Goal: Task Accomplishment & Management: Use online tool/utility

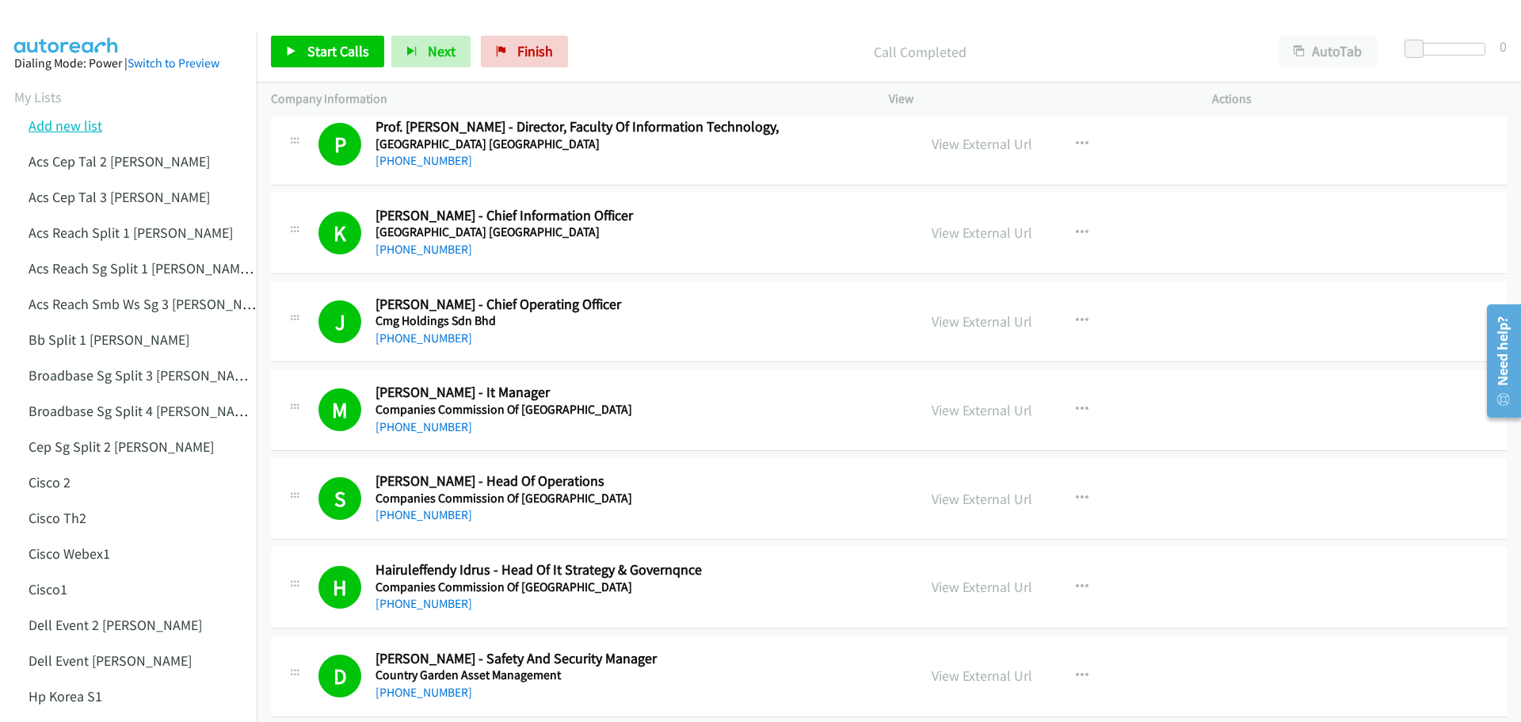
click at [74, 126] on link "Add new list" at bounding box center [66, 125] width 74 height 18
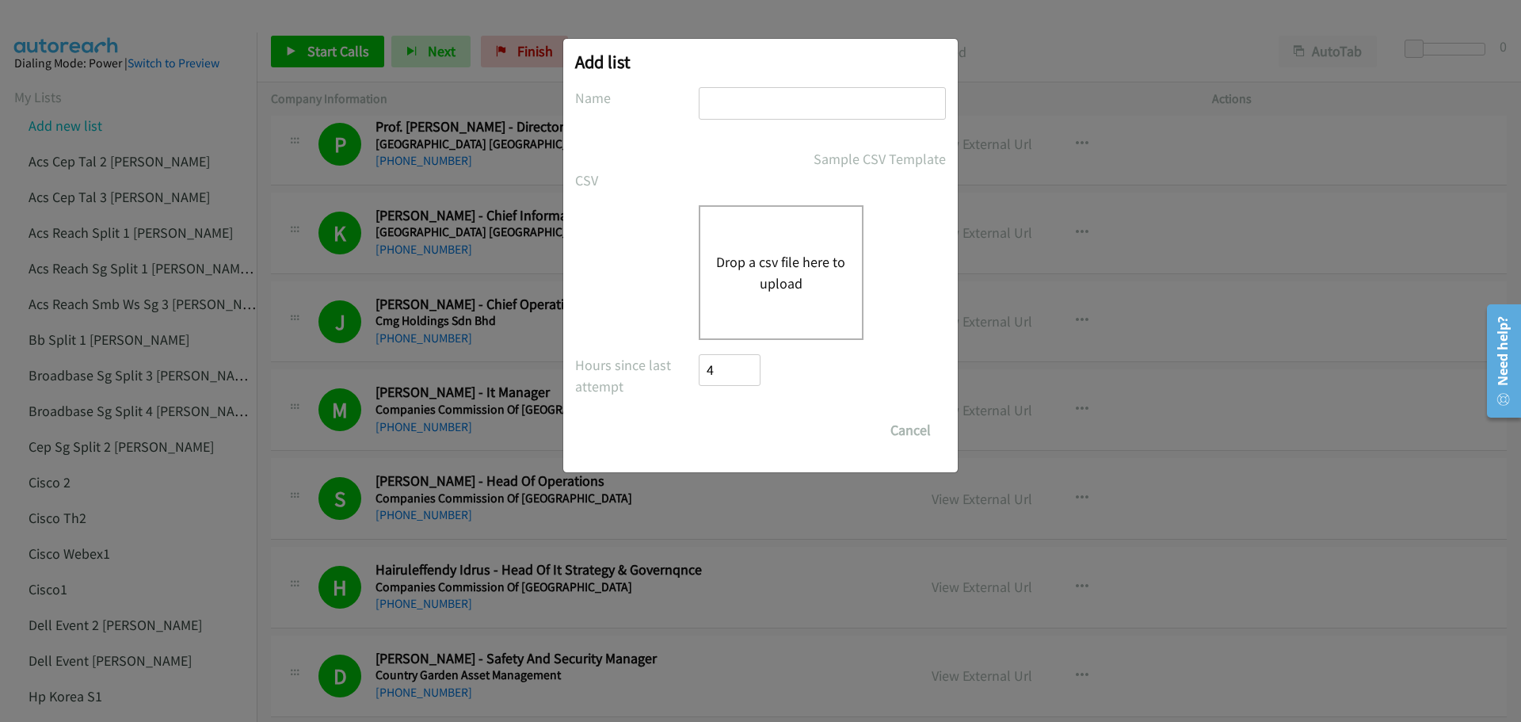
click at [776, 255] on button "Drop a csv file here to upload" at bounding box center [781, 272] width 130 height 43
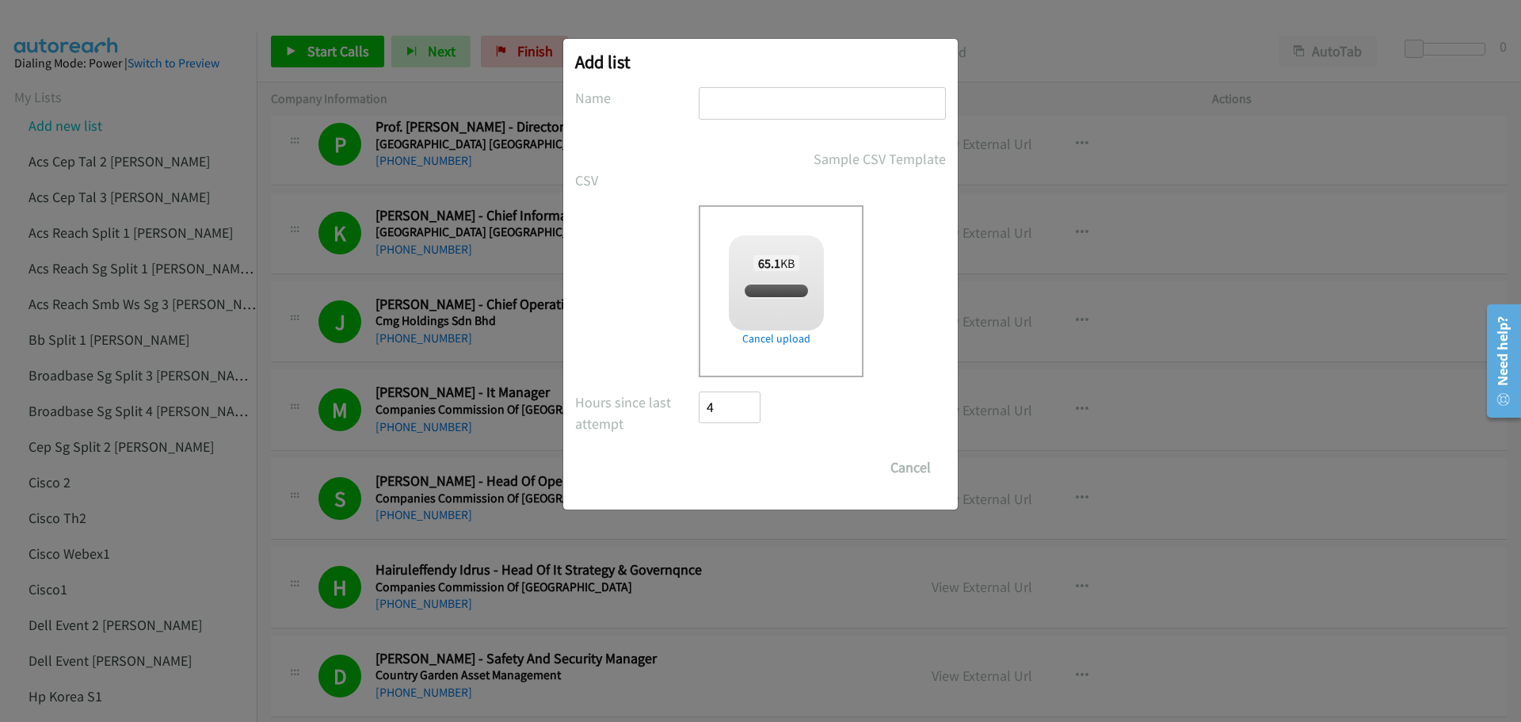
checkbox input "true"
click at [730, 103] on input "text" at bounding box center [822, 103] width 247 height 32
type input "Sents1"
click at [745, 467] on input "Save List" at bounding box center [740, 467] width 83 height 32
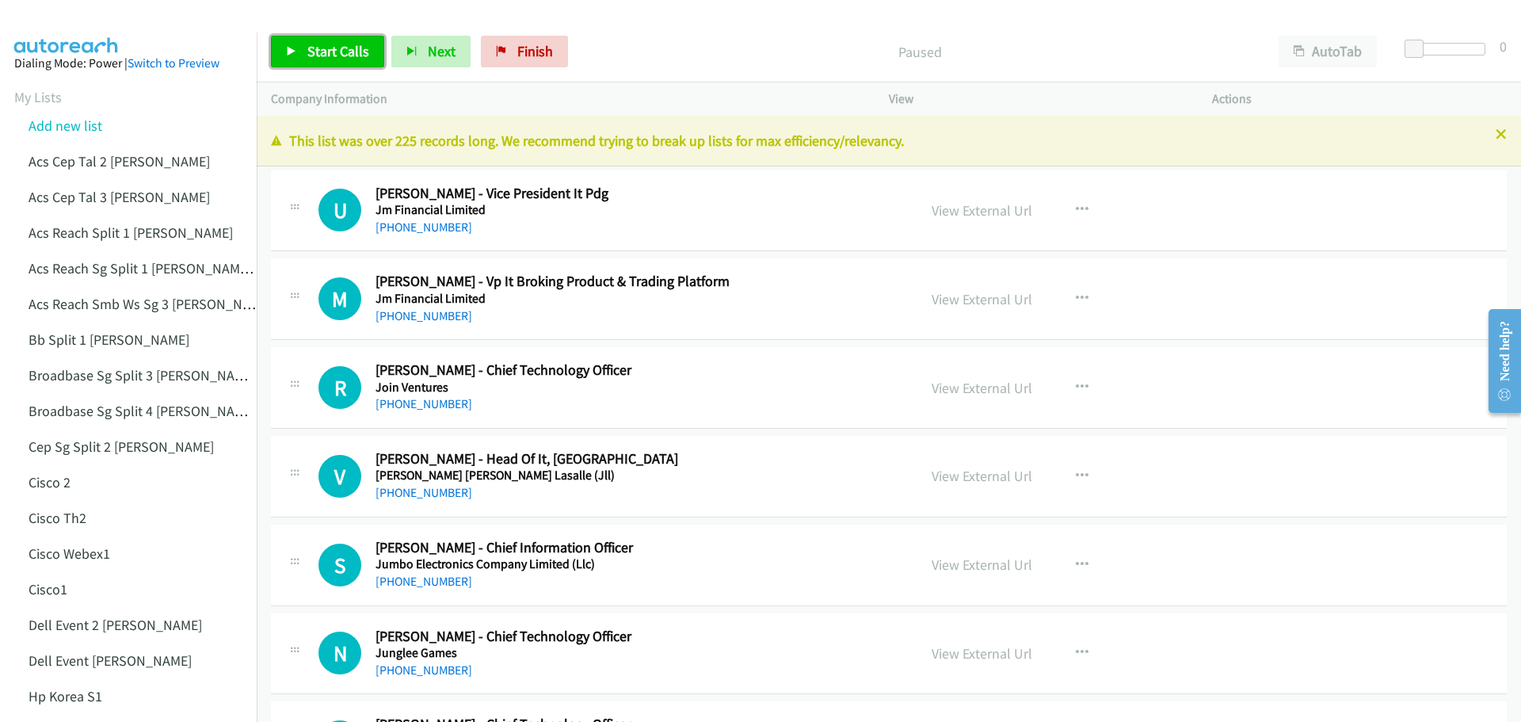
click at [356, 45] on span "Start Calls" at bounding box center [338, 51] width 62 height 18
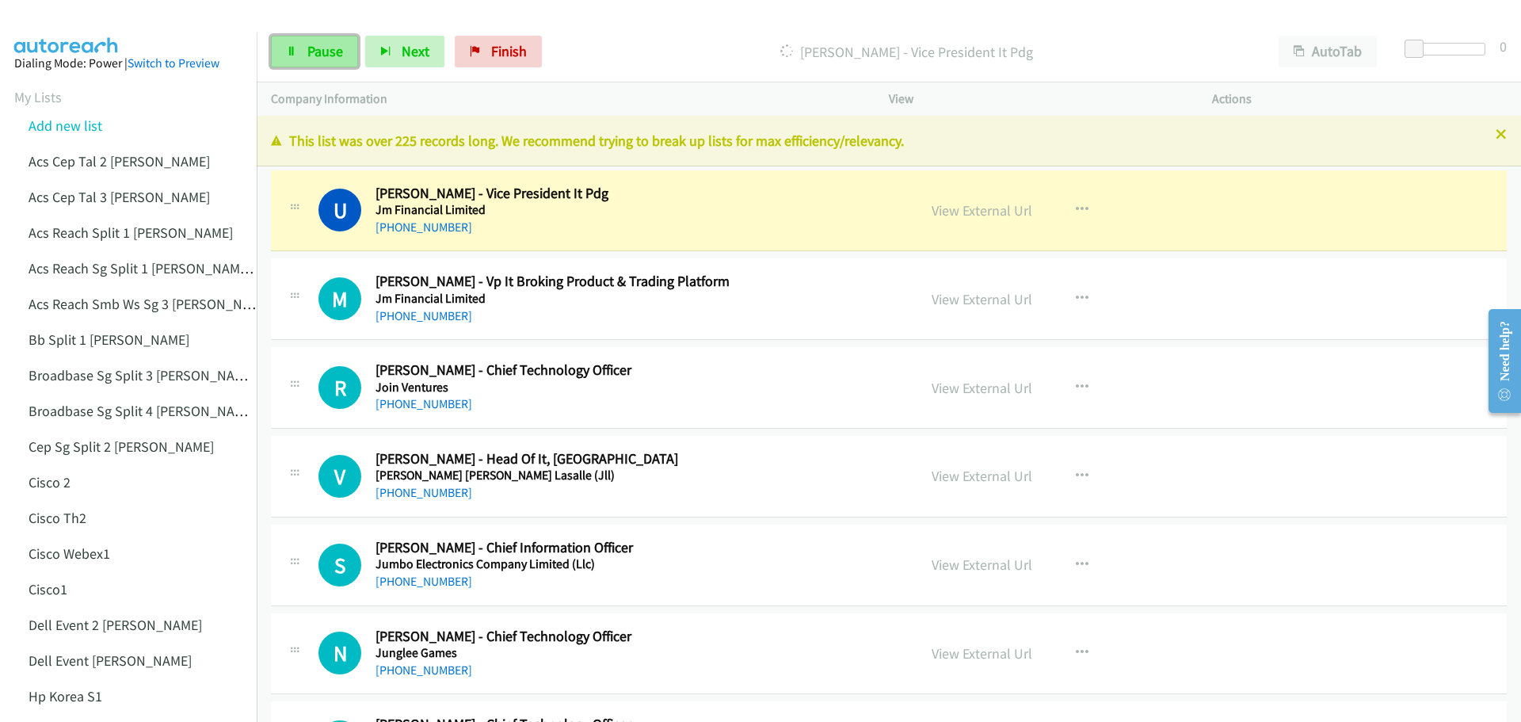
click at [335, 60] on link "Pause" at bounding box center [314, 52] width 87 height 32
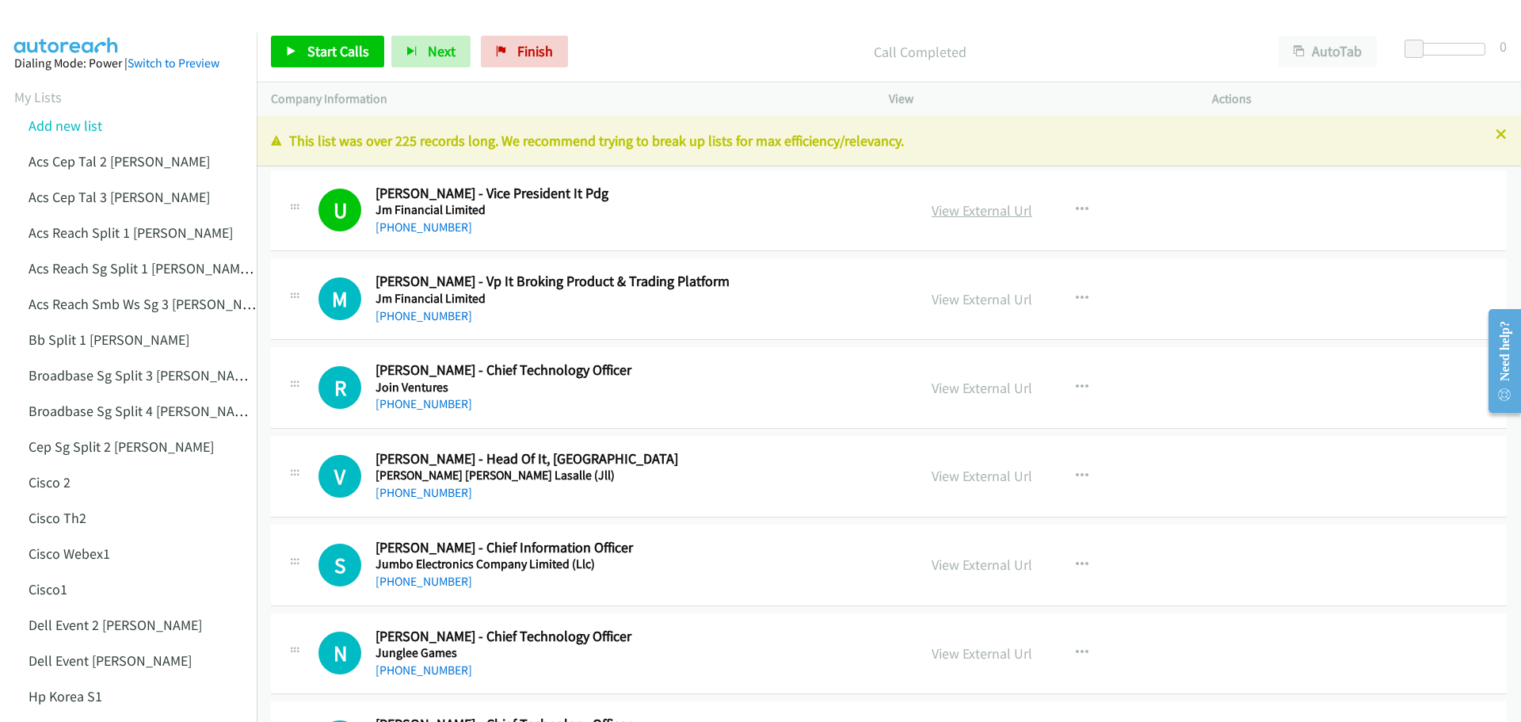
click at [963, 210] on link "View External Url" at bounding box center [981, 210] width 101 height 18
click at [960, 211] on link "View External Url" at bounding box center [981, 210] width 101 height 18
click at [314, 48] on span "Start Calls" at bounding box center [338, 51] width 62 height 18
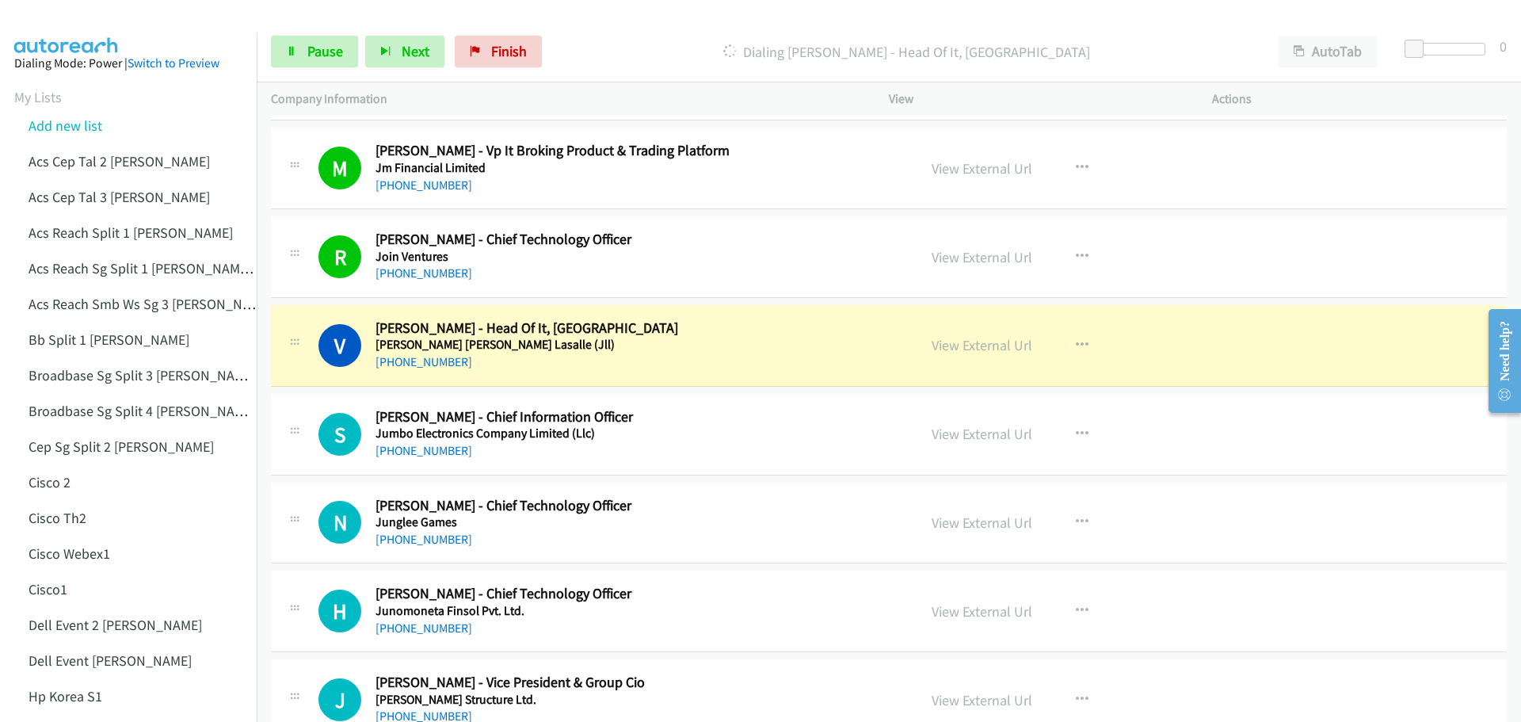
scroll to position [158, 0]
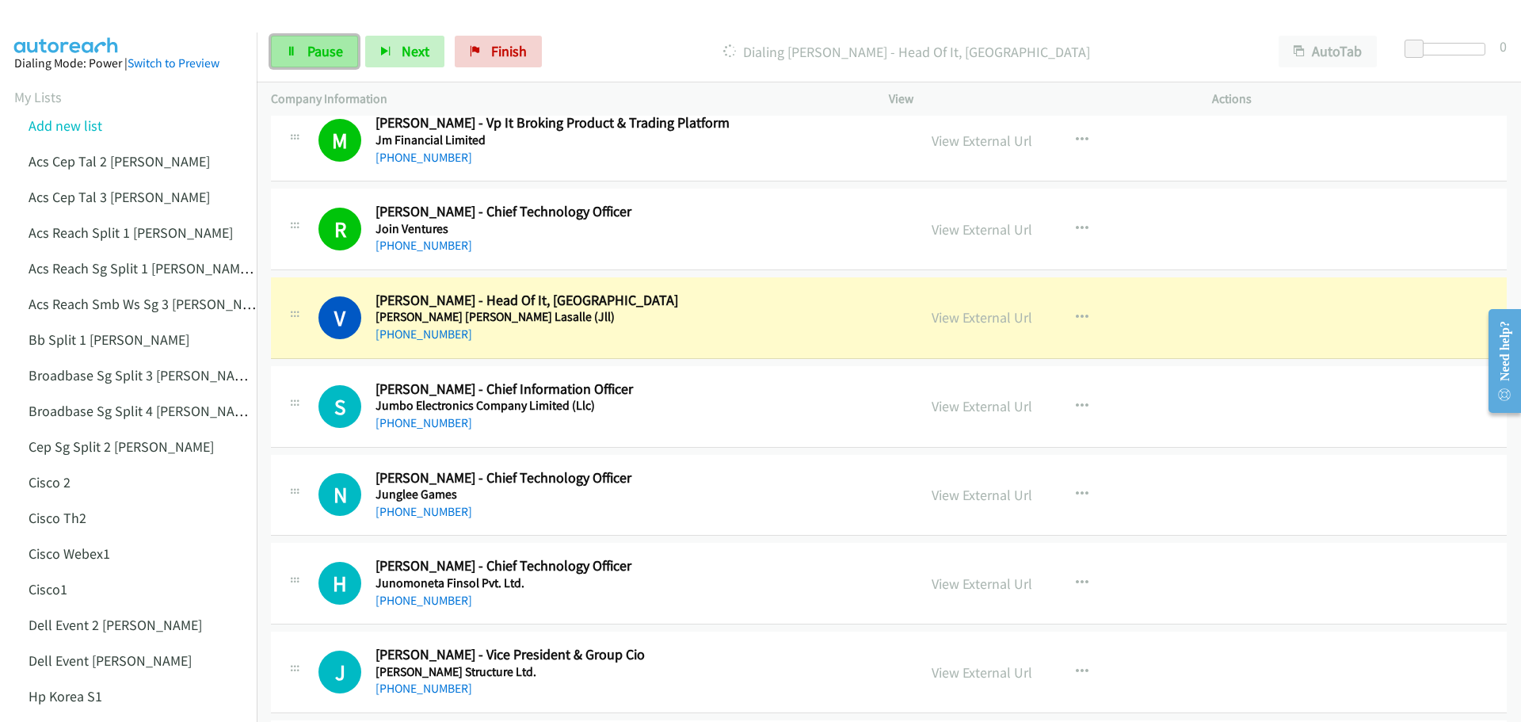
click at [332, 53] on span "Pause" at bounding box center [325, 51] width 36 height 18
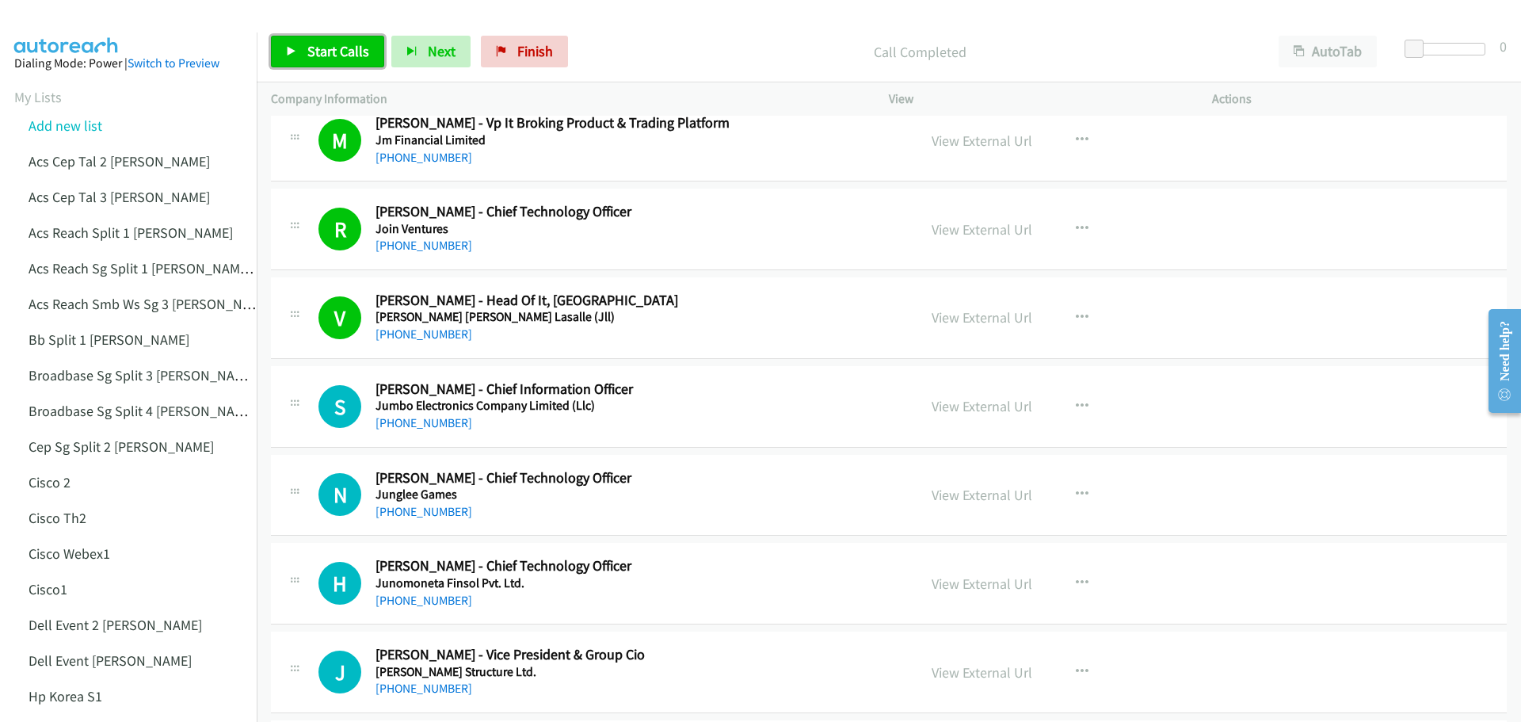
click at [344, 36] on link "Start Calls" at bounding box center [327, 52] width 113 height 32
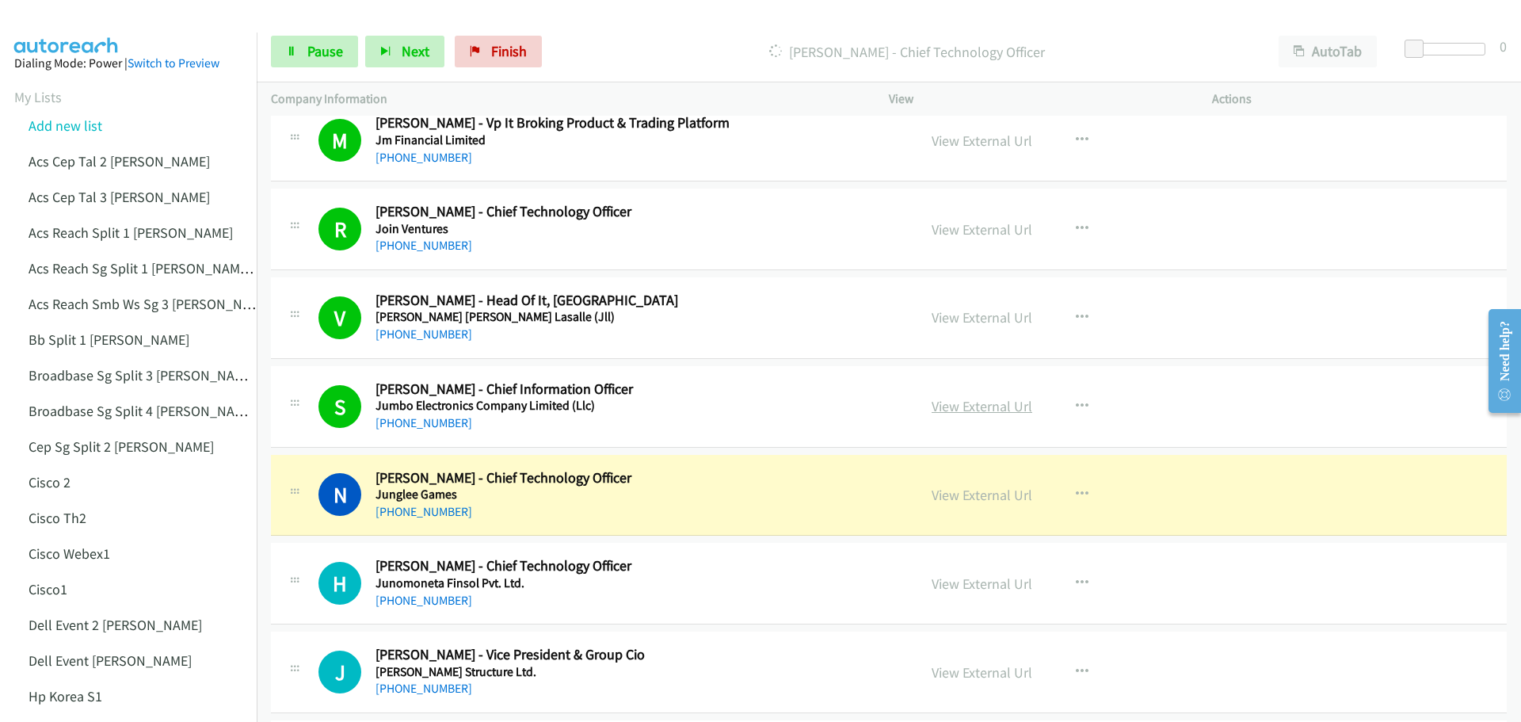
click at [947, 406] on link "View External Url" at bounding box center [981, 406] width 101 height 18
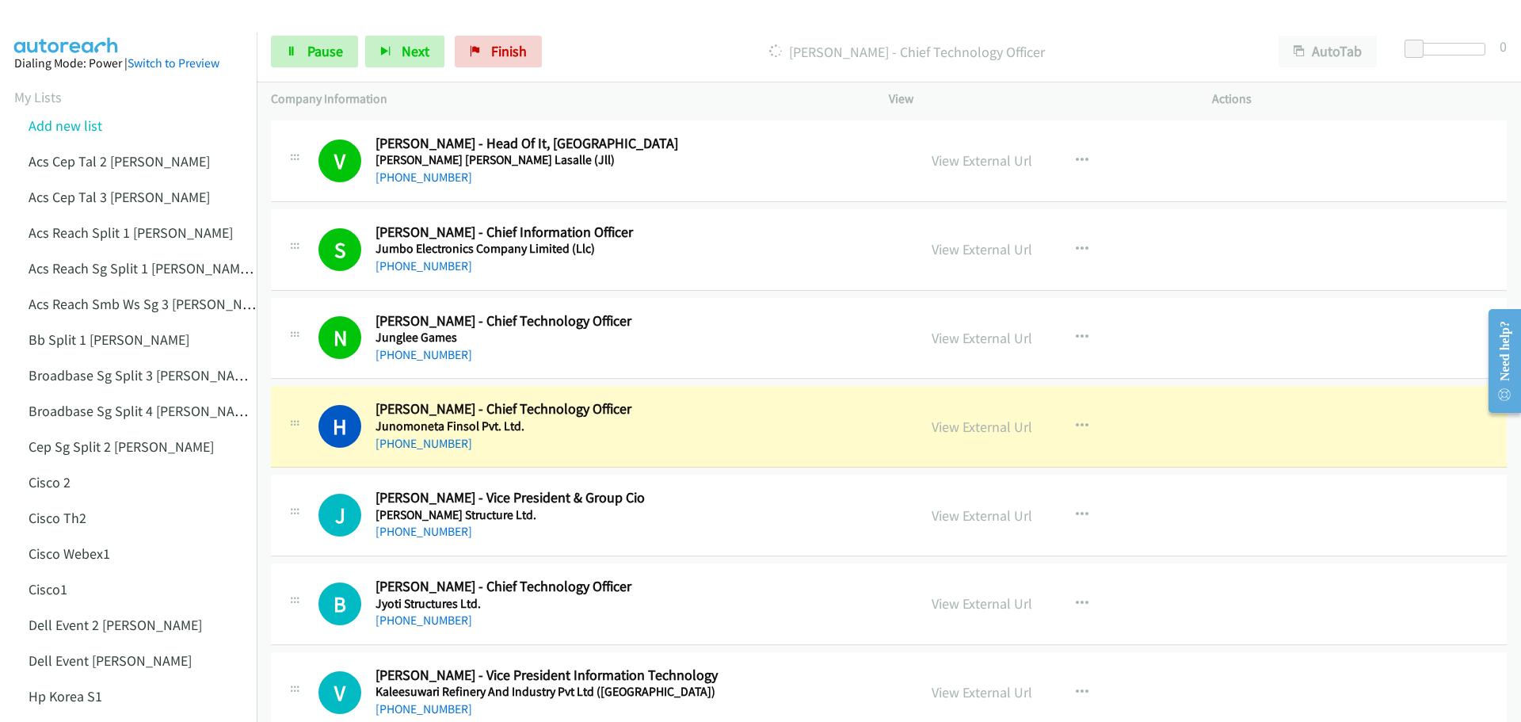
scroll to position [317, 0]
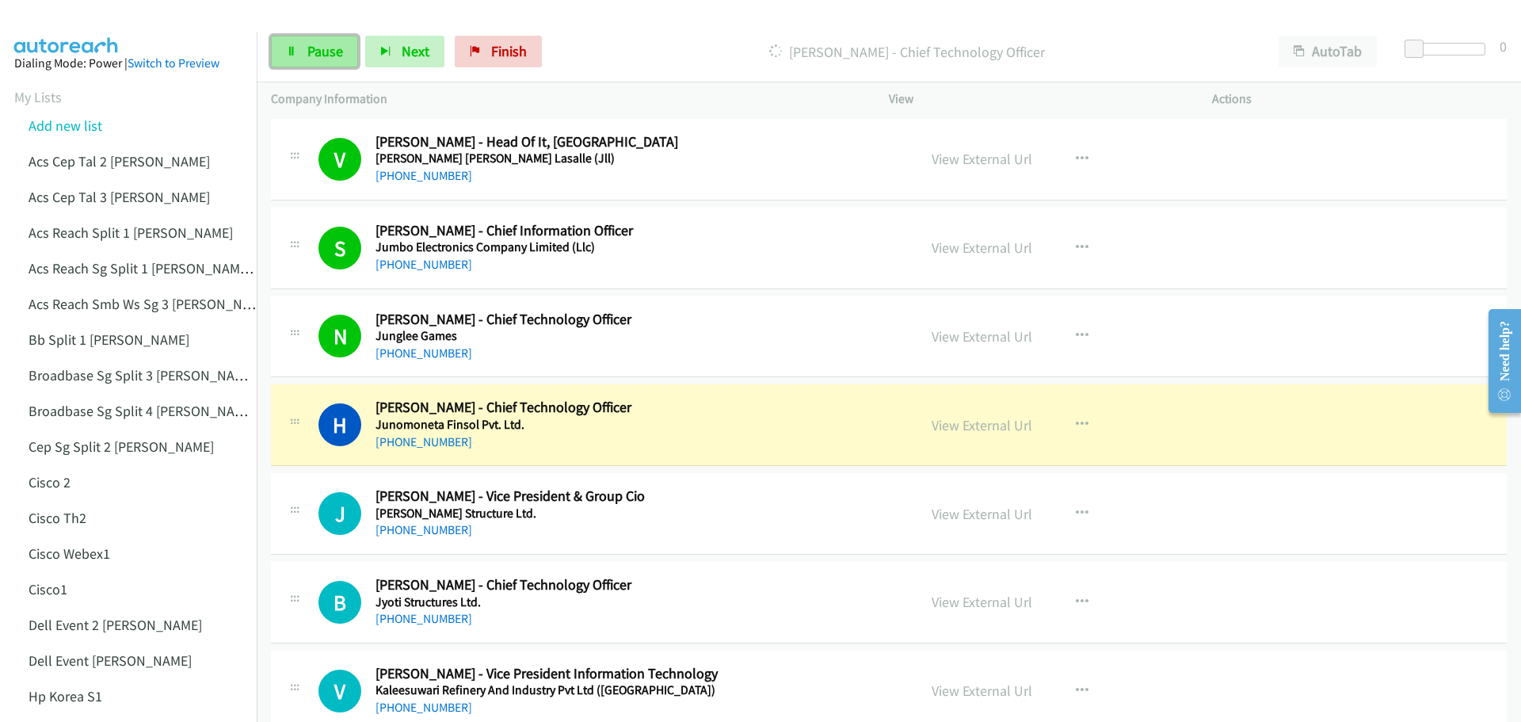
click at [324, 58] on span "Pause" at bounding box center [325, 51] width 36 height 18
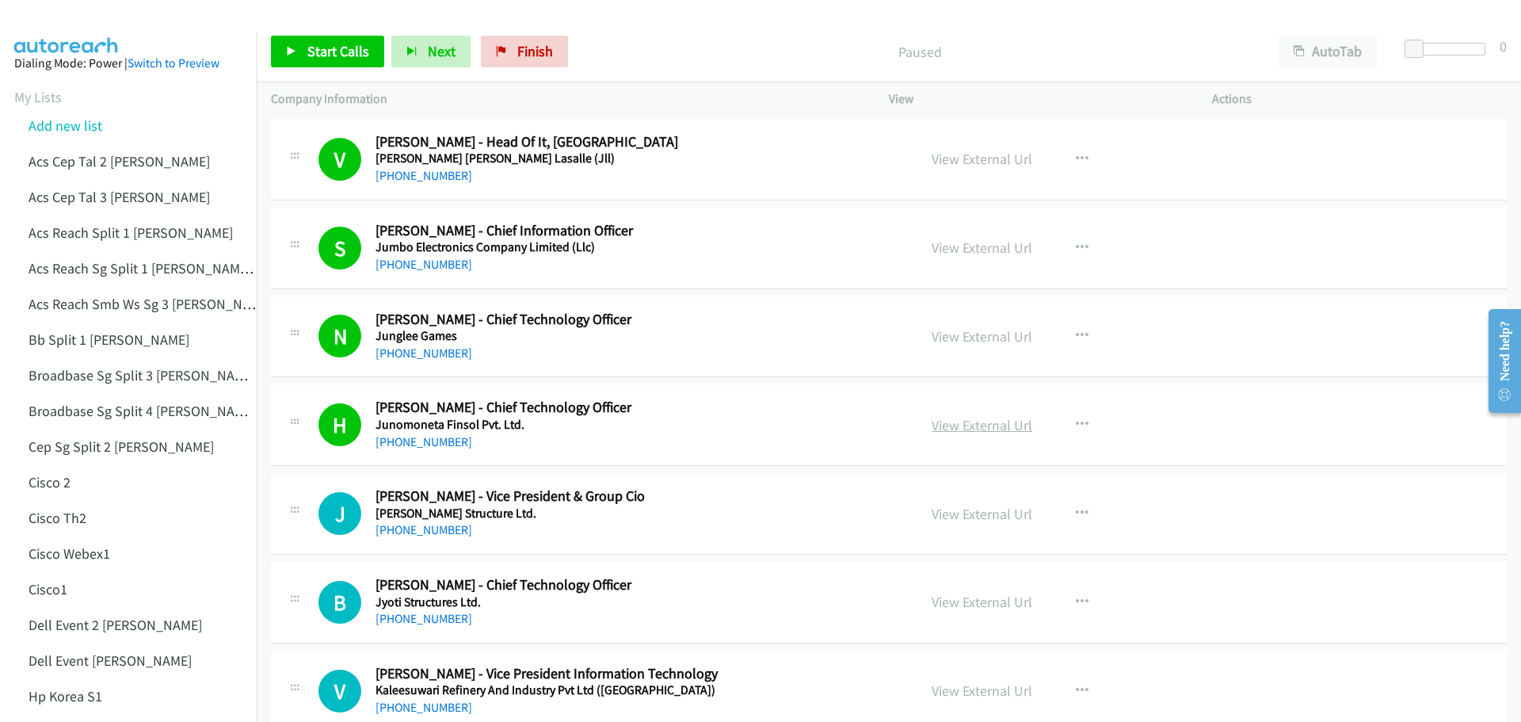
click at [980, 427] on link "View External Url" at bounding box center [981, 425] width 101 height 18
click at [963, 246] on link "View External Url" at bounding box center [981, 247] width 101 height 18
click at [974, 162] on link "View External Url" at bounding box center [981, 159] width 101 height 18
click at [968, 165] on link "View External Url" at bounding box center [981, 159] width 101 height 18
click at [969, 253] on link "View External Url" at bounding box center [981, 247] width 101 height 18
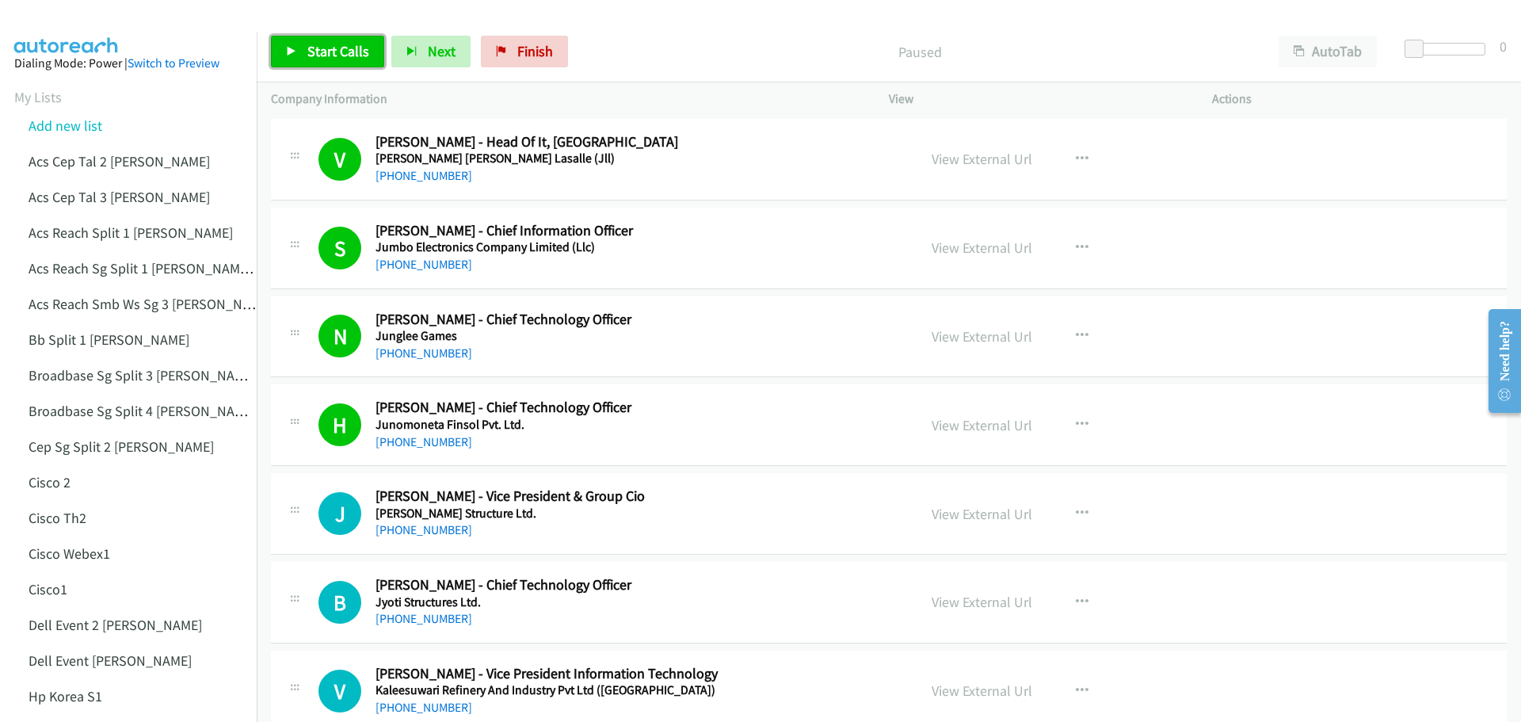
click at [326, 38] on link "Start Calls" at bounding box center [327, 52] width 113 height 32
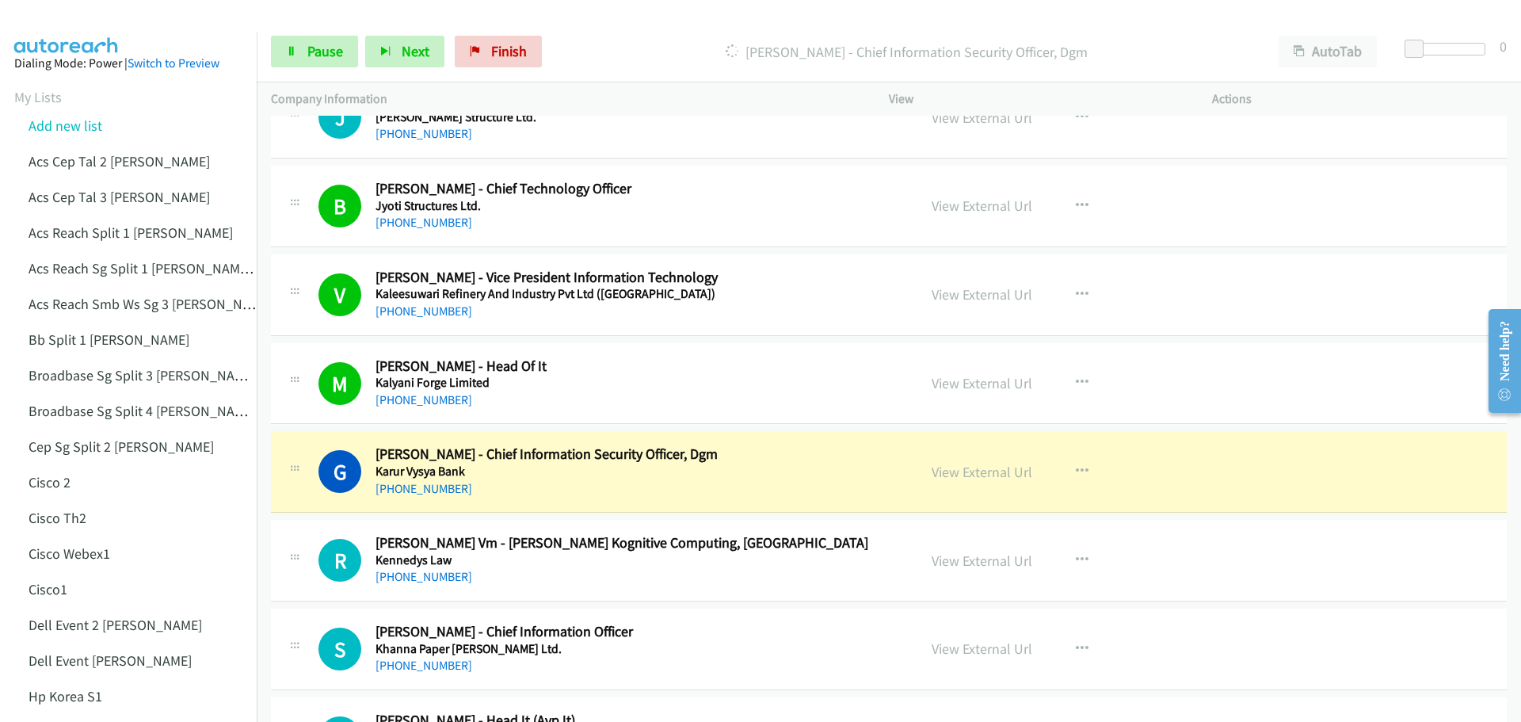
scroll to position [634, 0]
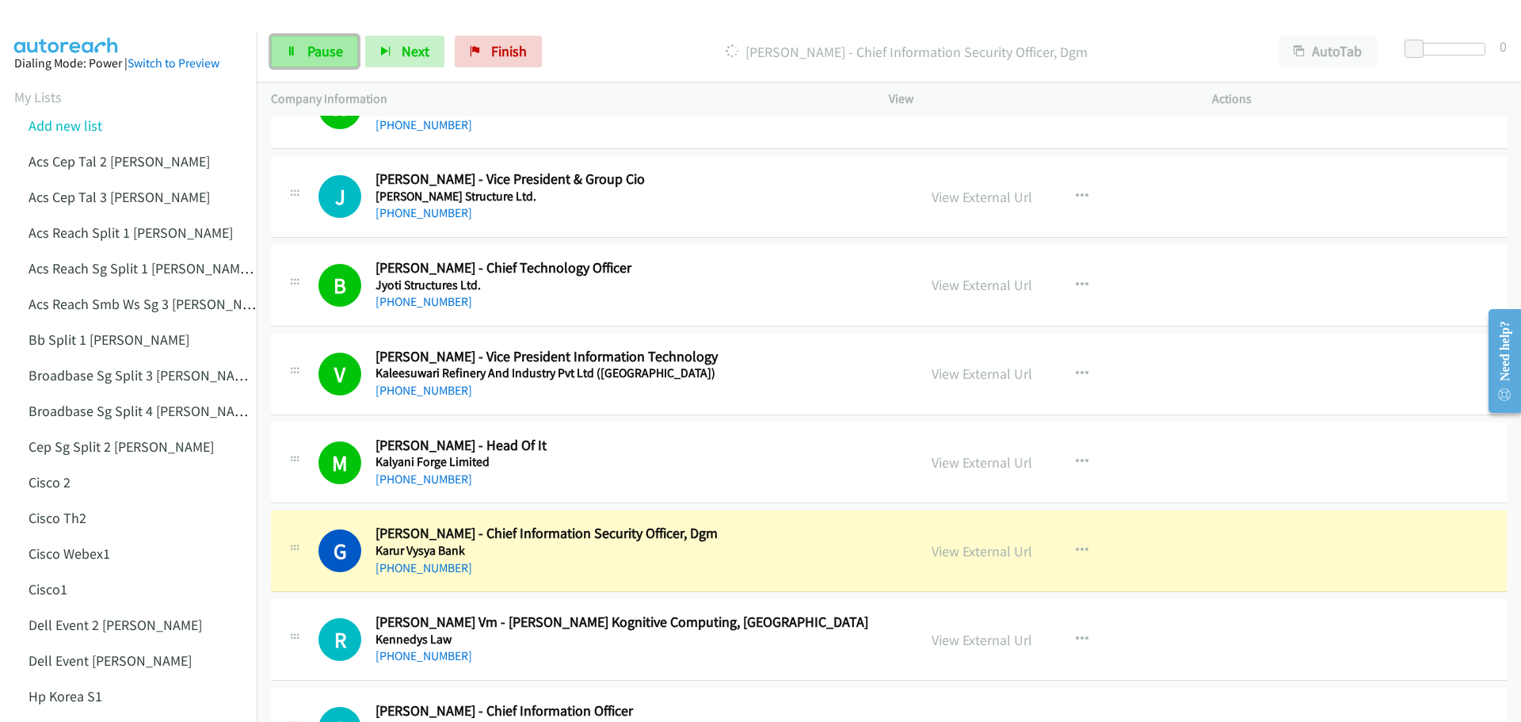
click at [330, 44] on span "Pause" at bounding box center [325, 51] width 36 height 18
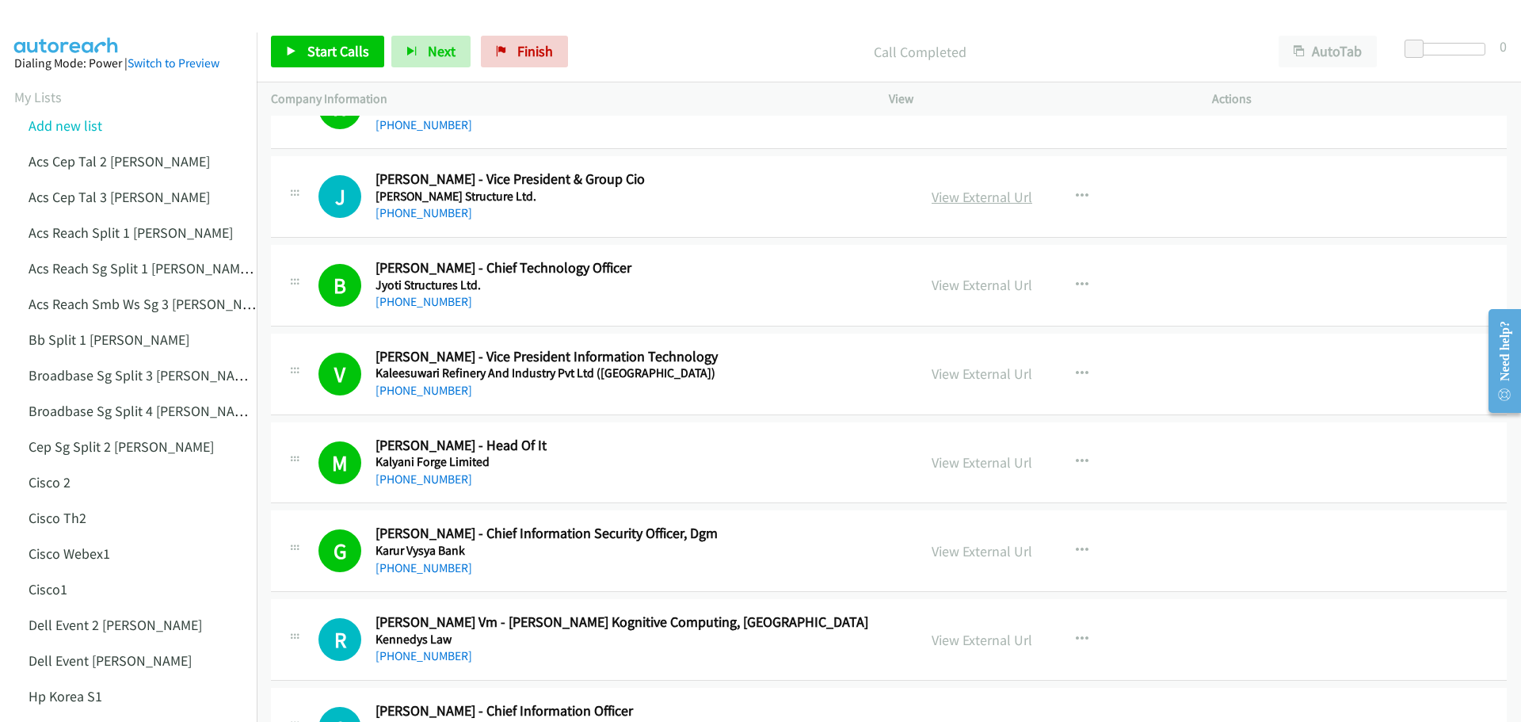
click at [981, 197] on link "View External Url" at bounding box center [981, 197] width 101 height 18
click at [351, 51] on span "Start Calls" at bounding box center [338, 51] width 62 height 18
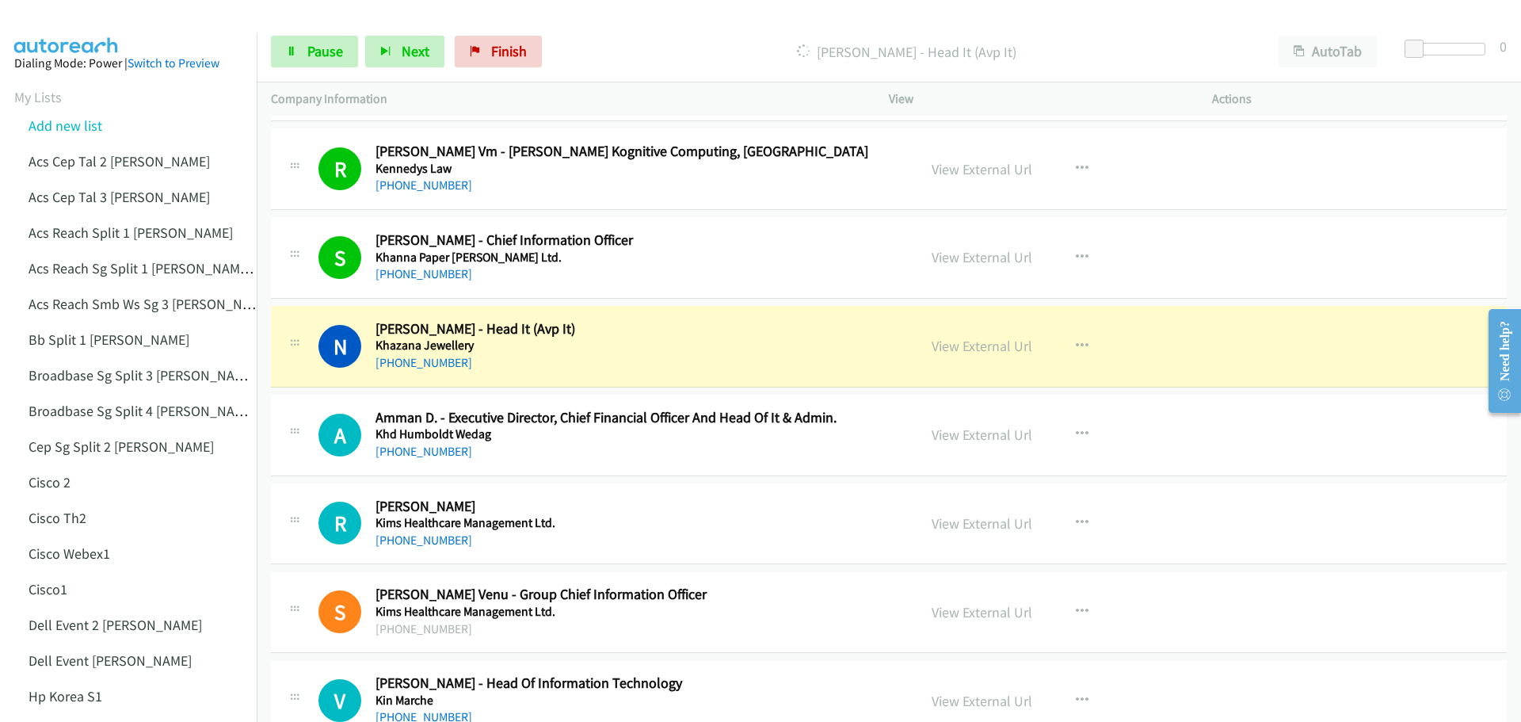
scroll to position [1188, 0]
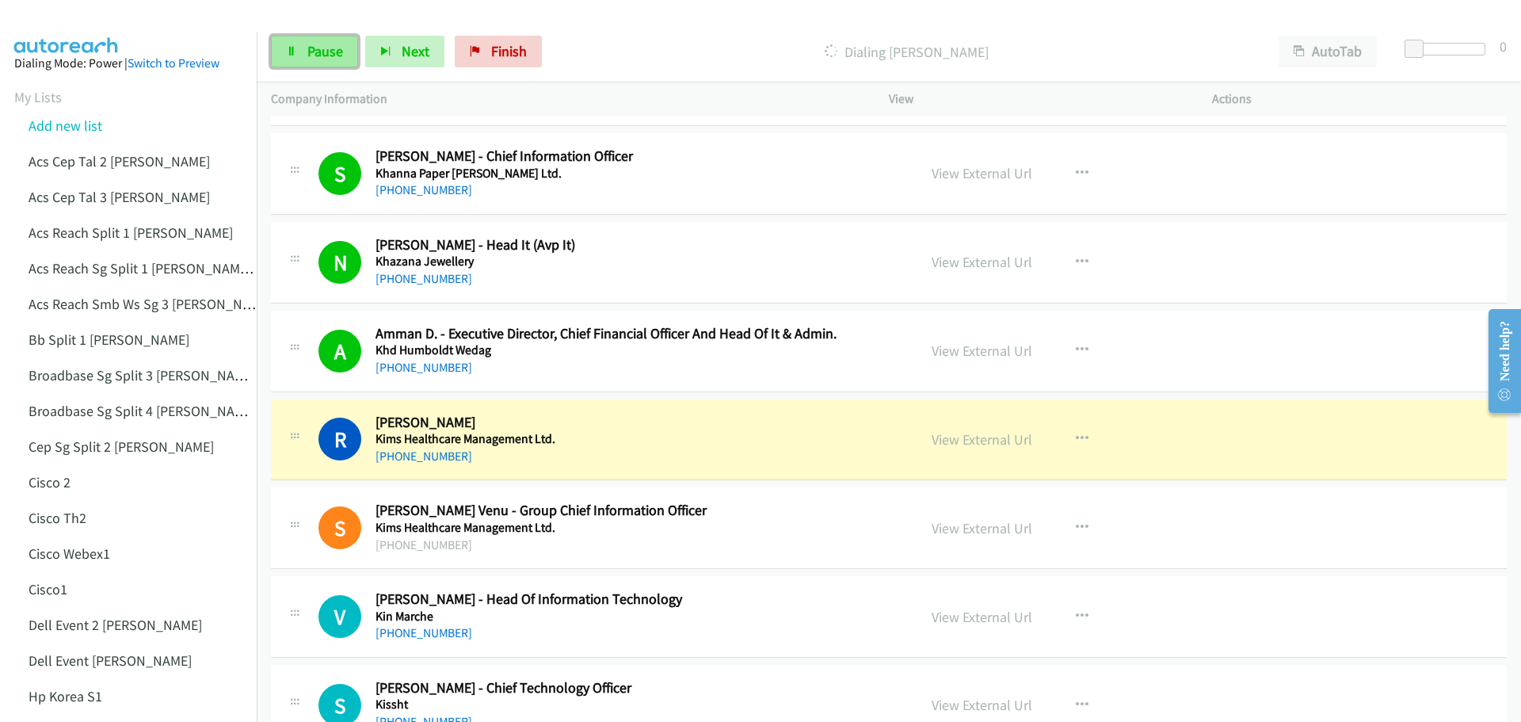
click at [318, 50] on span "Pause" at bounding box center [325, 51] width 36 height 18
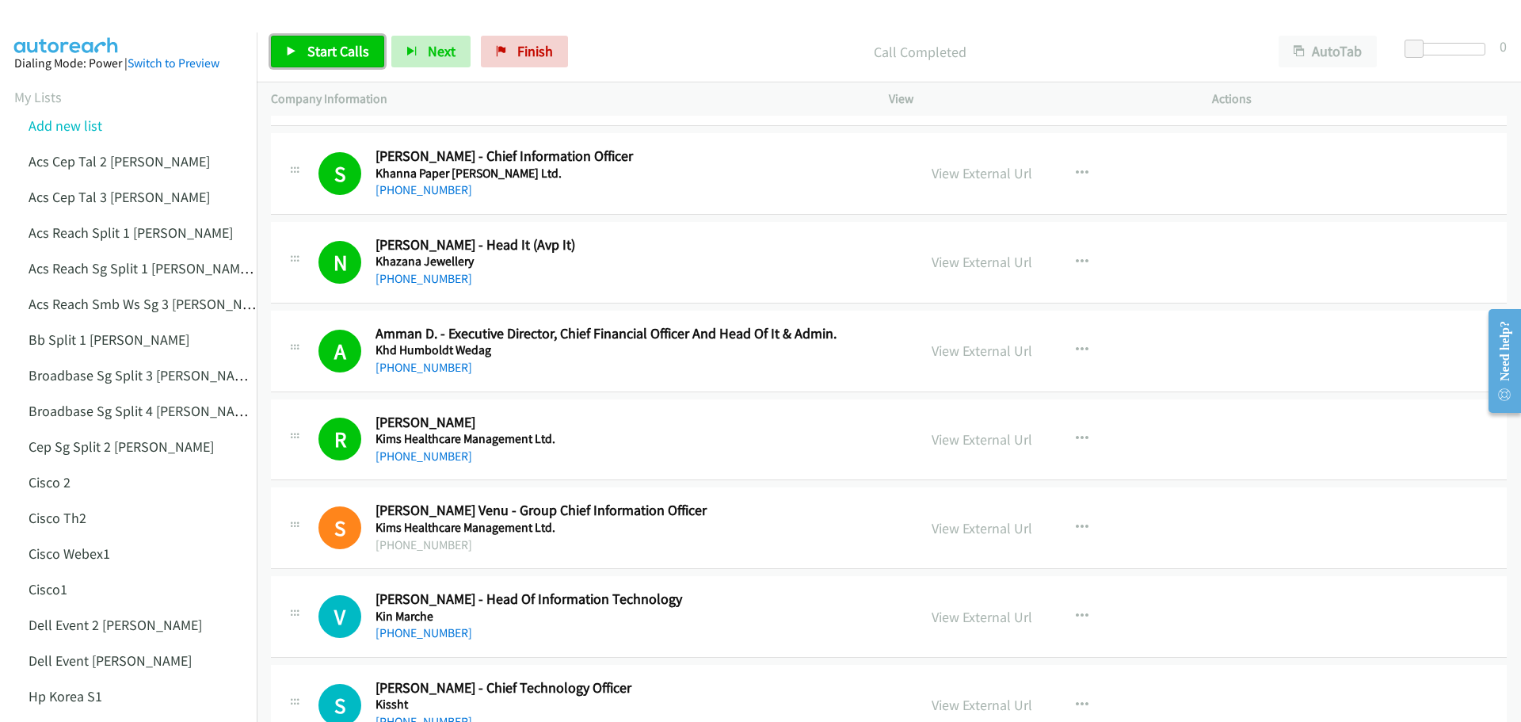
click at [323, 50] on span "Start Calls" at bounding box center [338, 51] width 62 height 18
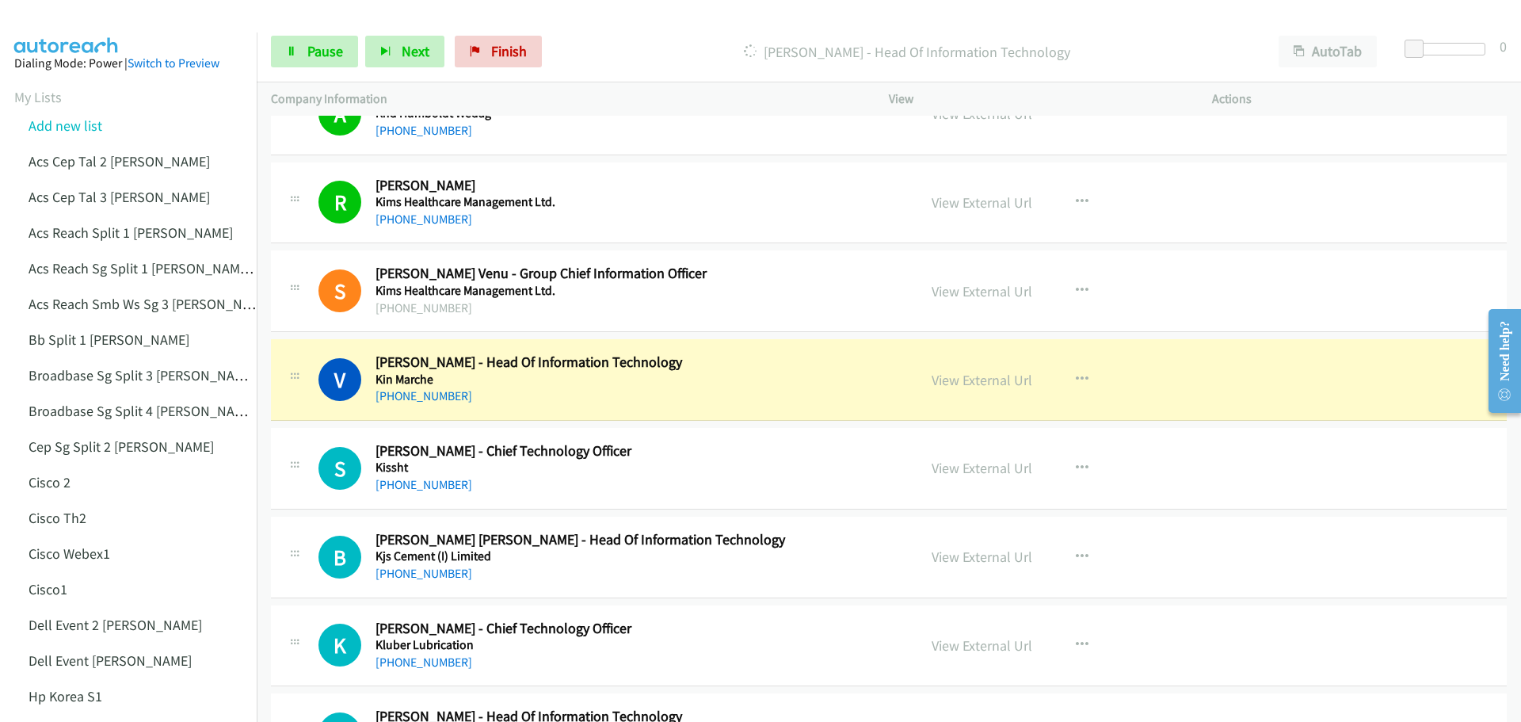
scroll to position [1426, 0]
click at [974, 378] on link "View External Url" at bounding box center [981, 379] width 101 height 18
click at [322, 54] on span "Pause" at bounding box center [325, 51] width 36 height 18
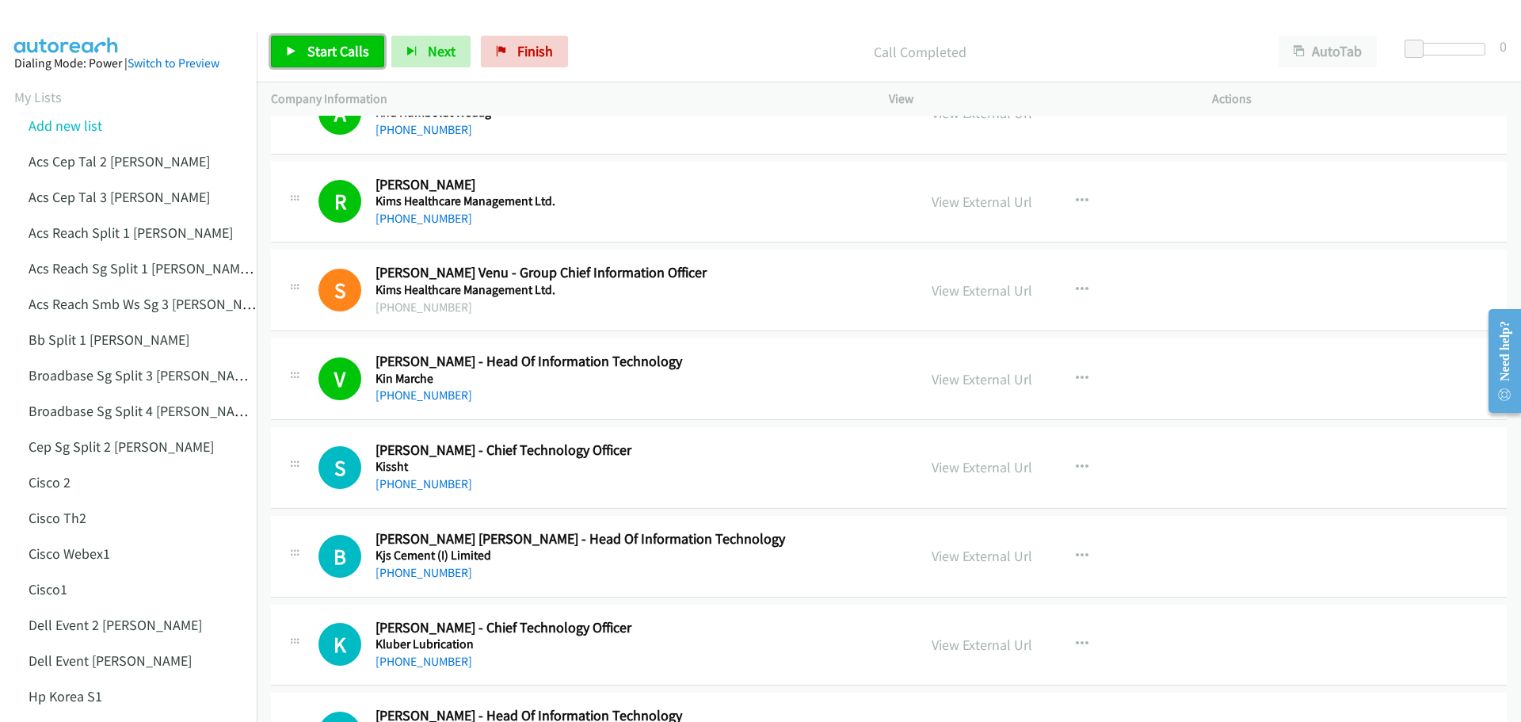
click at [322, 59] on span "Start Calls" at bounding box center [338, 51] width 62 height 18
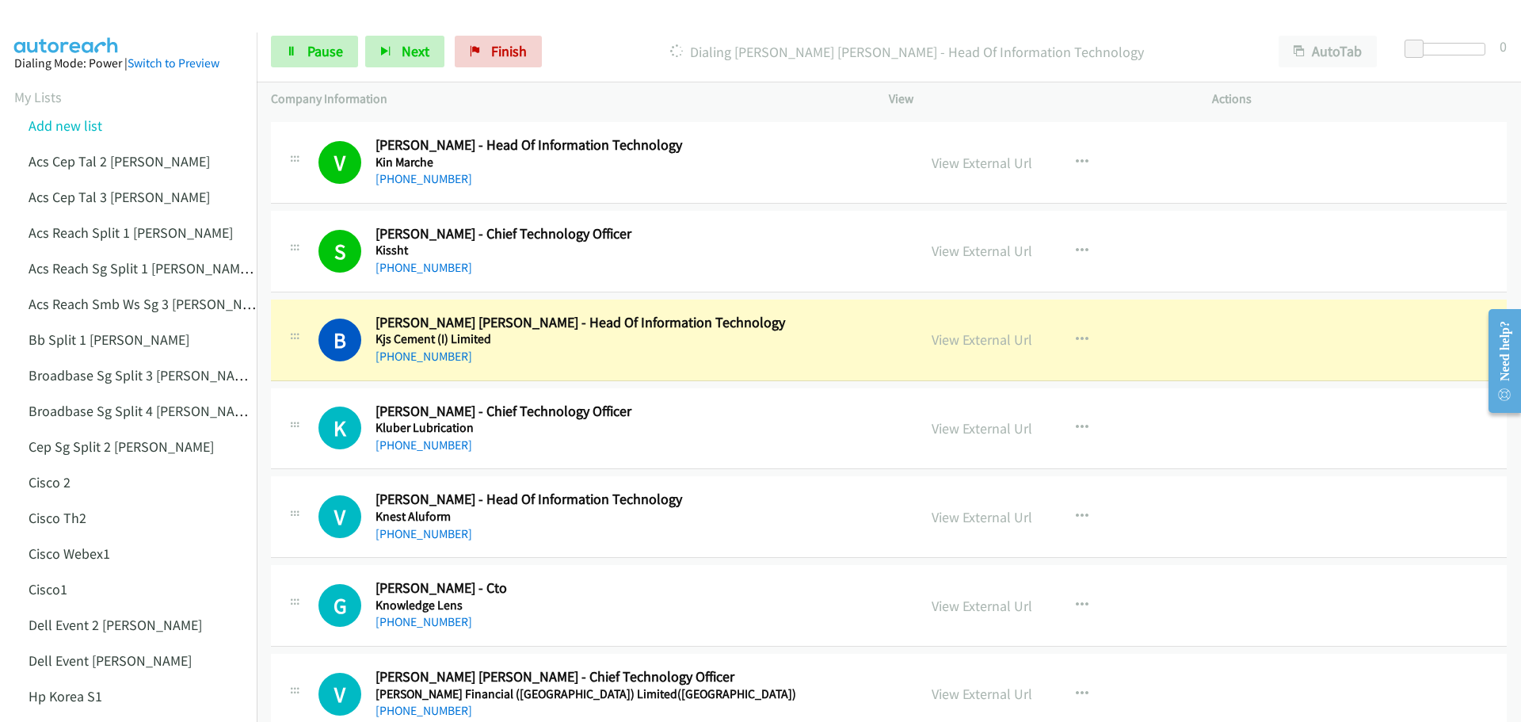
scroll to position [1663, 0]
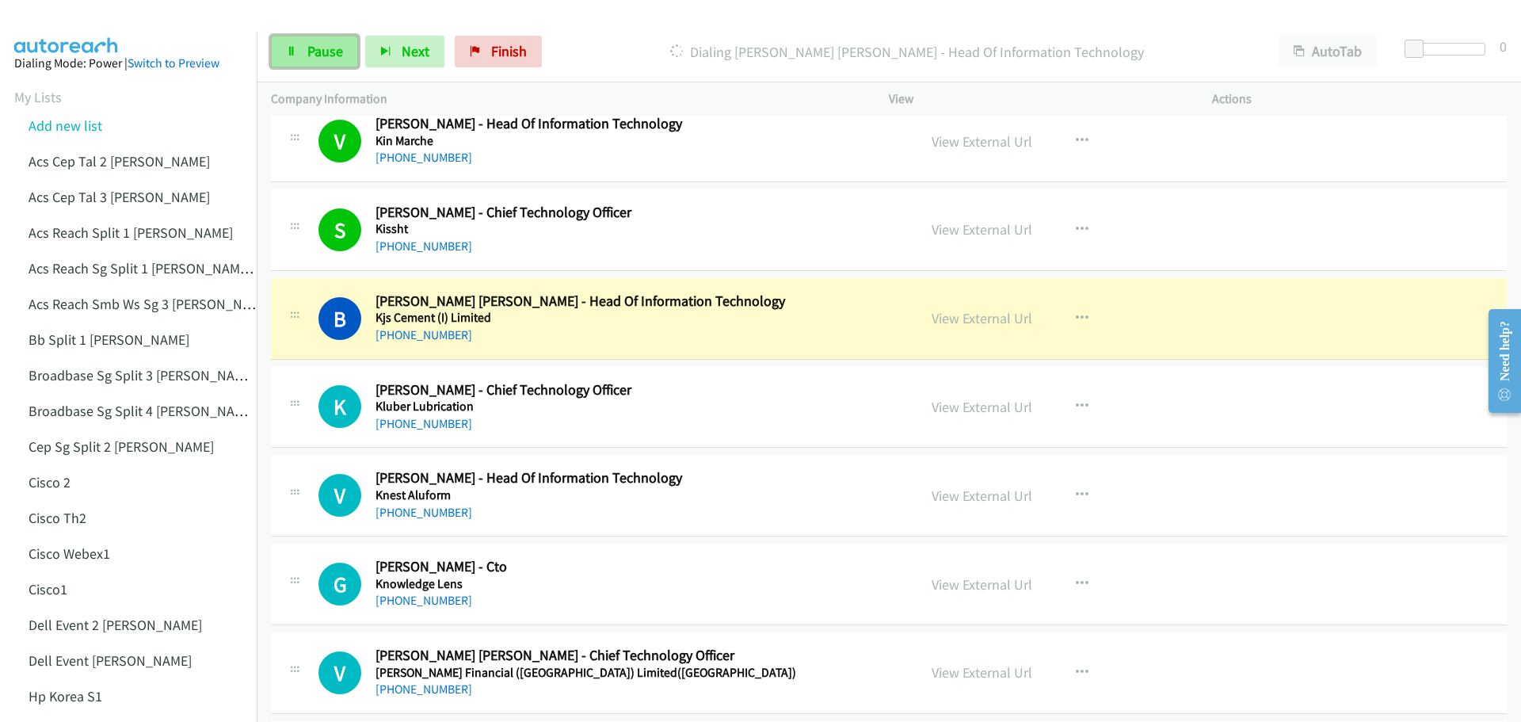
click at [317, 59] on span "Pause" at bounding box center [325, 51] width 36 height 18
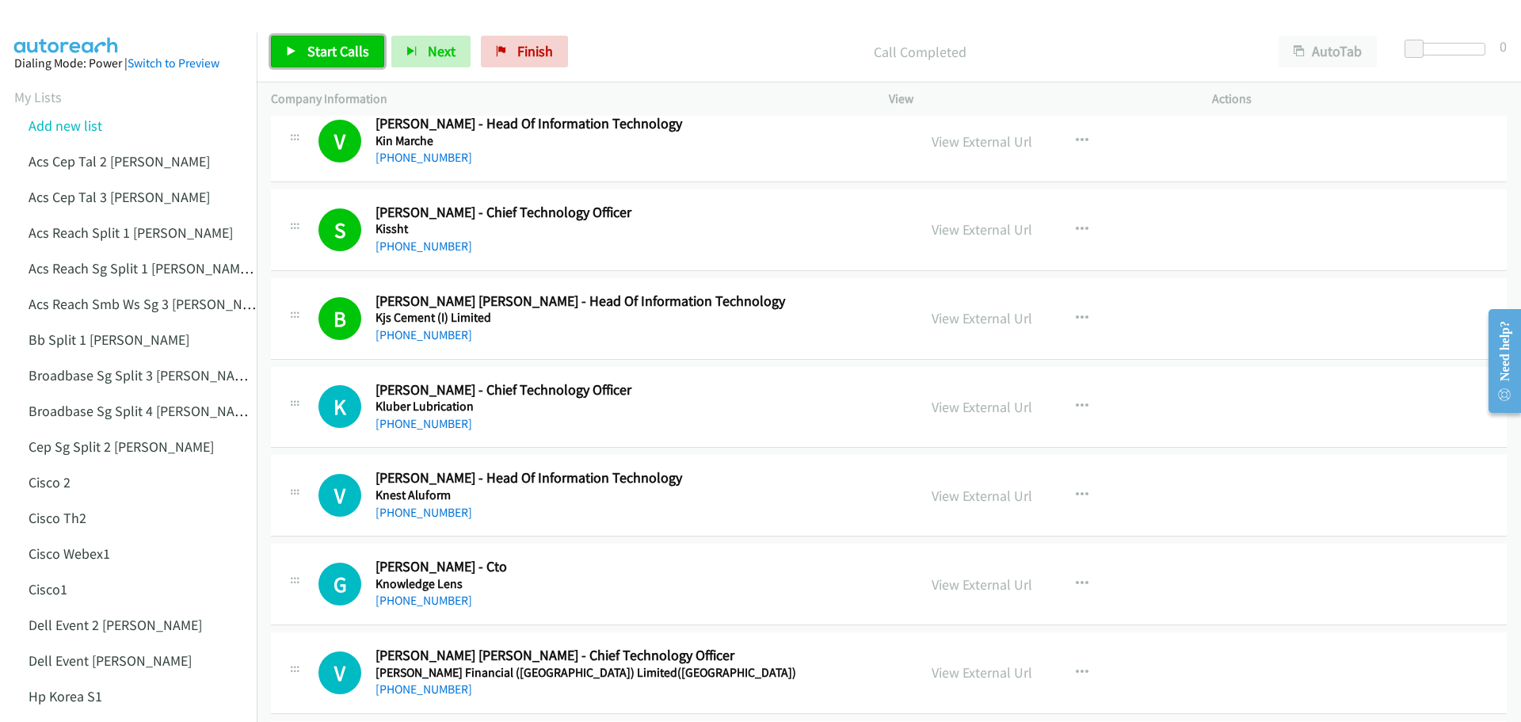
click at [319, 40] on link "Start Calls" at bounding box center [327, 52] width 113 height 32
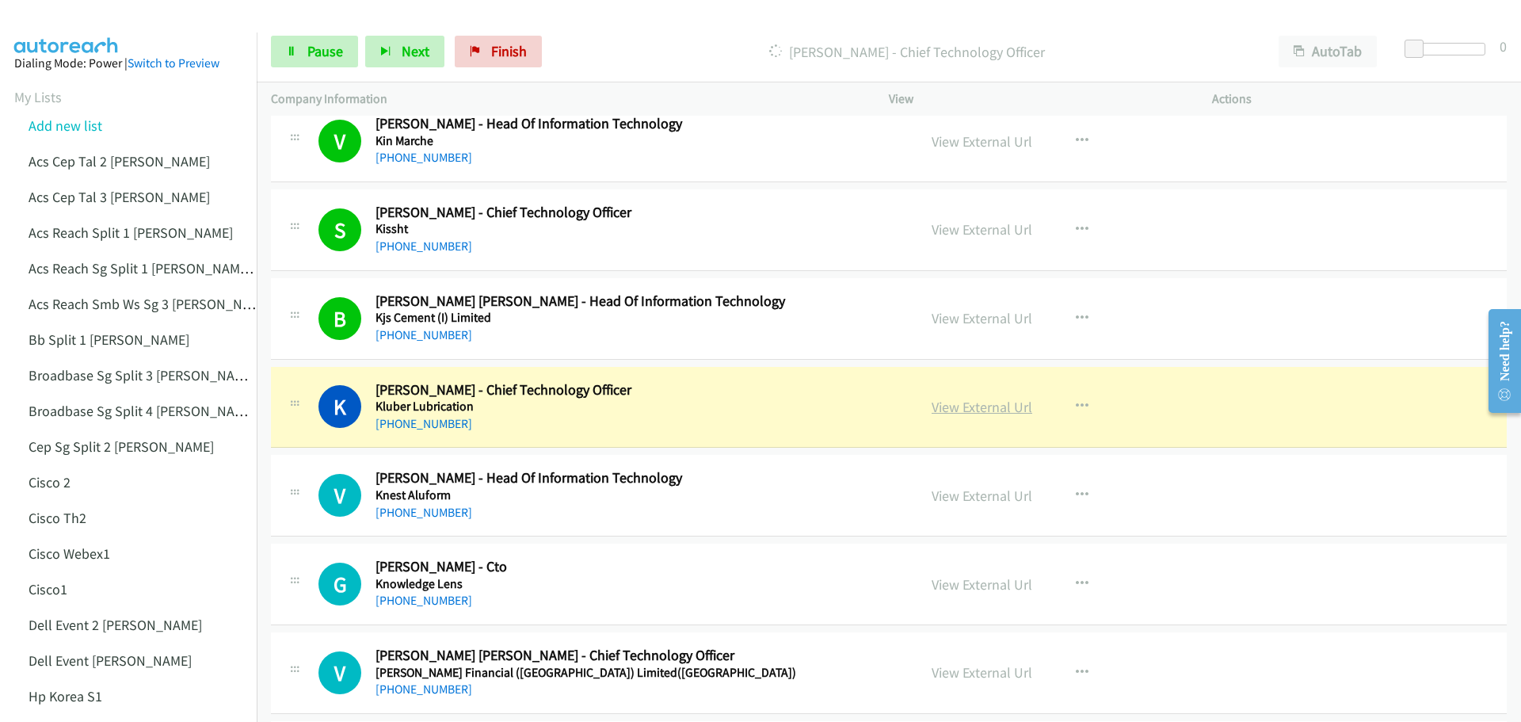
click at [989, 409] on link "View External Url" at bounding box center [981, 407] width 101 height 18
click at [955, 497] on link "View External Url" at bounding box center [981, 495] width 101 height 18
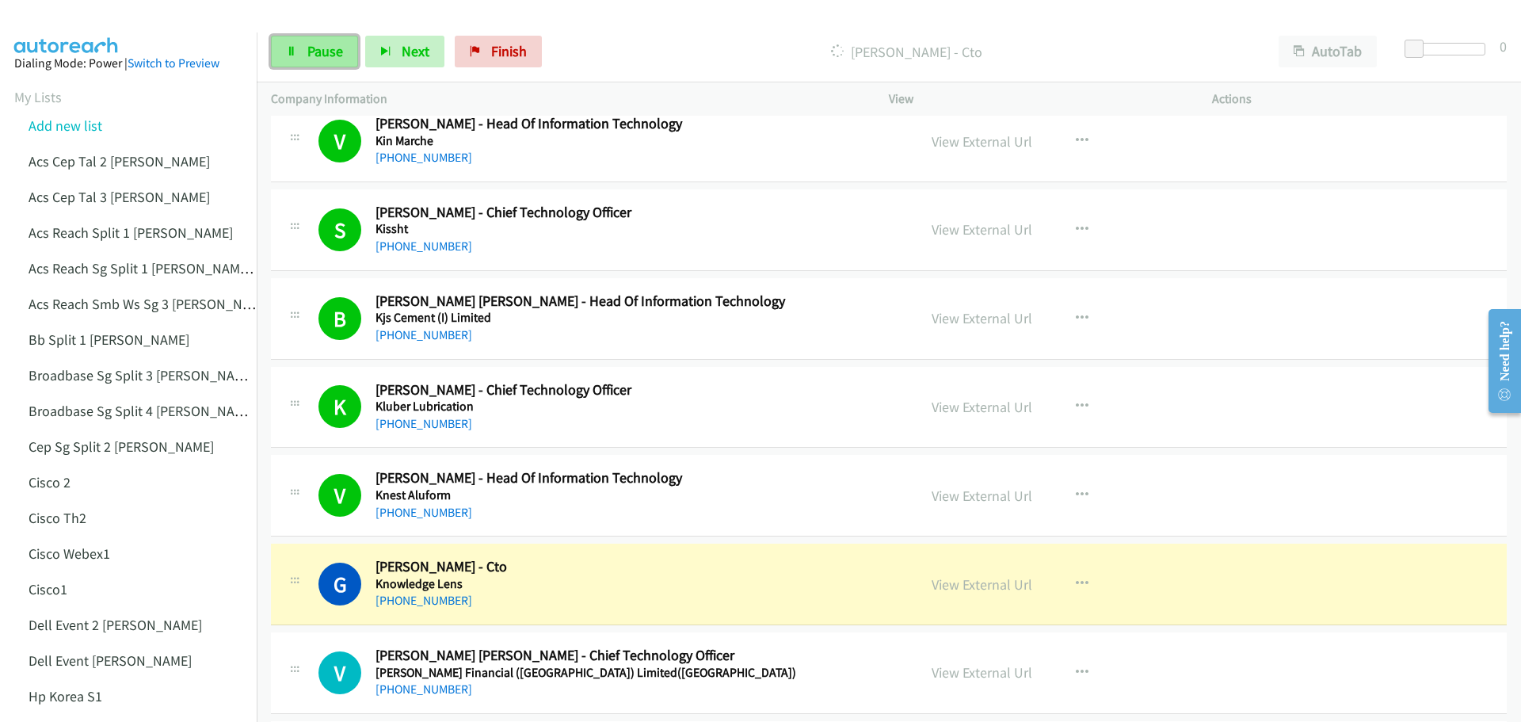
click at [325, 51] on span "Pause" at bounding box center [325, 51] width 36 height 18
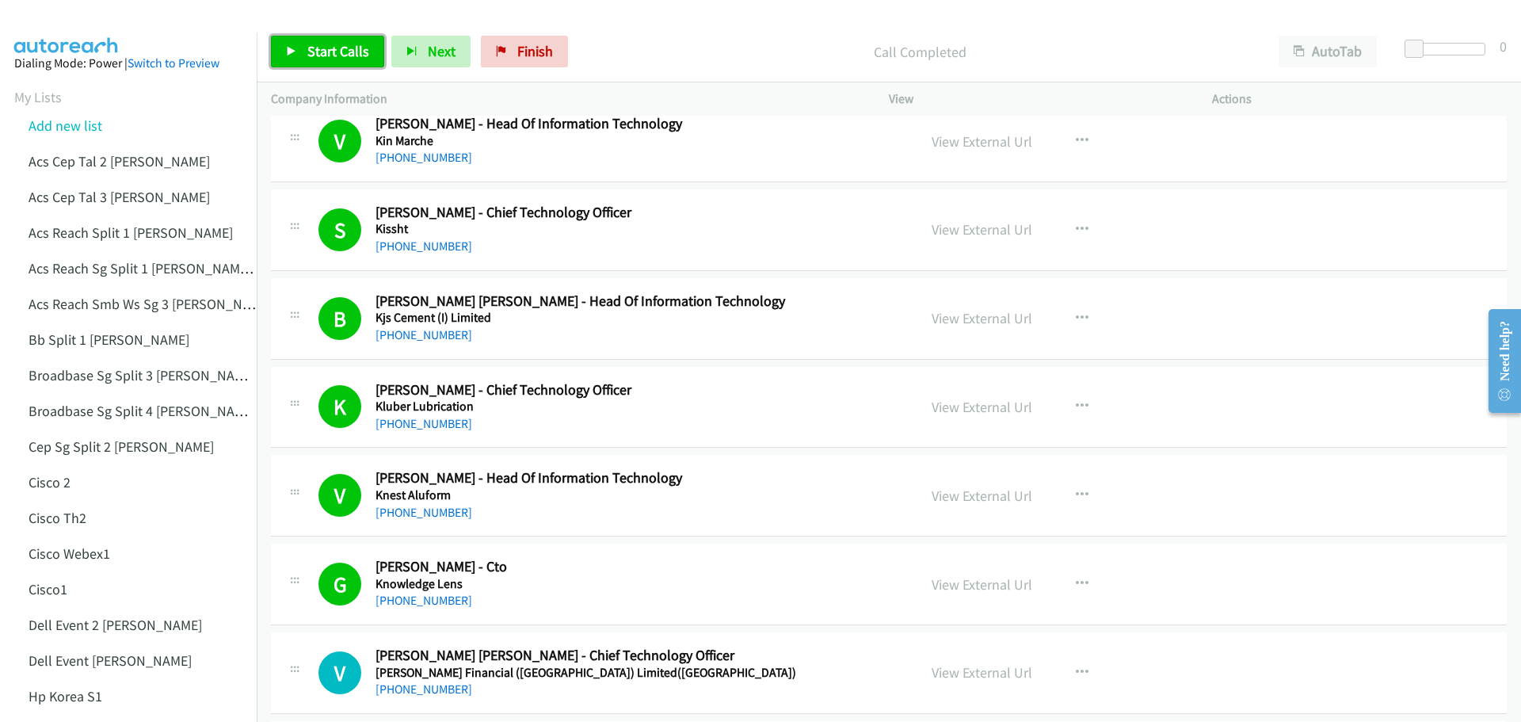
click at [339, 42] on span "Start Calls" at bounding box center [338, 51] width 62 height 18
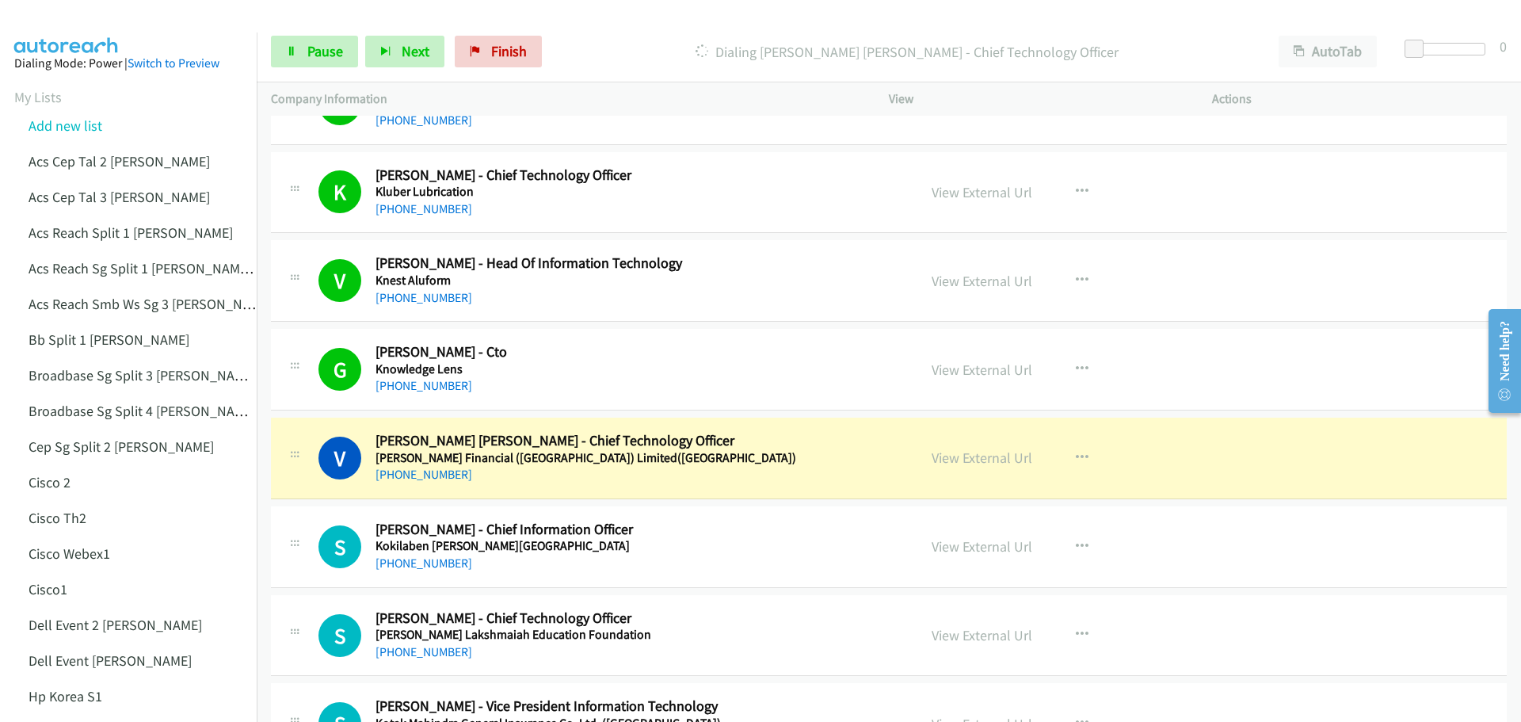
scroll to position [1901, 0]
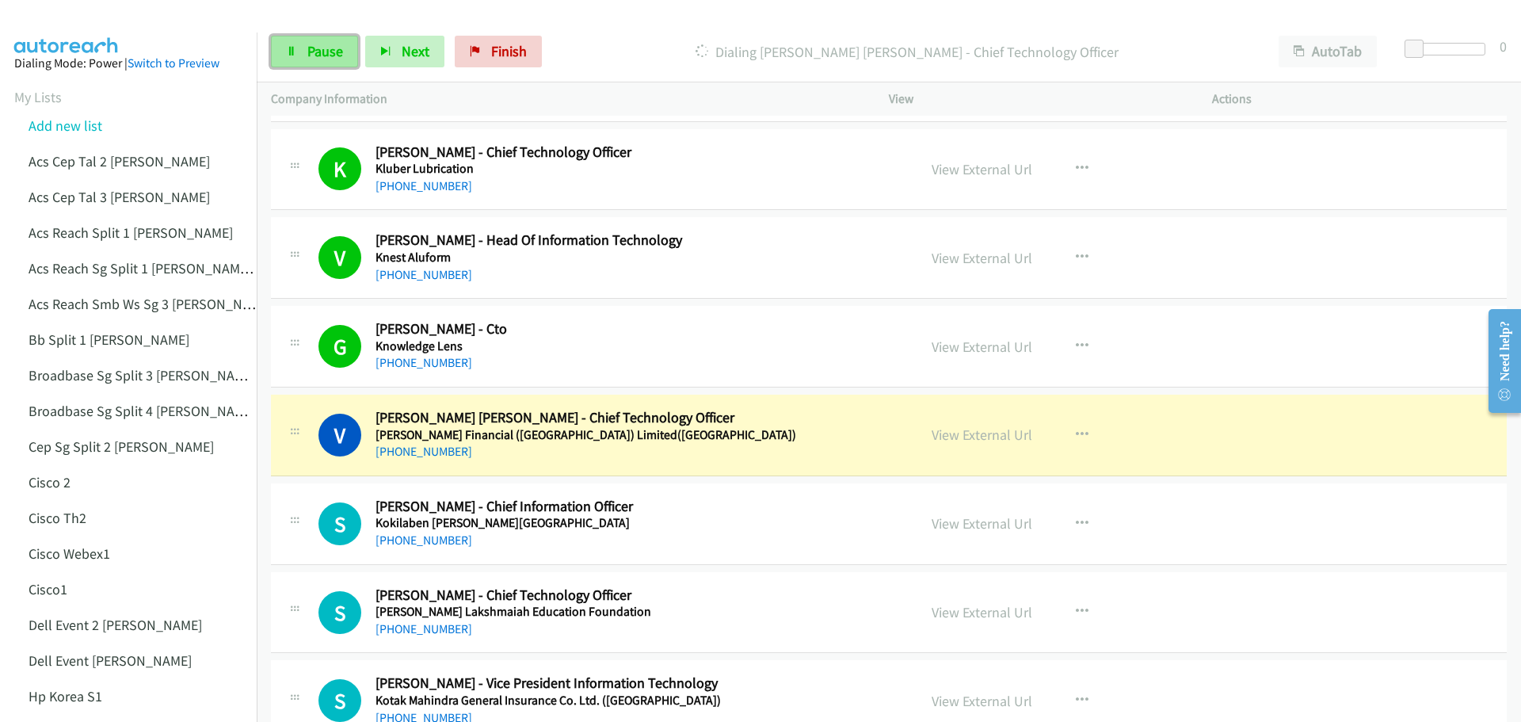
click at [311, 51] on span "Pause" at bounding box center [325, 51] width 36 height 18
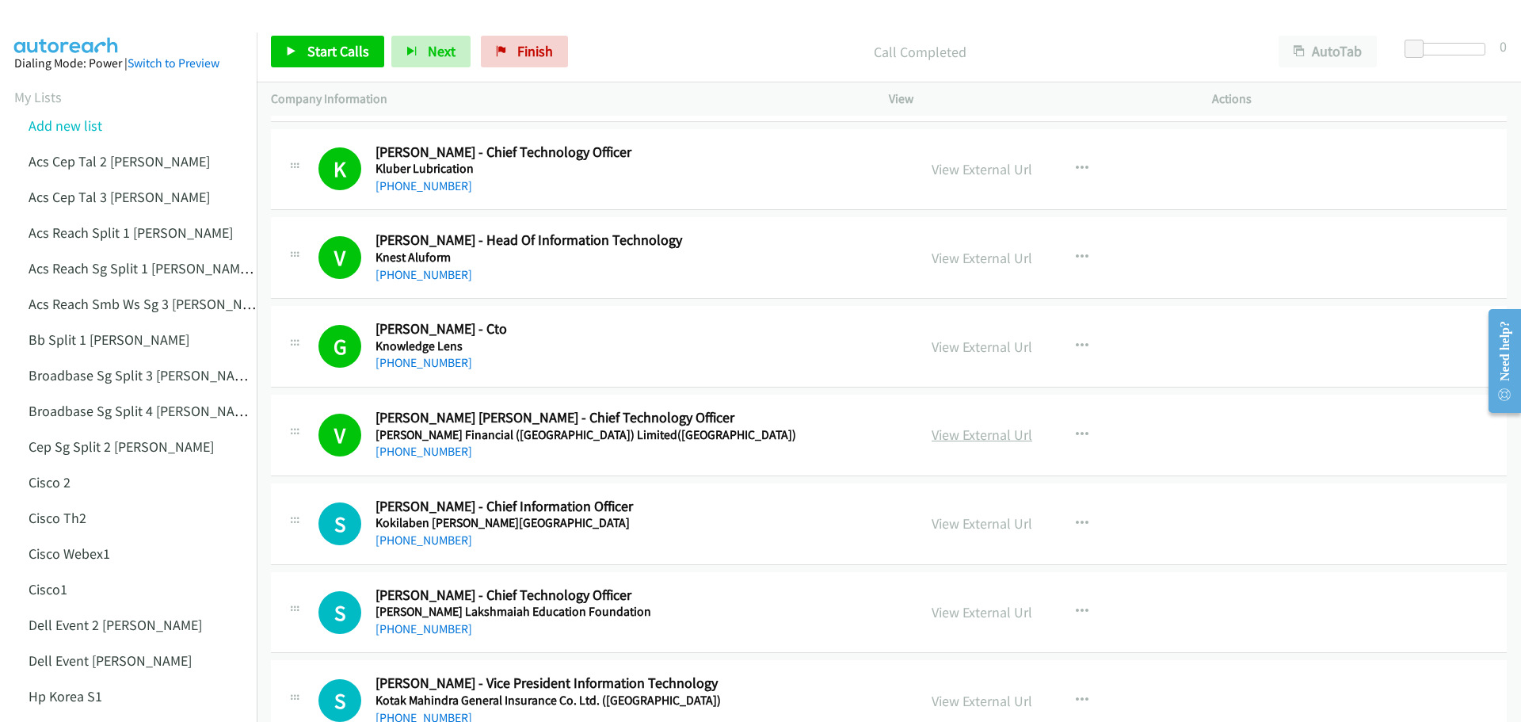
click at [981, 431] on link "View External Url" at bounding box center [981, 434] width 101 height 18
click at [960, 348] on link "View External Url" at bounding box center [981, 346] width 101 height 18
click at [362, 42] on span "Start Calls" at bounding box center [338, 51] width 62 height 18
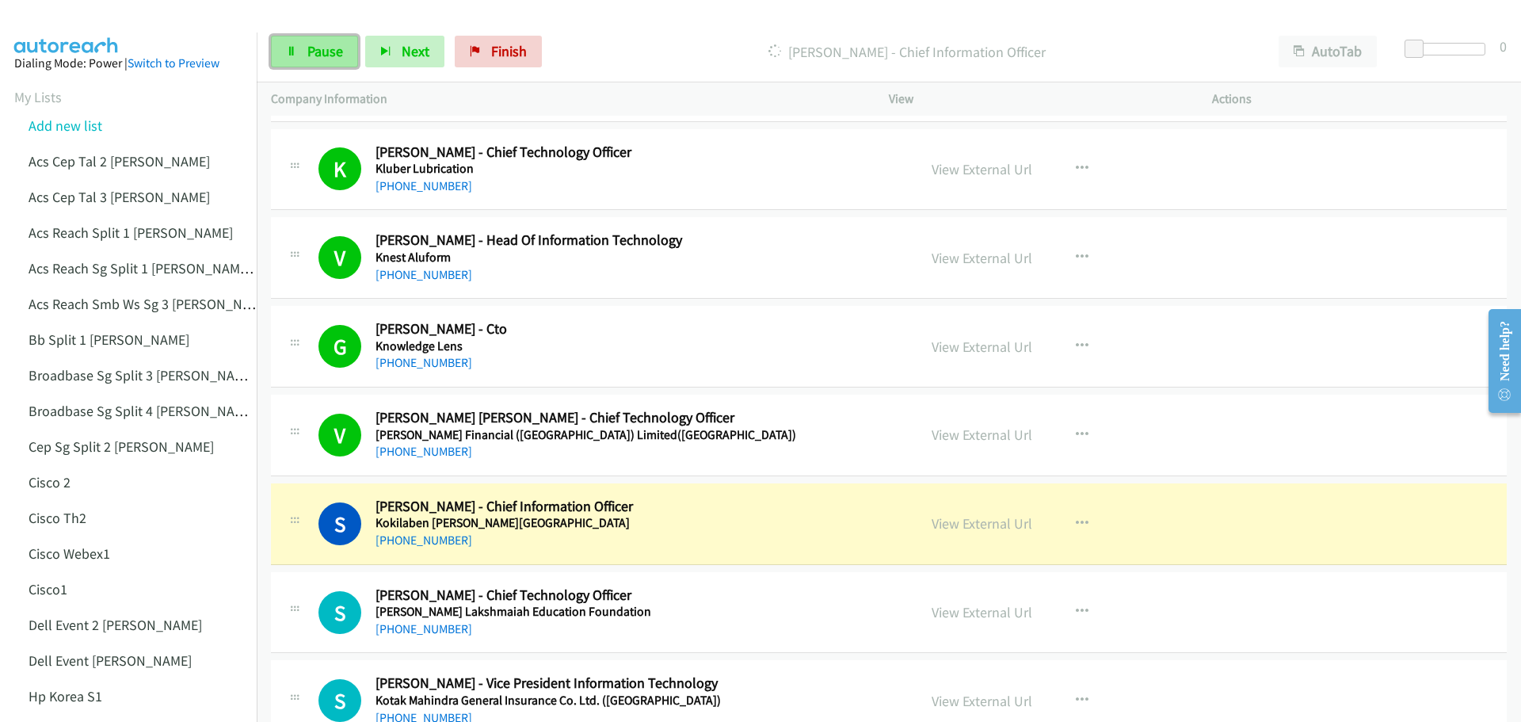
click at [325, 52] on span "Pause" at bounding box center [325, 51] width 36 height 18
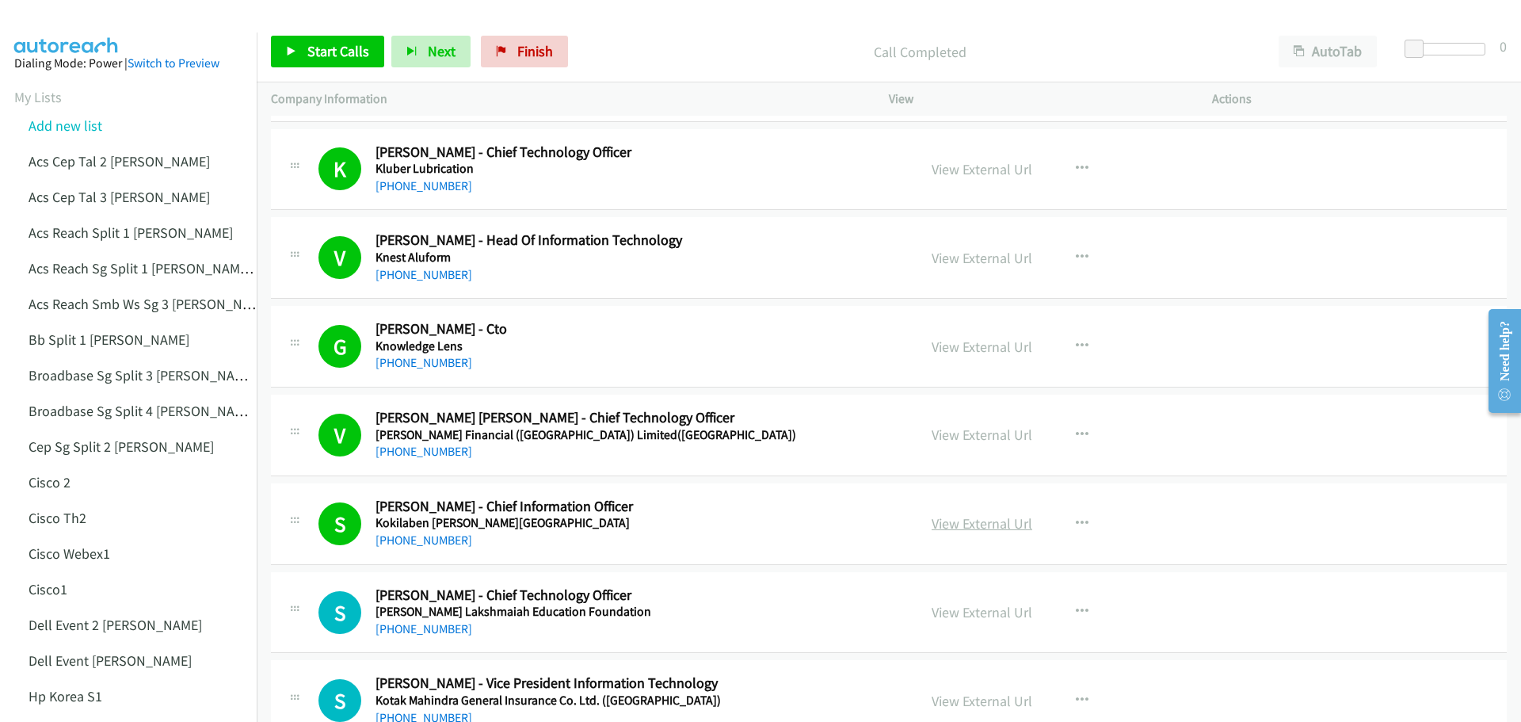
click at [978, 528] on link "View External Url" at bounding box center [981, 523] width 101 height 18
click at [326, 48] on span "Start Calls" at bounding box center [338, 51] width 62 height 18
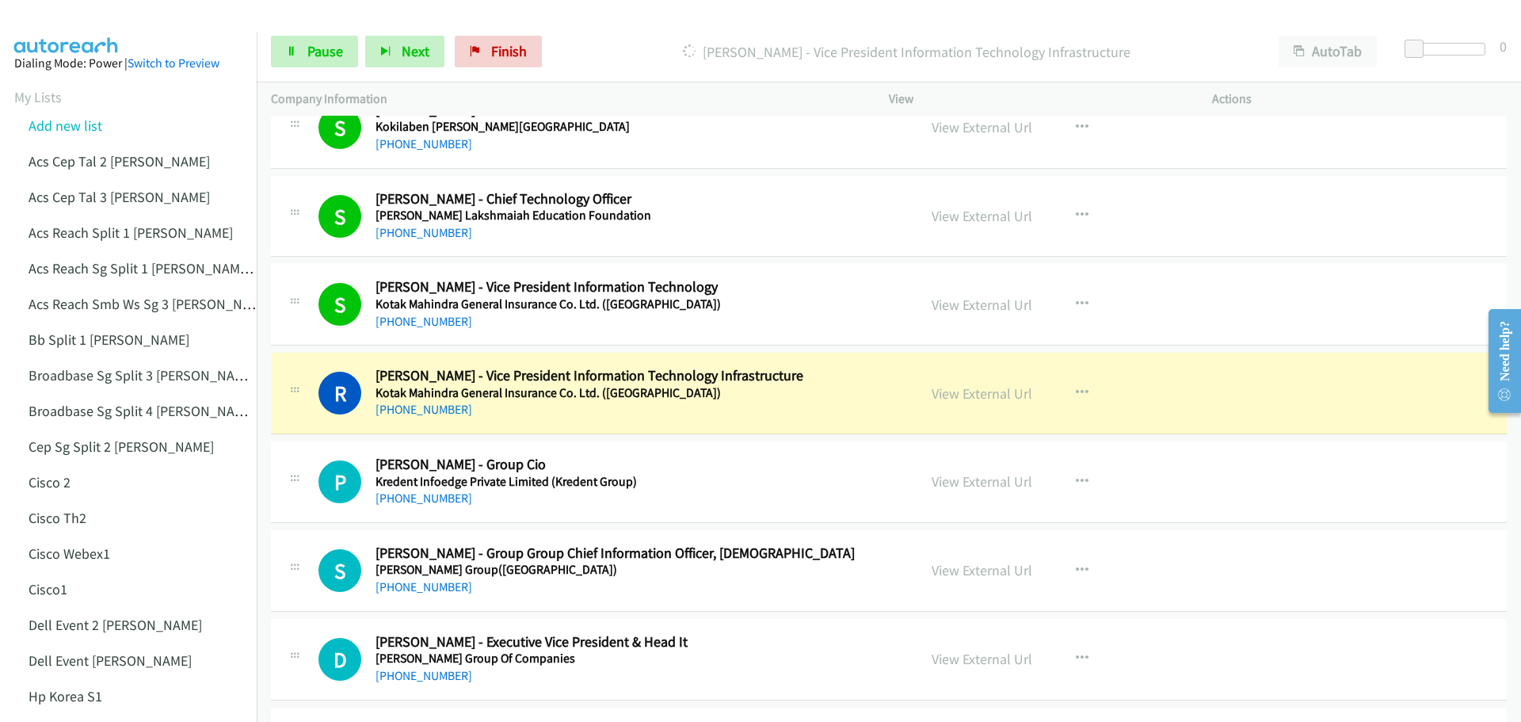
scroll to position [2376, 0]
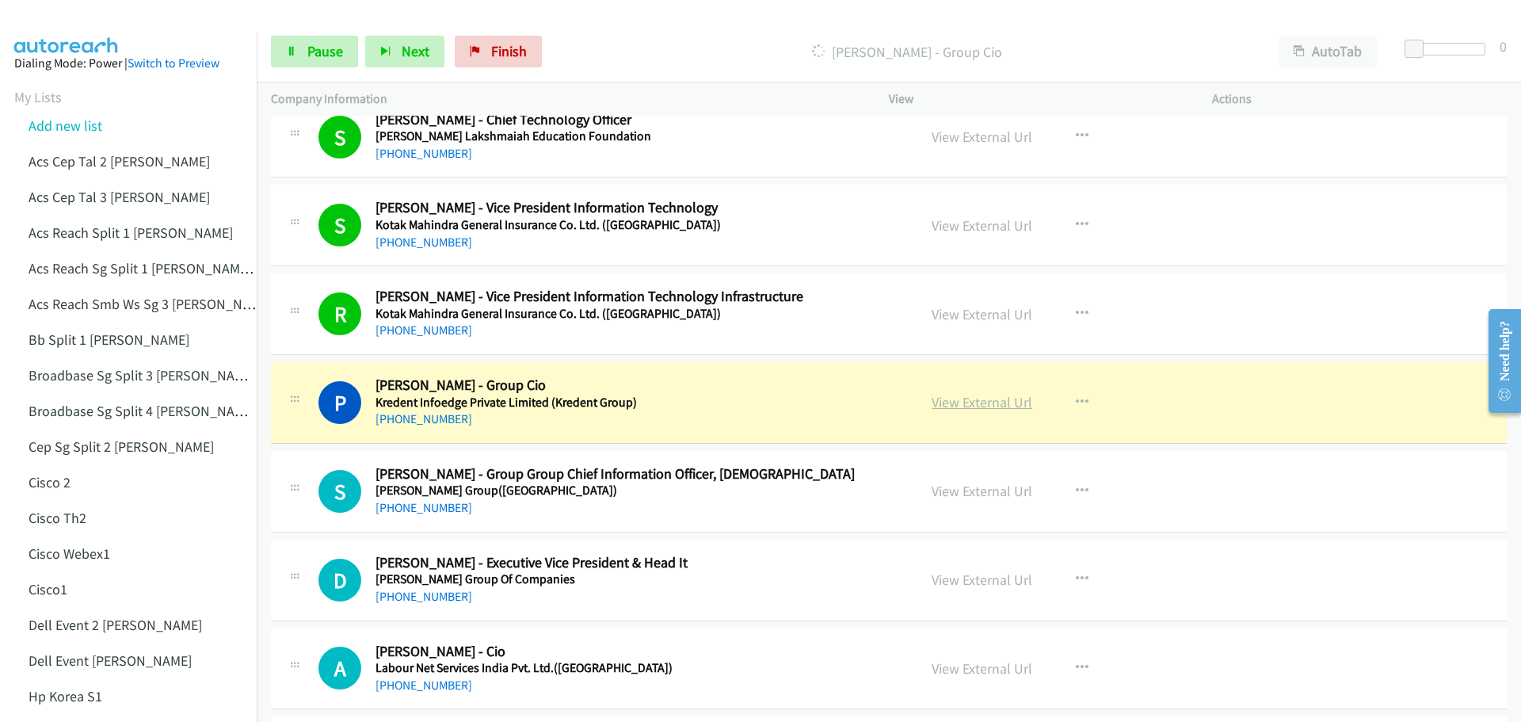
click at [977, 398] on link "View External Url" at bounding box center [981, 402] width 101 height 18
click at [293, 47] on icon at bounding box center [291, 52] width 11 height 11
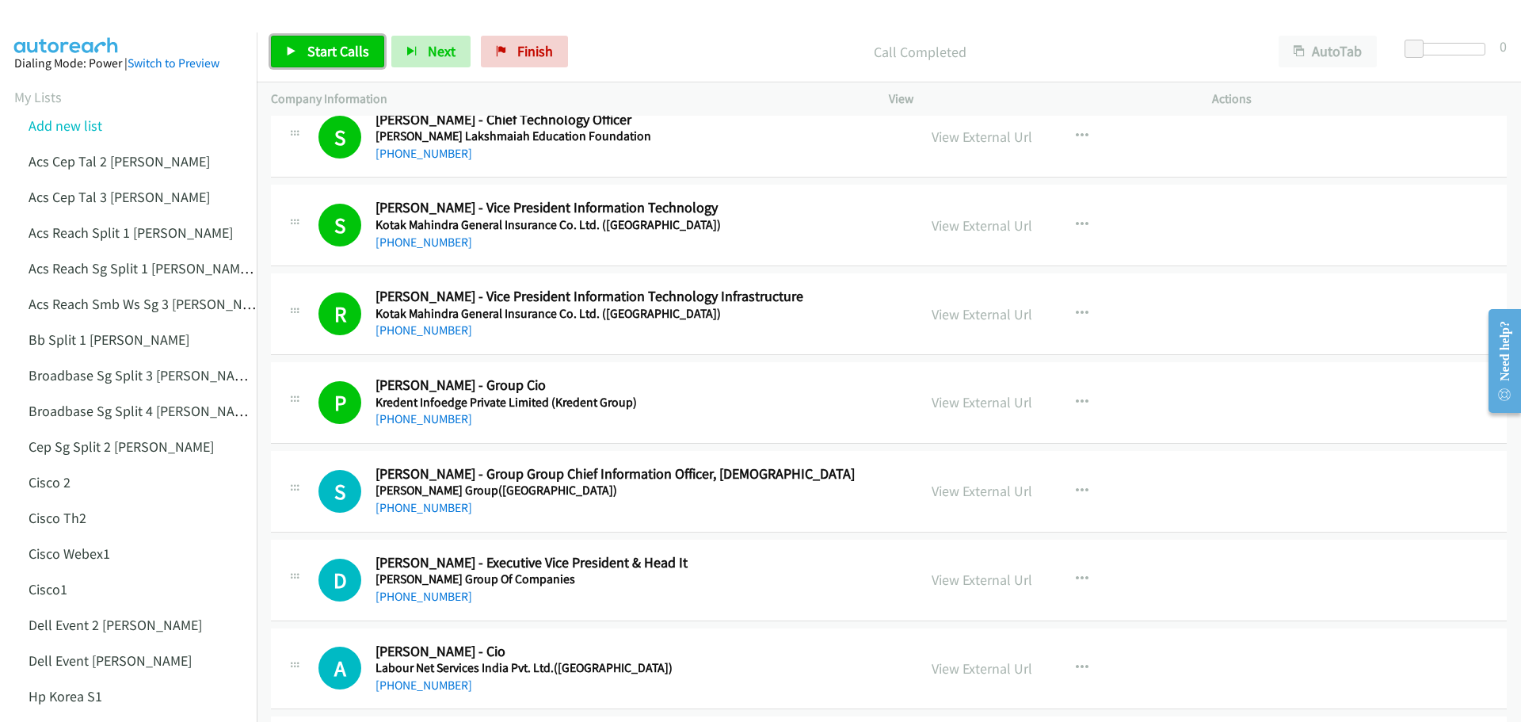
click at [319, 49] on span "Start Calls" at bounding box center [338, 51] width 62 height 18
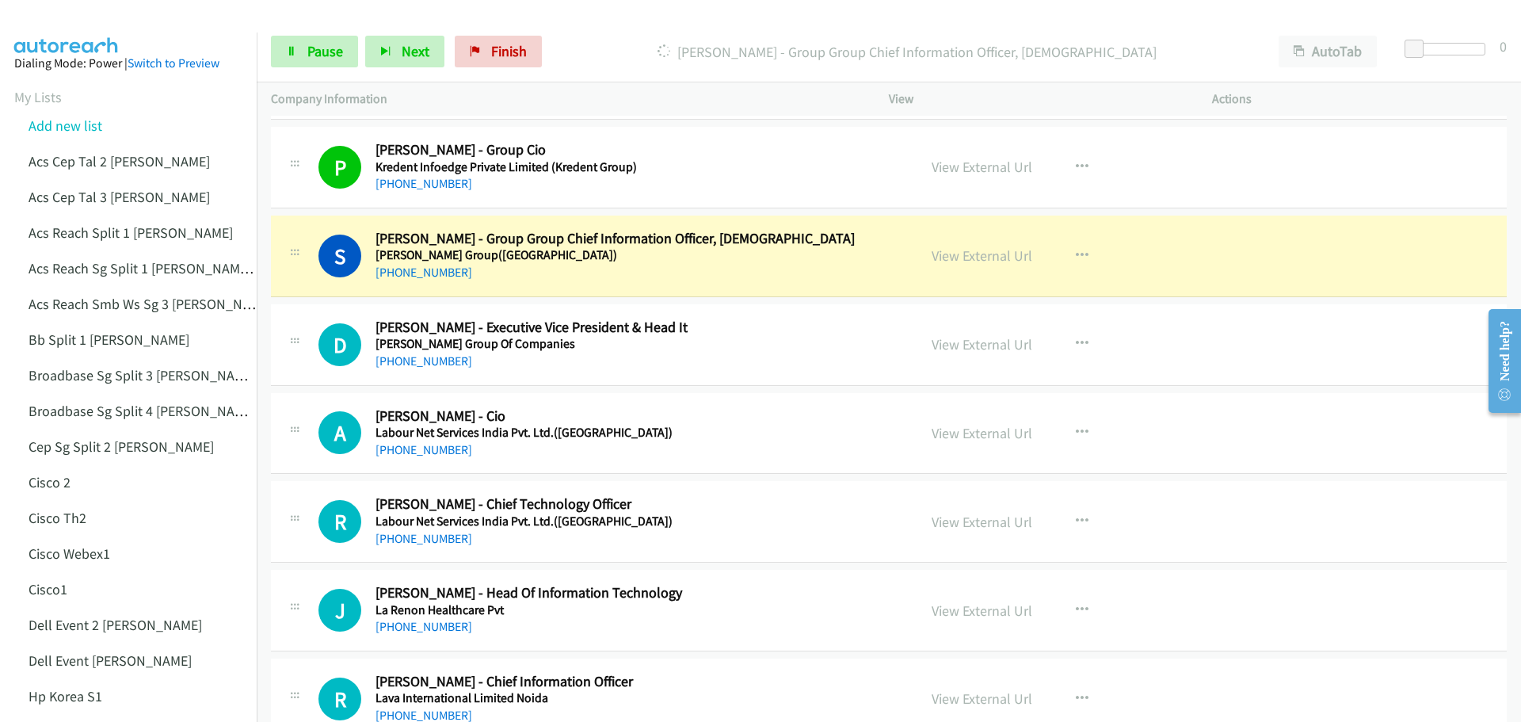
scroll to position [2614, 0]
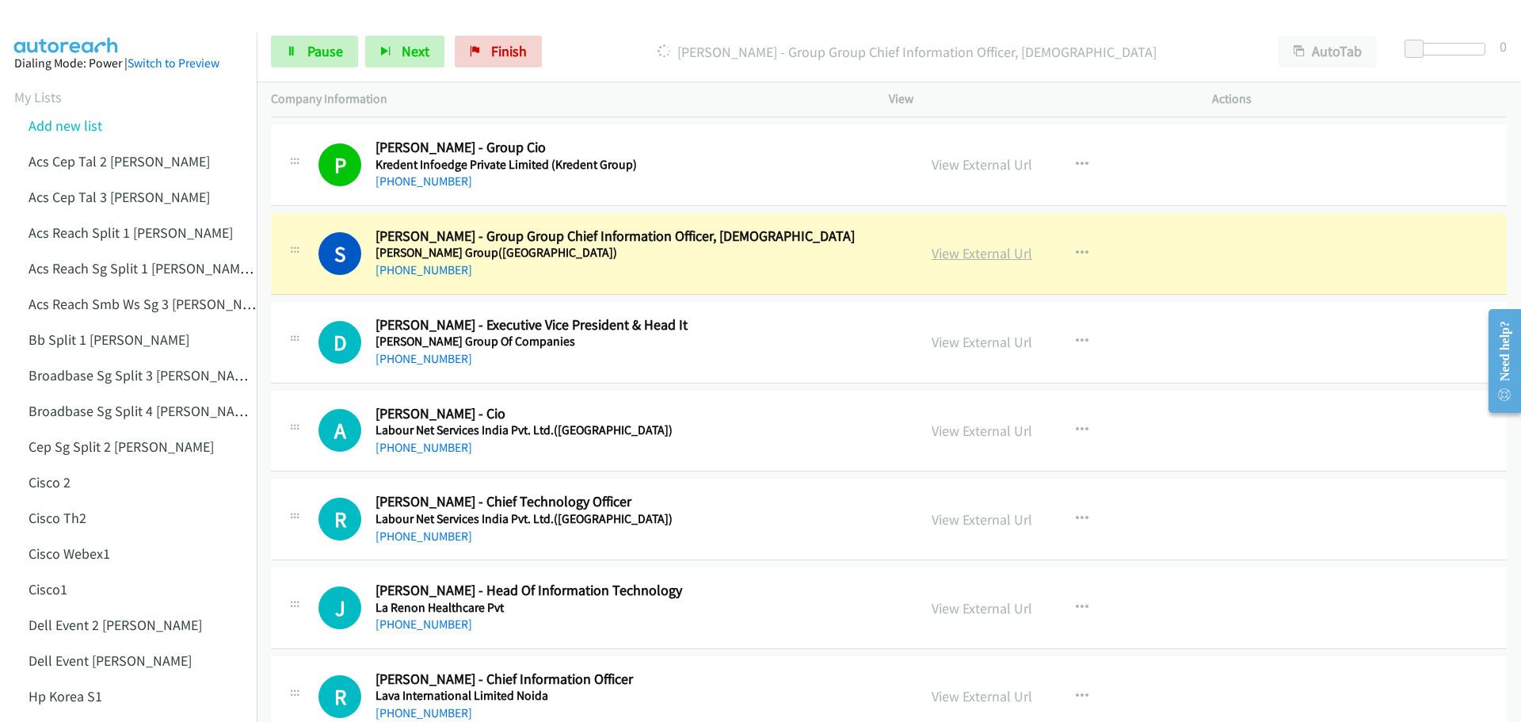
click at [994, 259] on link "View External Url" at bounding box center [981, 253] width 101 height 18
click at [316, 48] on span "Pause" at bounding box center [325, 51] width 36 height 18
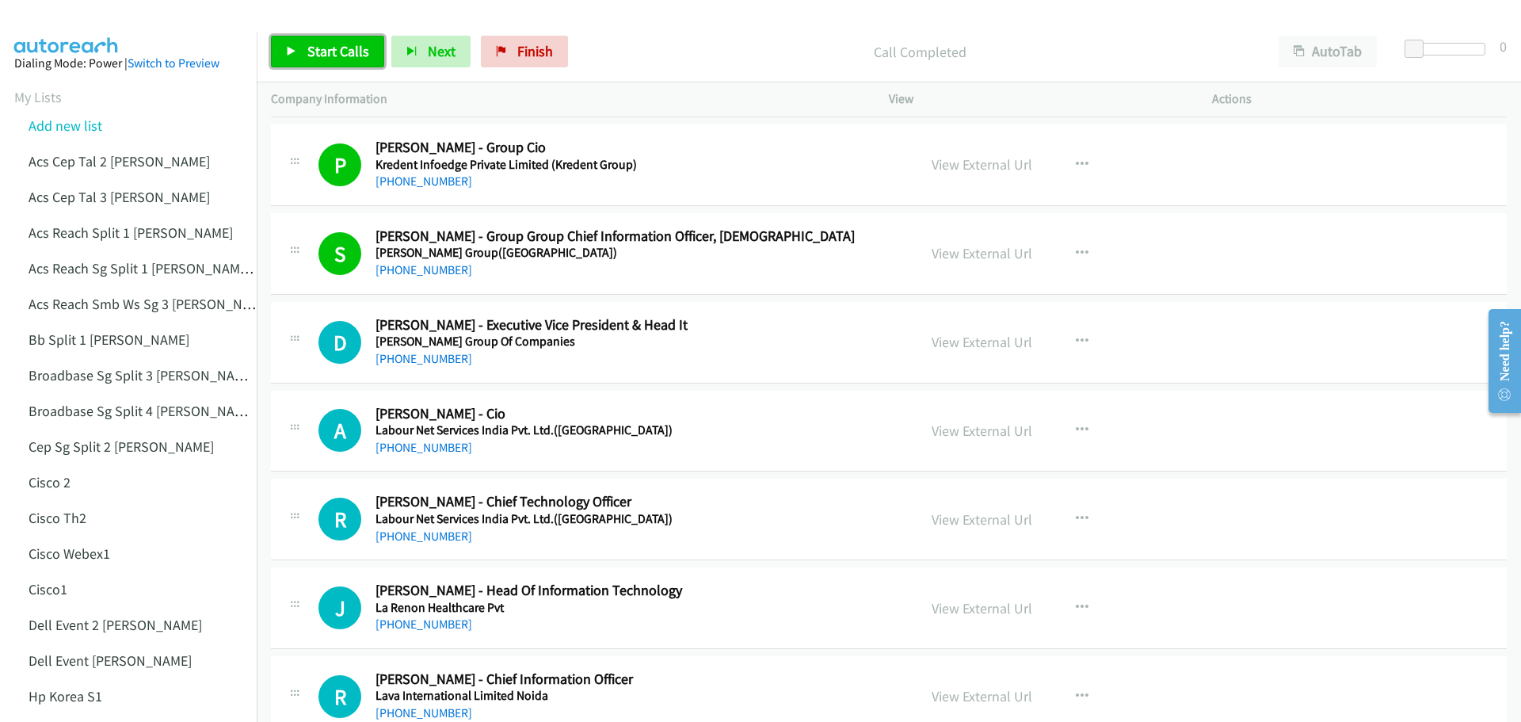
click at [341, 44] on span "Start Calls" at bounding box center [338, 51] width 62 height 18
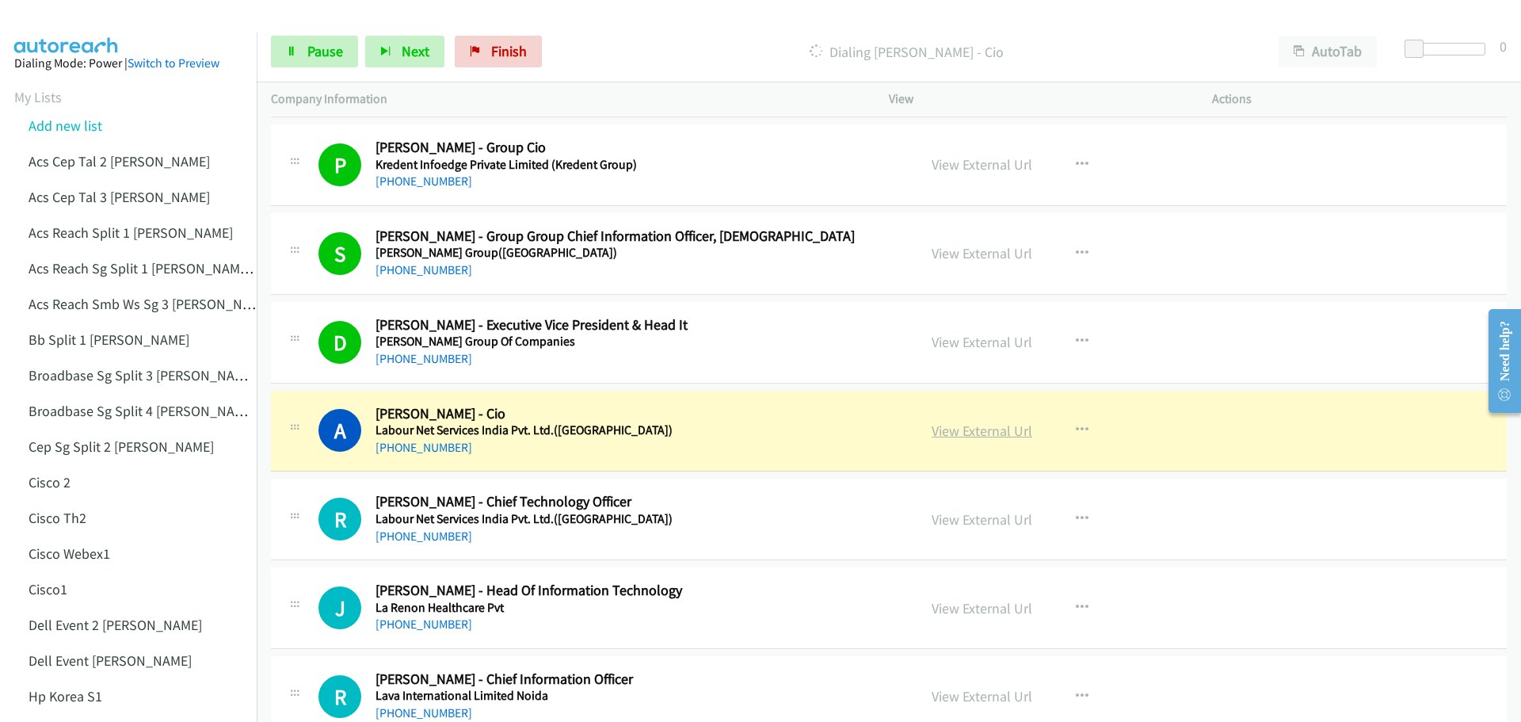
click at [966, 428] on link "View External Url" at bounding box center [981, 430] width 101 height 18
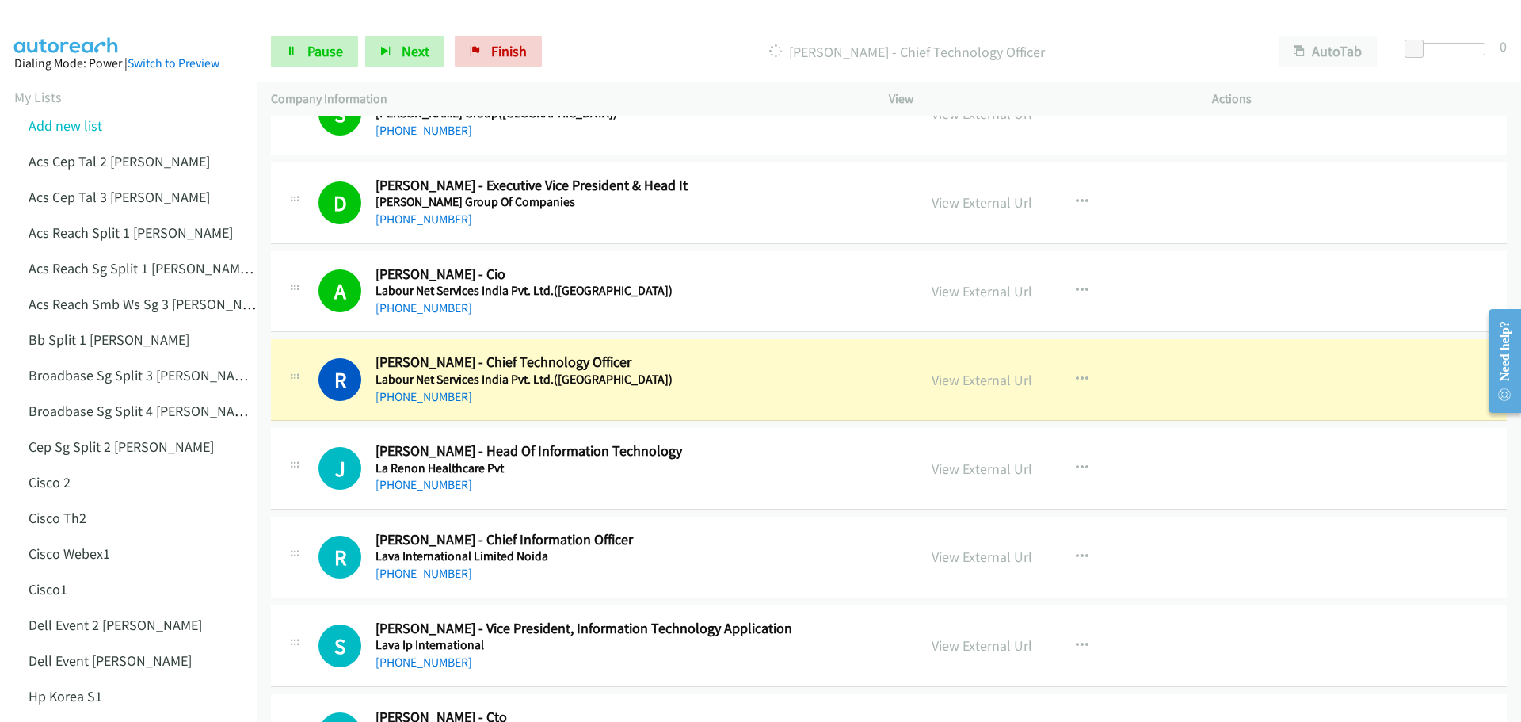
scroll to position [2772, 0]
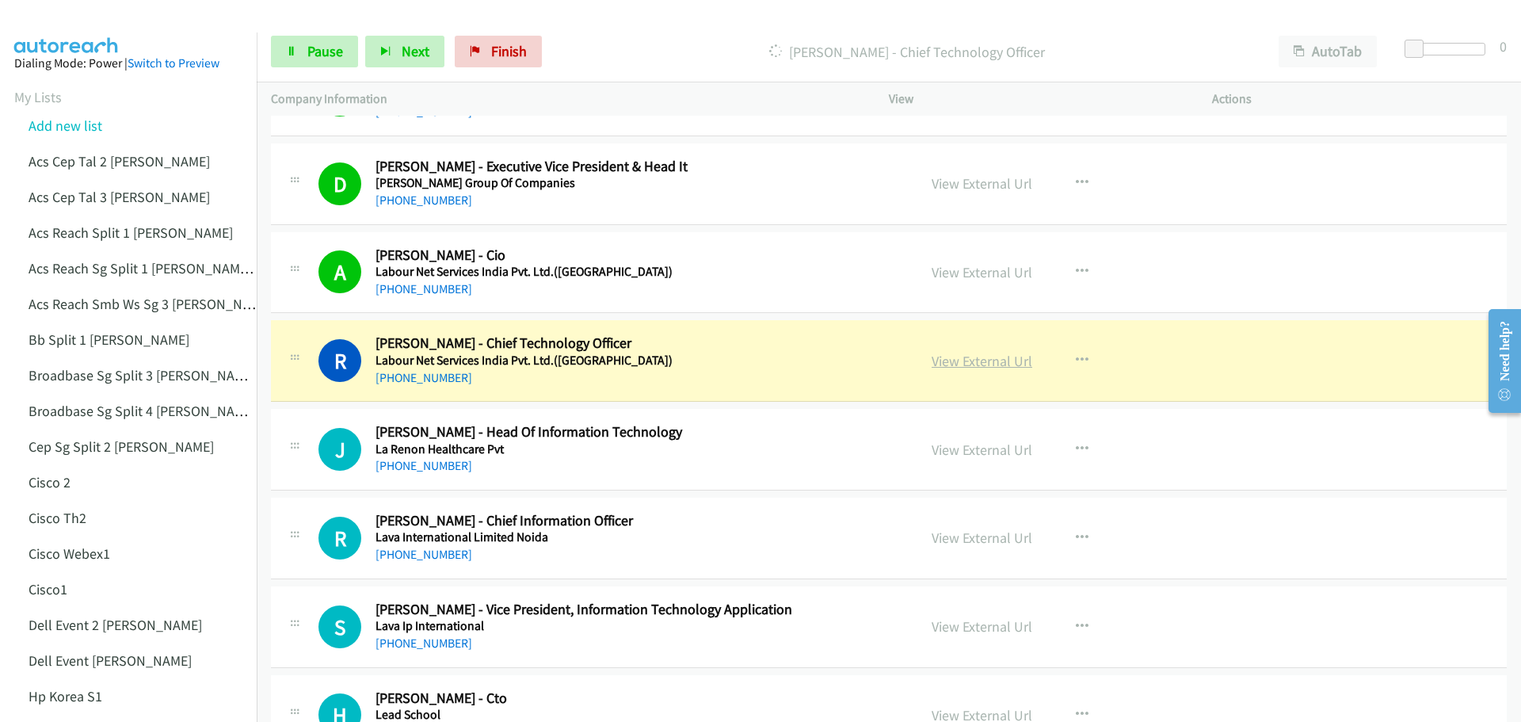
click at [977, 367] on link "View External Url" at bounding box center [981, 361] width 101 height 18
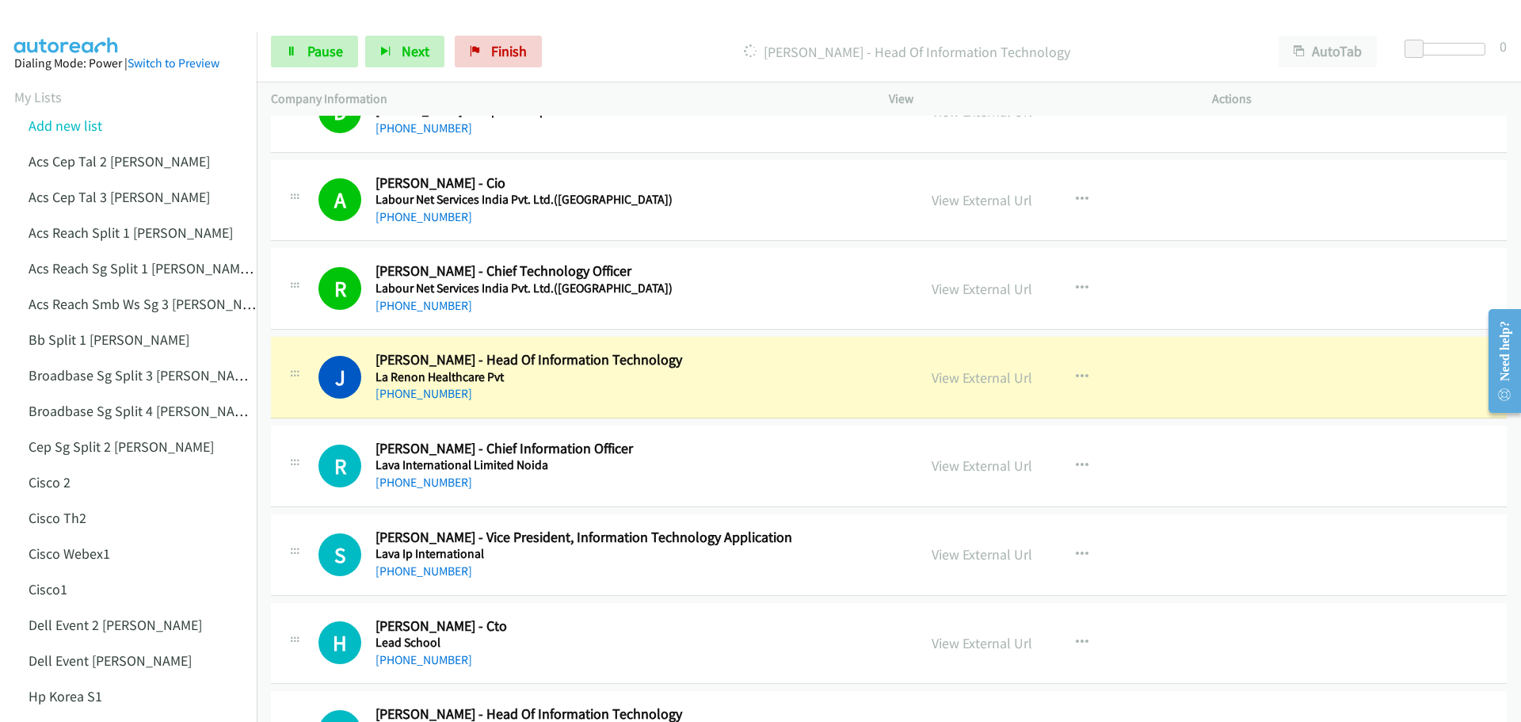
scroll to position [2851, 0]
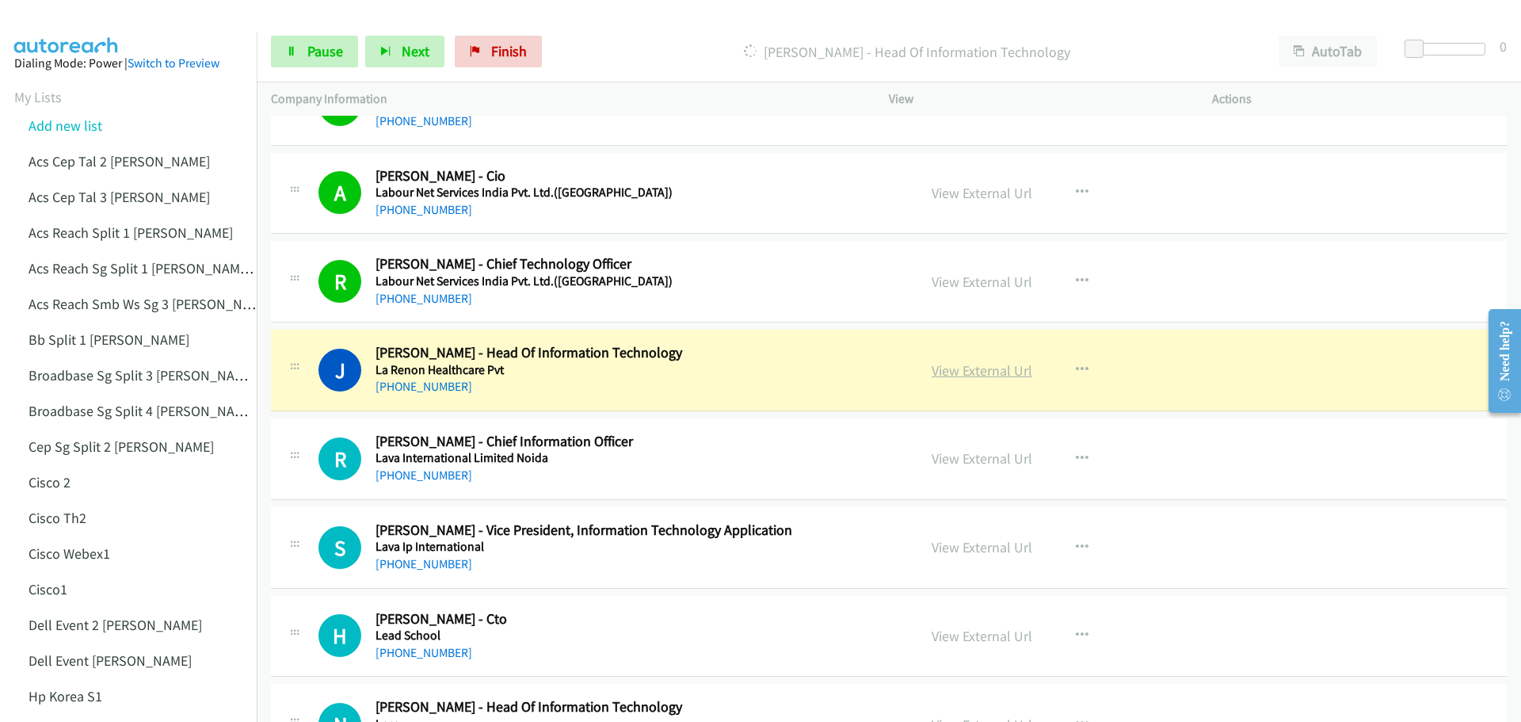
click at [983, 372] on link "View External Url" at bounding box center [981, 370] width 101 height 18
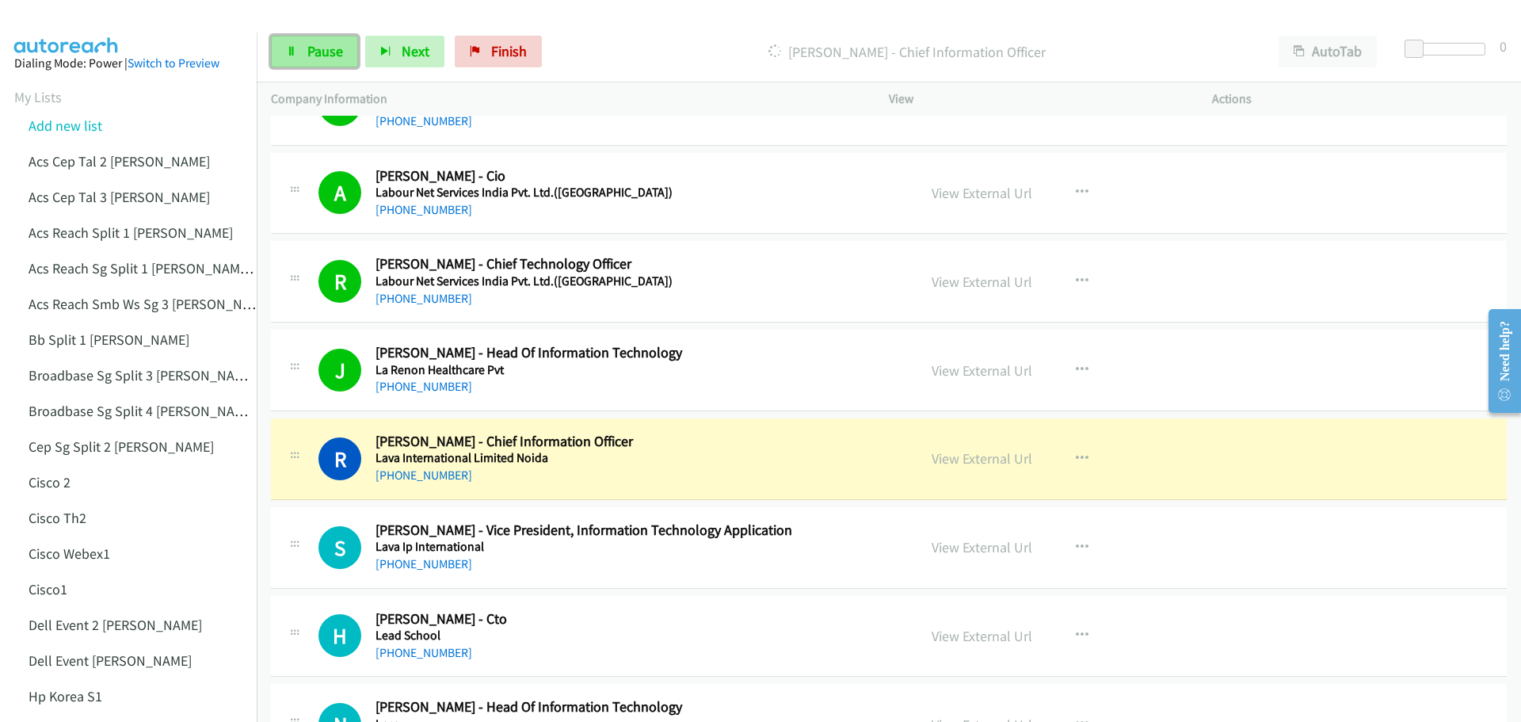
click at [314, 50] on span "Pause" at bounding box center [325, 51] width 36 height 18
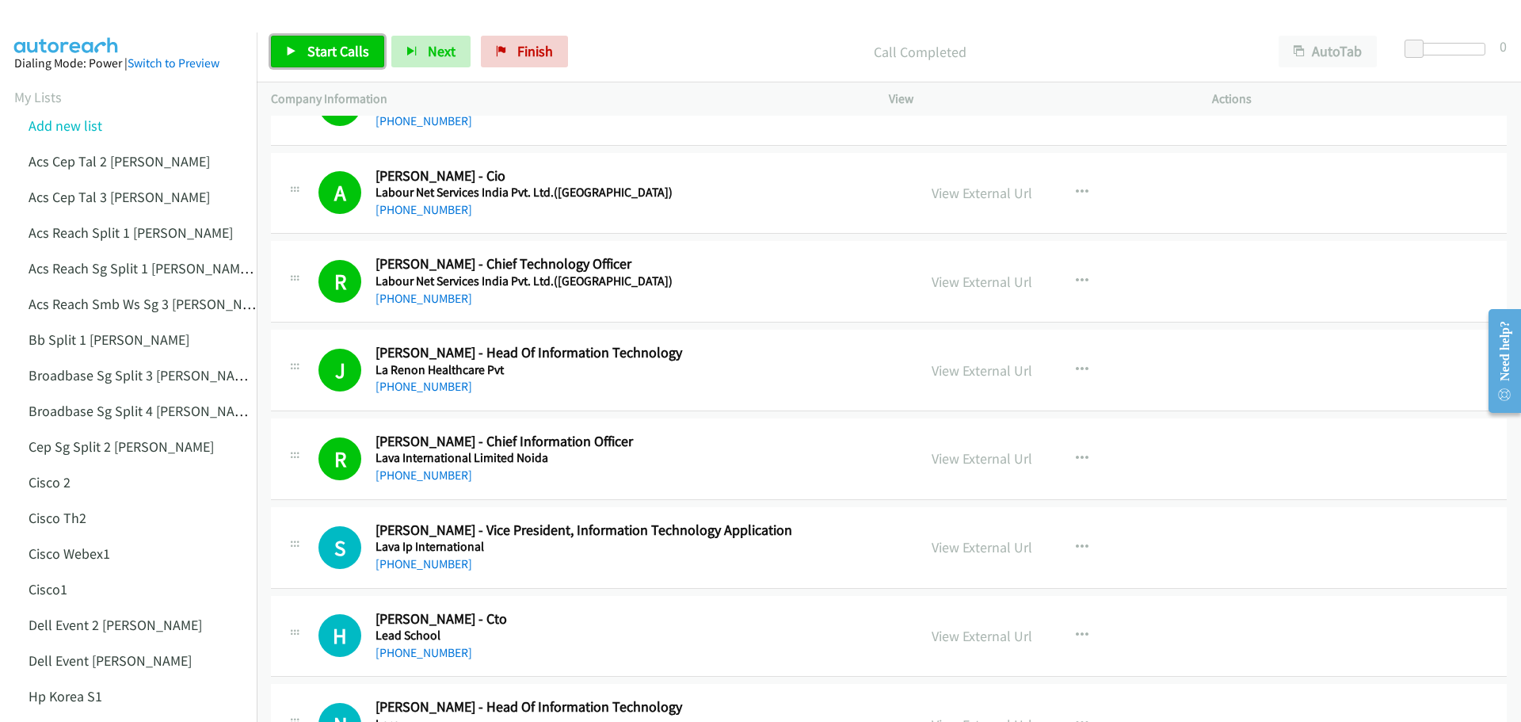
click at [341, 44] on span "Start Calls" at bounding box center [338, 51] width 62 height 18
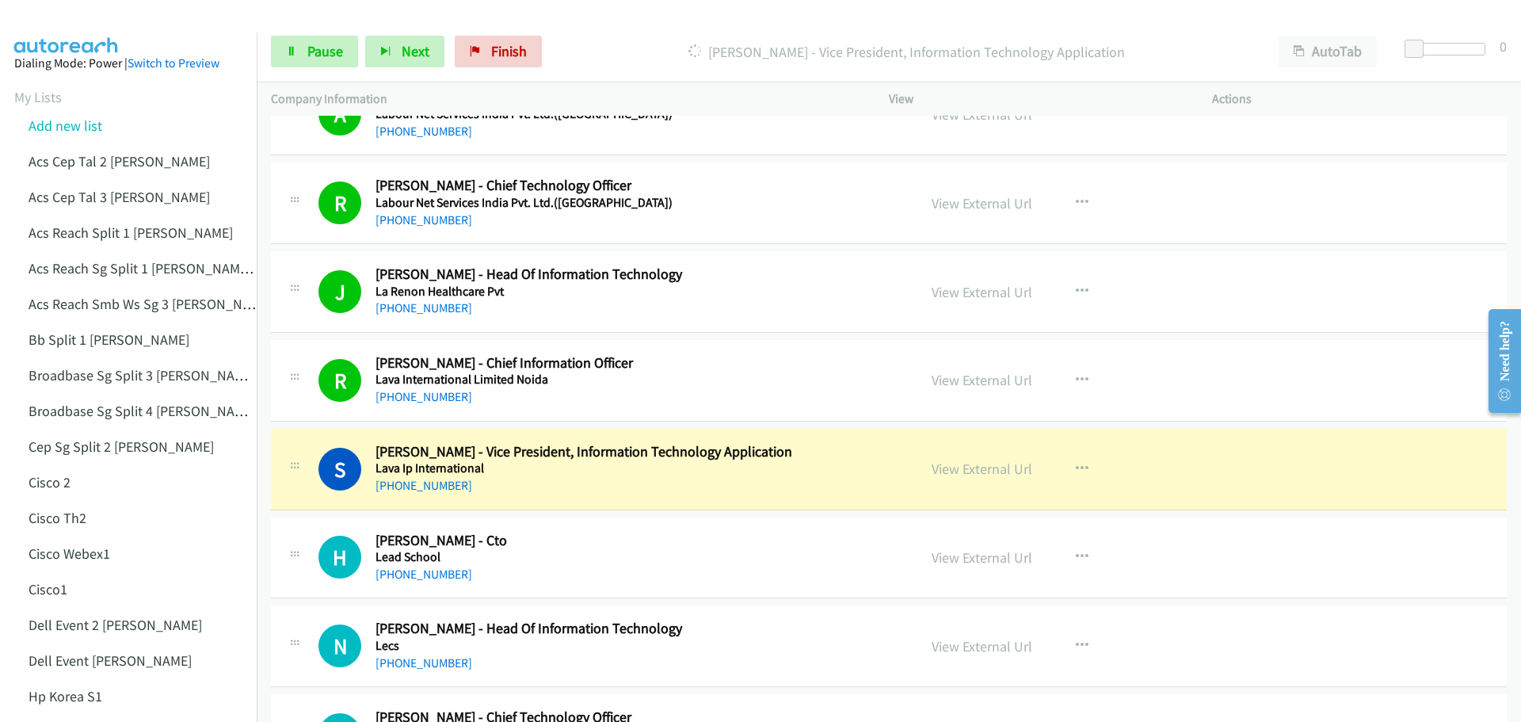
scroll to position [2931, 0]
click at [974, 469] on link "View External Url" at bounding box center [981, 468] width 101 height 18
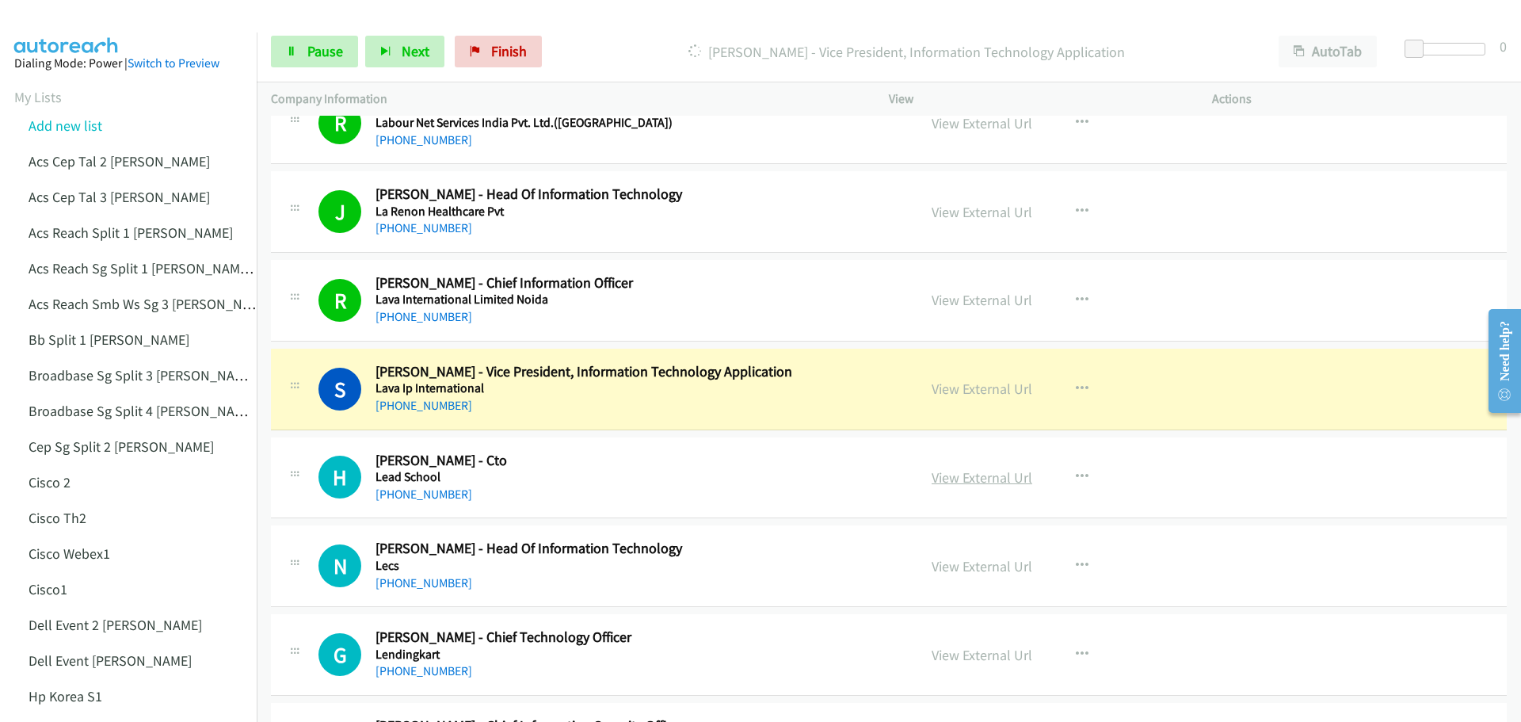
click at [975, 482] on link "View External Url" at bounding box center [981, 477] width 101 height 18
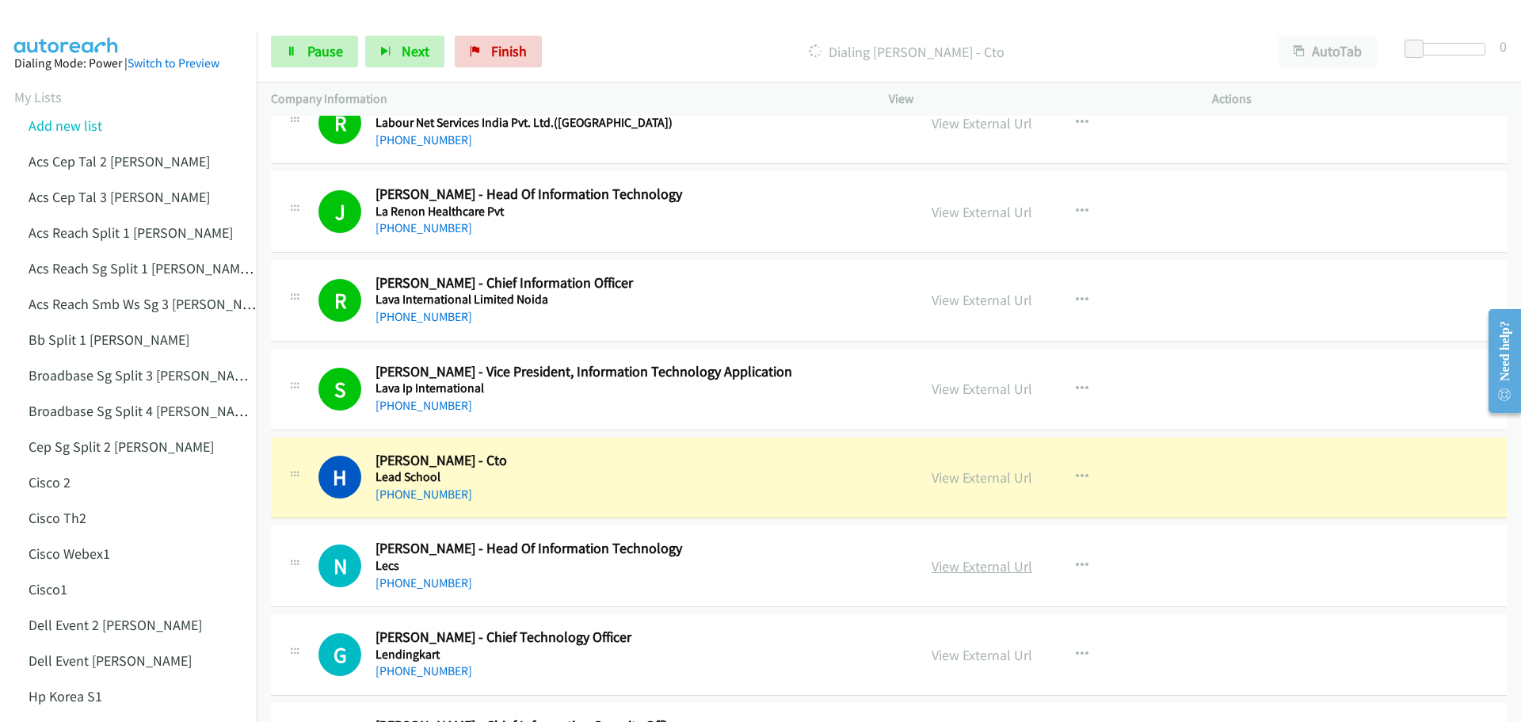
click at [986, 565] on link "View External Url" at bounding box center [981, 566] width 101 height 18
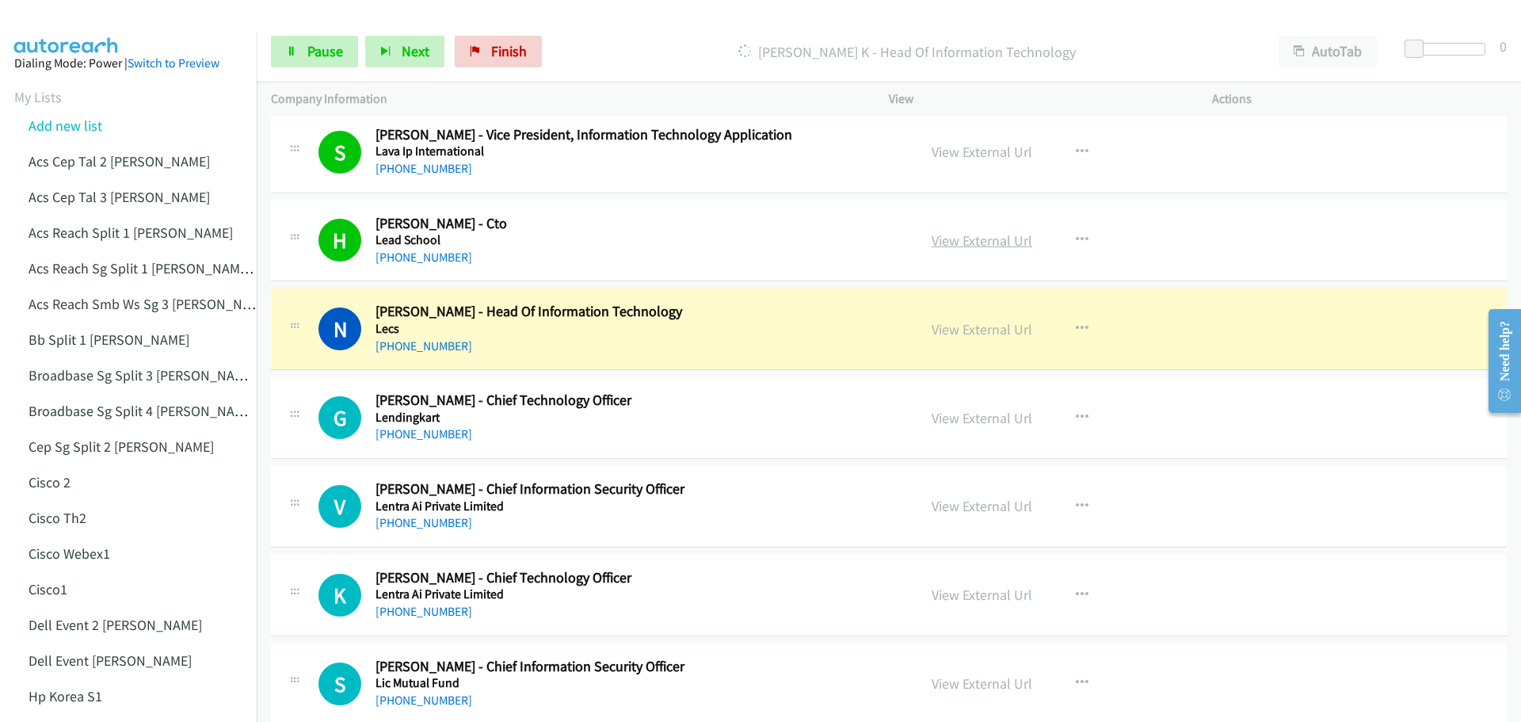
scroll to position [3247, 0]
click at [986, 417] on link "View External Url" at bounding box center [981, 417] width 101 height 18
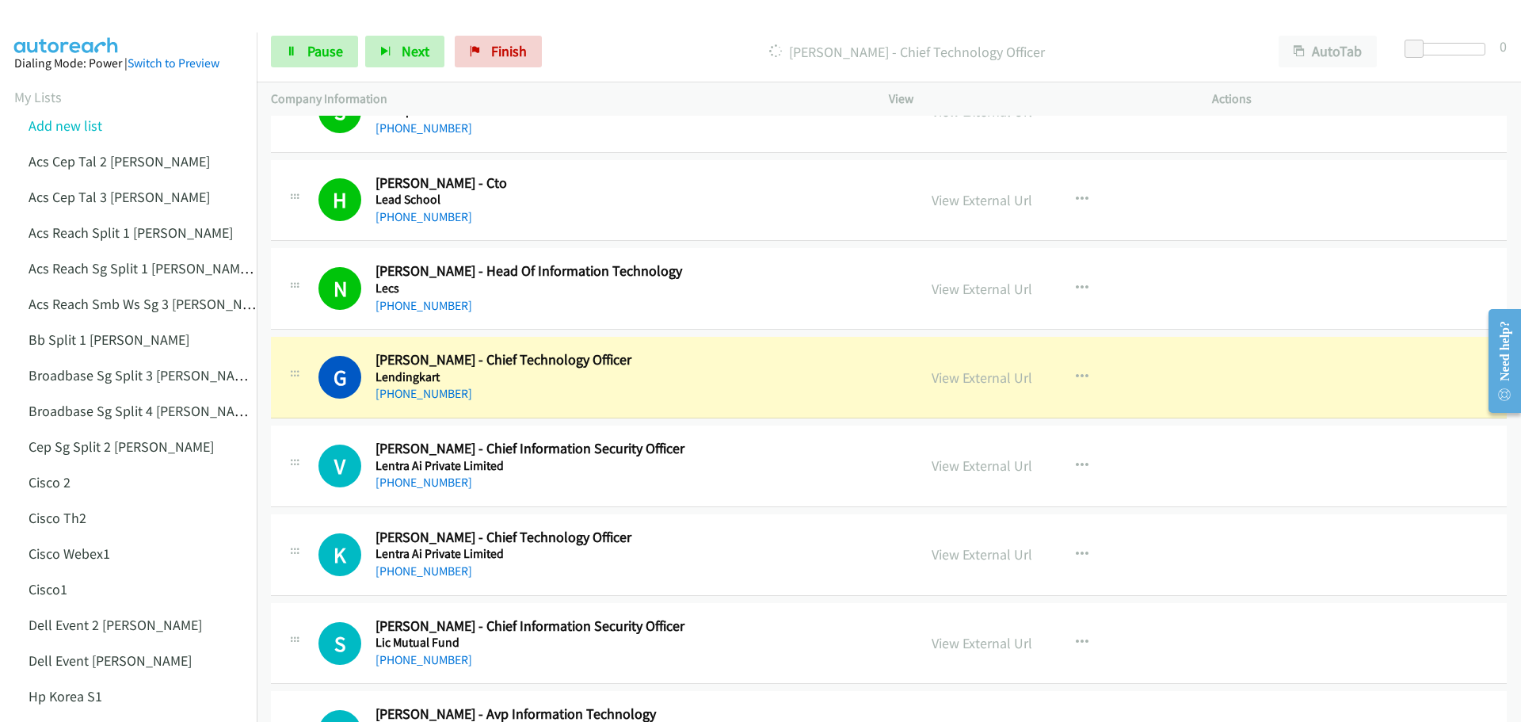
scroll to position [3327, 0]
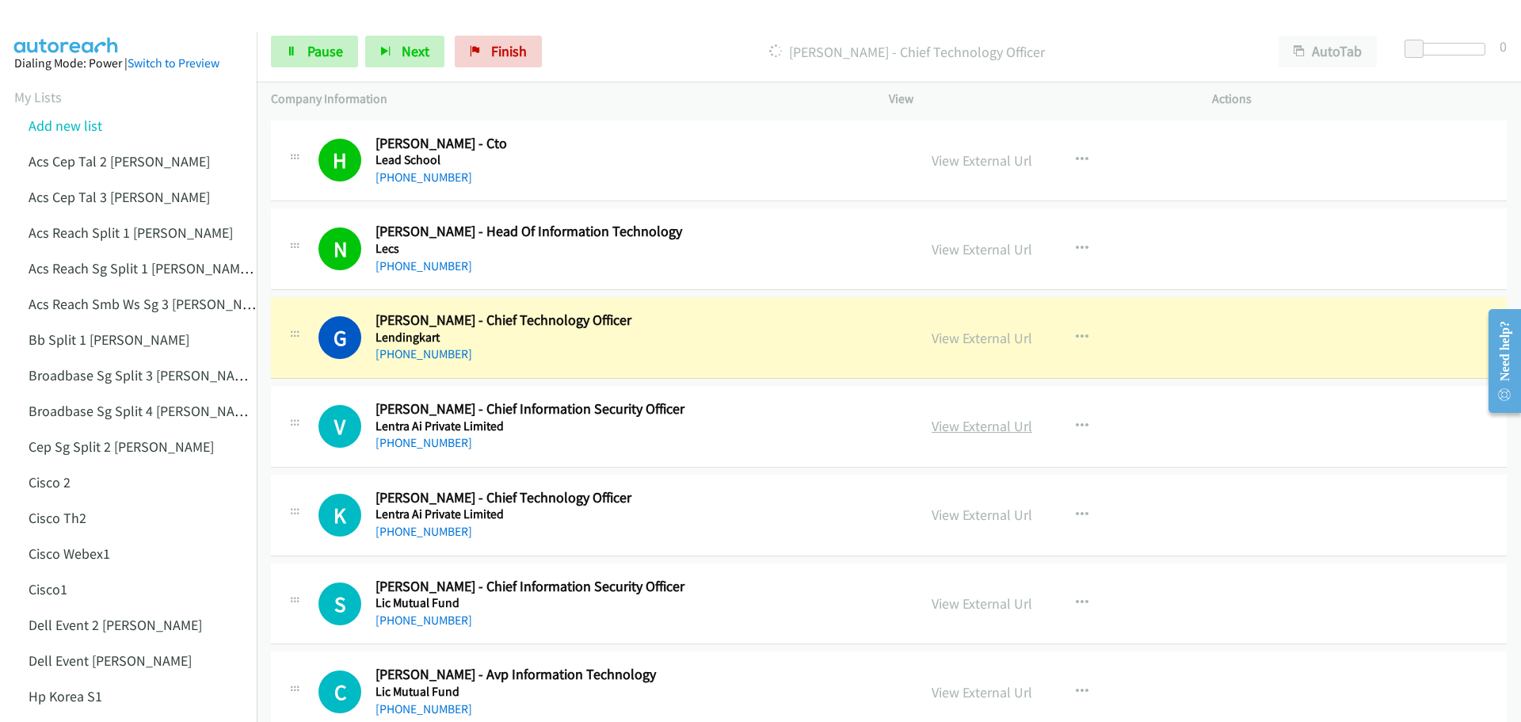
click at [962, 431] on link "View External Url" at bounding box center [981, 426] width 101 height 18
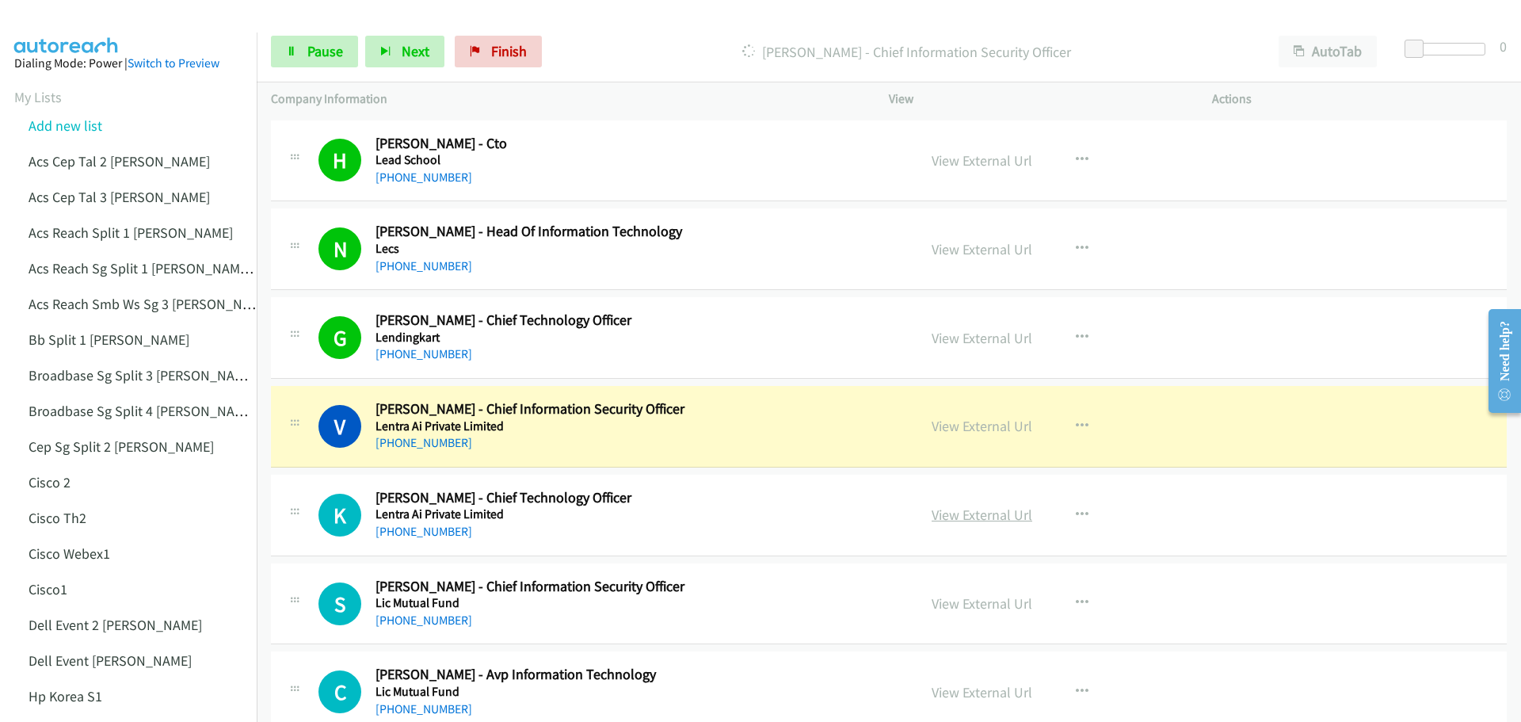
click at [973, 518] on link "View External Url" at bounding box center [981, 514] width 101 height 18
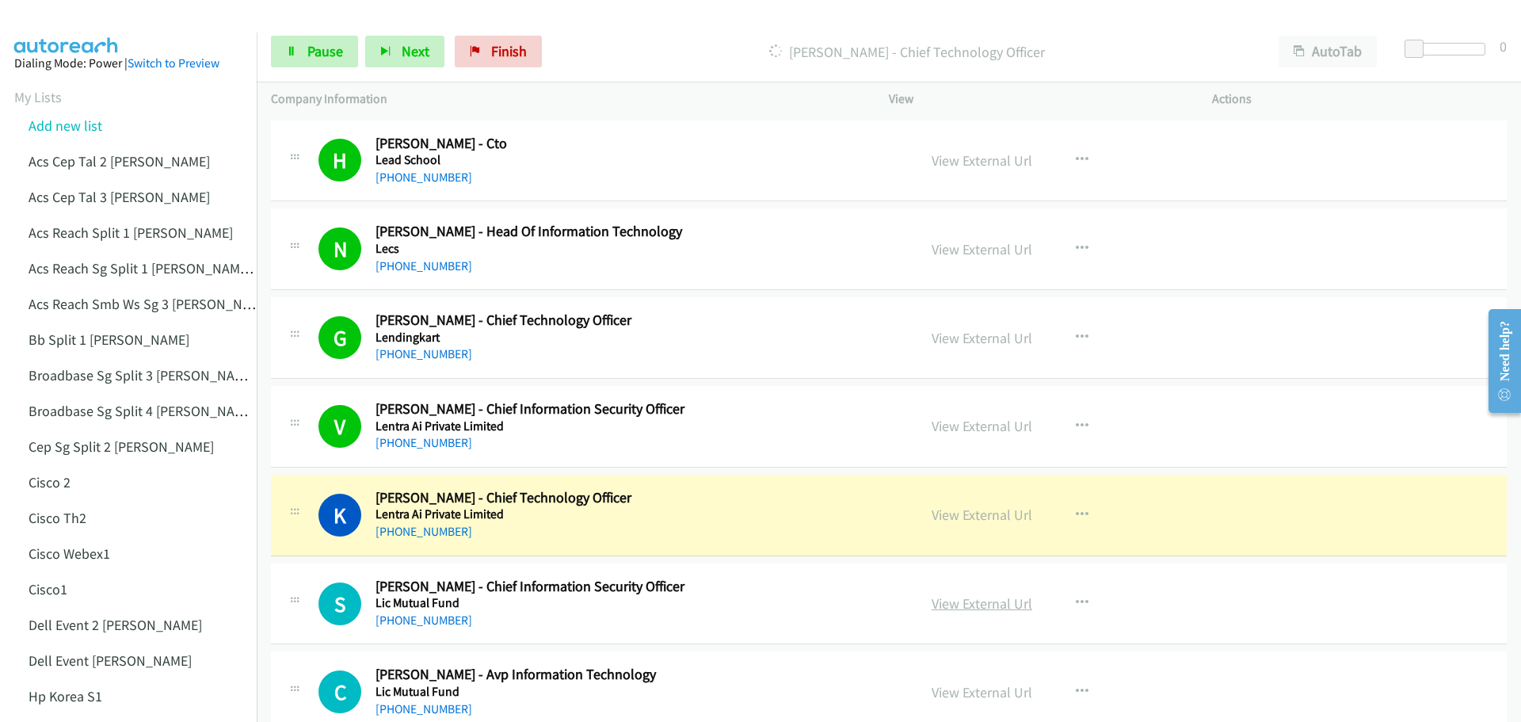
click at [951, 597] on link "View External Url" at bounding box center [981, 603] width 101 height 18
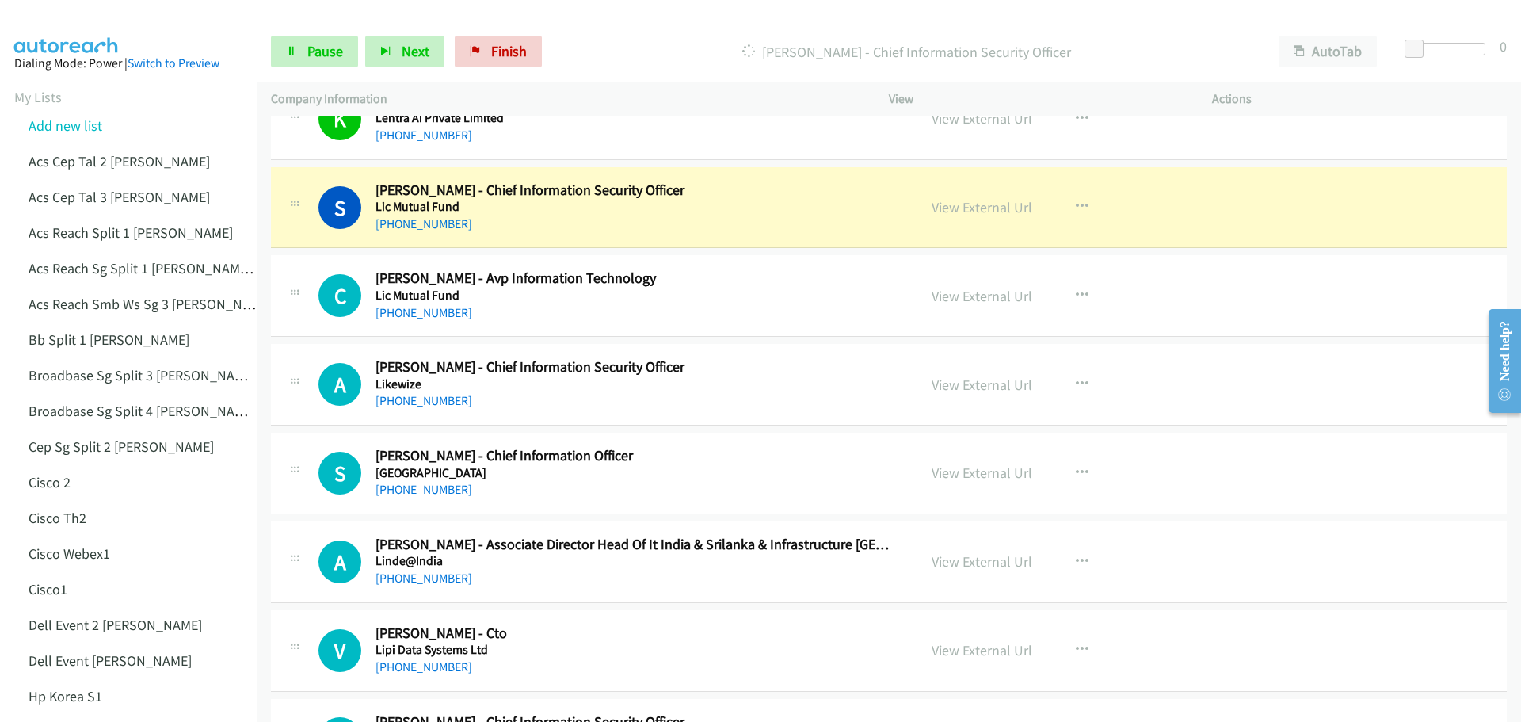
scroll to position [3802, 0]
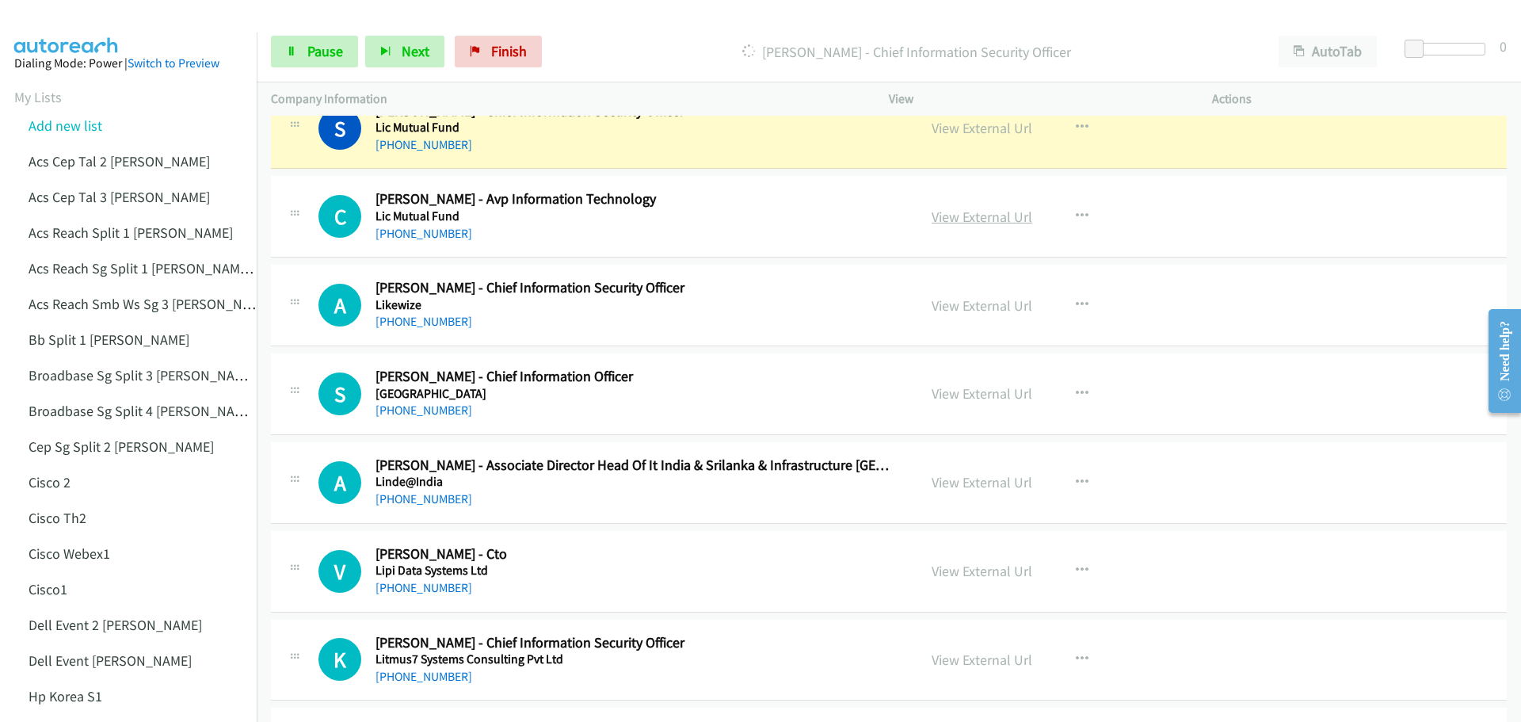
click at [987, 216] on link "View External Url" at bounding box center [981, 217] width 101 height 18
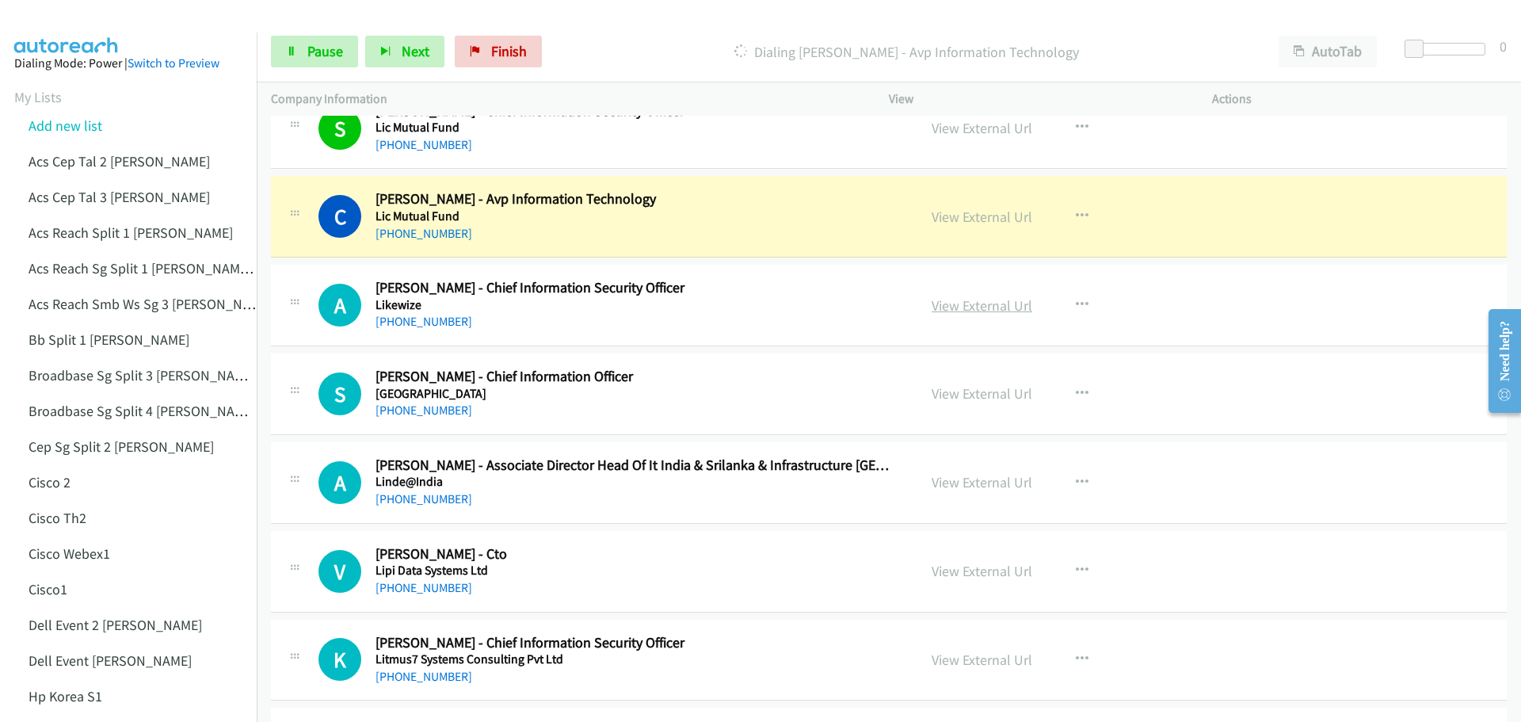
click at [956, 300] on link "View External Url" at bounding box center [981, 305] width 101 height 18
click at [322, 56] on span "Pause" at bounding box center [325, 51] width 36 height 18
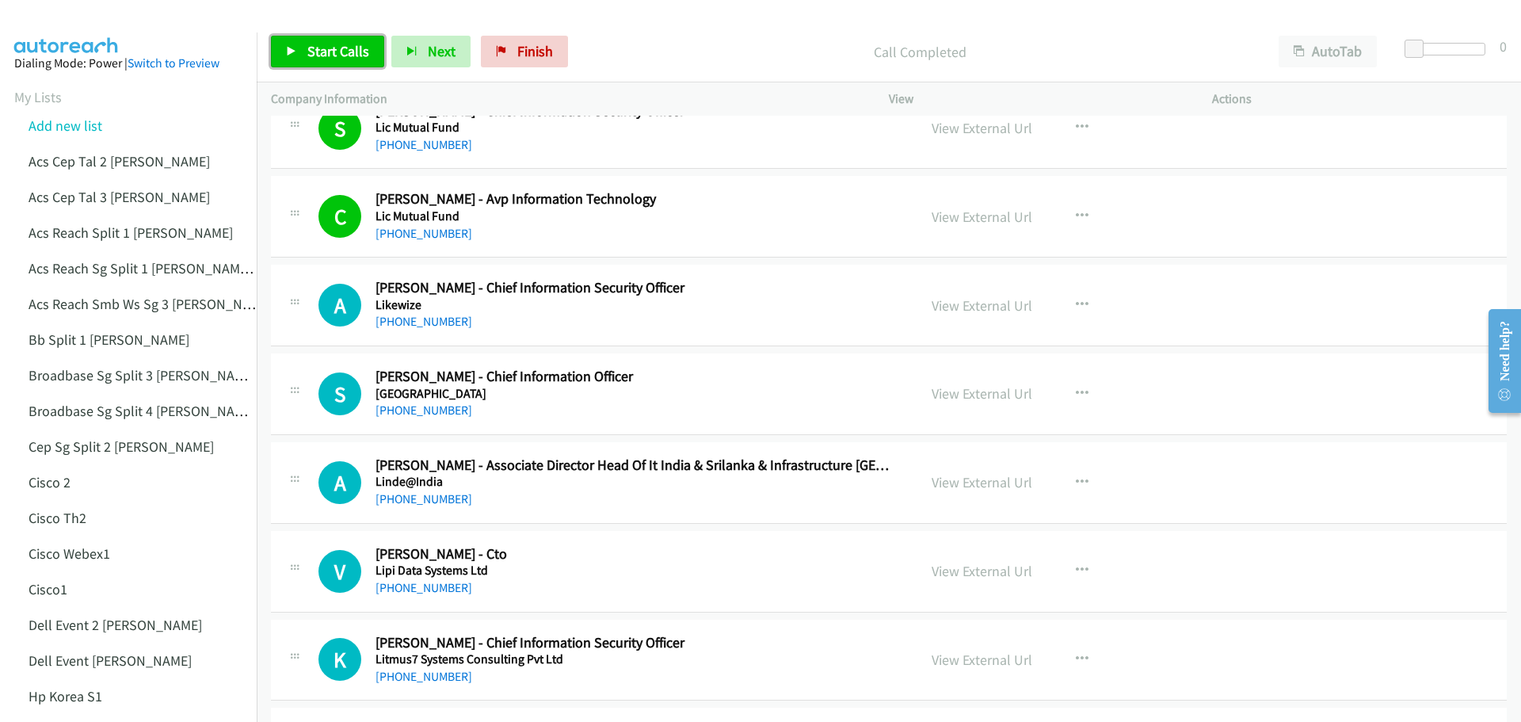
click at [341, 46] on span "Start Calls" at bounding box center [338, 51] width 62 height 18
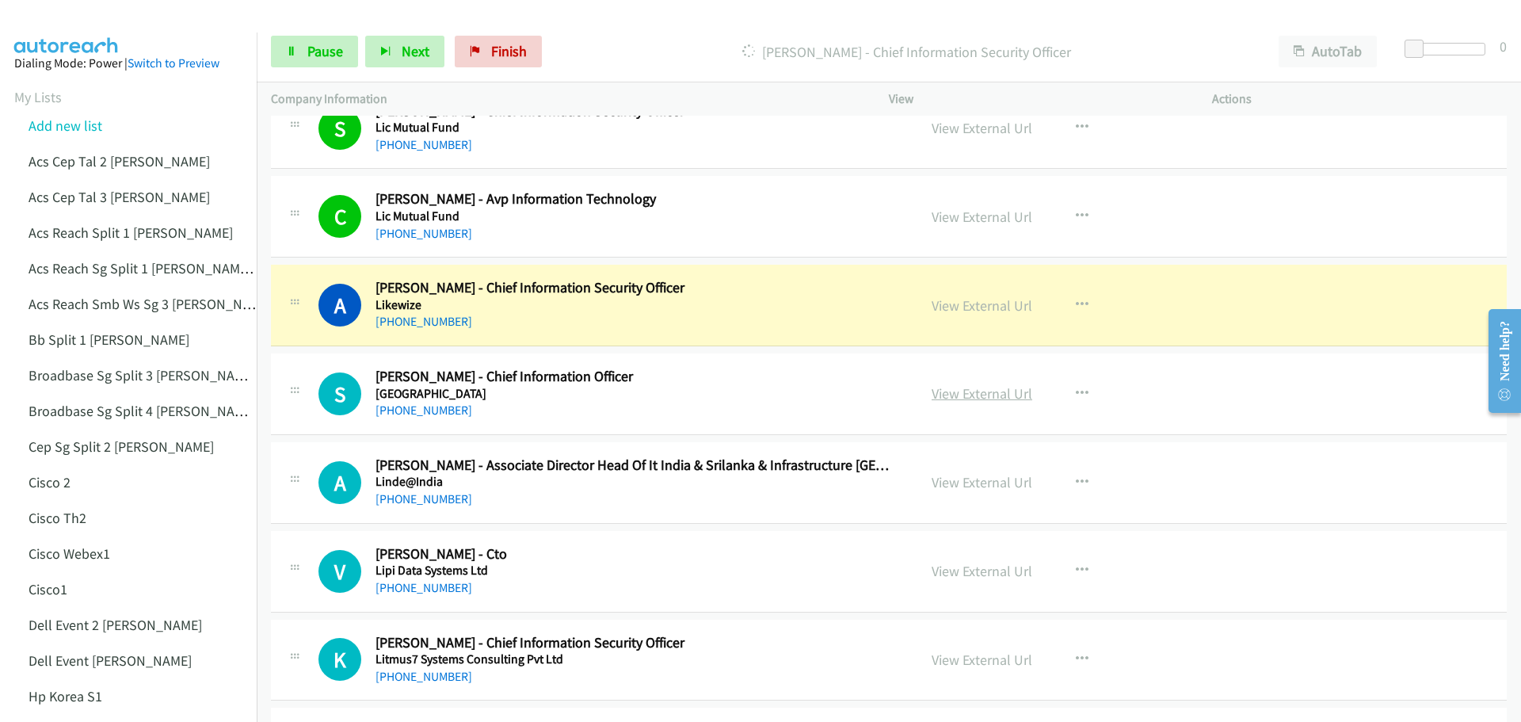
click at [986, 394] on link "View External Url" at bounding box center [981, 393] width 101 height 18
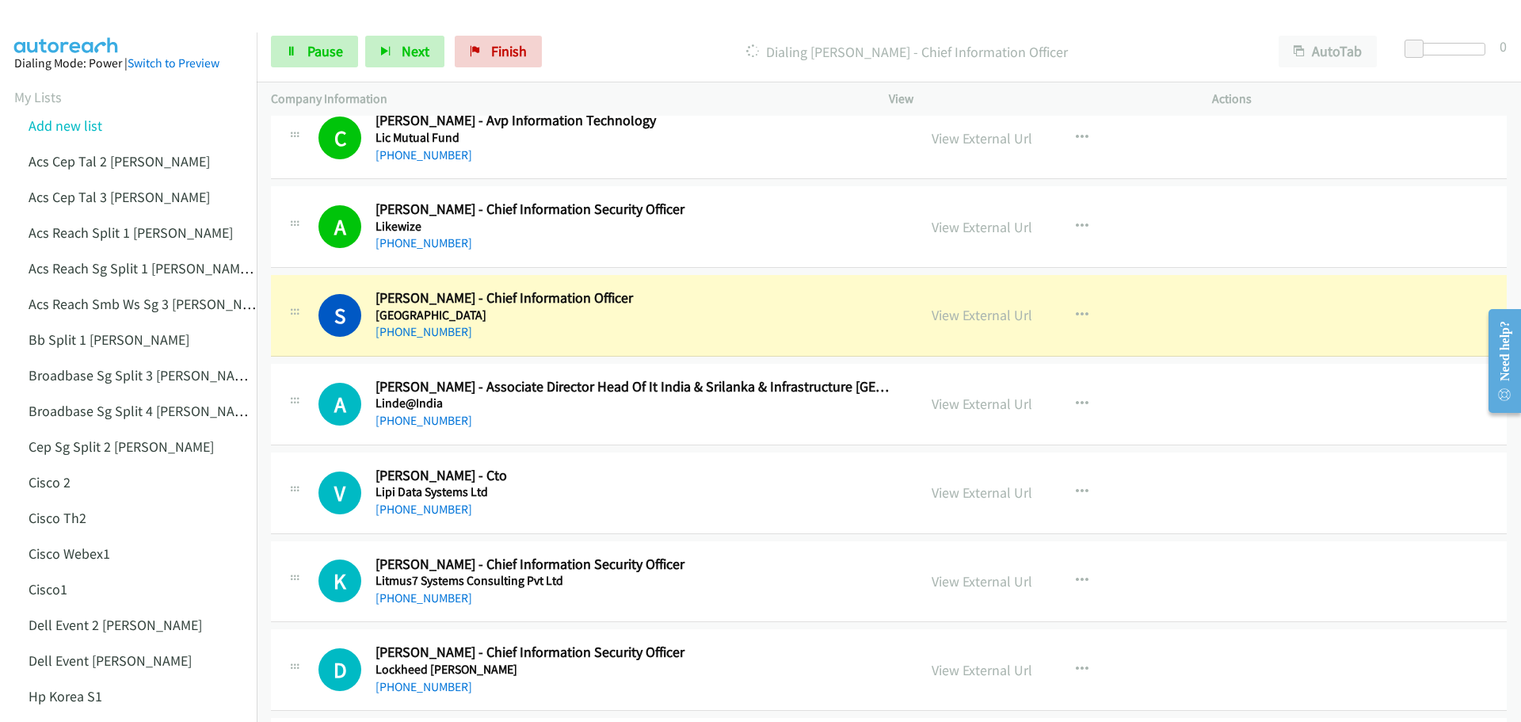
scroll to position [3881, 0]
drag, startPoint x: 988, startPoint y: 404, endPoint x: 1035, endPoint y: 295, distance: 118.9
click at [974, 404] on link "View External Url" at bounding box center [981, 403] width 101 height 18
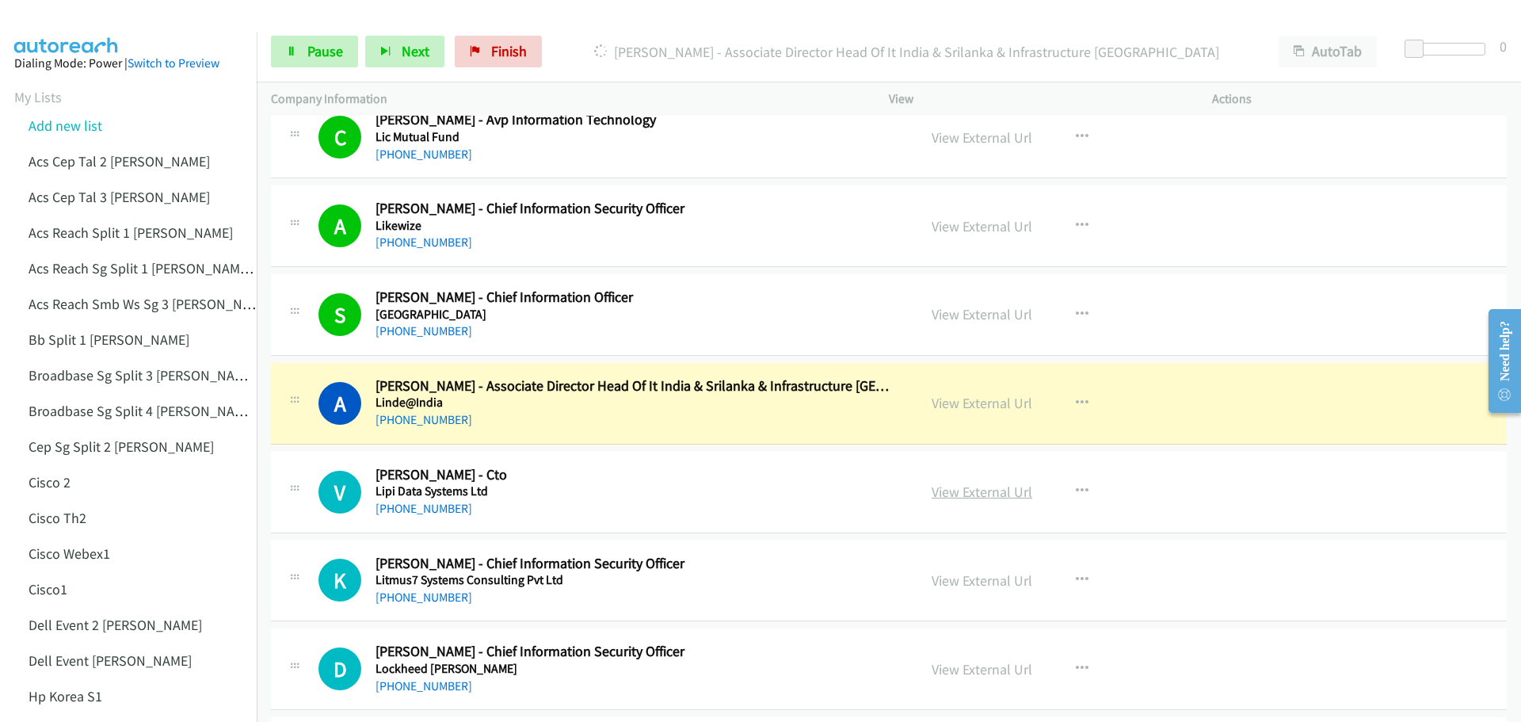
click at [967, 501] on link "View External Url" at bounding box center [981, 491] width 101 height 18
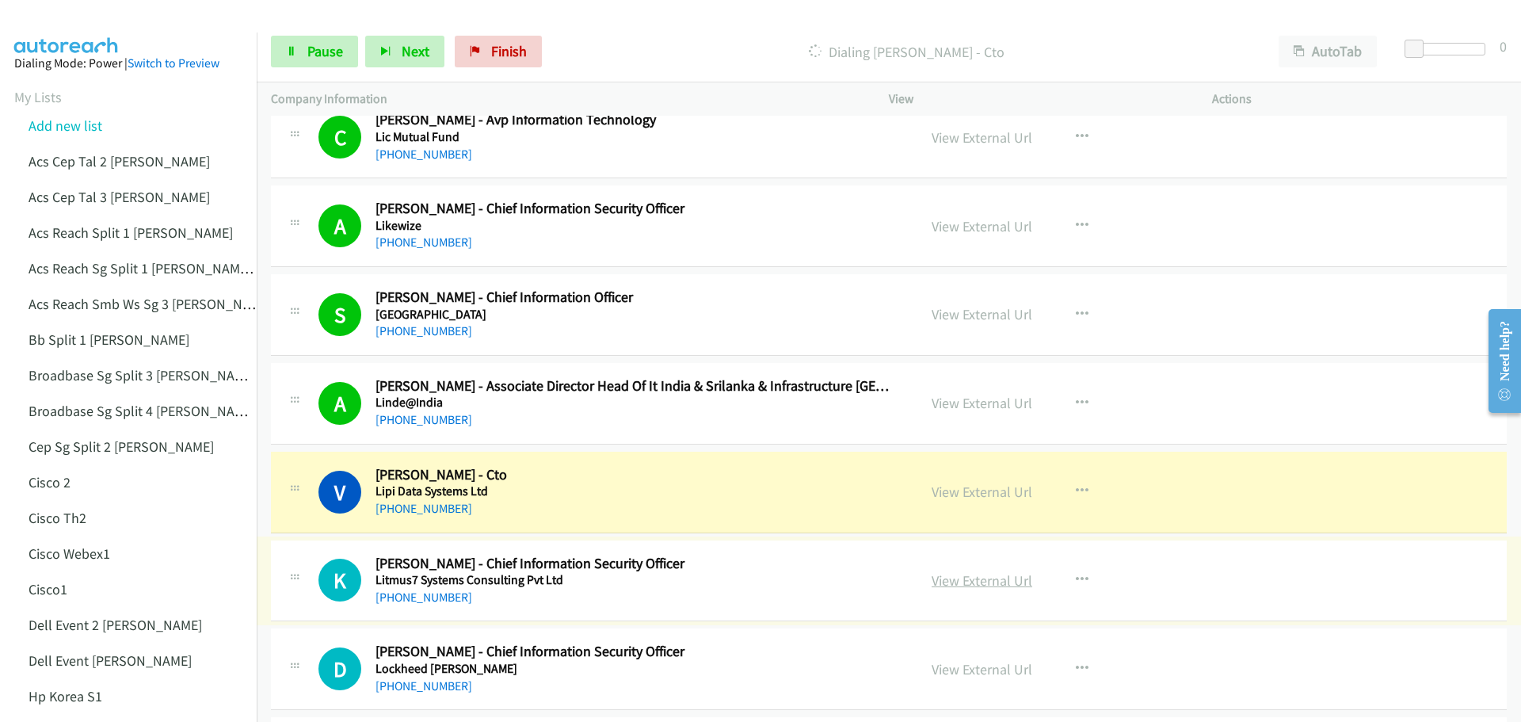
click at [964, 579] on link "View External Url" at bounding box center [981, 580] width 101 height 18
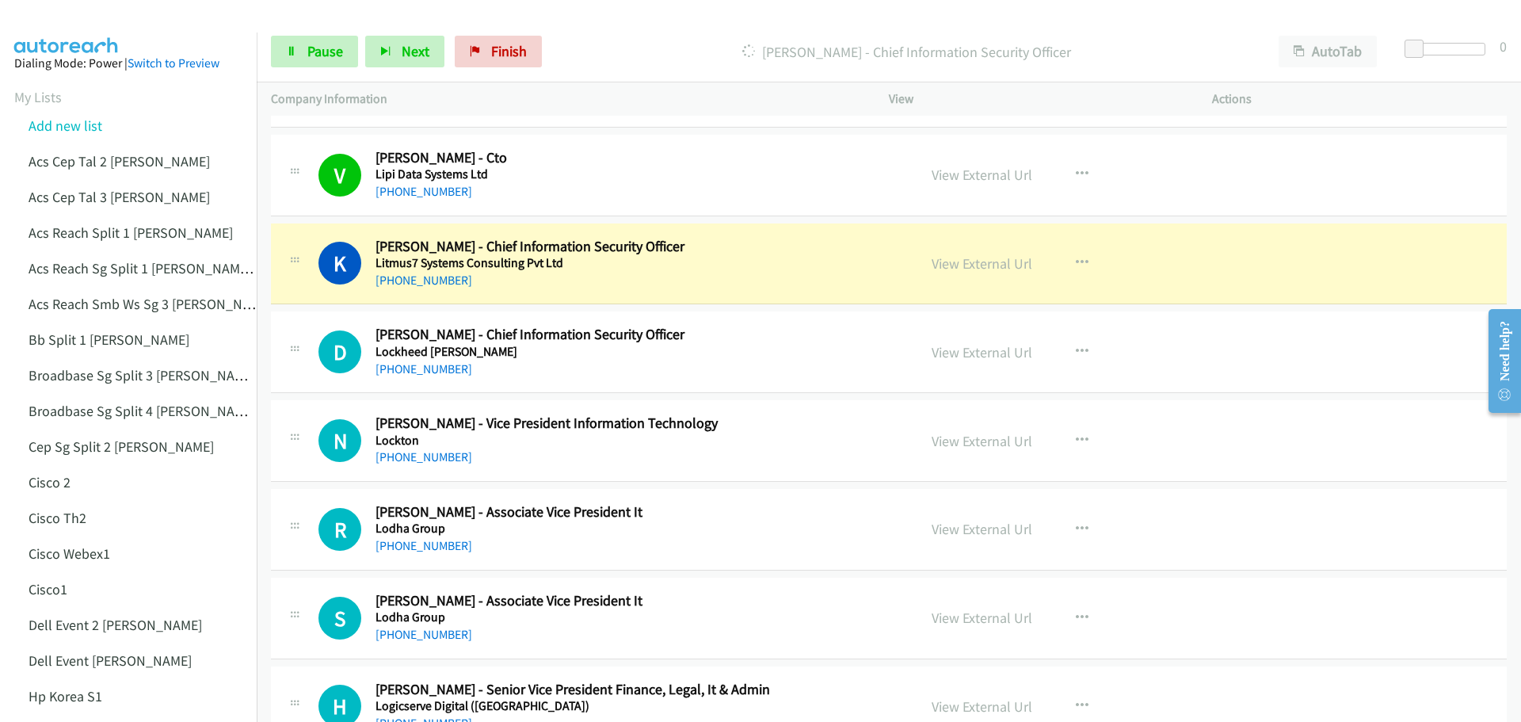
scroll to position [4277, 0]
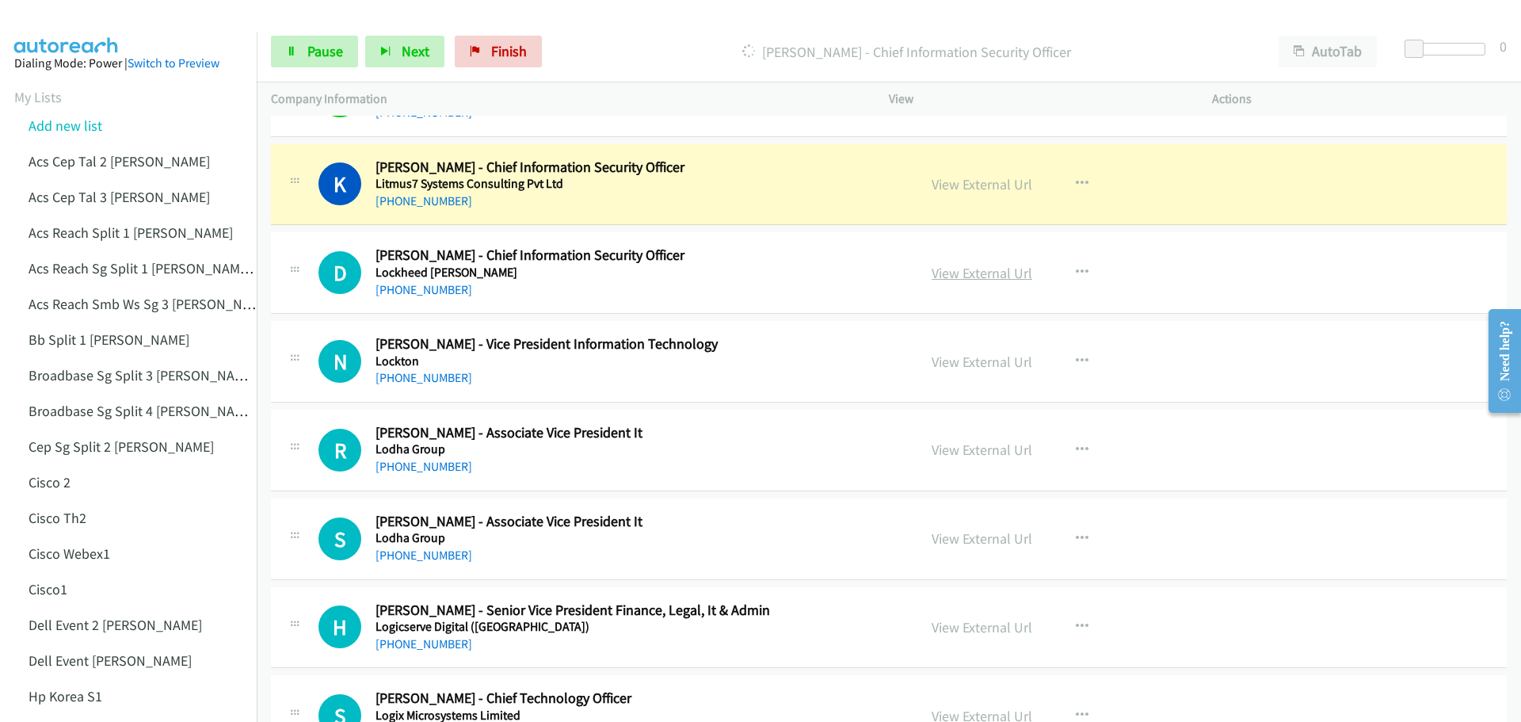
click at [973, 277] on link "View External Url" at bounding box center [981, 273] width 101 height 18
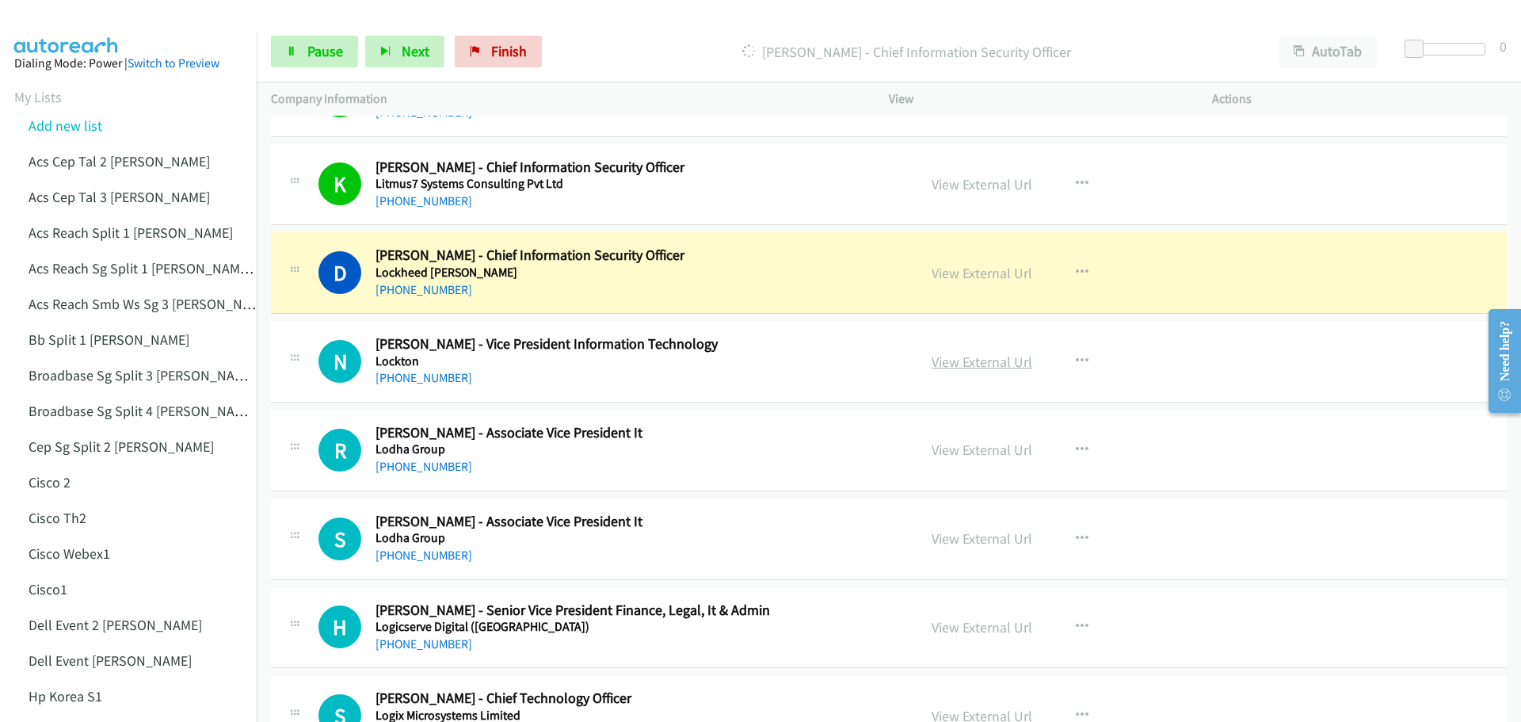
click at [950, 365] on link "View External Url" at bounding box center [981, 361] width 101 height 18
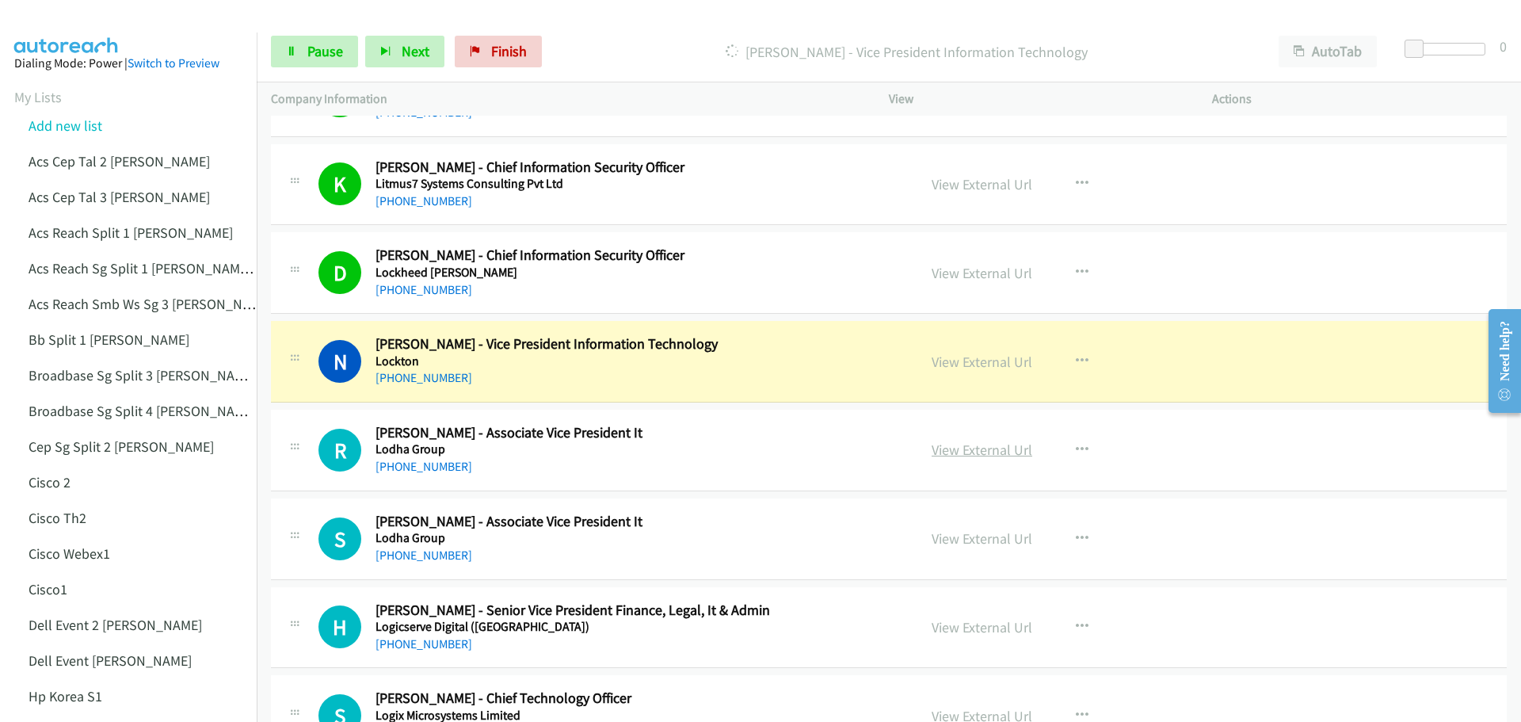
click at [992, 448] on link "View External Url" at bounding box center [981, 449] width 101 height 18
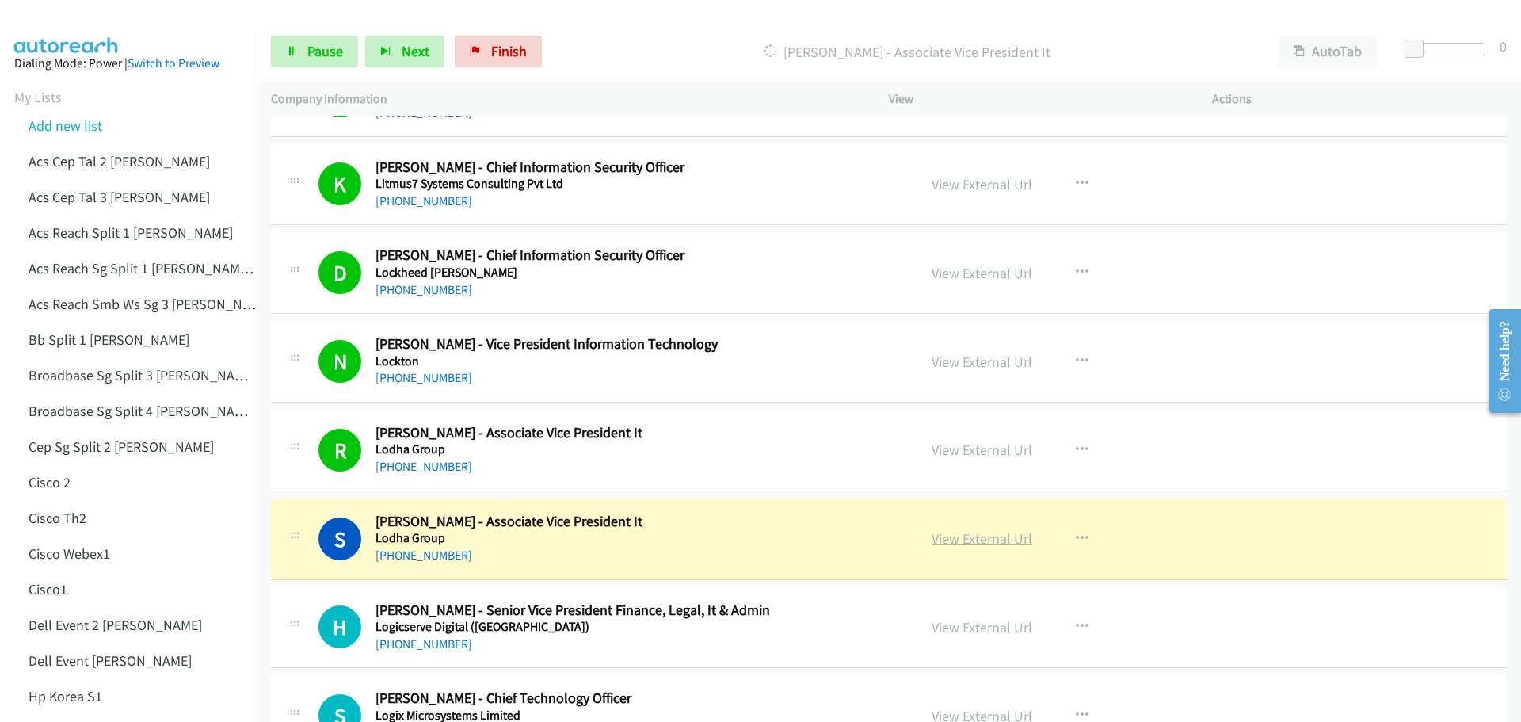
click at [973, 542] on link "View External Url" at bounding box center [981, 538] width 101 height 18
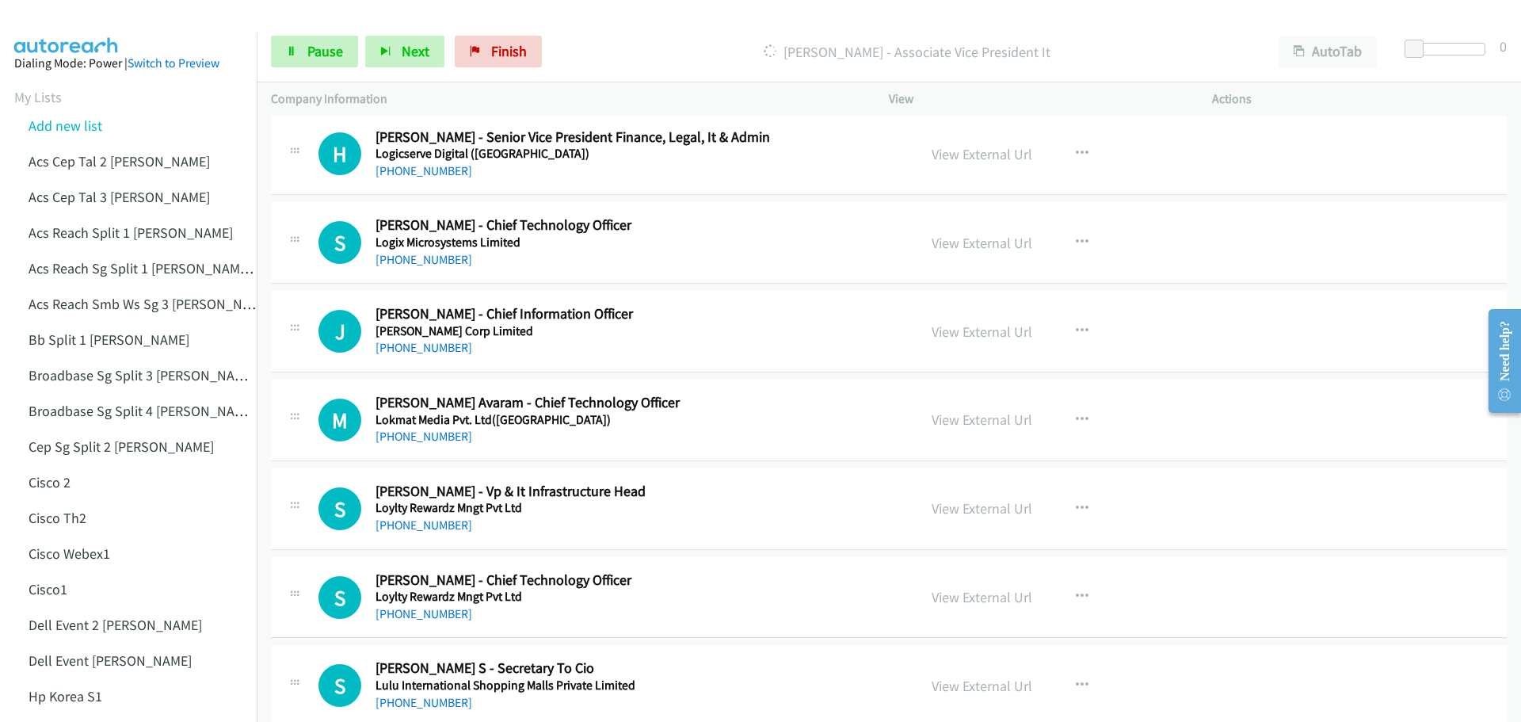
scroll to position [4752, 0]
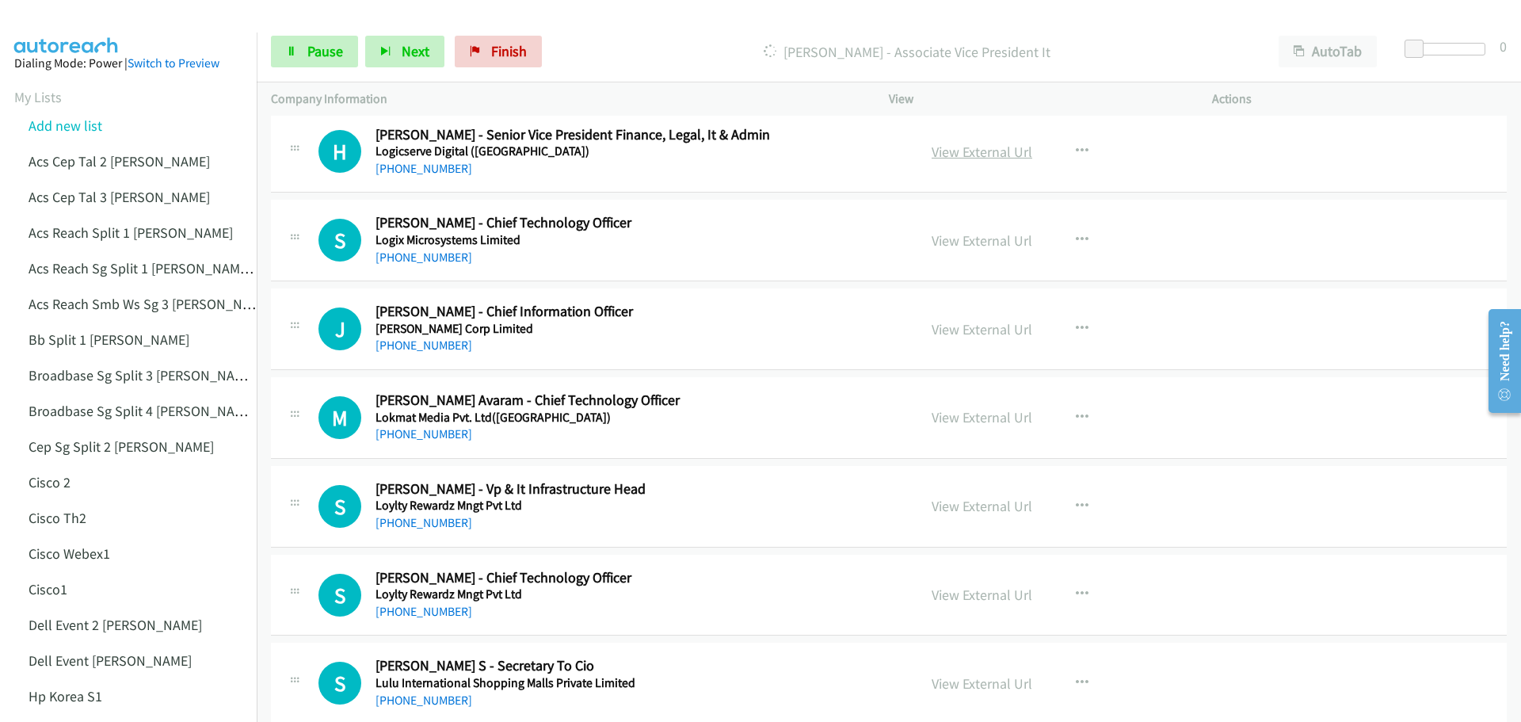
click at [981, 153] on link "View External Url" at bounding box center [981, 152] width 101 height 18
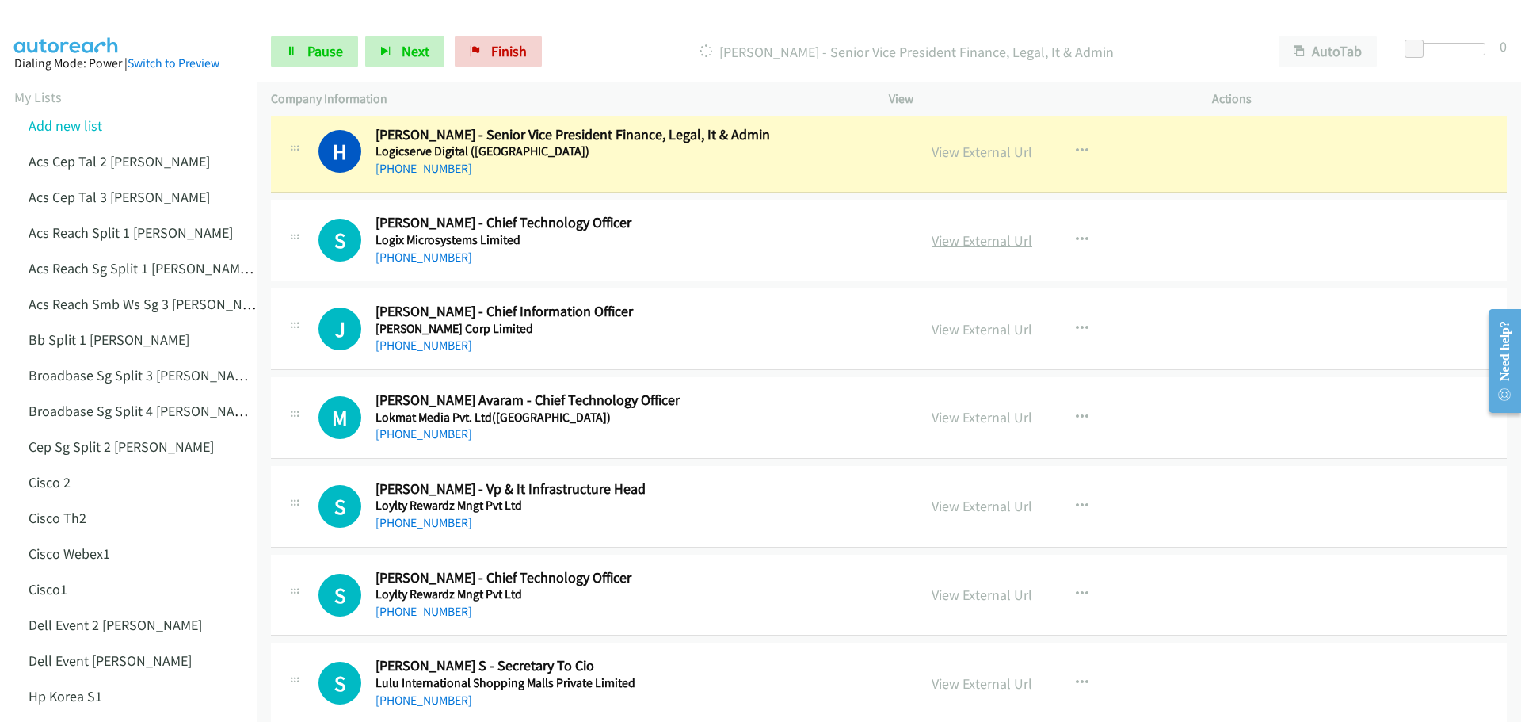
click at [965, 242] on link "View External Url" at bounding box center [981, 240] width 101 height 18
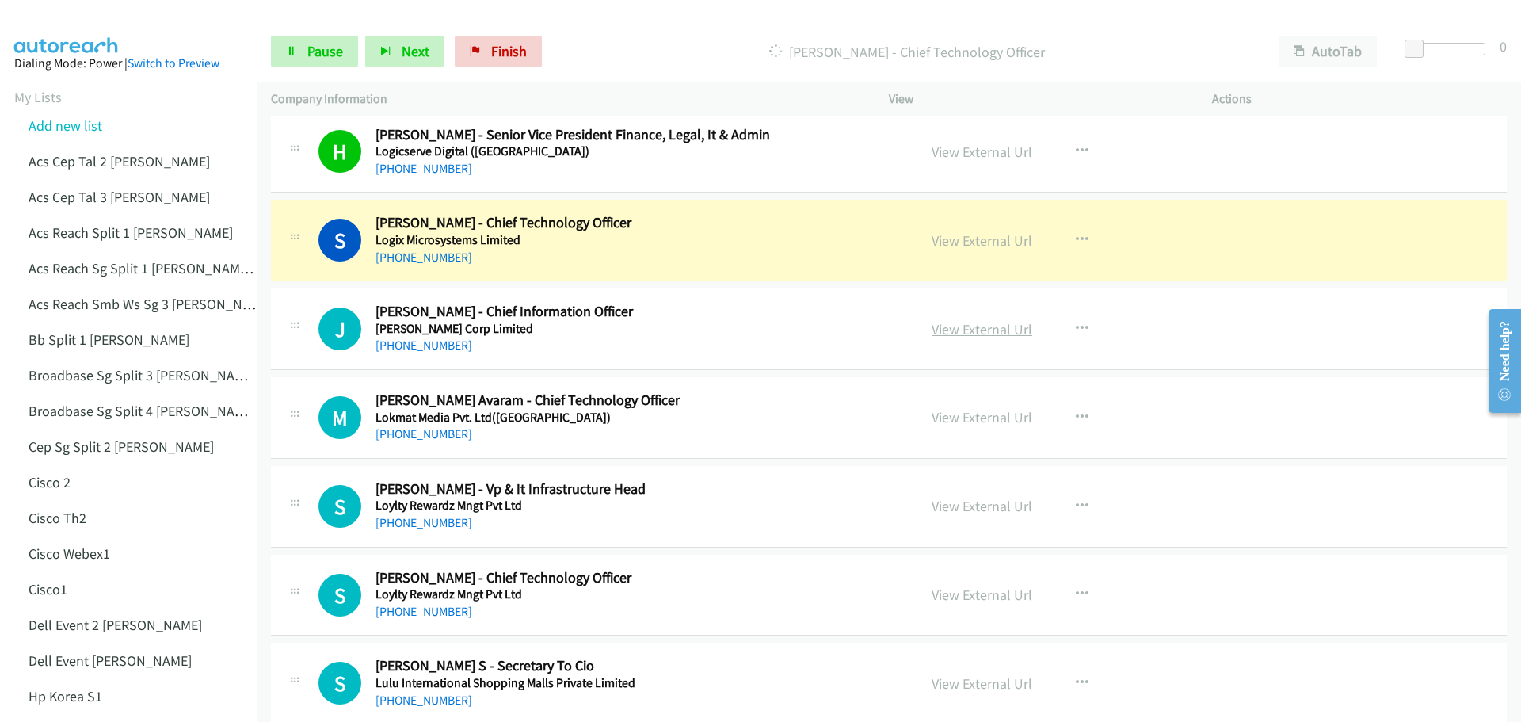
click at [947, 334] on link "View External Url" at bounding box center [981, 329] width 101 height 18
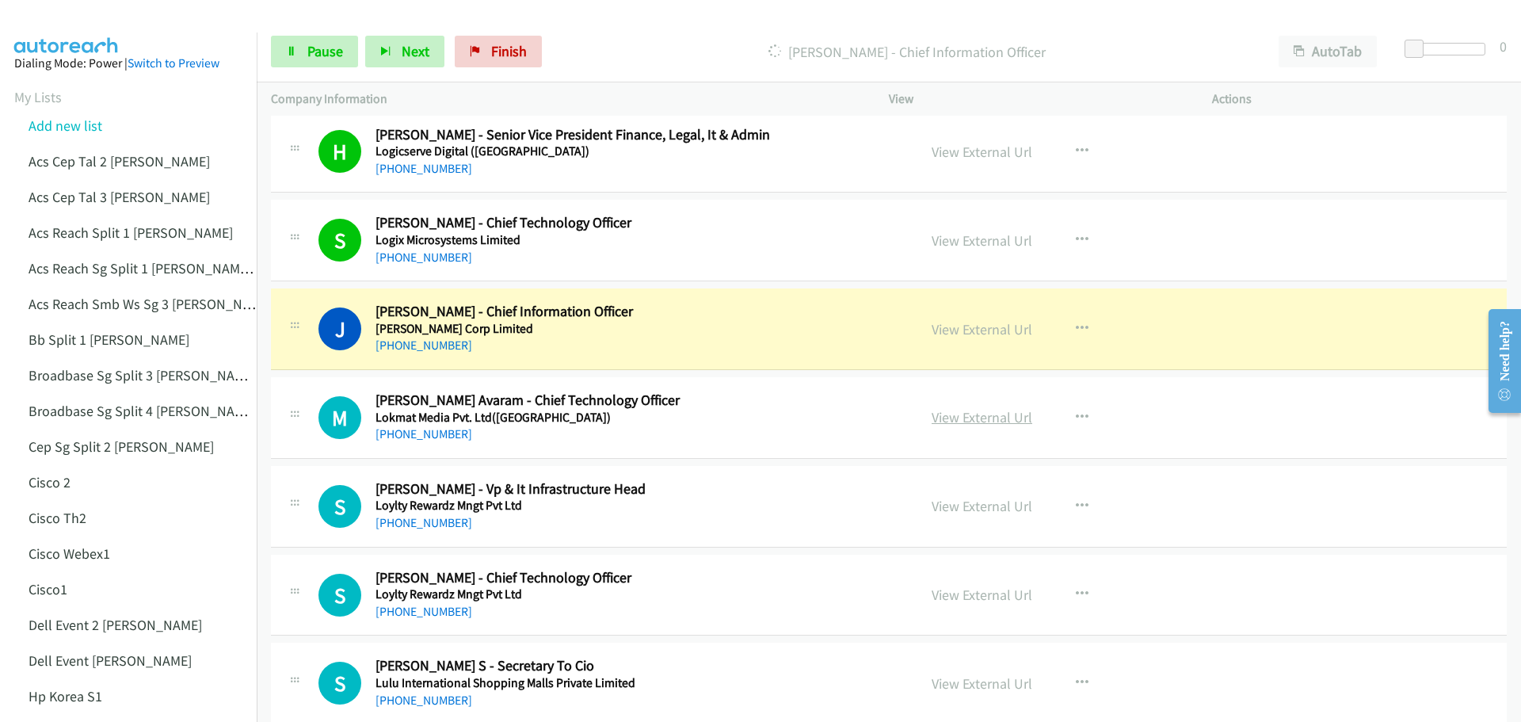
click at [979, 417] on link "View External Url" at bounding box center [981, 417] width 101 height 18
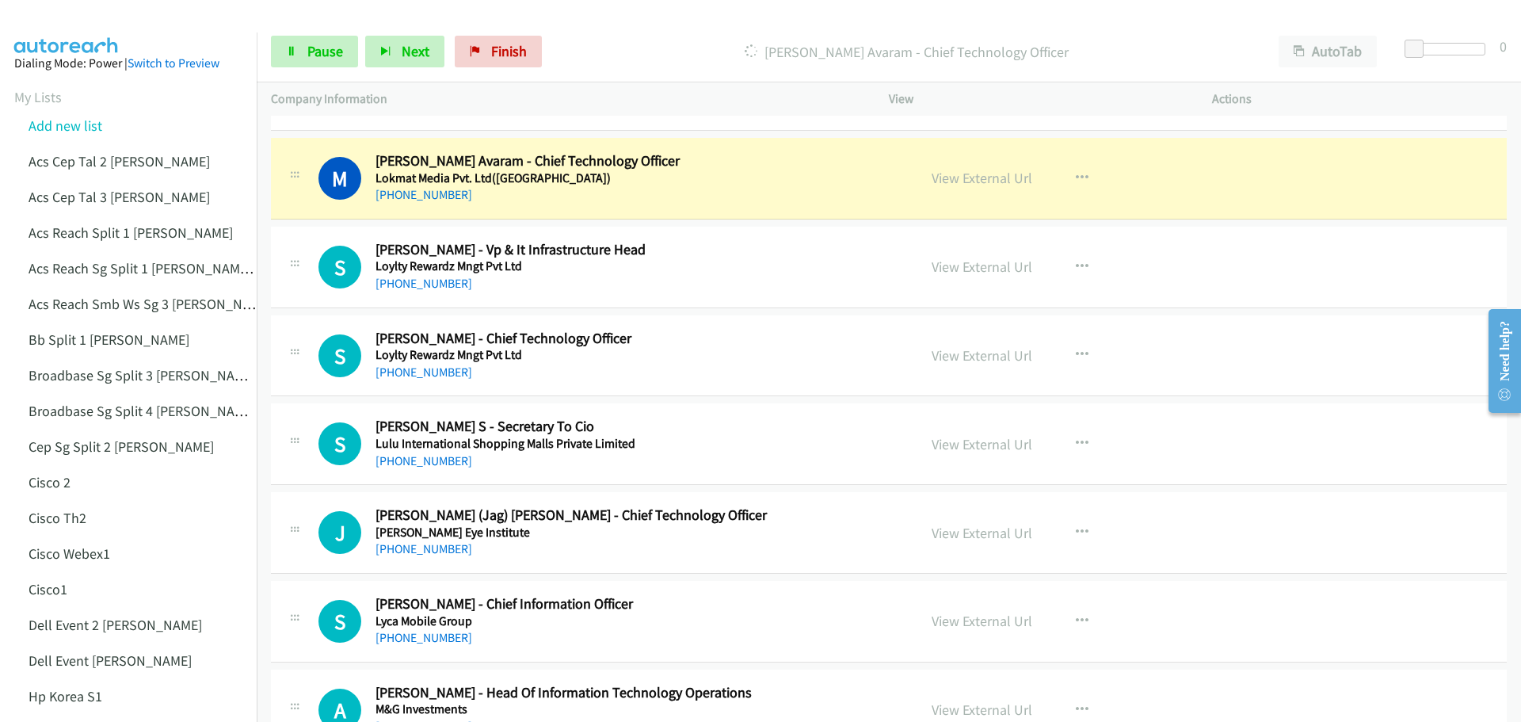
scroll to position [4990, 0]
click at [970, 264] on link "View External Url" at bounding box center [981, 268] width 101 height 18
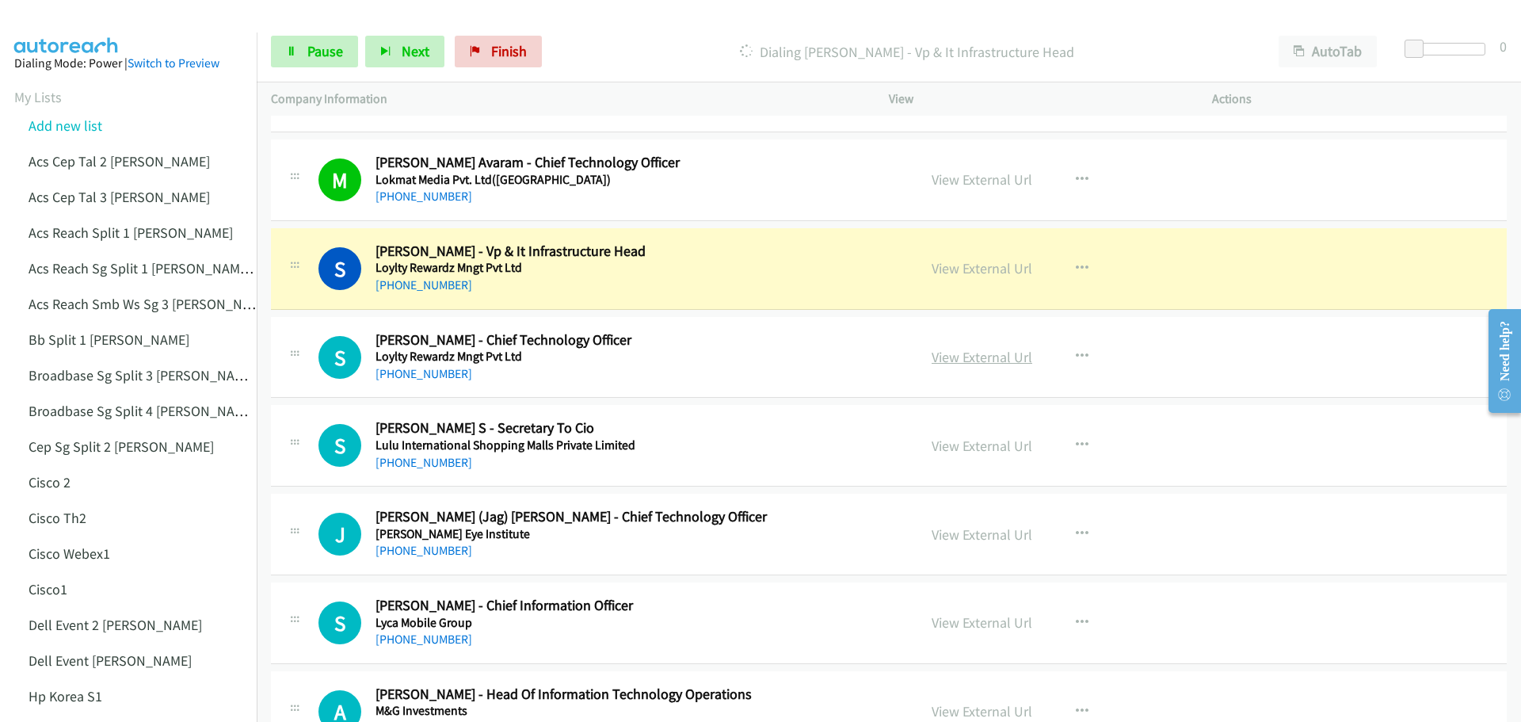
click at [959, 355] on link "View External Url" at bounding box center [981, 357] width 101 height 18
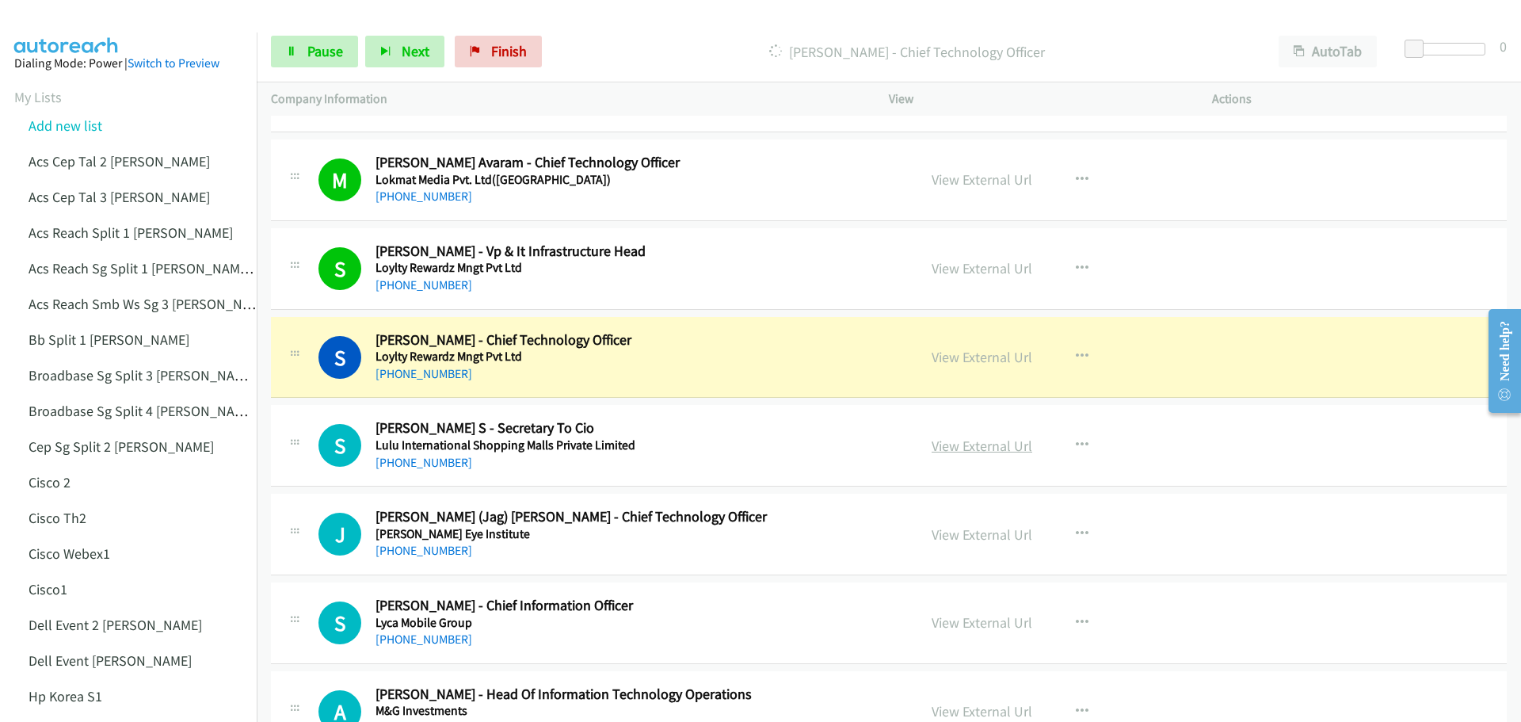
click at [964, 445] on link "View External Url" at bounding box center [981, 445] width 101 height 18
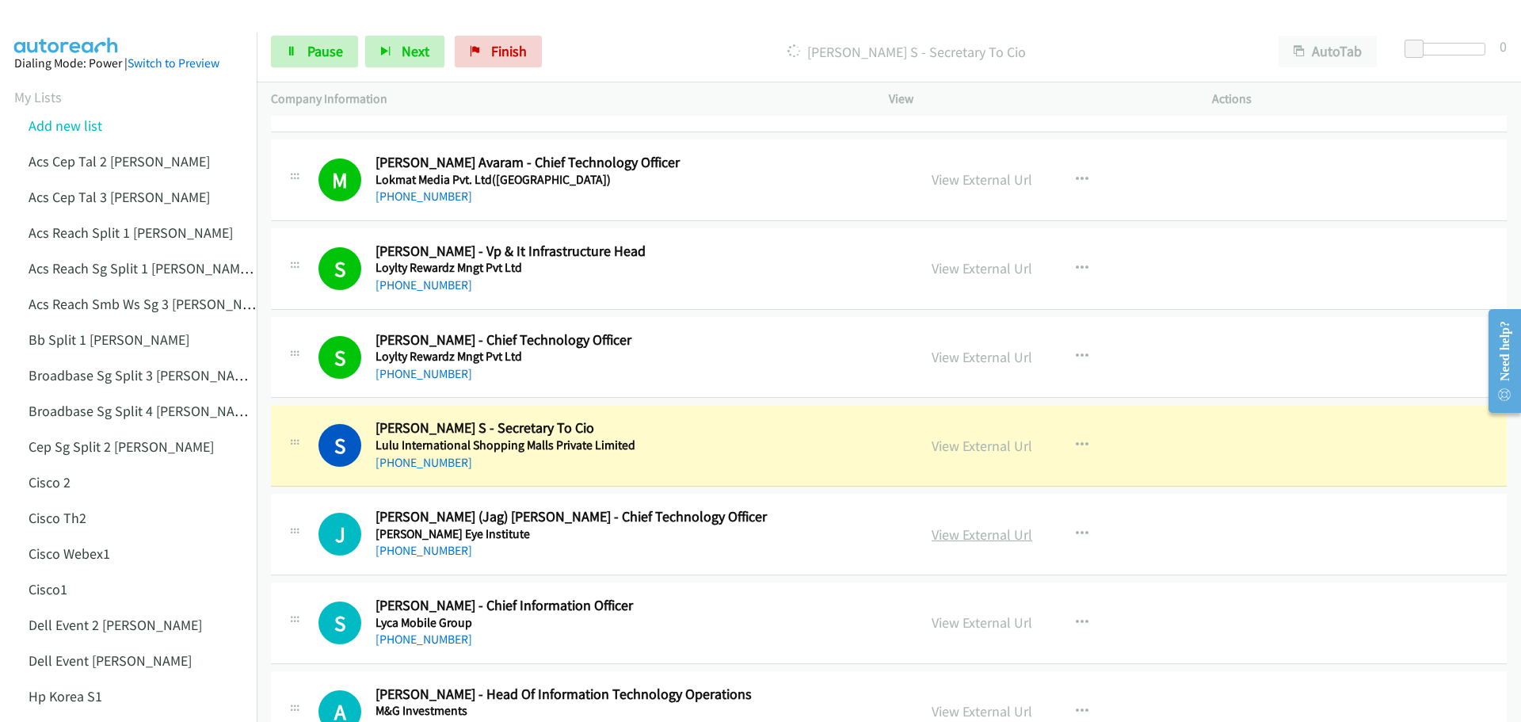
click at [971, 534] on link "View External Url" at bounding box center [981, 534] width 101 height 18
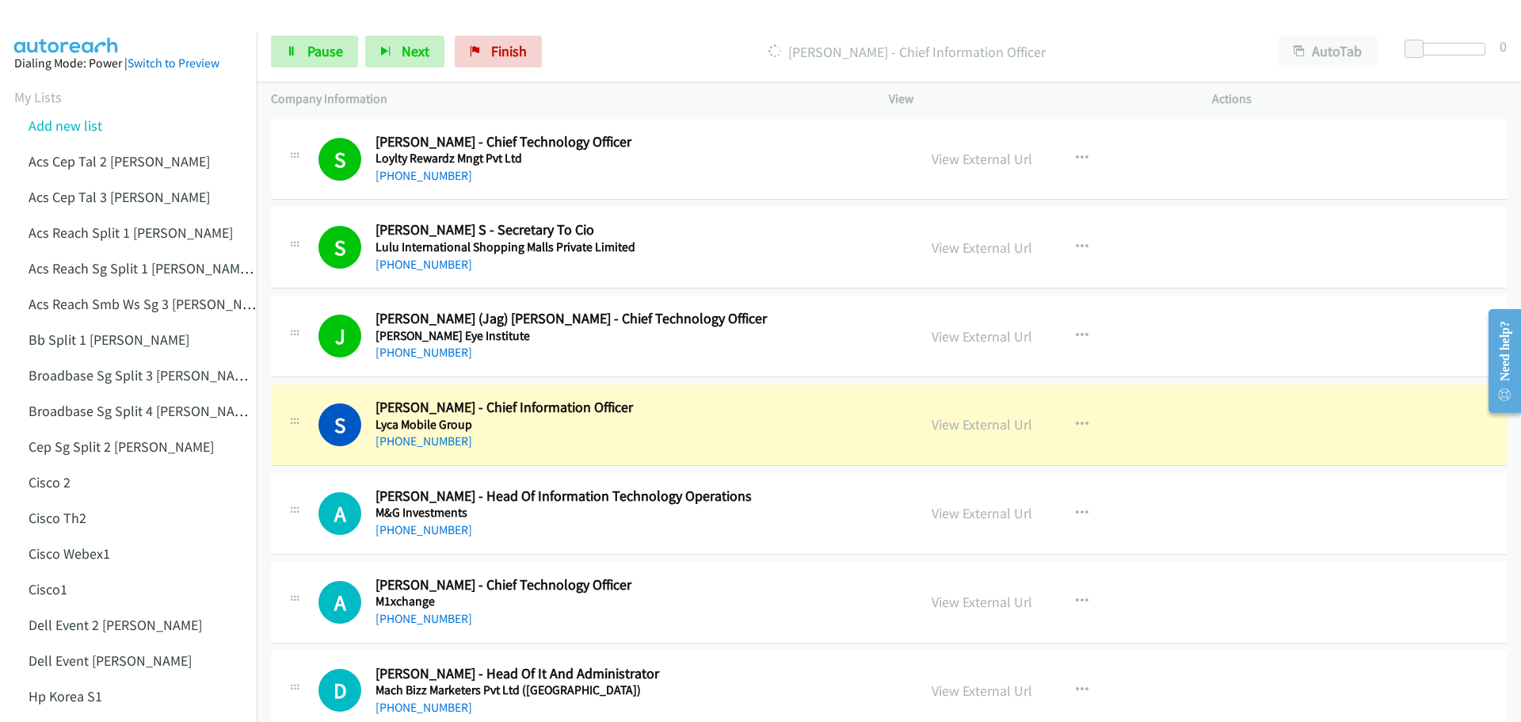
scroll to position [5228, 0]
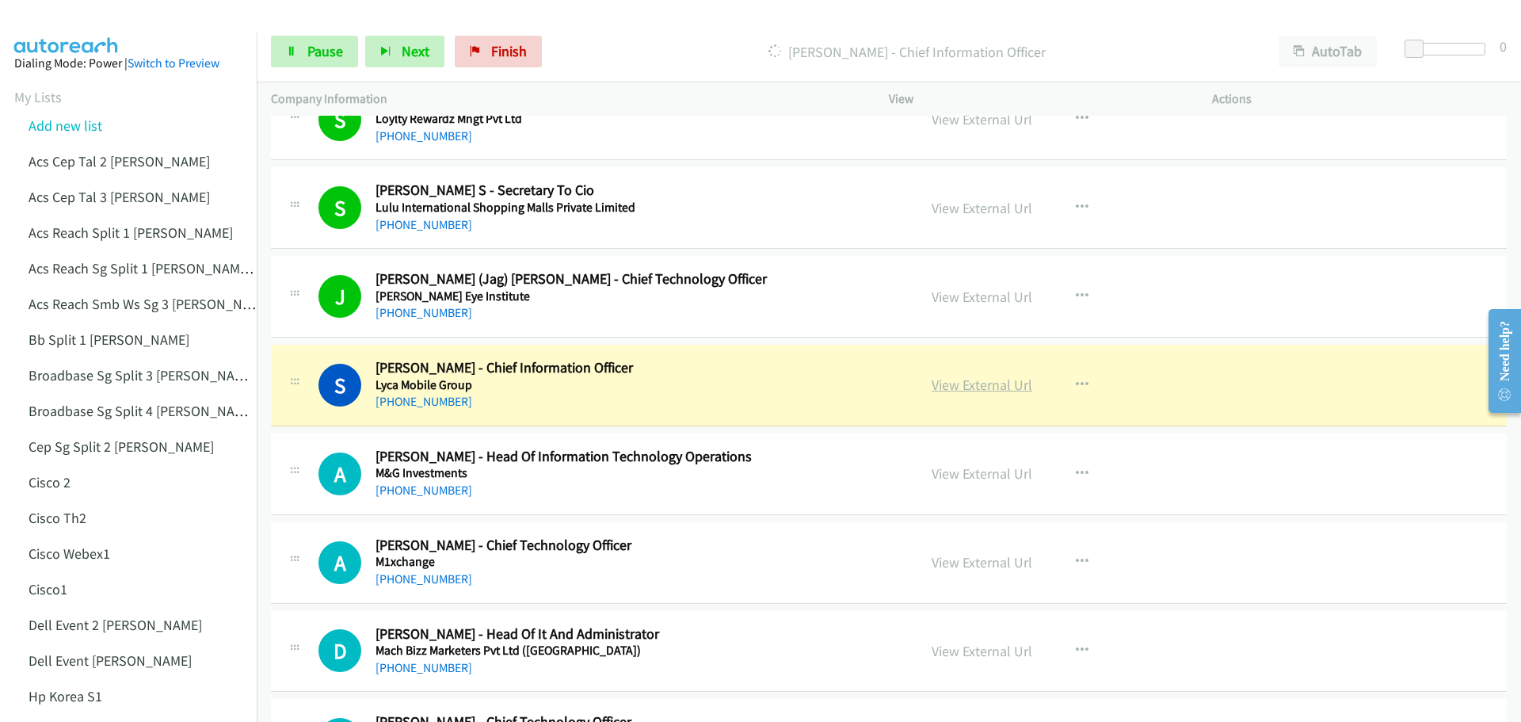
click at [970, 387] on link "View External Url" at bounding box center [981, 384] width 101 height 18
click at [971, 470] on link "View External Url" at bounding box center [981, 473] width 101 height 18
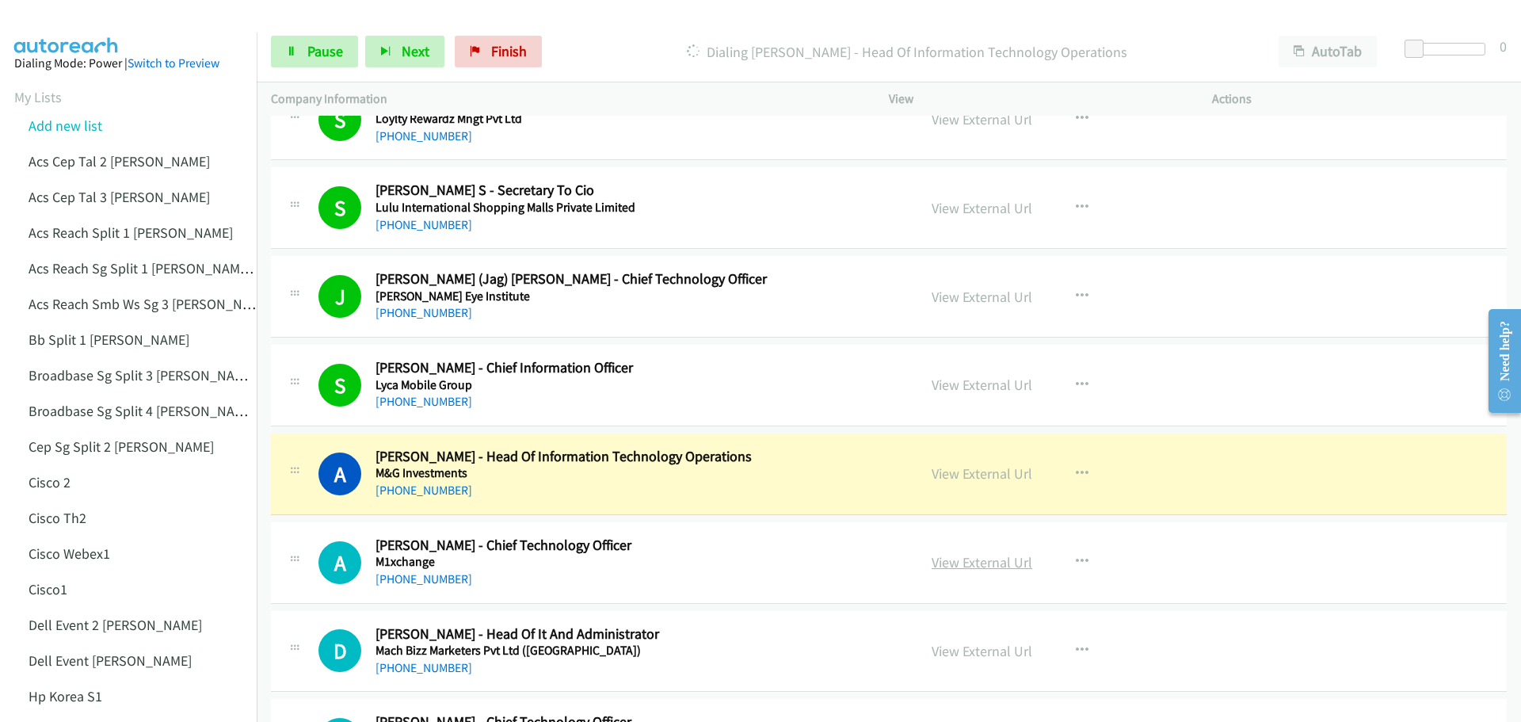
click at [973, 563] on link "View External Url" at bounding box center [981, 562] width 101 height 18
click at [328, 43] on span "Pause" at bounding box center [325, 51] width 36 height 18
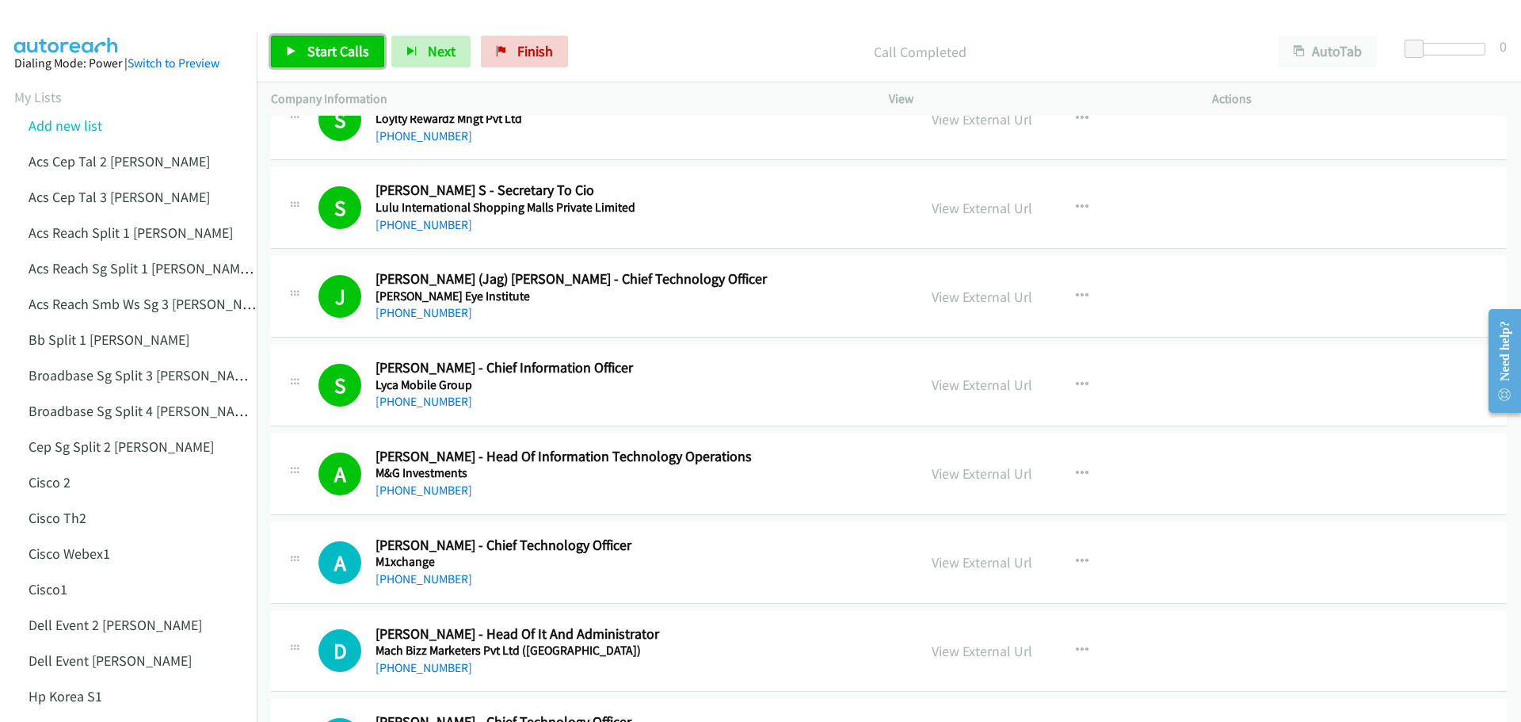
click at [340, 50] on span "Start Calls" at bounding box center [338, 51] width 62 height 18
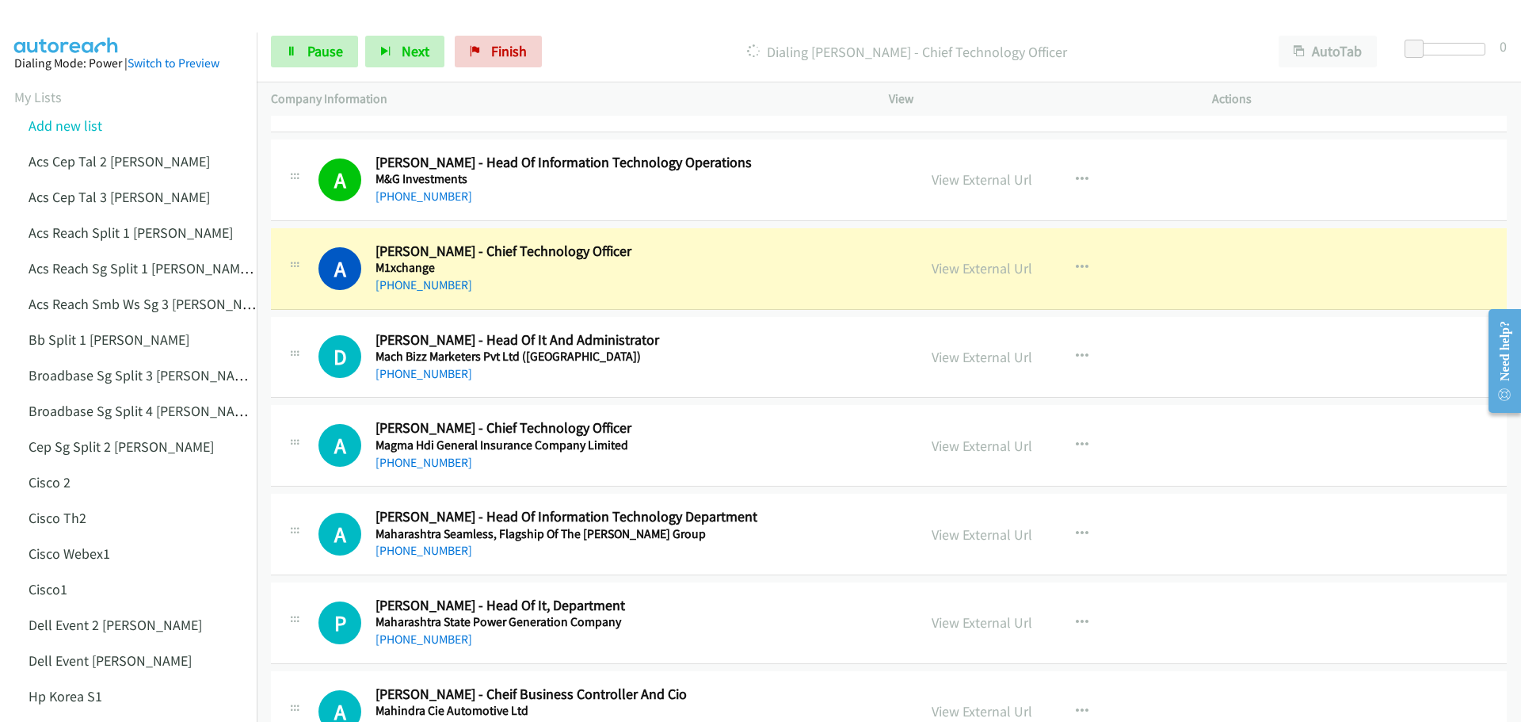
scroll to position [5544, 0]
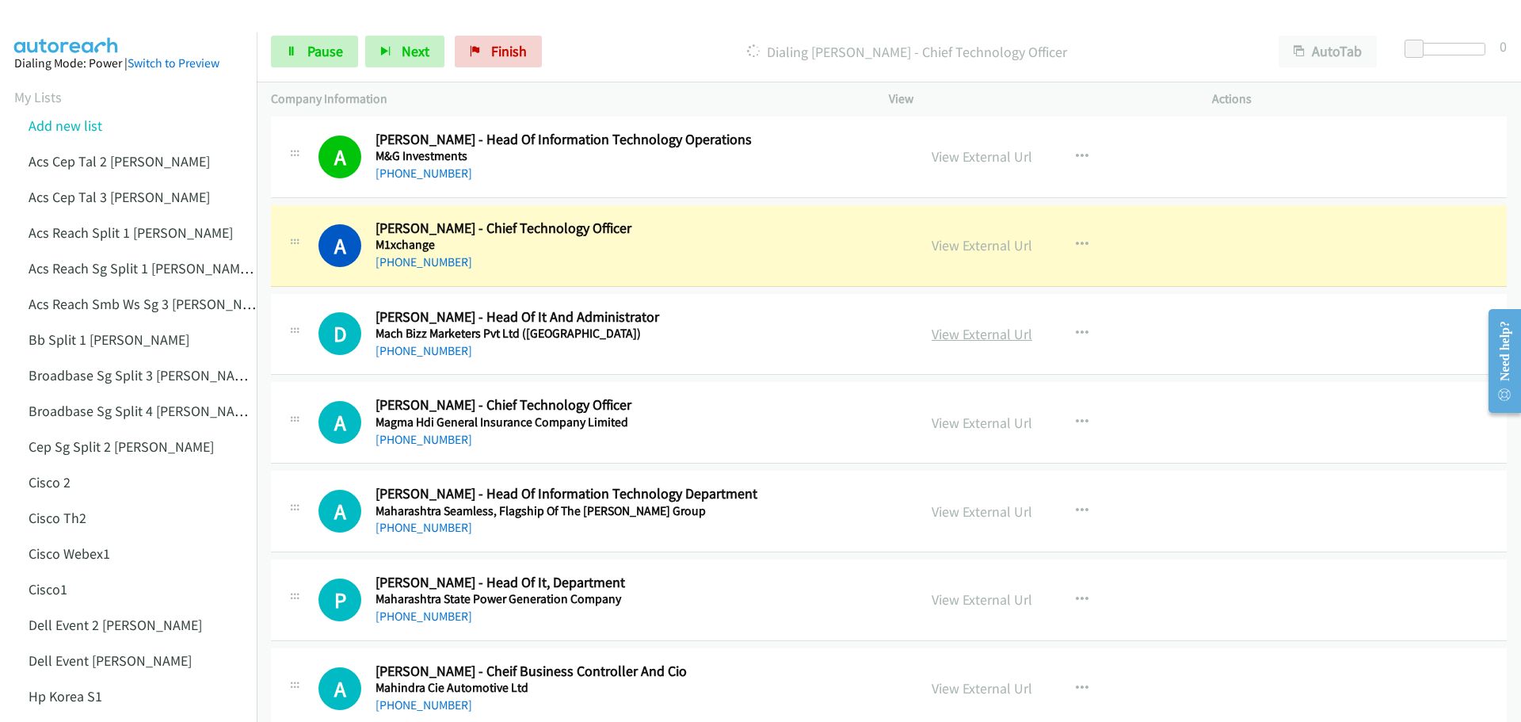
click at [973, 328] on link "View External Url" at bounding box center [981, 334] width 101 height 18
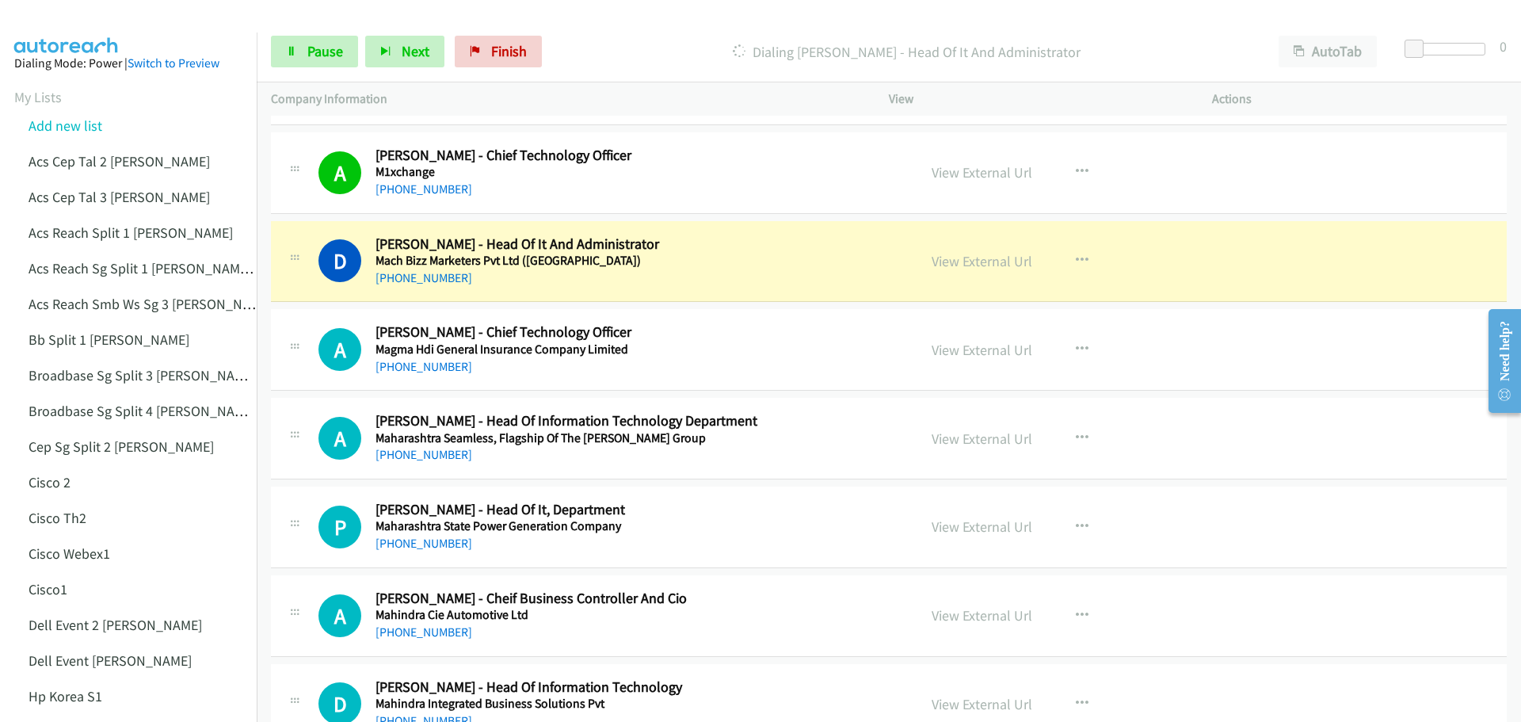
scroll to position [5624, 0]
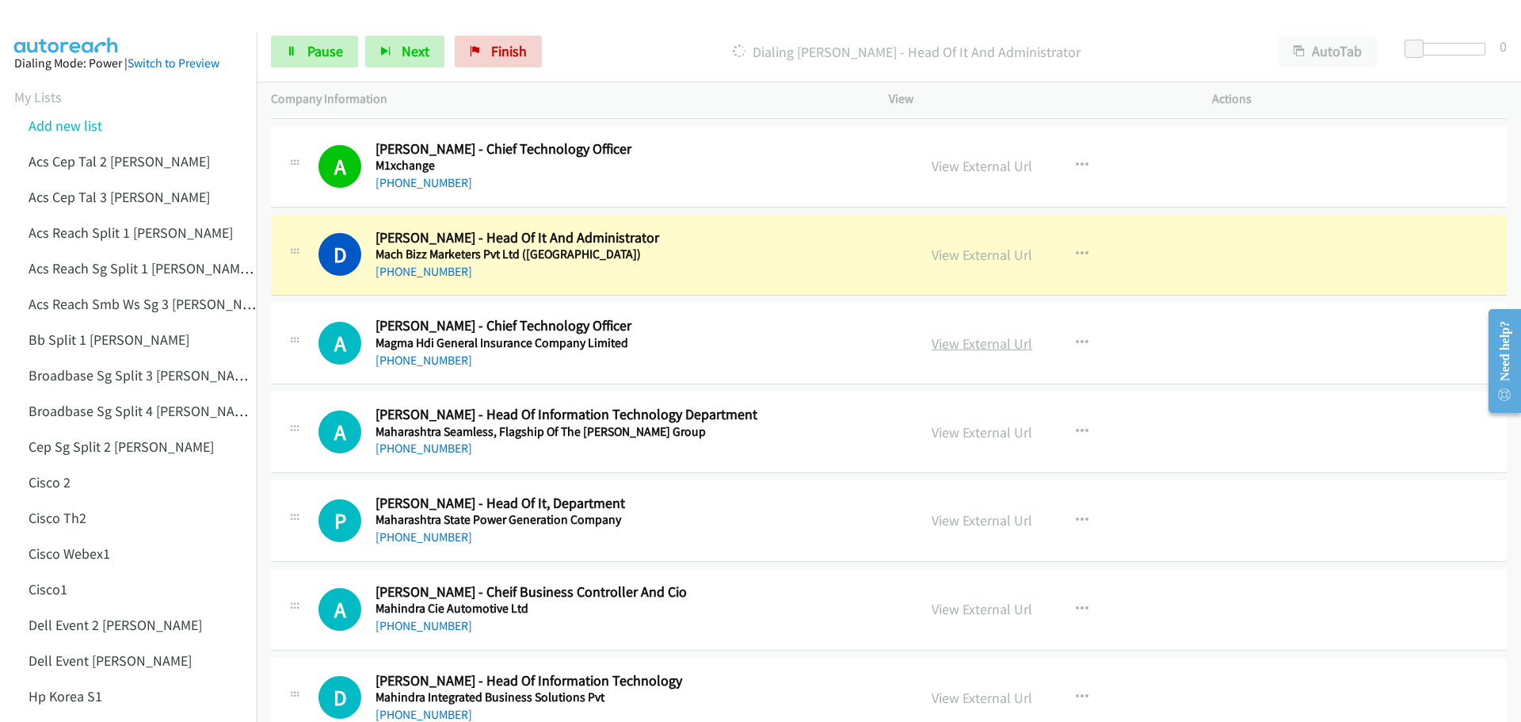
click at [958, 341] on link "View External Url" at bounding box center [981, 343] width 101 height 18
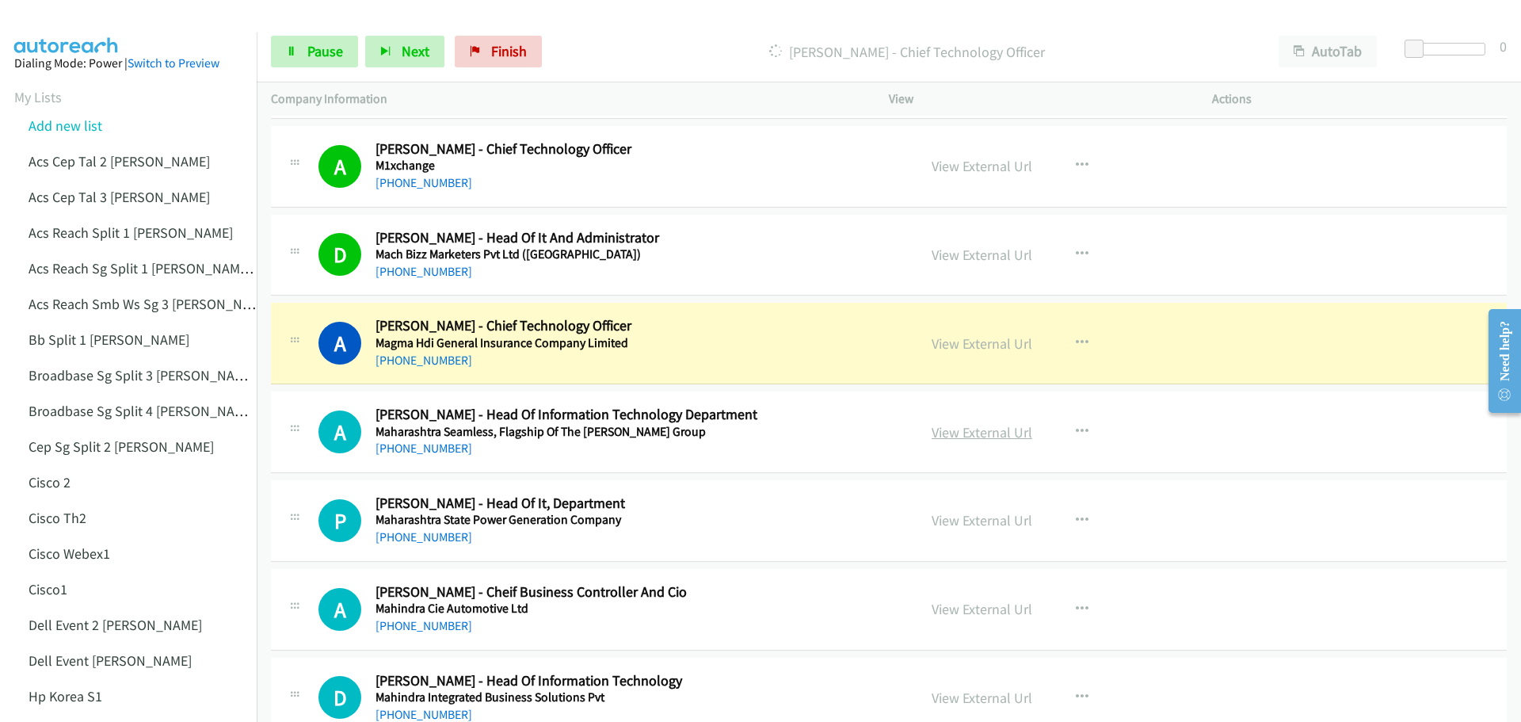
click at [979, 432] on link "View External Url" at bounding box center [981, 432] width 101 height 18
click at [306, 61] on link "Pause" at bounding box center [314, 52] width 87 height 32
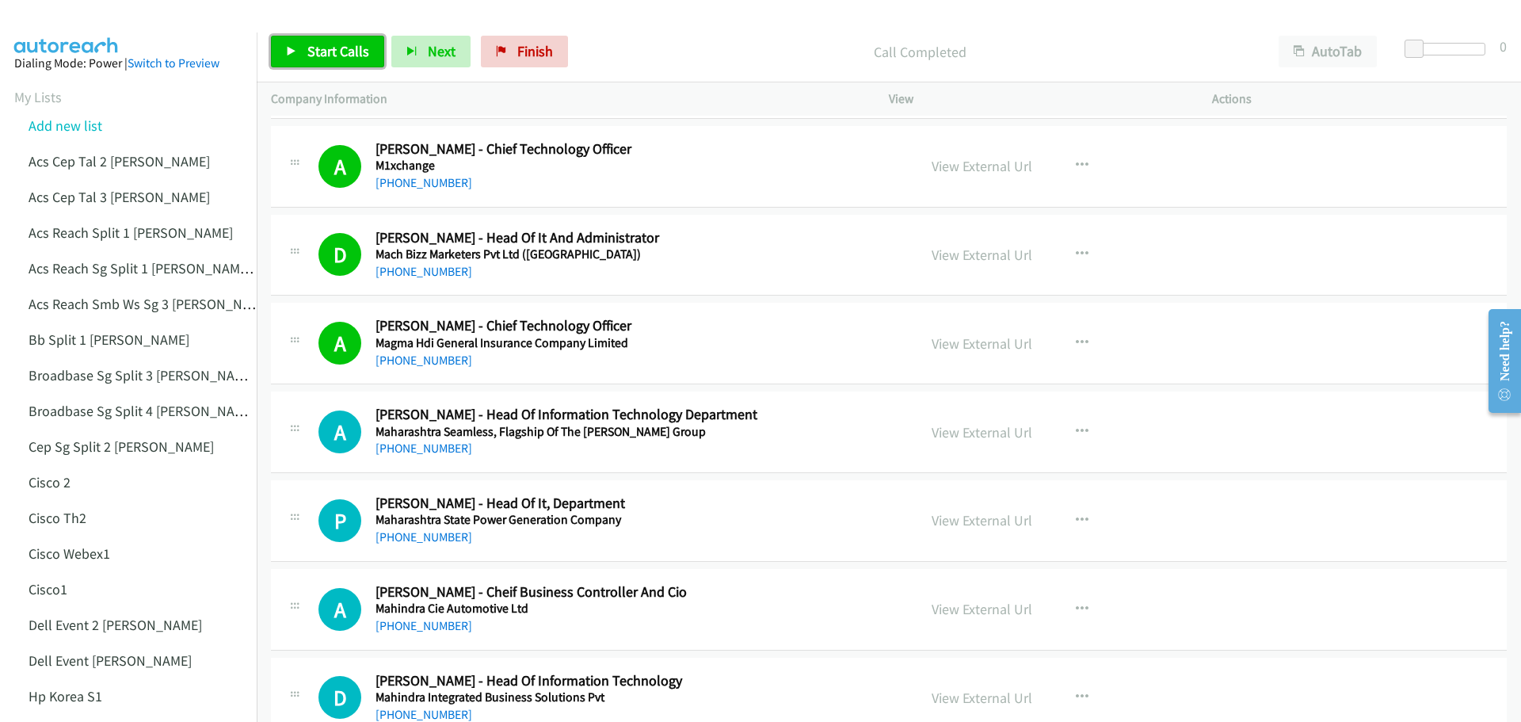
click at [341, 48] on span "Start Calls" at bounding box center [338, 51] width 62 height 18
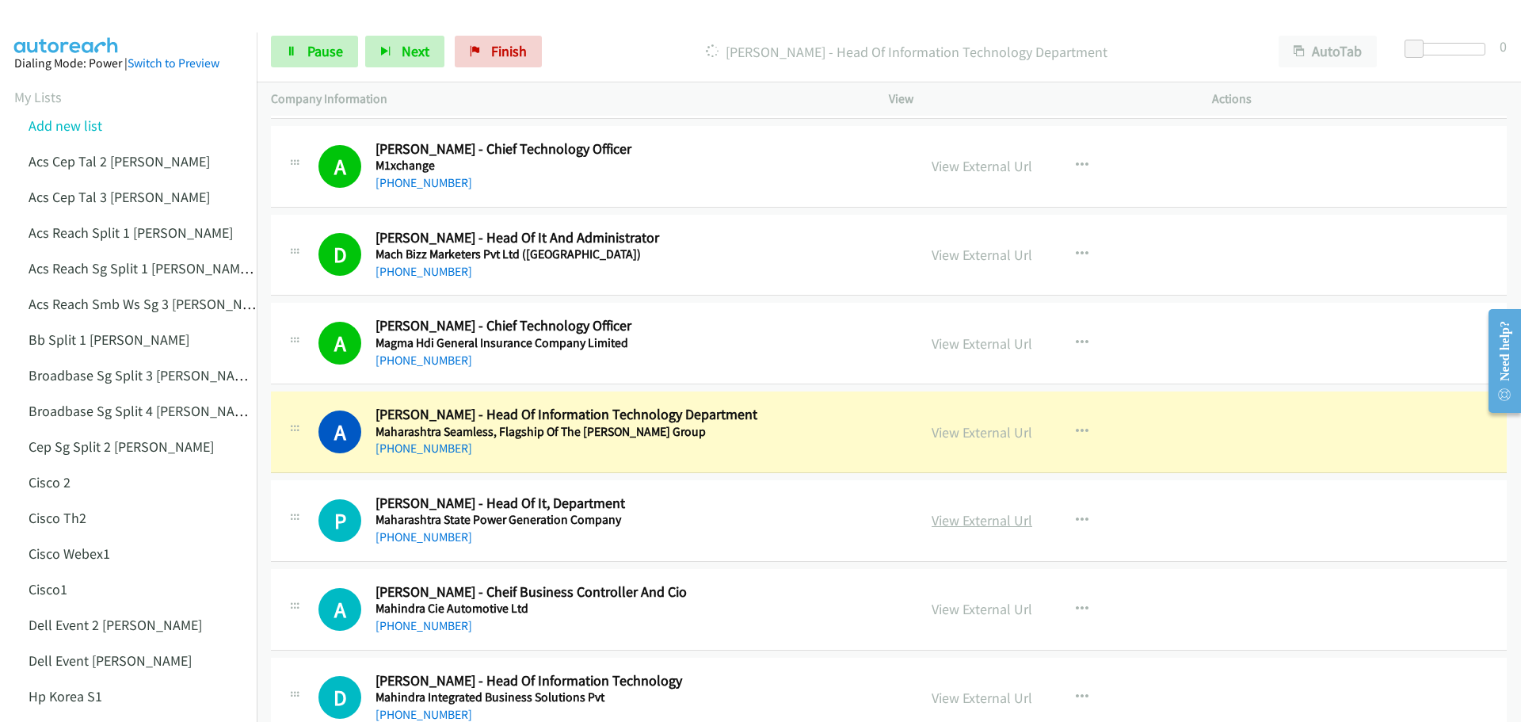
click at [972, 522] on link "View External Url" at bounding box center [981, 520] width 101 height 18
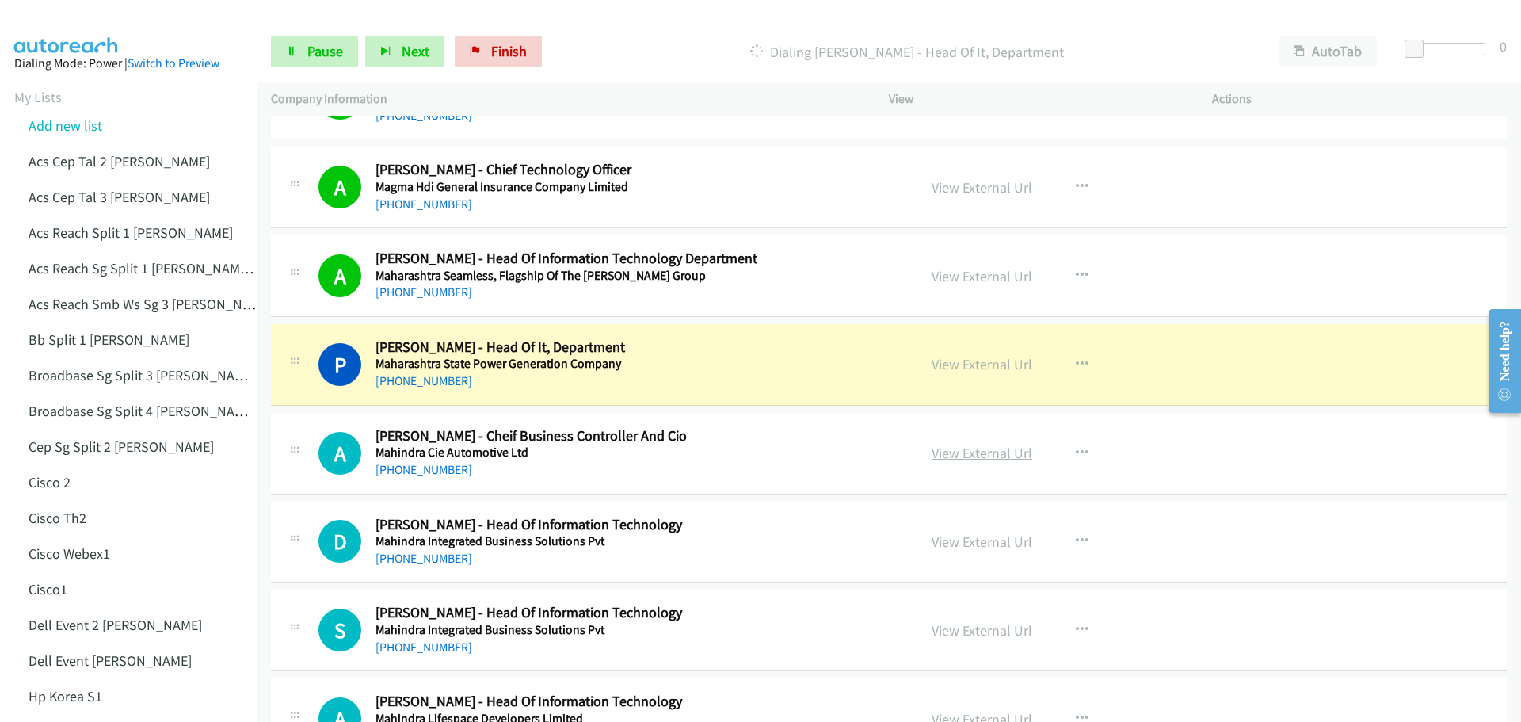
scroll to position [5782, 0]
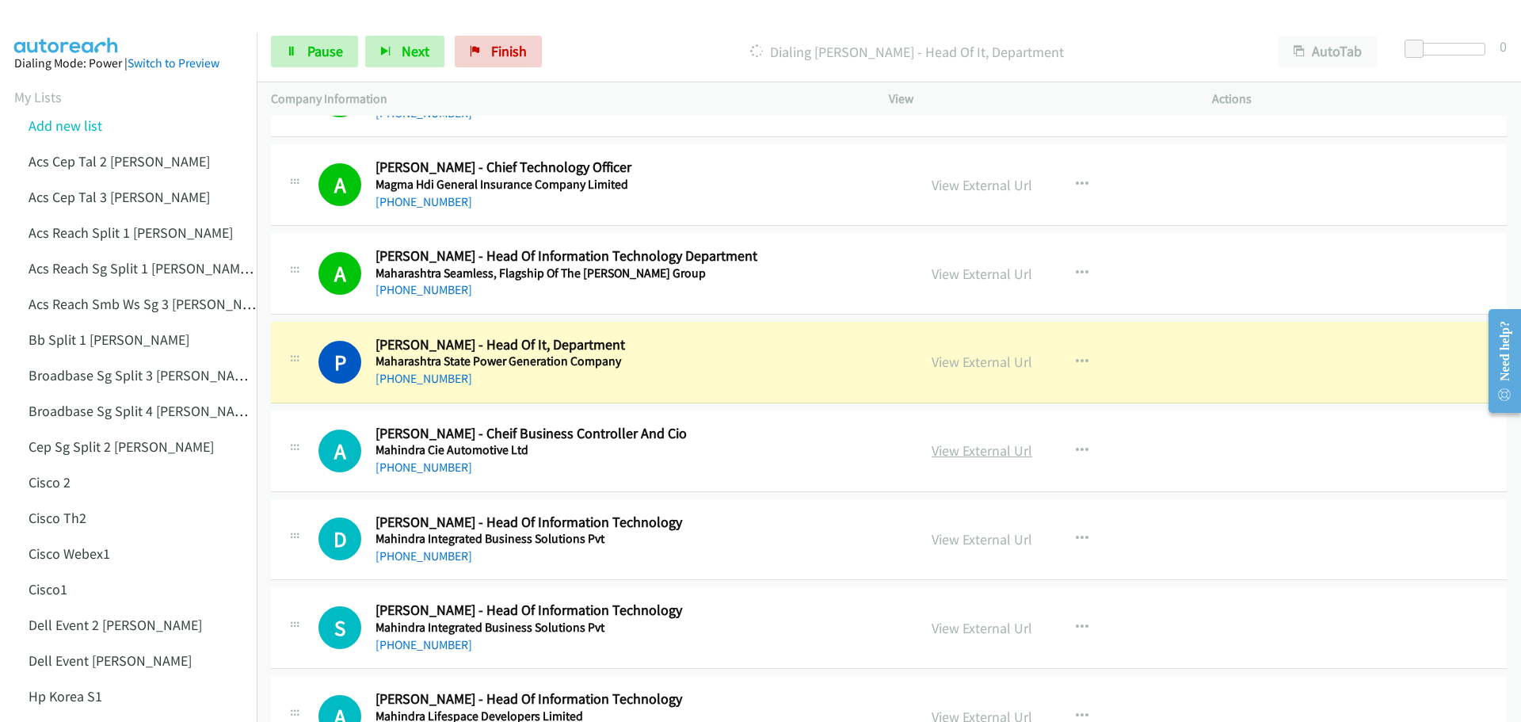
click at [991, 454] on link "View External Url" at bounding box center [981, 450] width 101 height 18
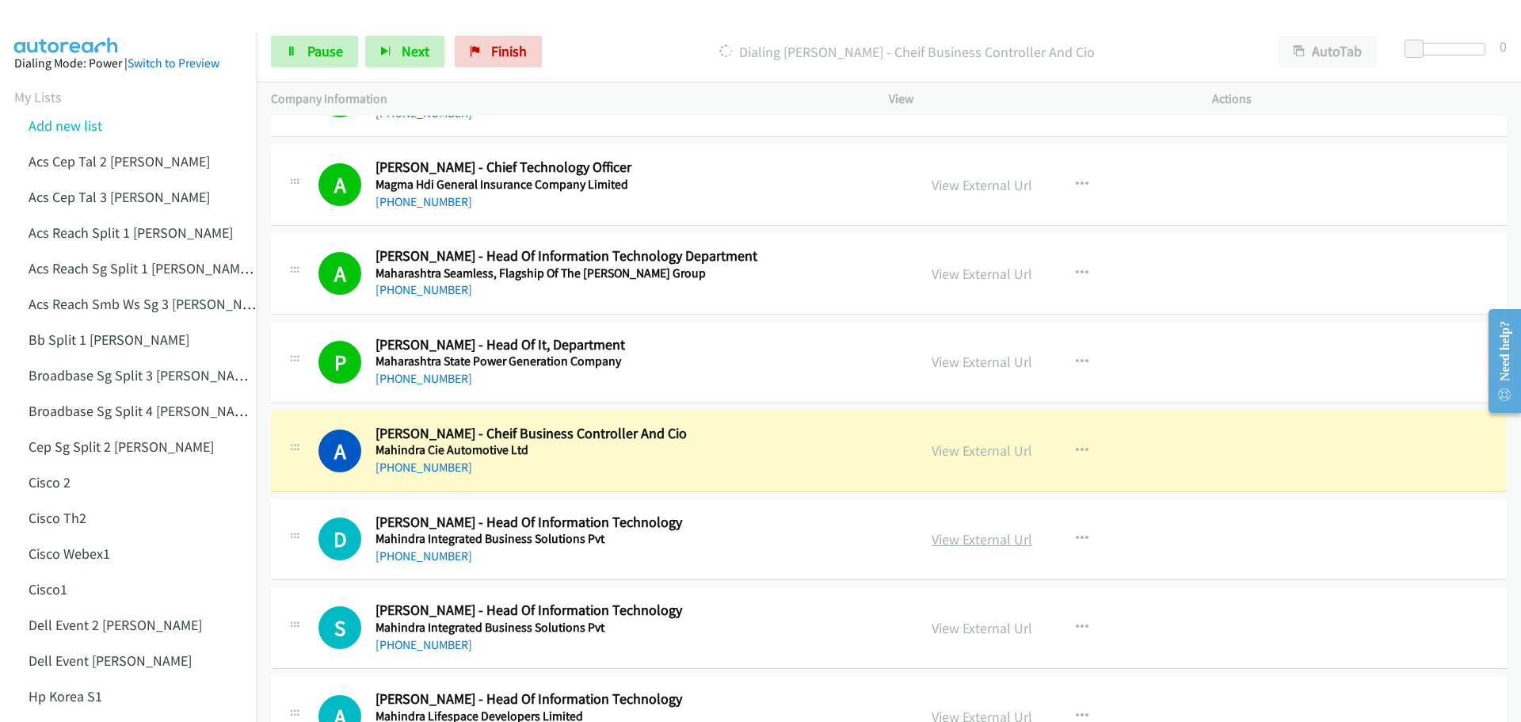
click at [976, 540] on link "View External Url" at bounding box center [981, 539] width 101 height 18
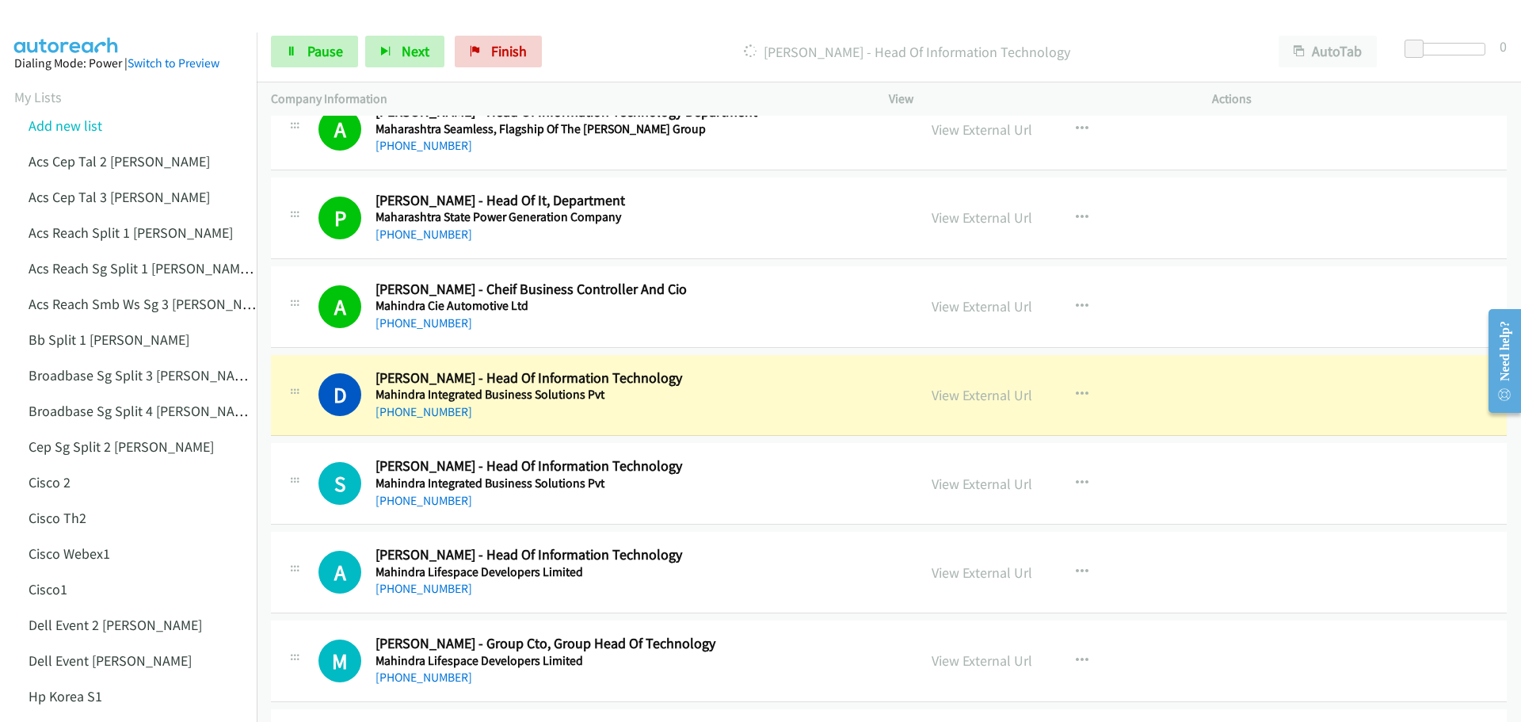
scroll to position [5940, 0]
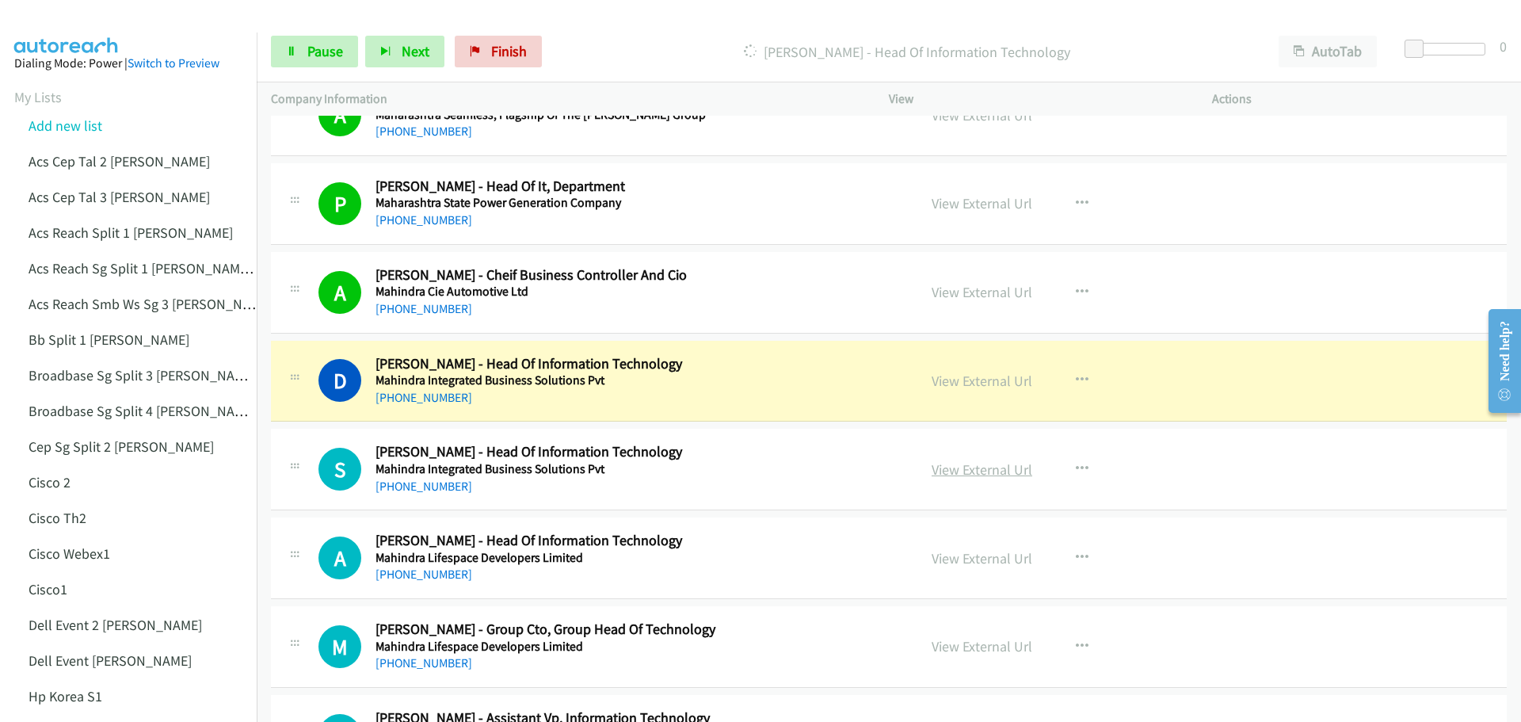
click at [977, 475] on link "View External Url" at bounding box center [981, 469] width 101 height 18
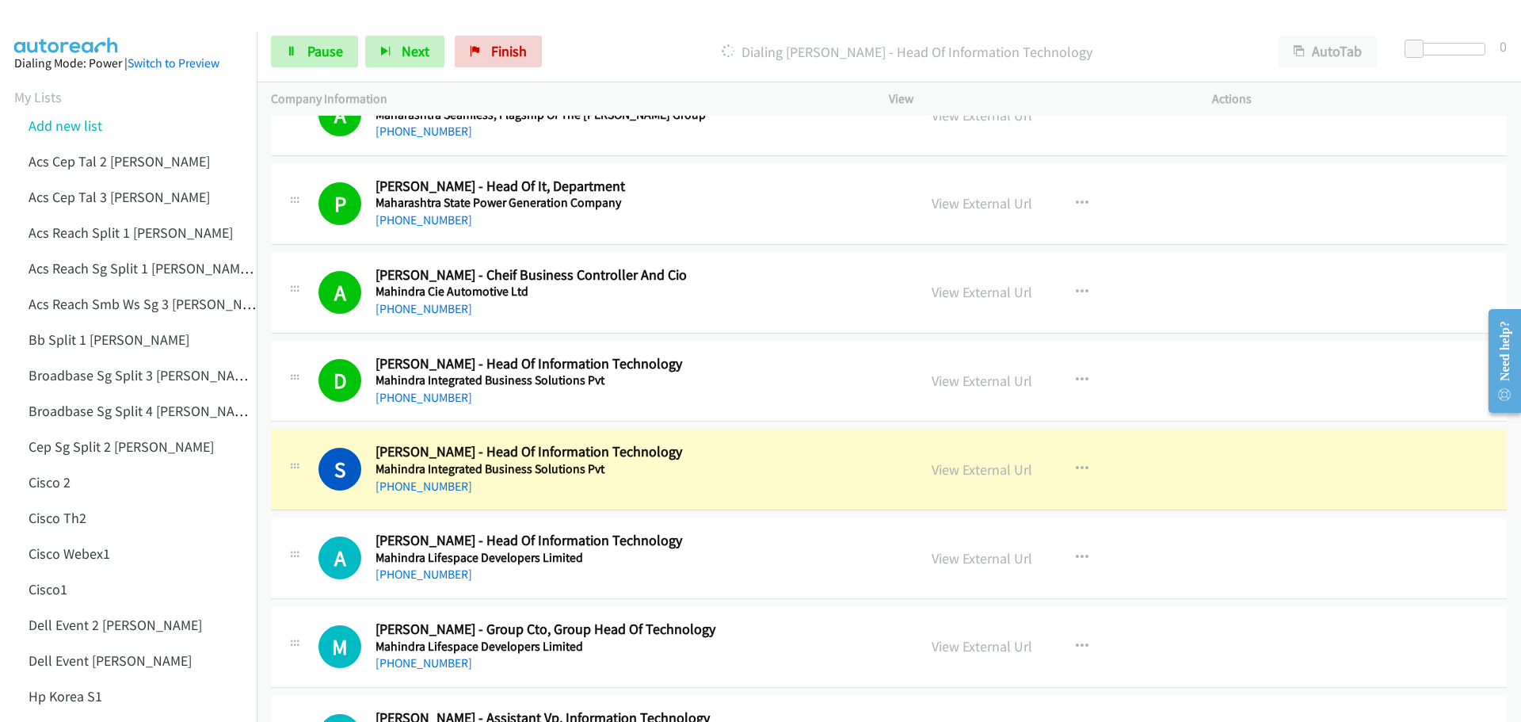
scroll to position [6020, 0]
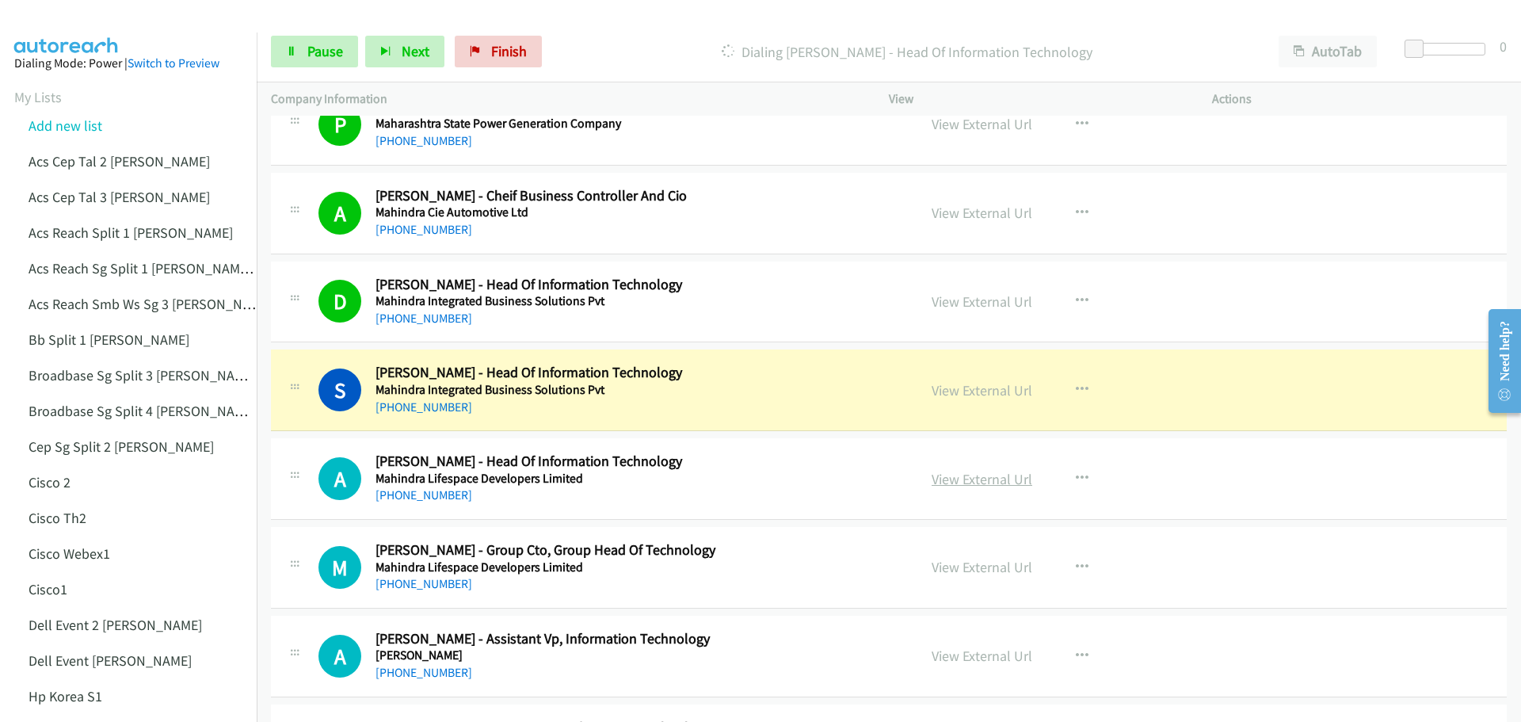
click at [996, 480] on link "View External Url" at bounding box center [981, 479] width 101 height 18
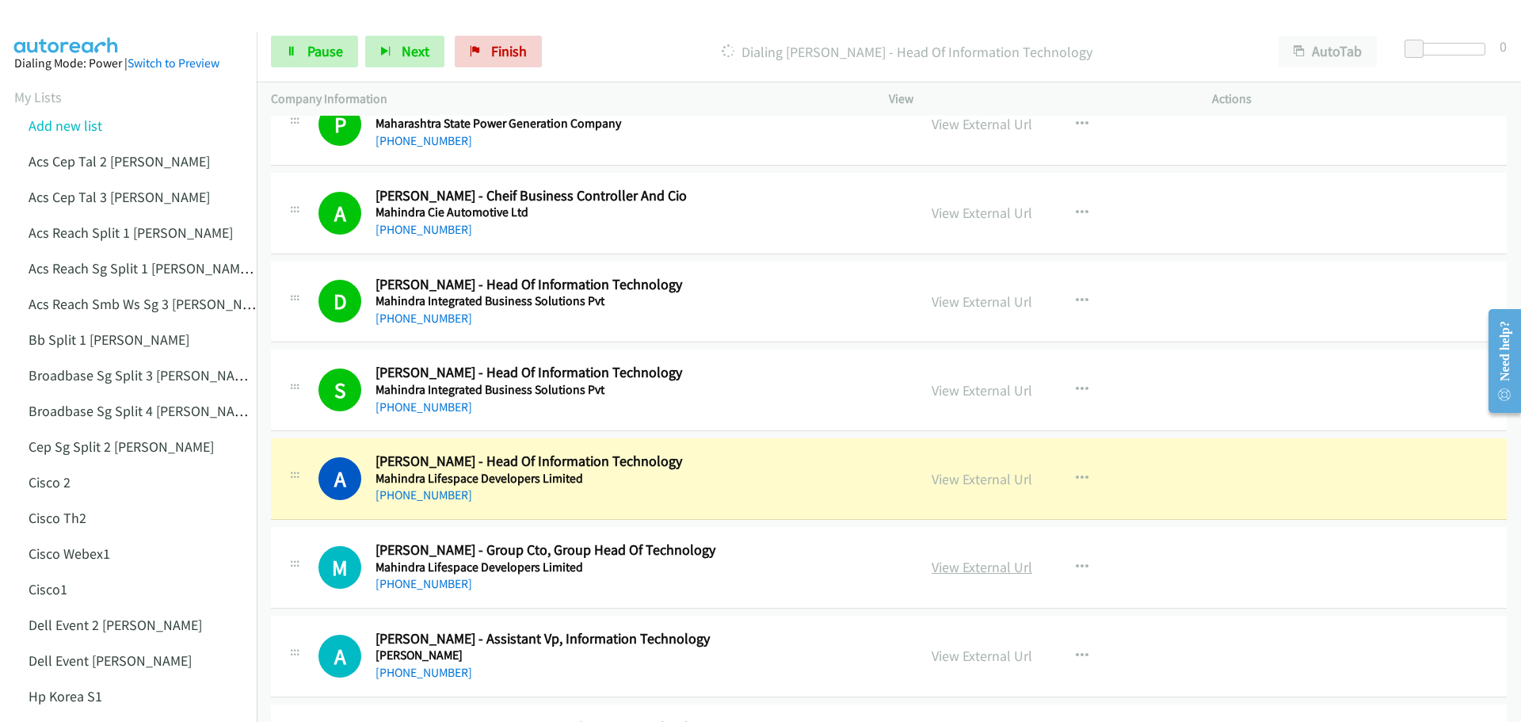
click at [985, 571] on link "View External Url" at bounding box center [981, 567] width 101 height 18
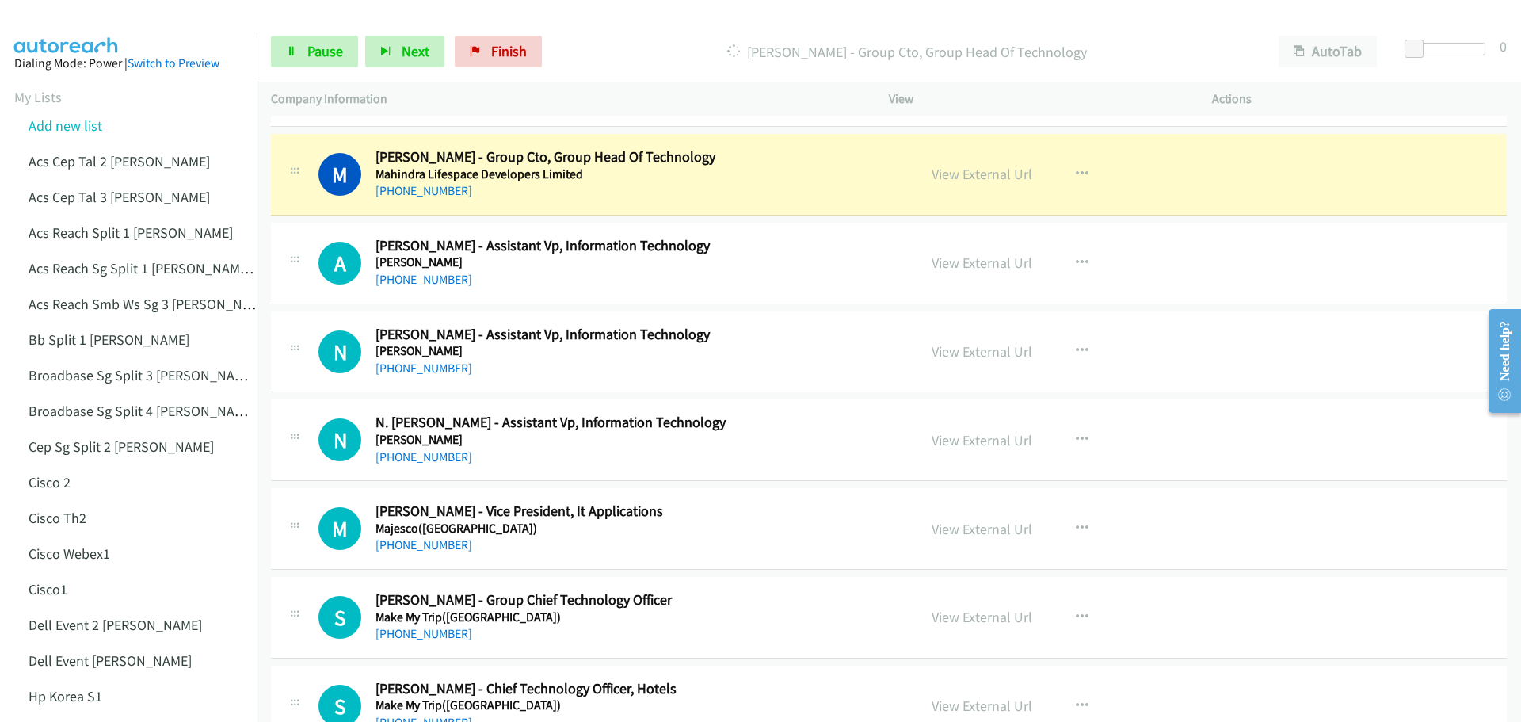
scroll to position [6416, 0]
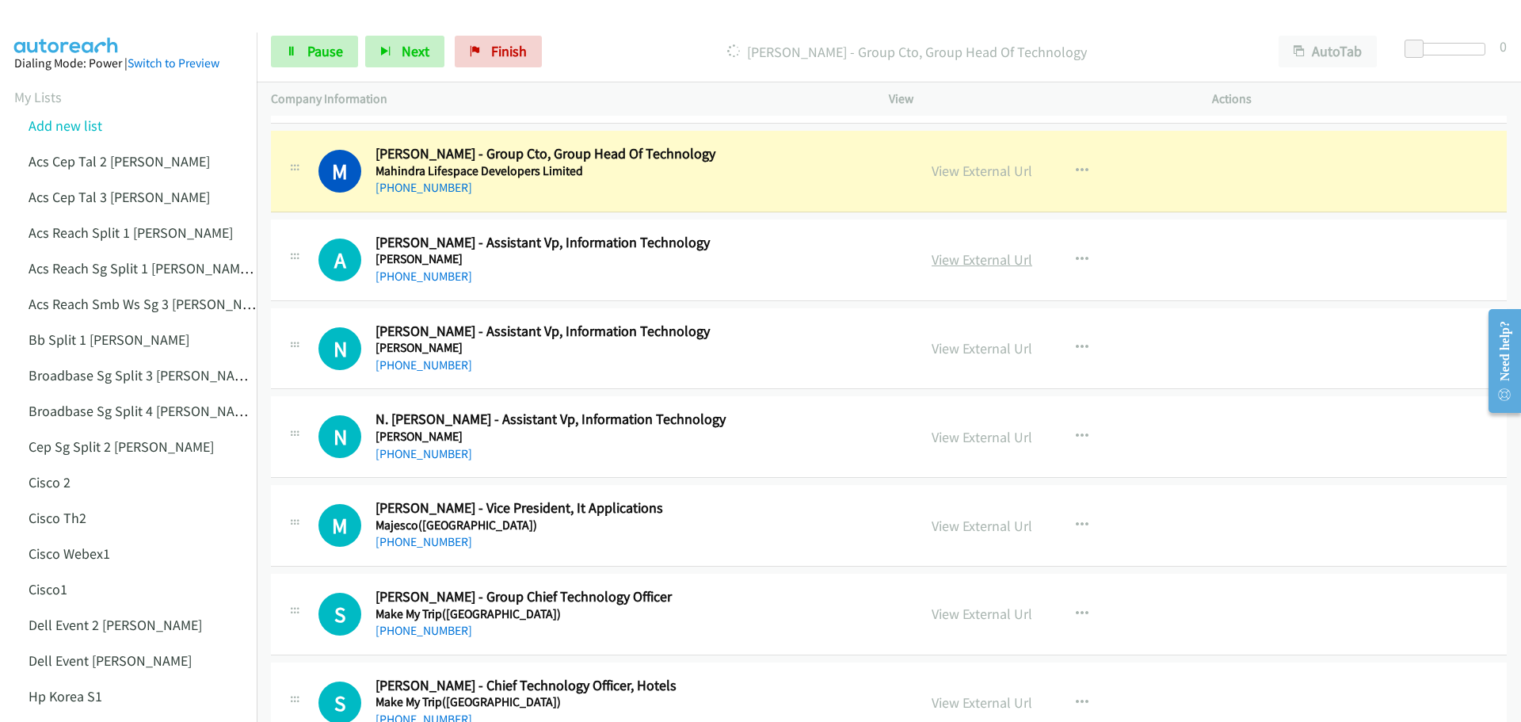
click at [966, 256] on link "View External Url" at bounding box center [981, 259] width 101 height 18
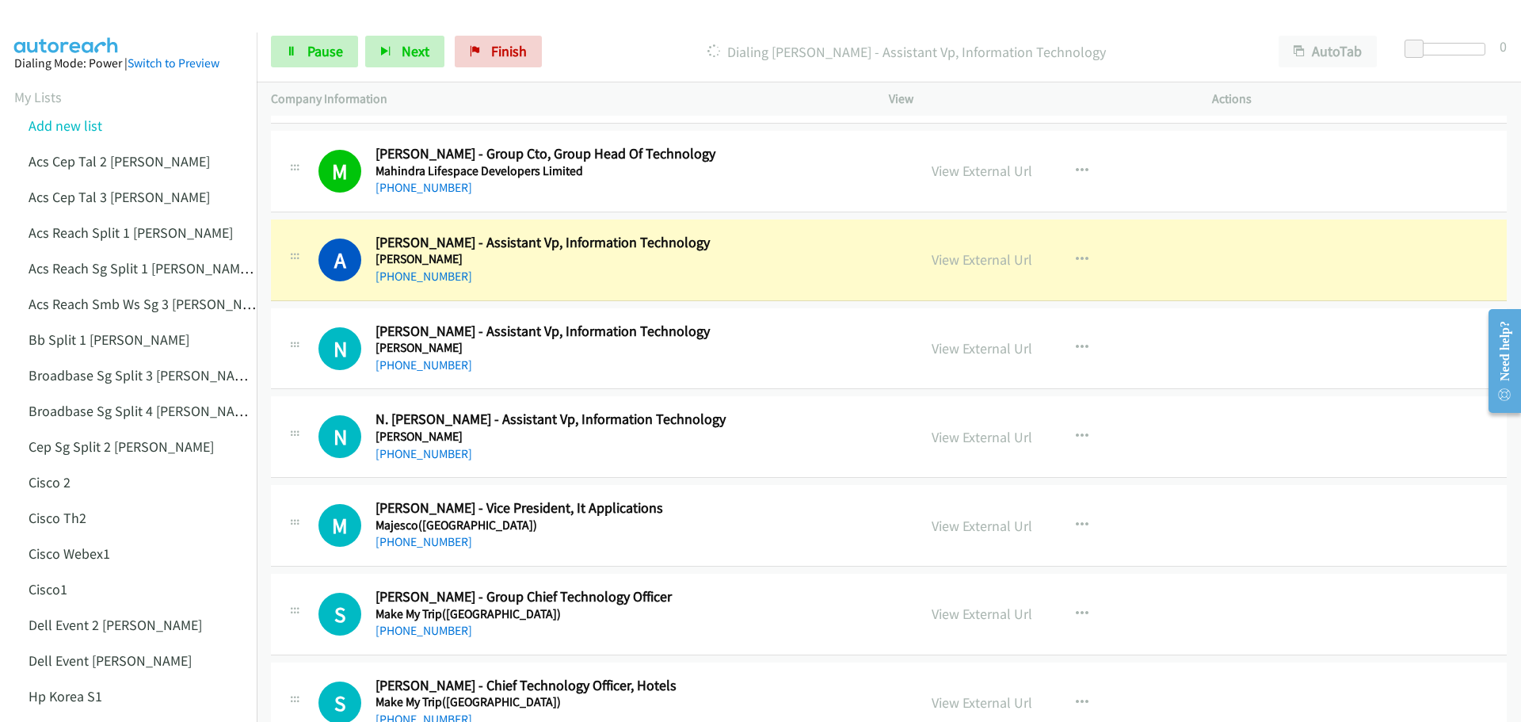
scroll to position [6495, 0]
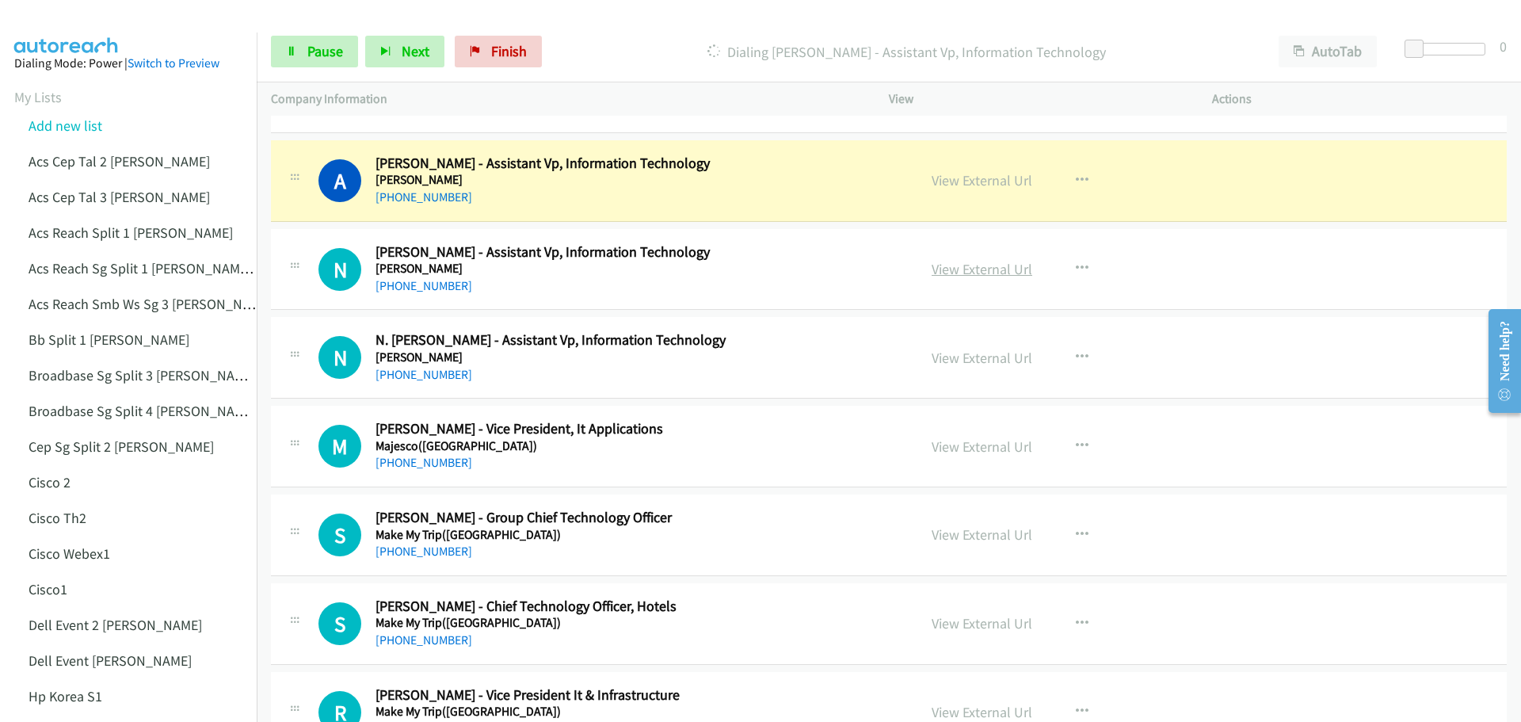
click at [944, 265] on link "View External Url" at bounding box center [981, 269] width 101 height 18
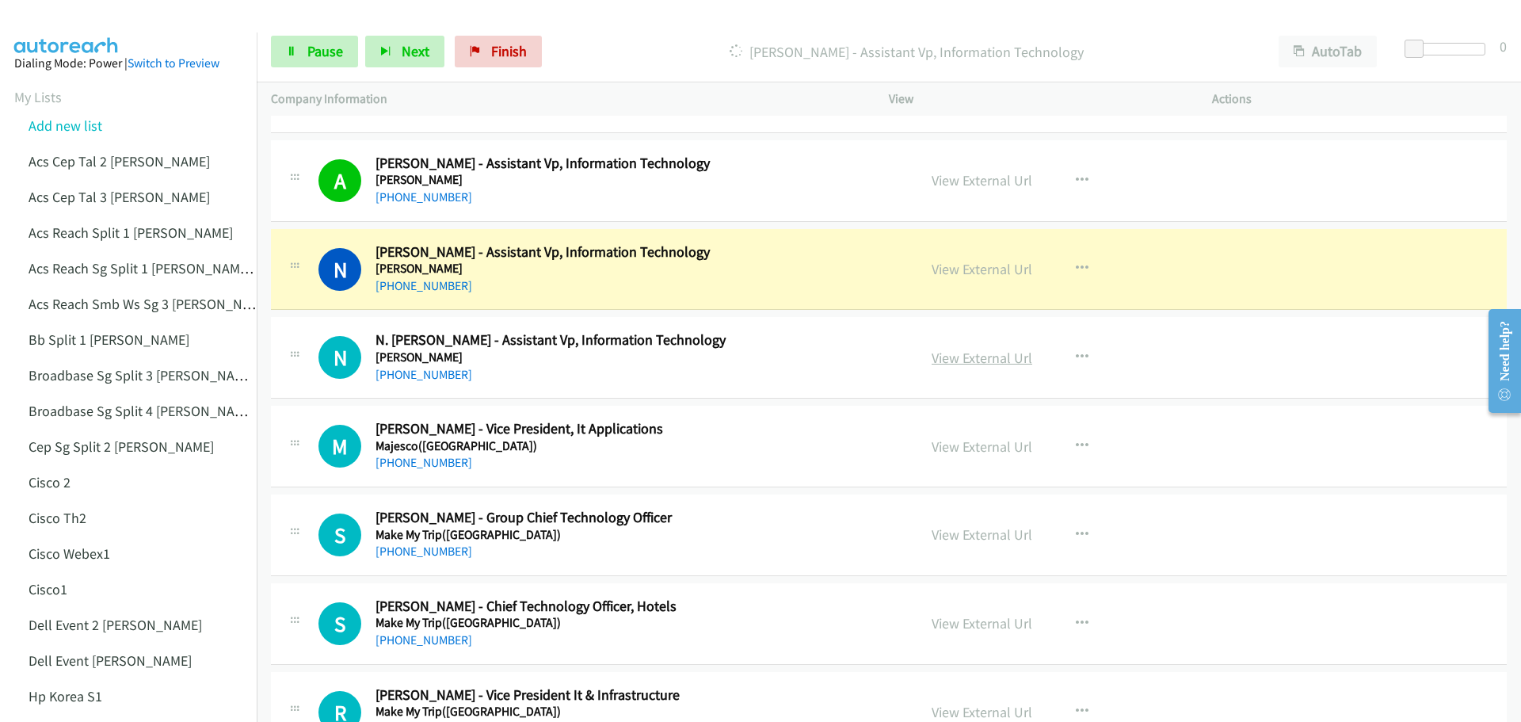
click at [987, 360] on link "View External Url" at bounding box center [981, 358] width 101 height 18
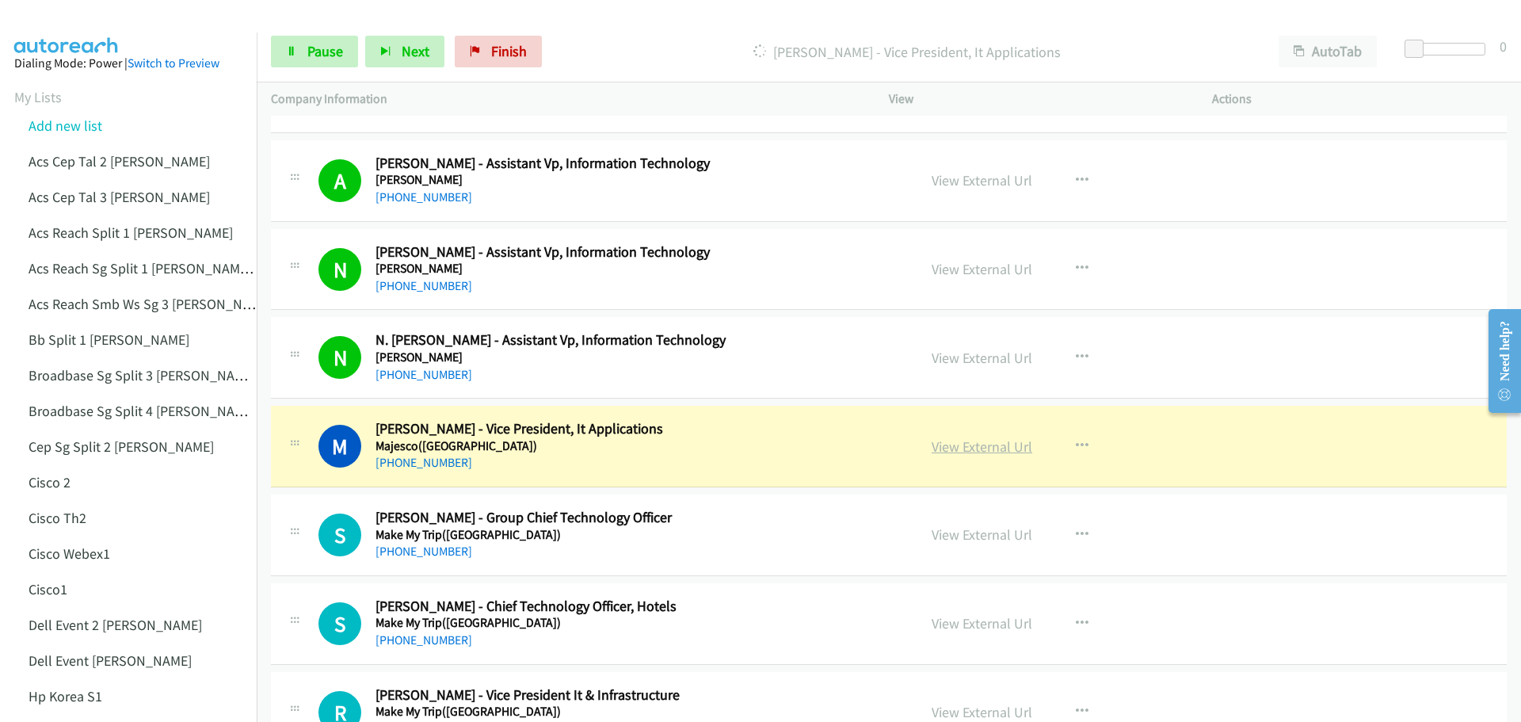
click at [990, 448] on link "View External Url" at bounding box center [981, 446] width 101 height 18
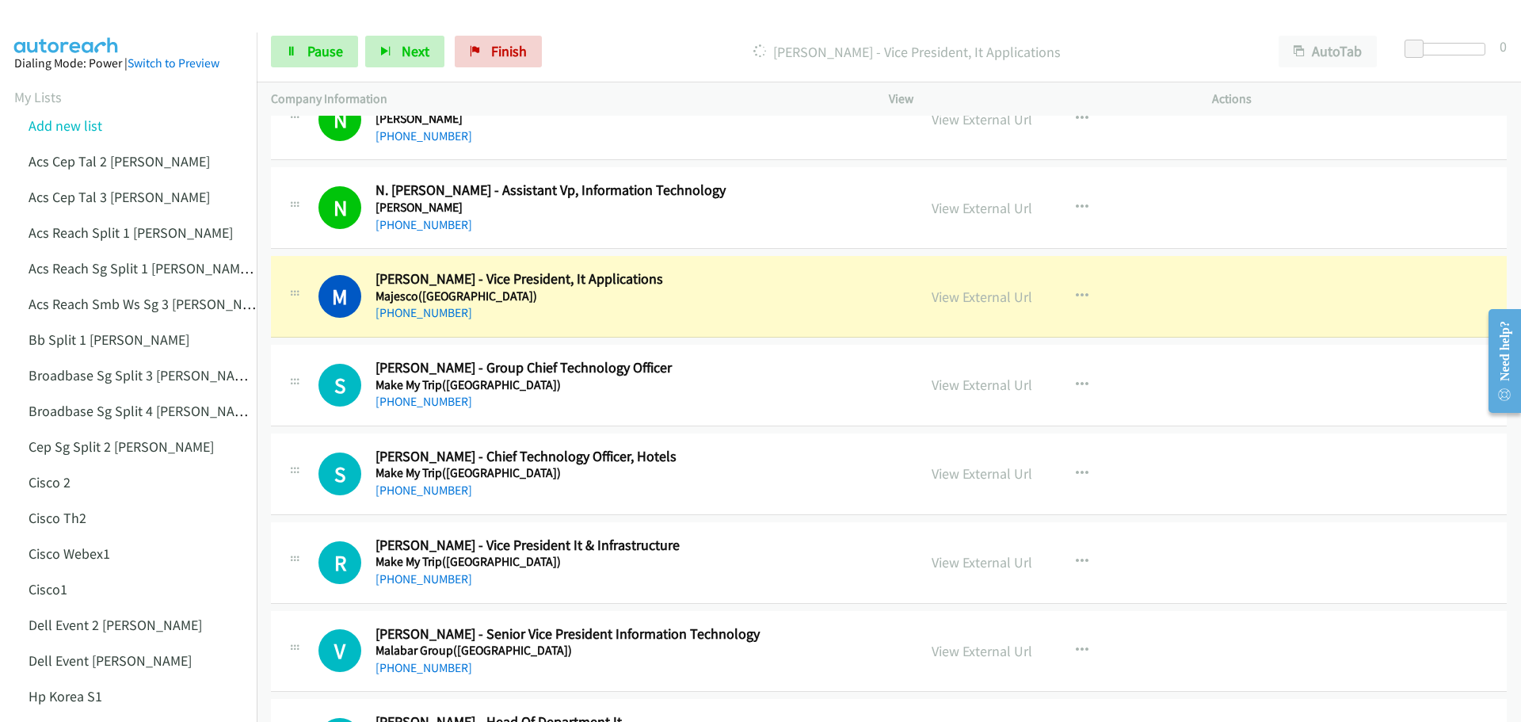
scroll to position [6653, 0]
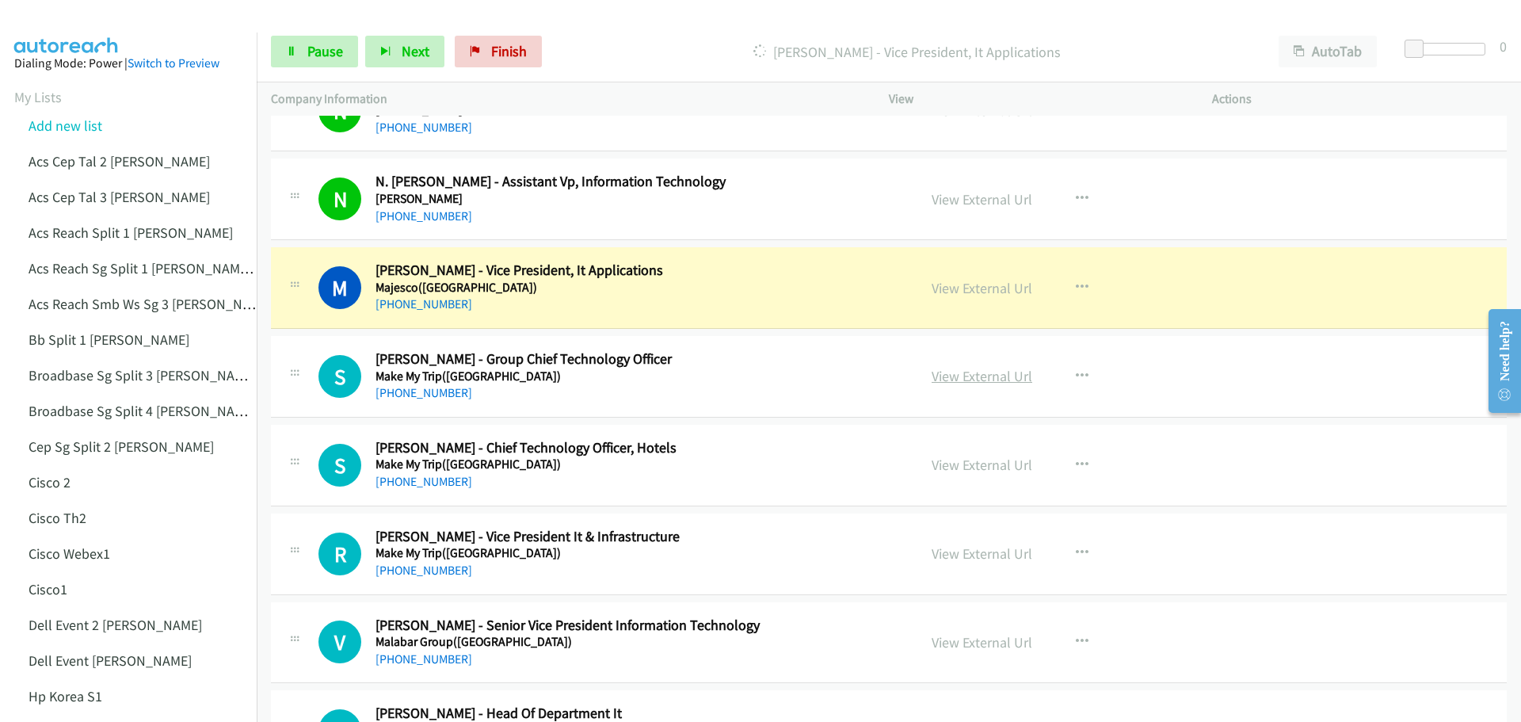
click at [973, 375] on link "View External Url" at bounding box center [981, 376] width 101 height 18
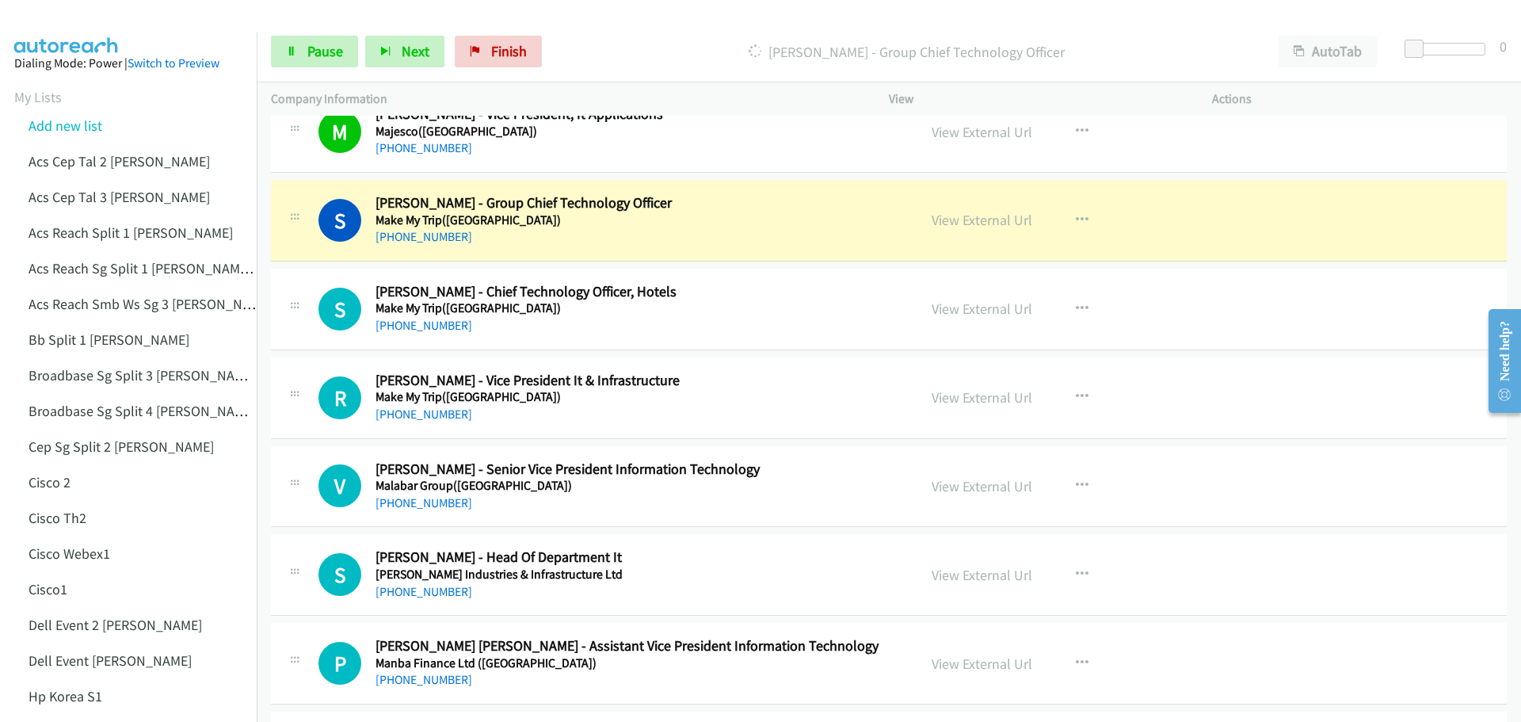
scroll to position [6812, 0]
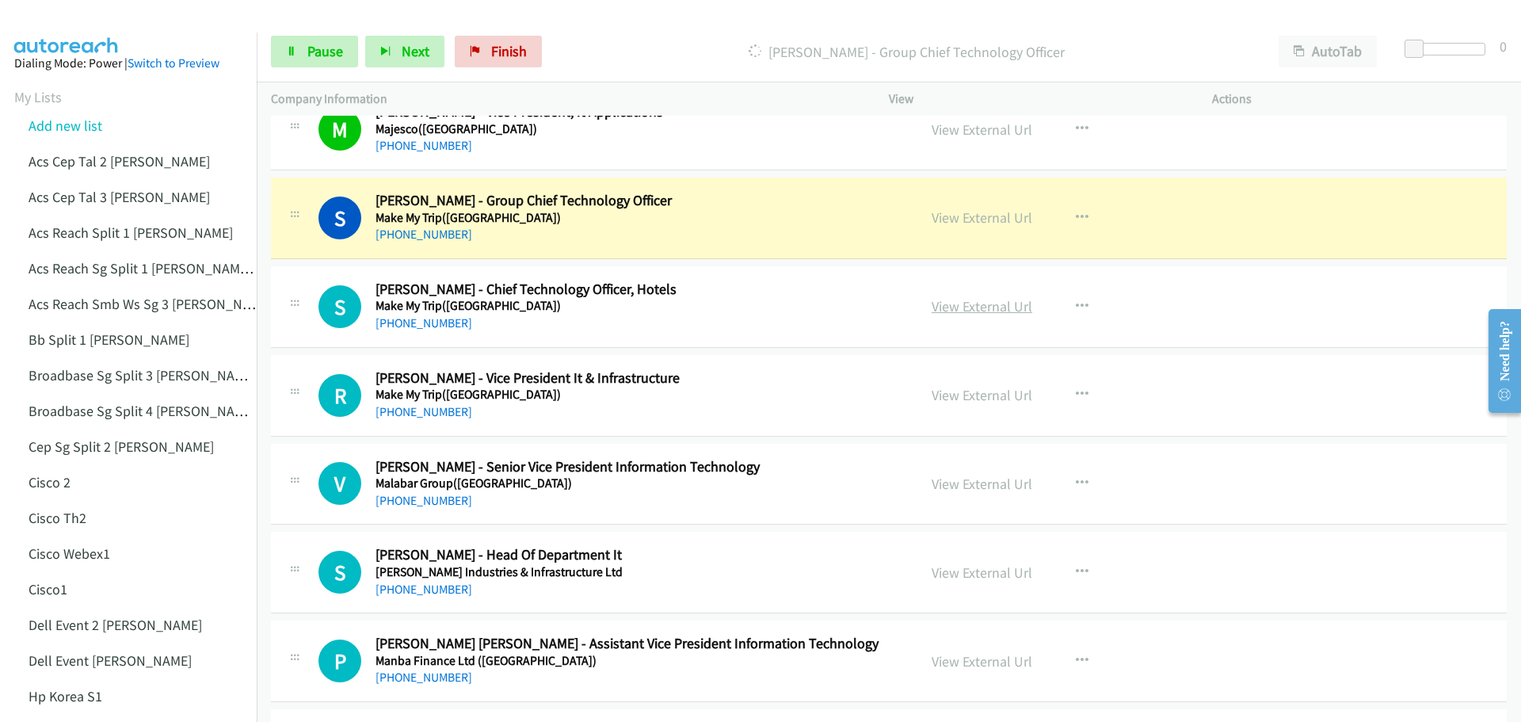
click at [989, 304] on link "View External Url" at bounding box center [981, 306] width 101 height 18
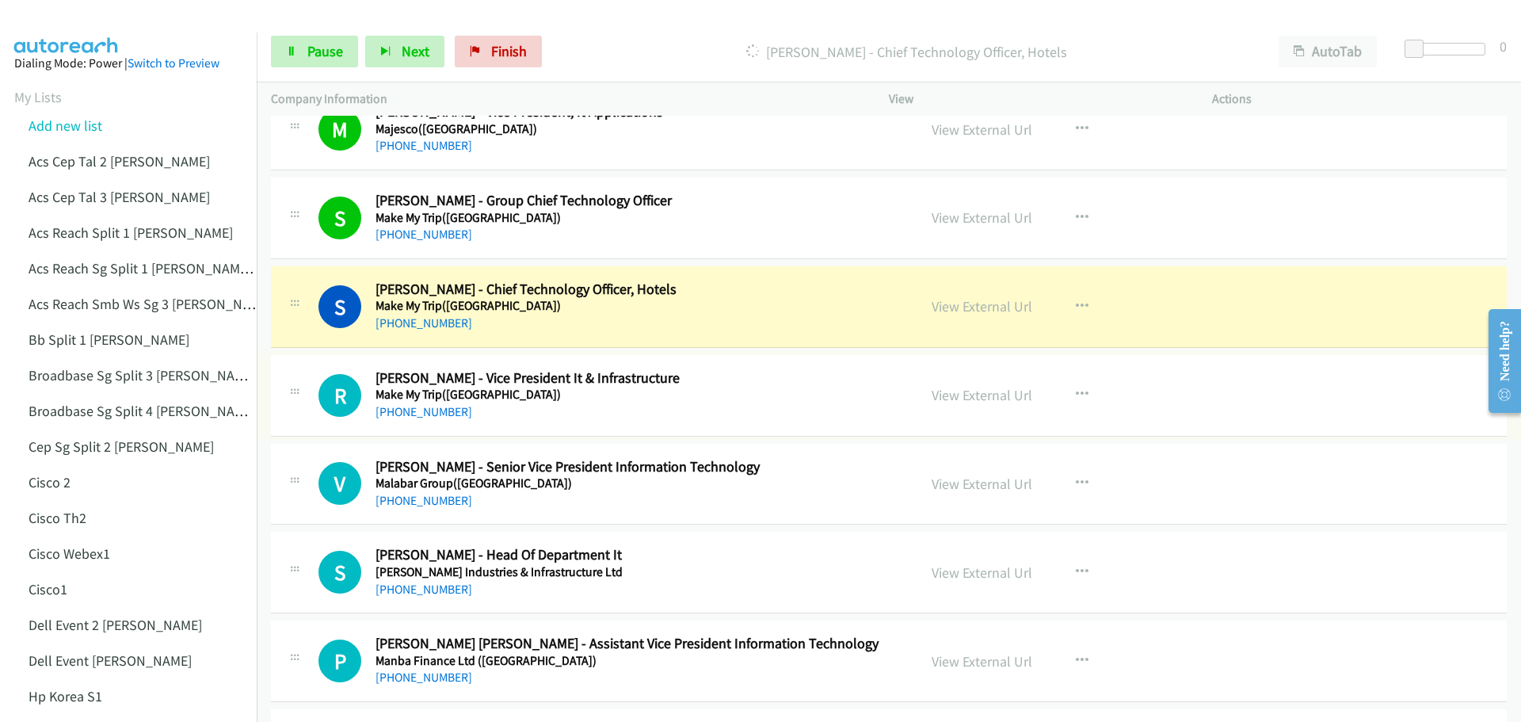
click at [978, 398] on link "View External Url" at bounding box center [981, 395] width 101 height 18
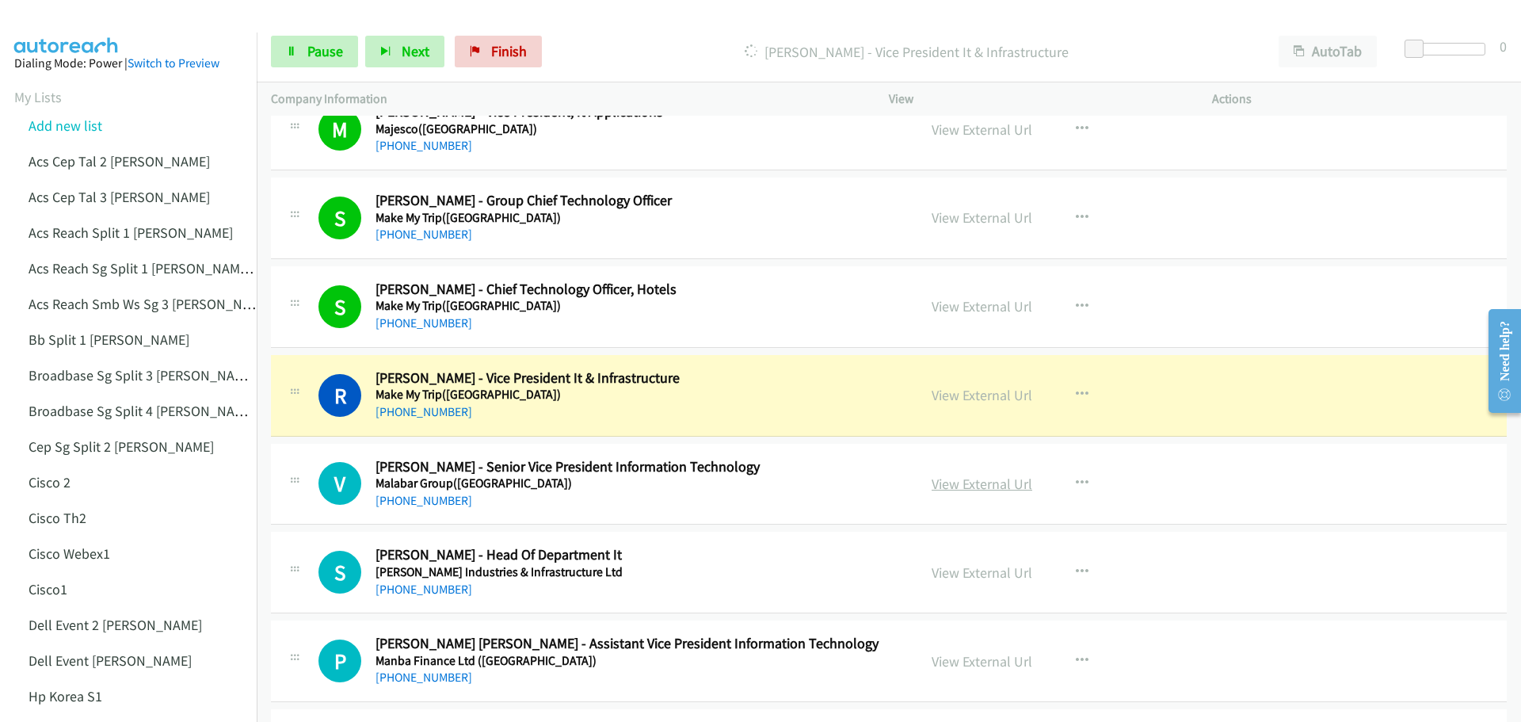
click at [1001, 483] on link "View External Url" at bounding box center [981, 483] width 101 height 18
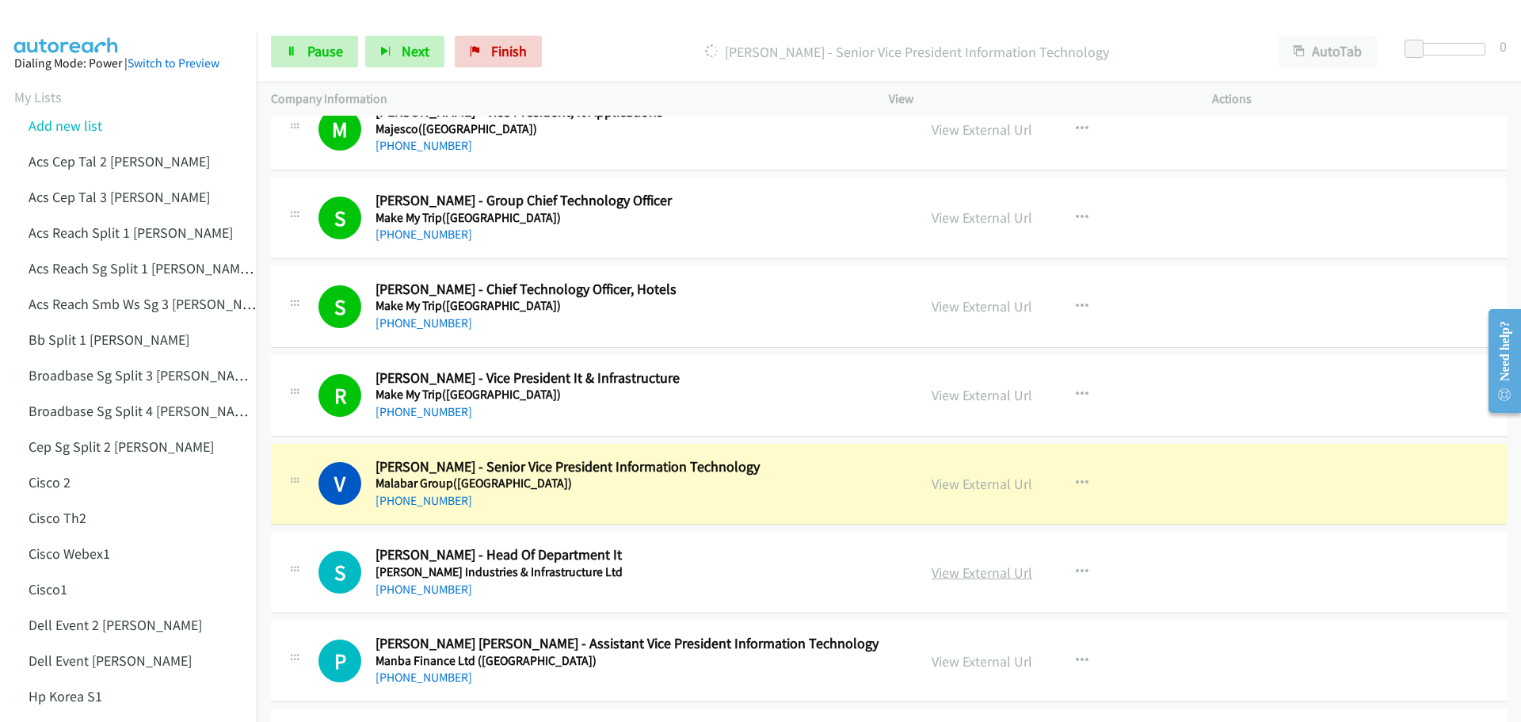
click at [981, 578] on link "View External Url" at bounding box center [981, 572] width 101 height 18
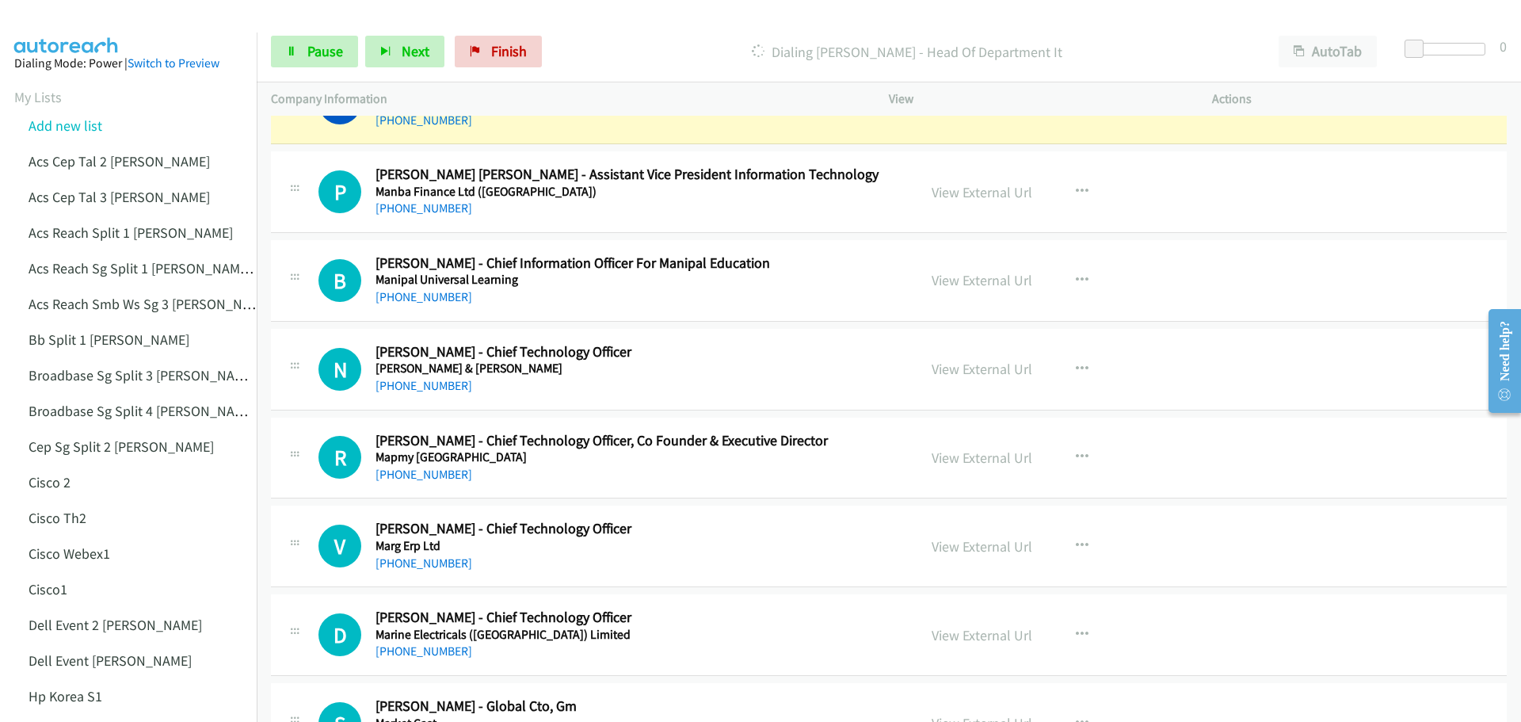
scroll to position [7287, 0]
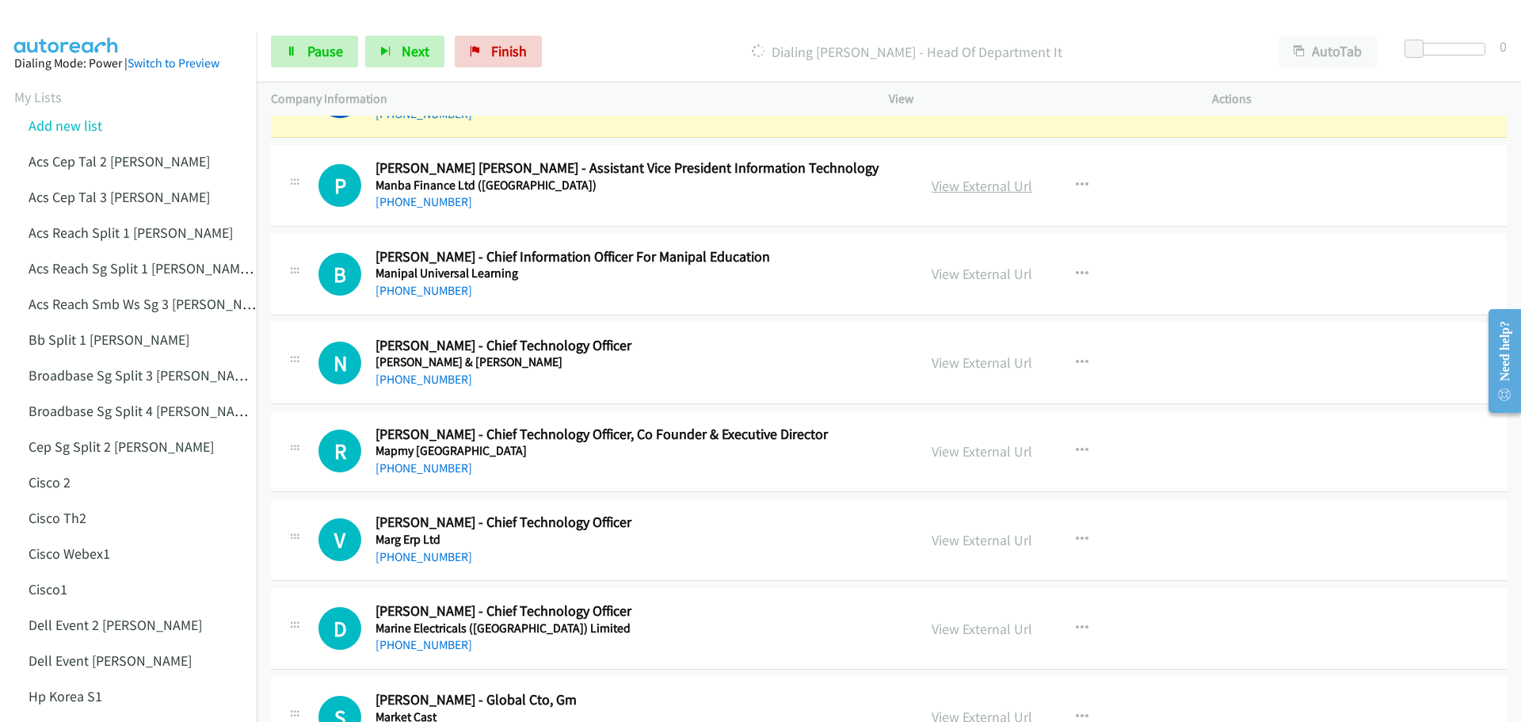
click at [969, 185] on link "View External Url" at bounding box center [981, 186] width 101 height 18
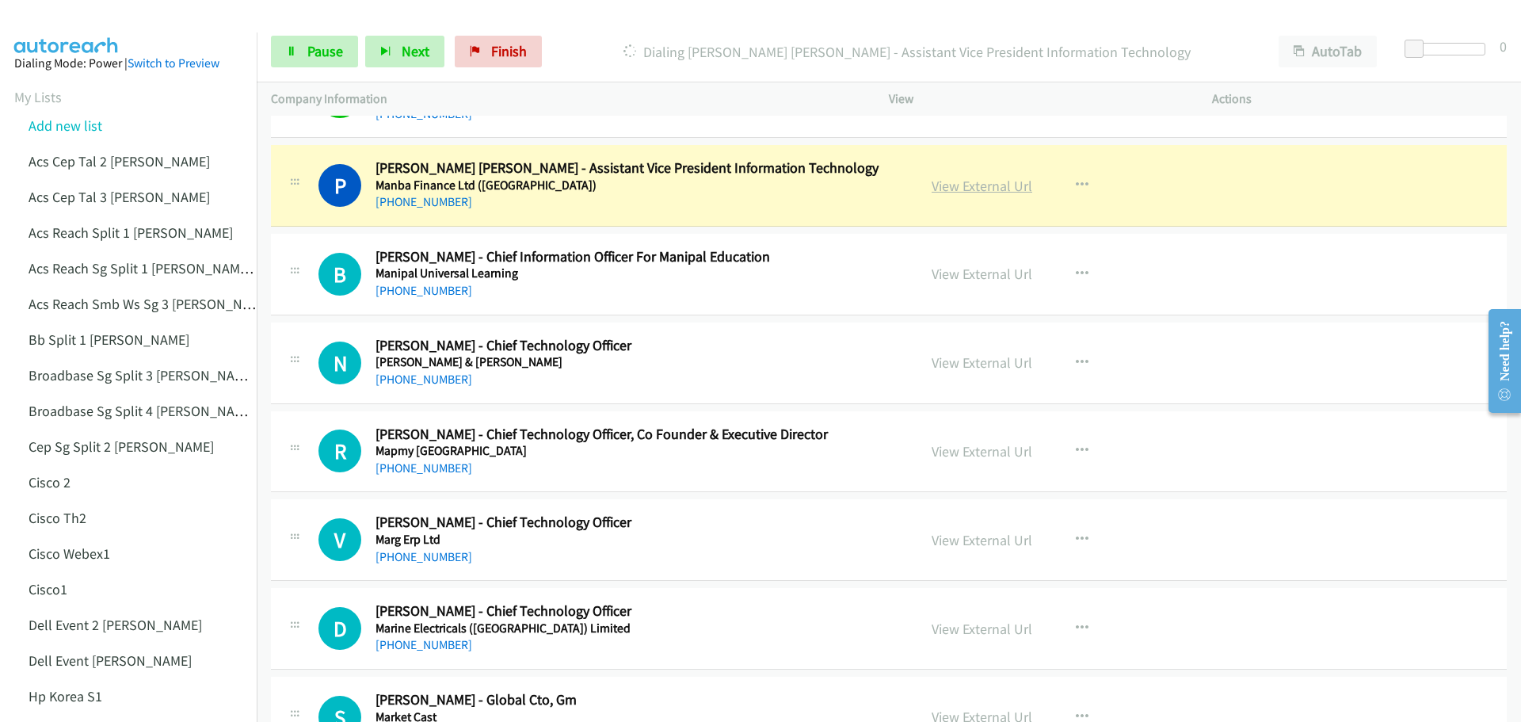
click at [950, 183] on link "View External Url" at bounding box center [981, 186] width 101 height 18
click at [333, 43] on span "Pause" at bounding box center [325, 51] width 36 height 18
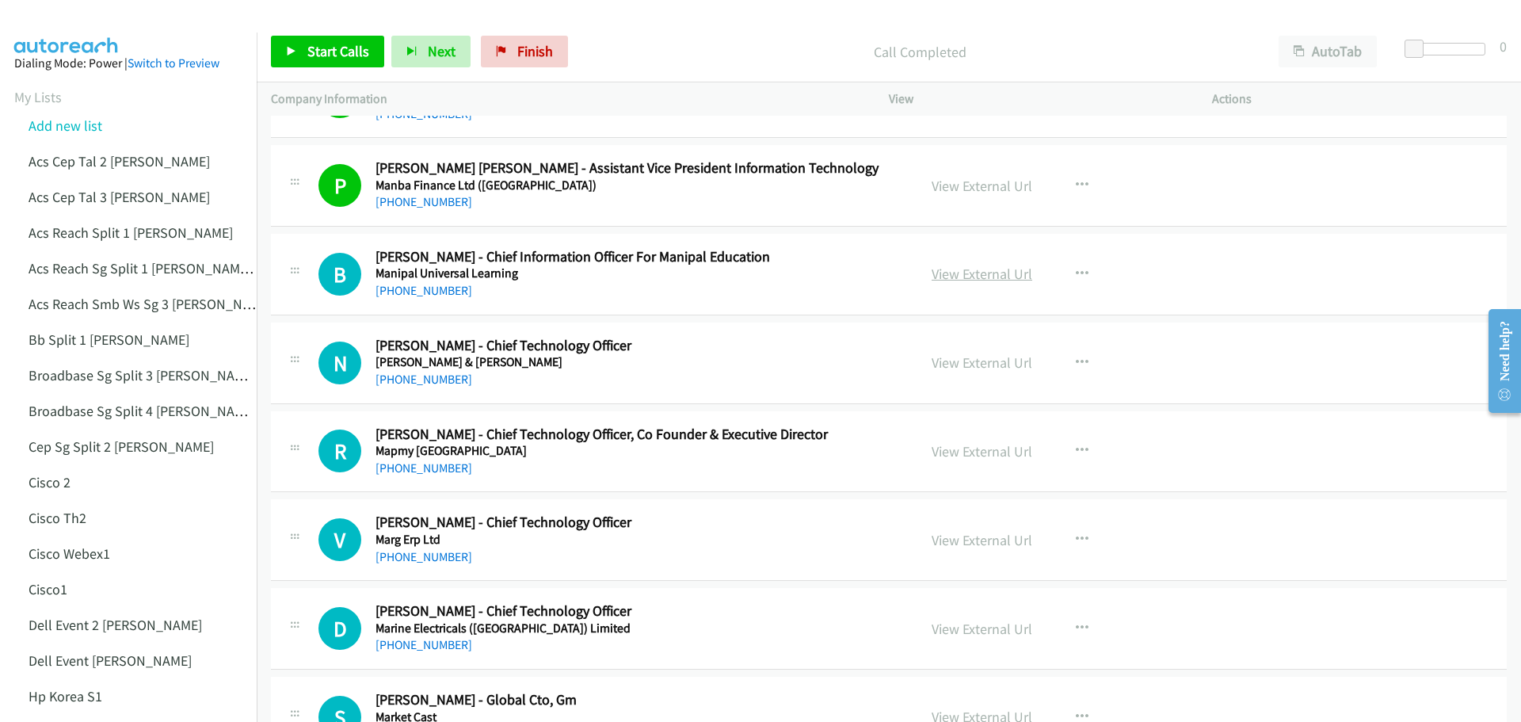
click at [976, 272] on link "View External Url" at bounding box center [981, 274] width 101 height 18
click at [322, 48] on span "Start Calls" at bounding box center [338, 51] width 62 height 18
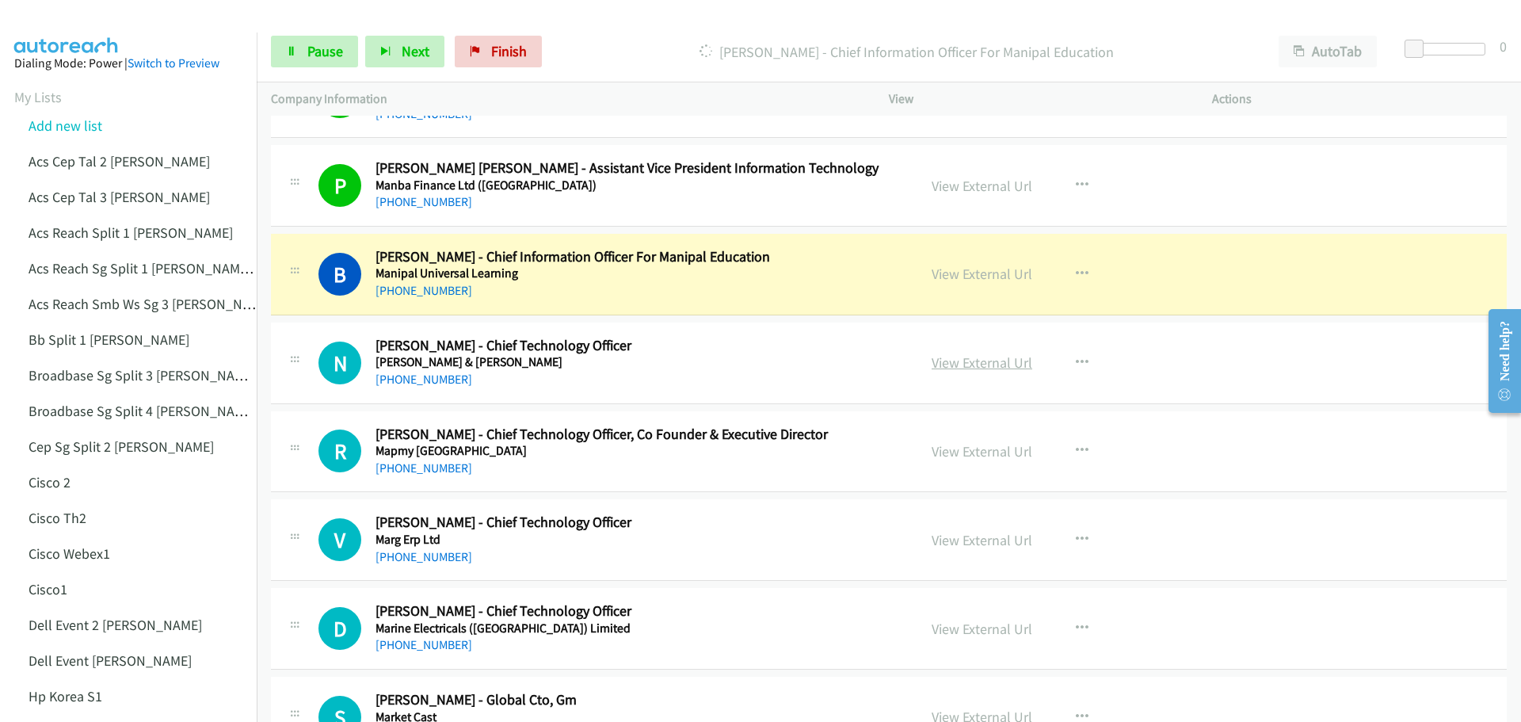
click at [985, 360] on link "View External Url" at bounding box center [981, 362] width 101 height 18
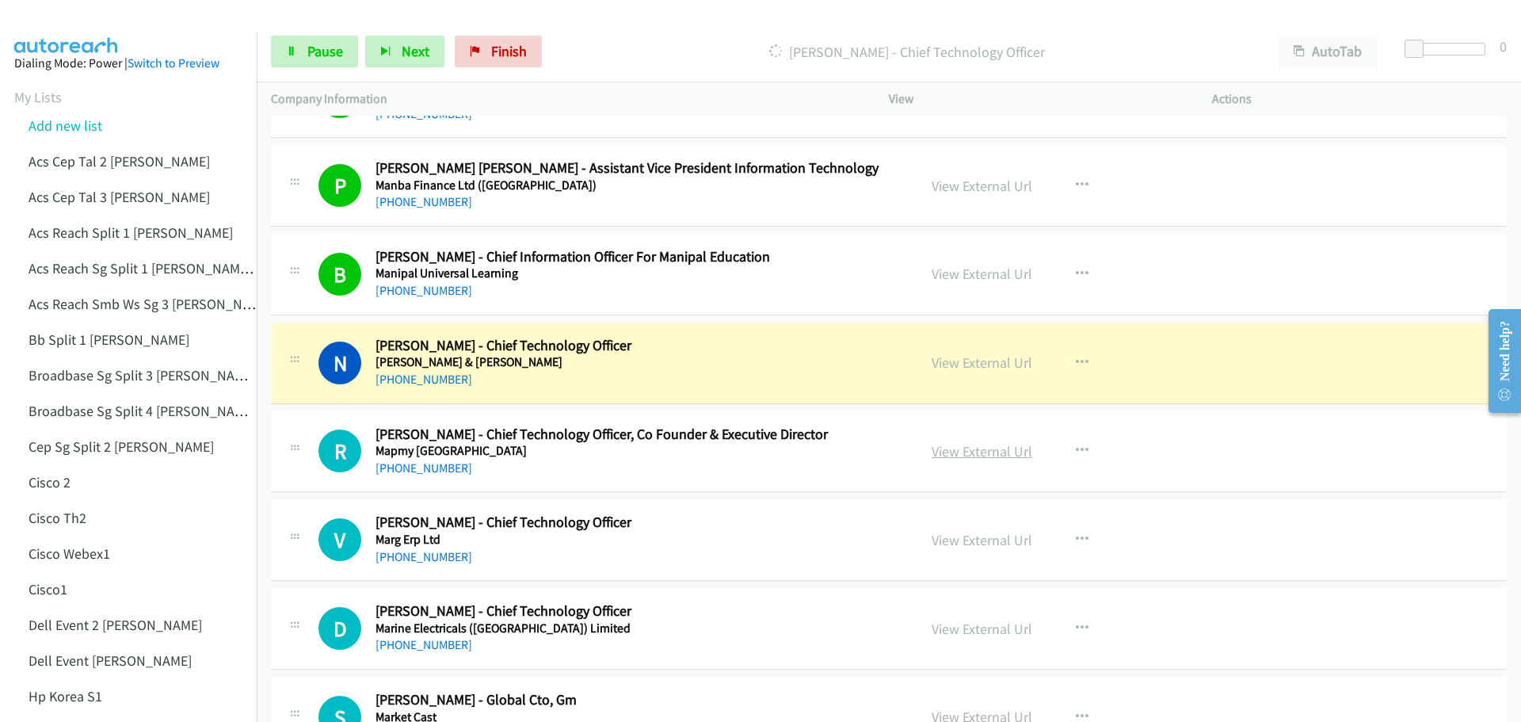
click at [975, 452] on link "View External Url" at bounding box center [981, 451] width 101 height 18
click at [317, 55] on span "Pause" at bounding box center [325, 51] width 36 height 18
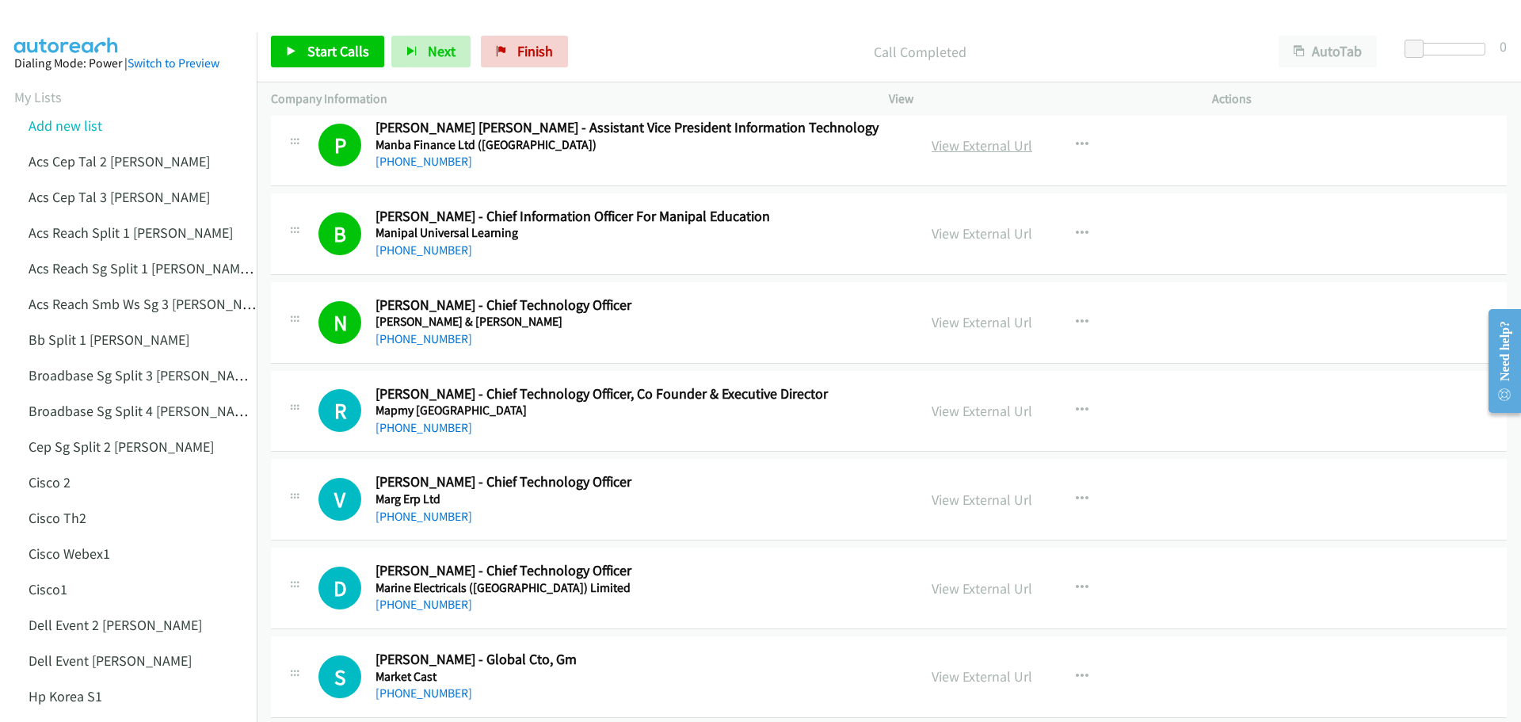
scroll to position [7366, 0]
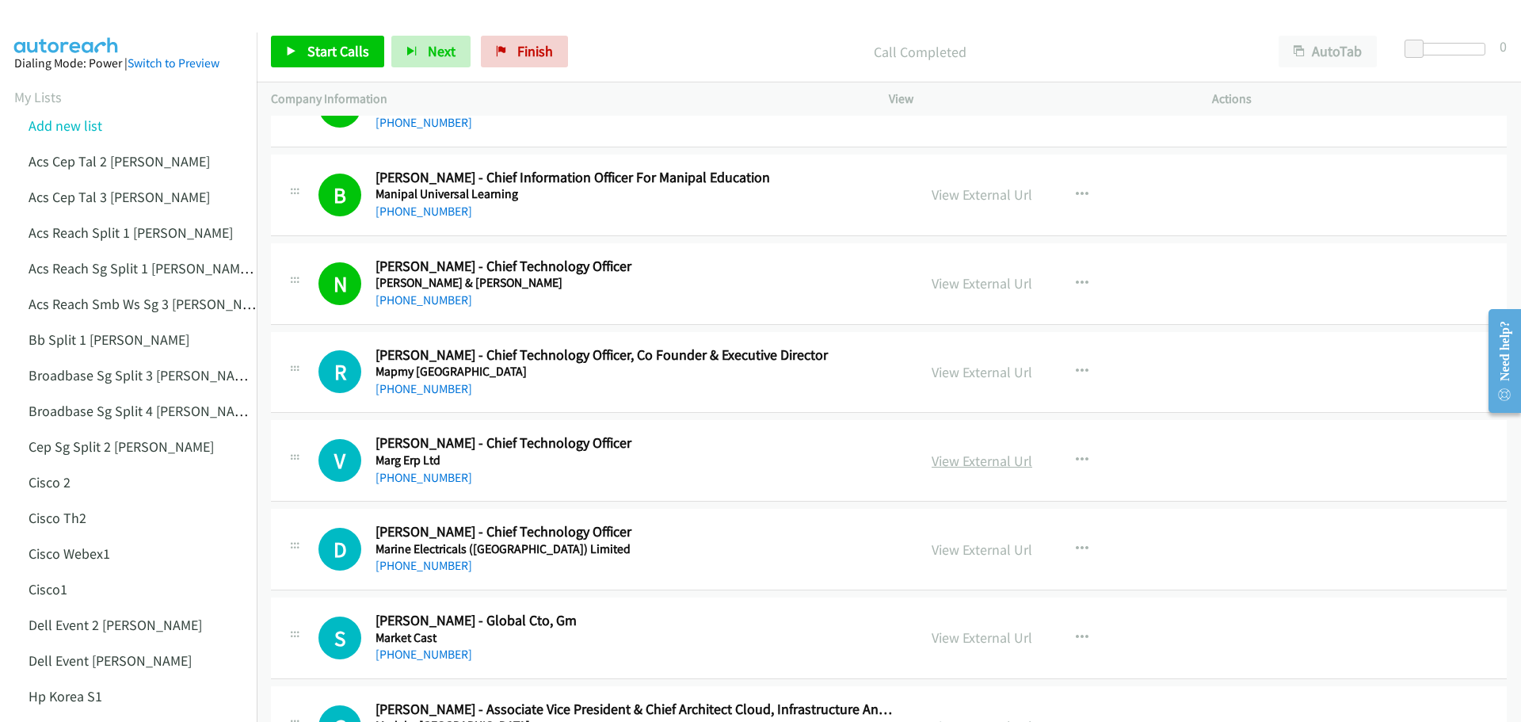
click at [970, 454] on link "View External Url" at bounding box center [981, 460] width 101 height 18
click at [313, 39] on link "Start Calls" at bounding box center [327, 52] width 113 height 32
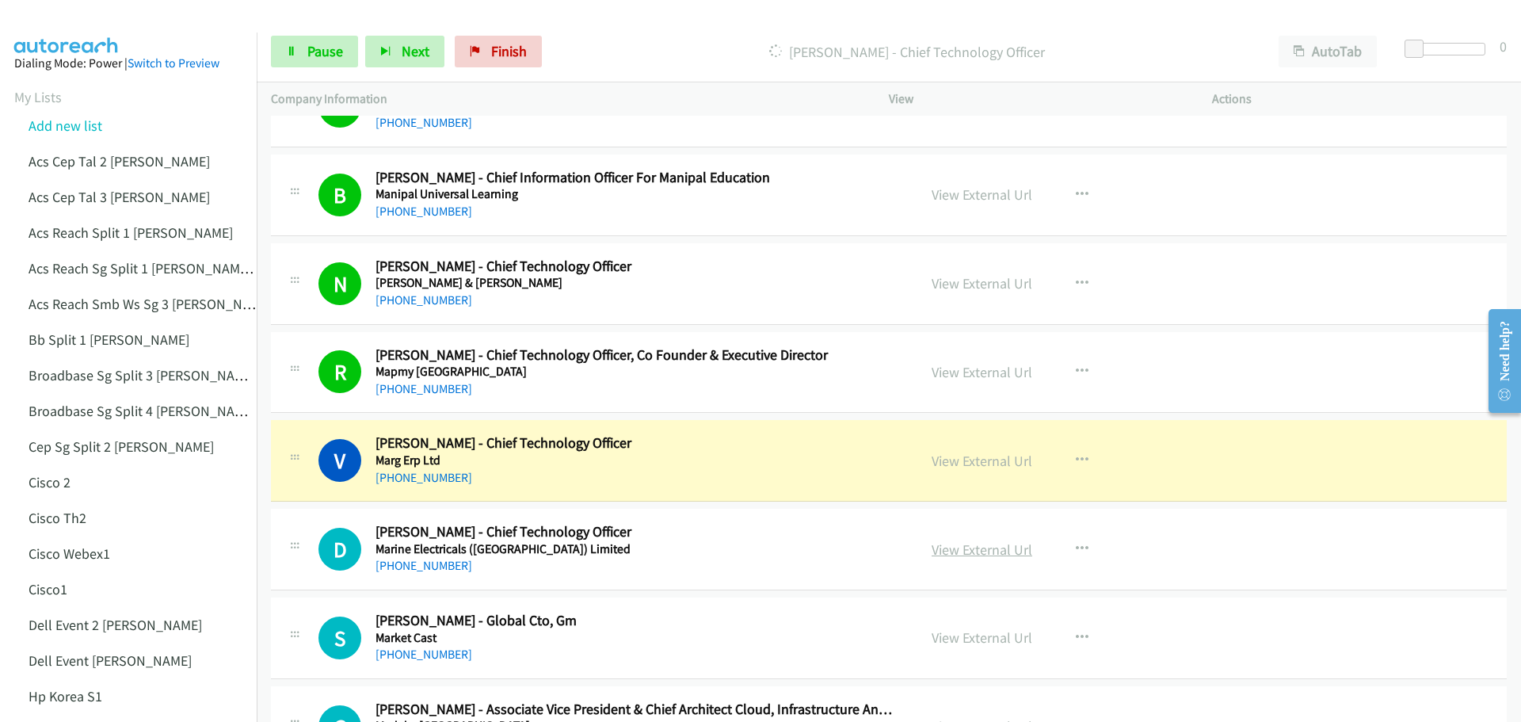
click at [986, 548] on link "View External Url" at bounding box center [981, 549] width 101 height 18
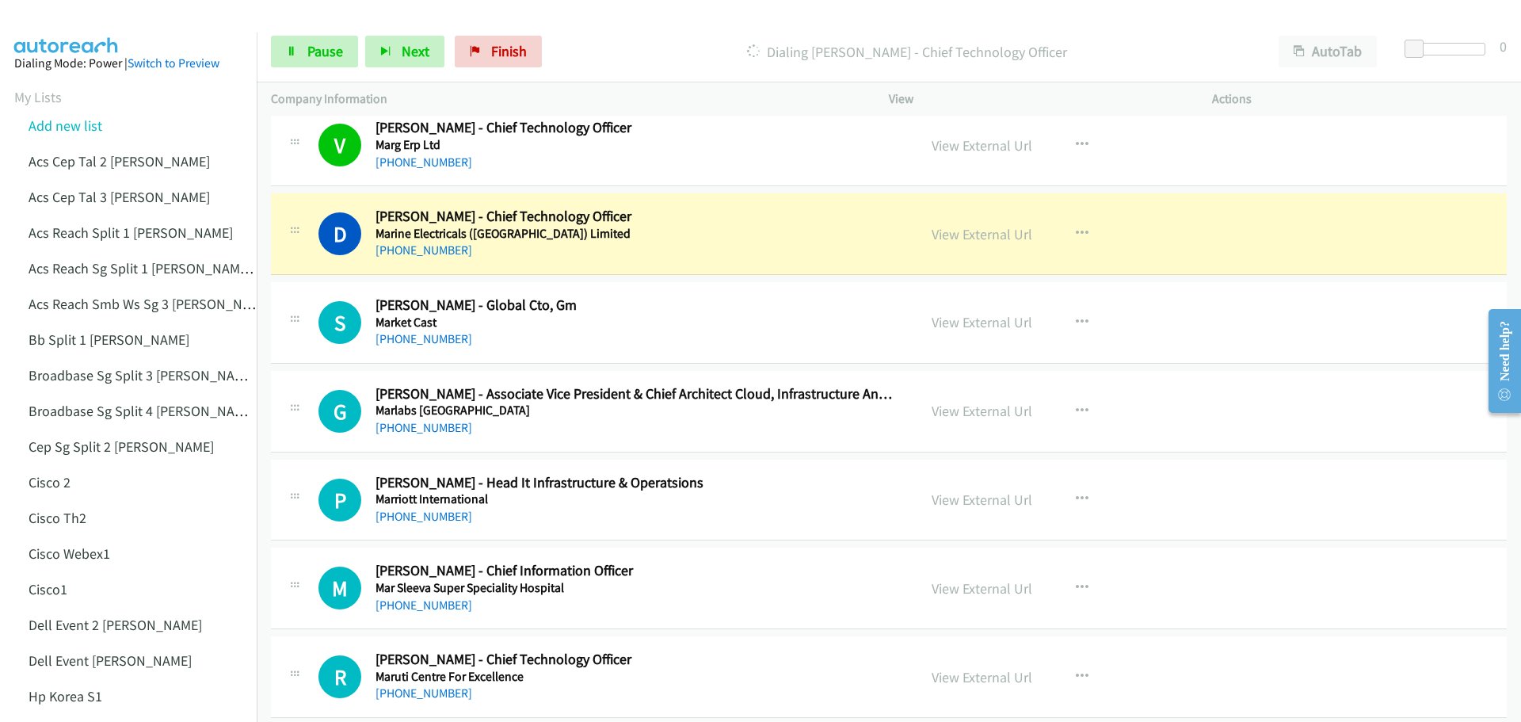
scroll to position [7683, 0]
click at [962, 322] on link "View External Url" at bounding box center [981, 320] width 101 height 18
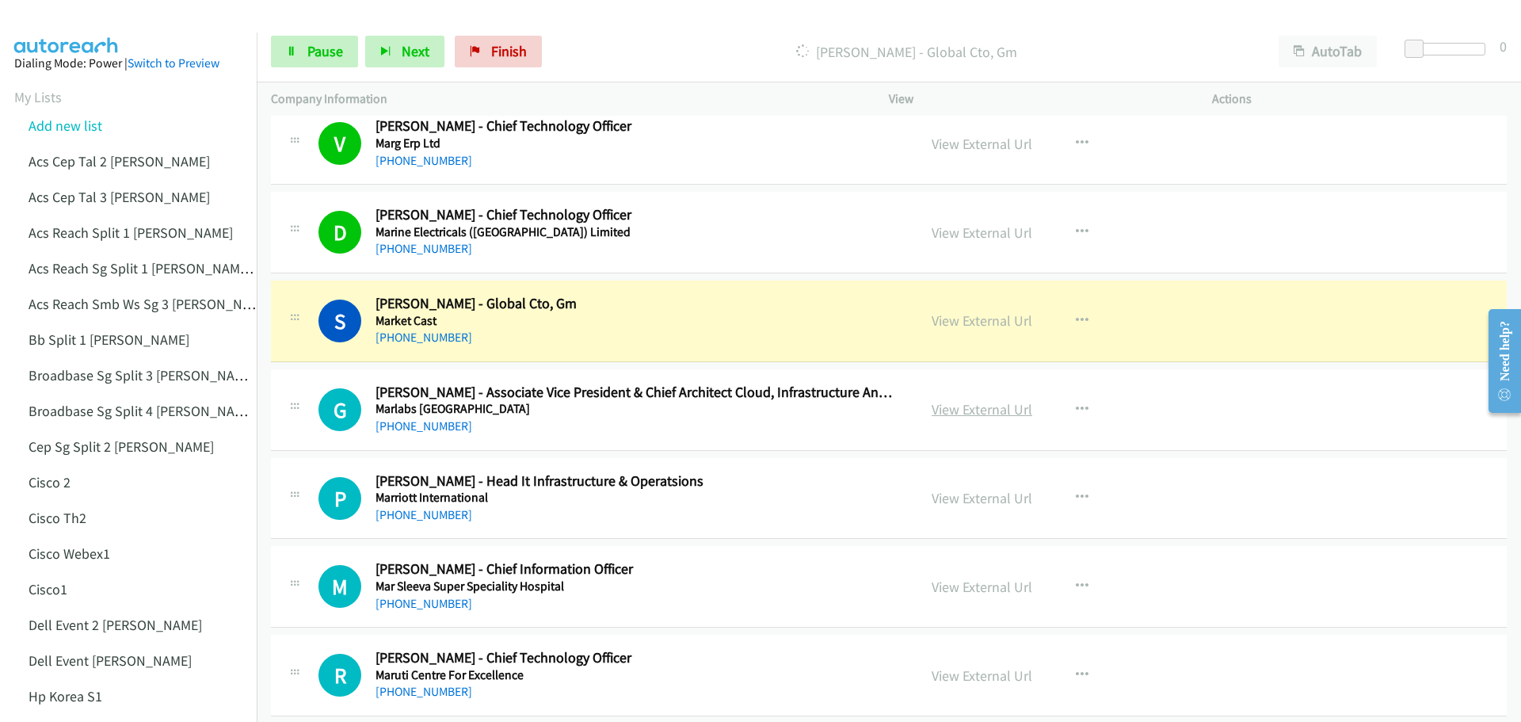
click at [952, 407] on link "View External Url" at bounding box center [981, 409] width 101 height 18
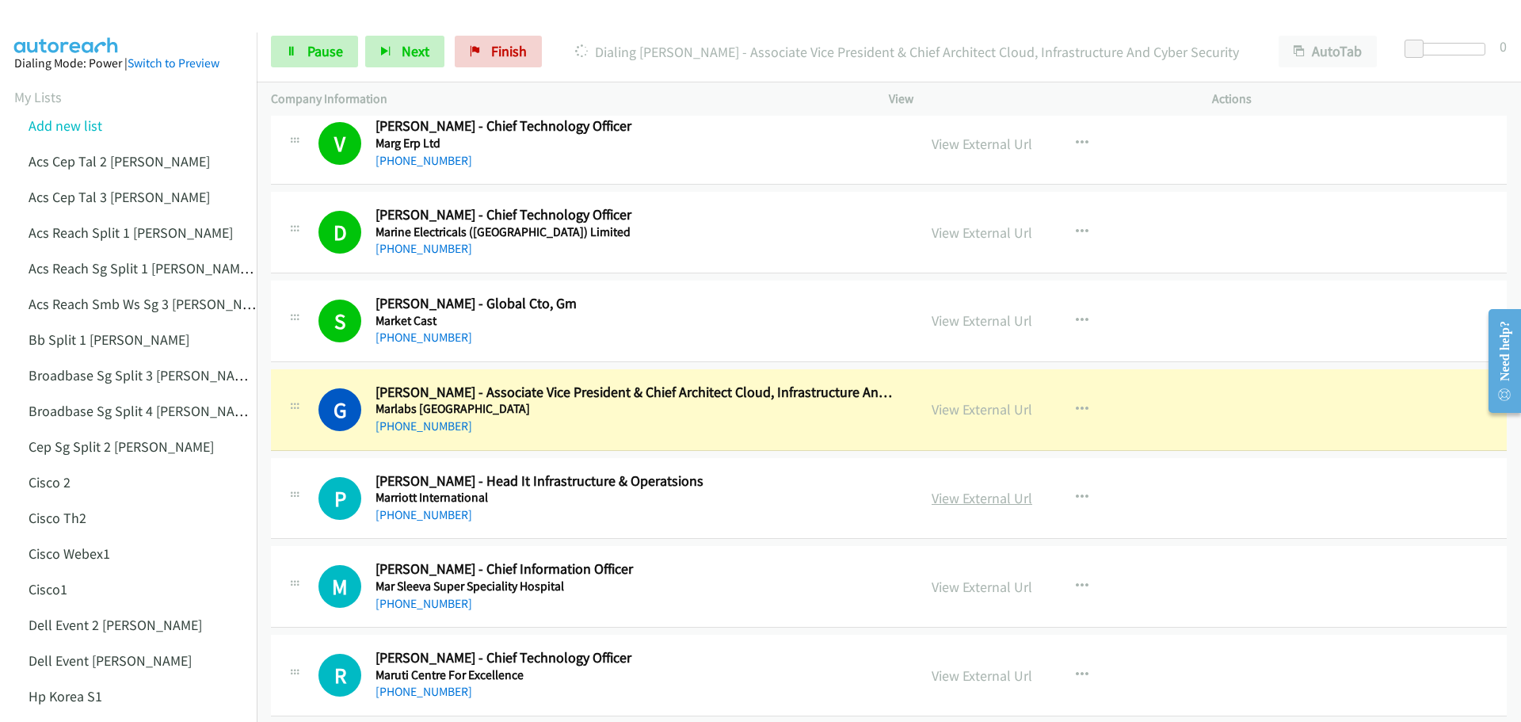
click at [954, 497] on link "View External Url" at bounding box center [981, 498] width 101 height 18
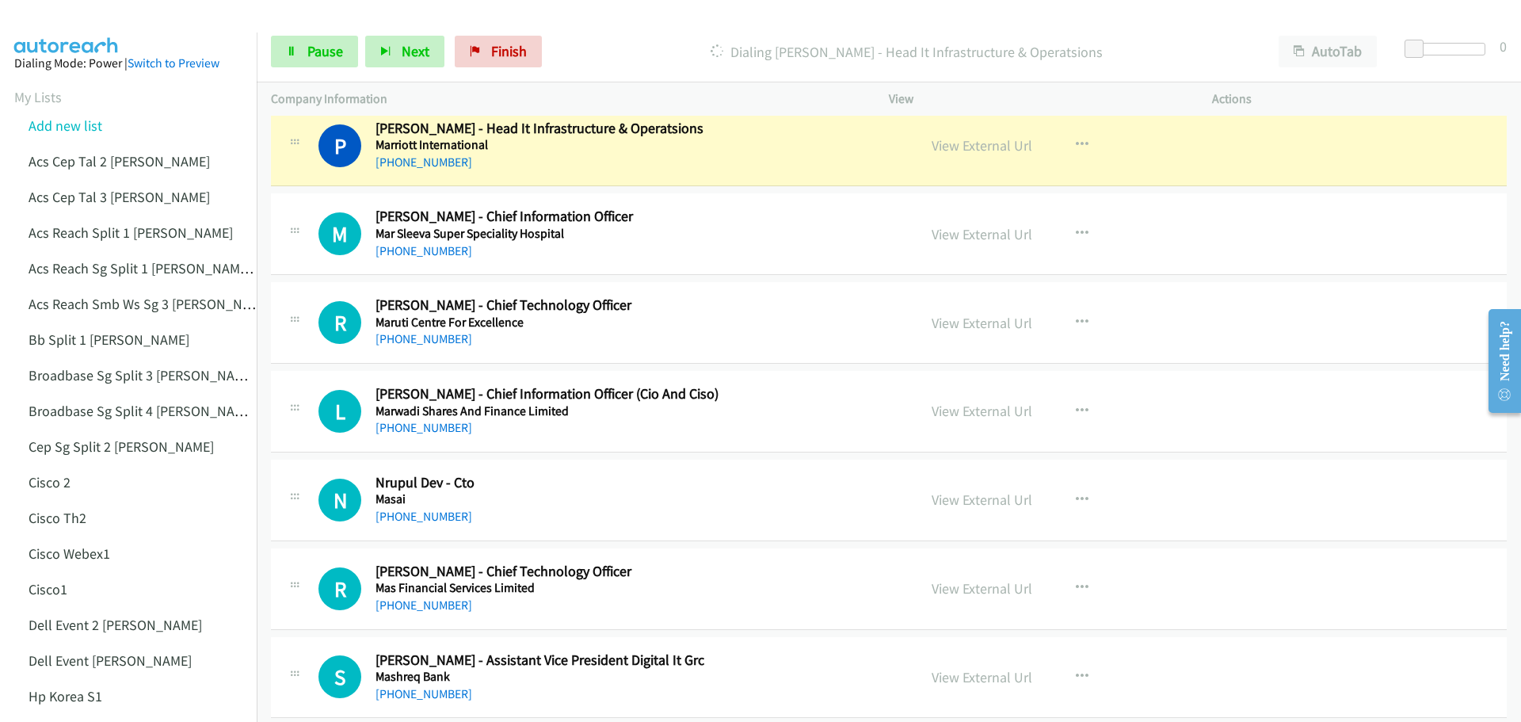
scroll to position [8079, 0]
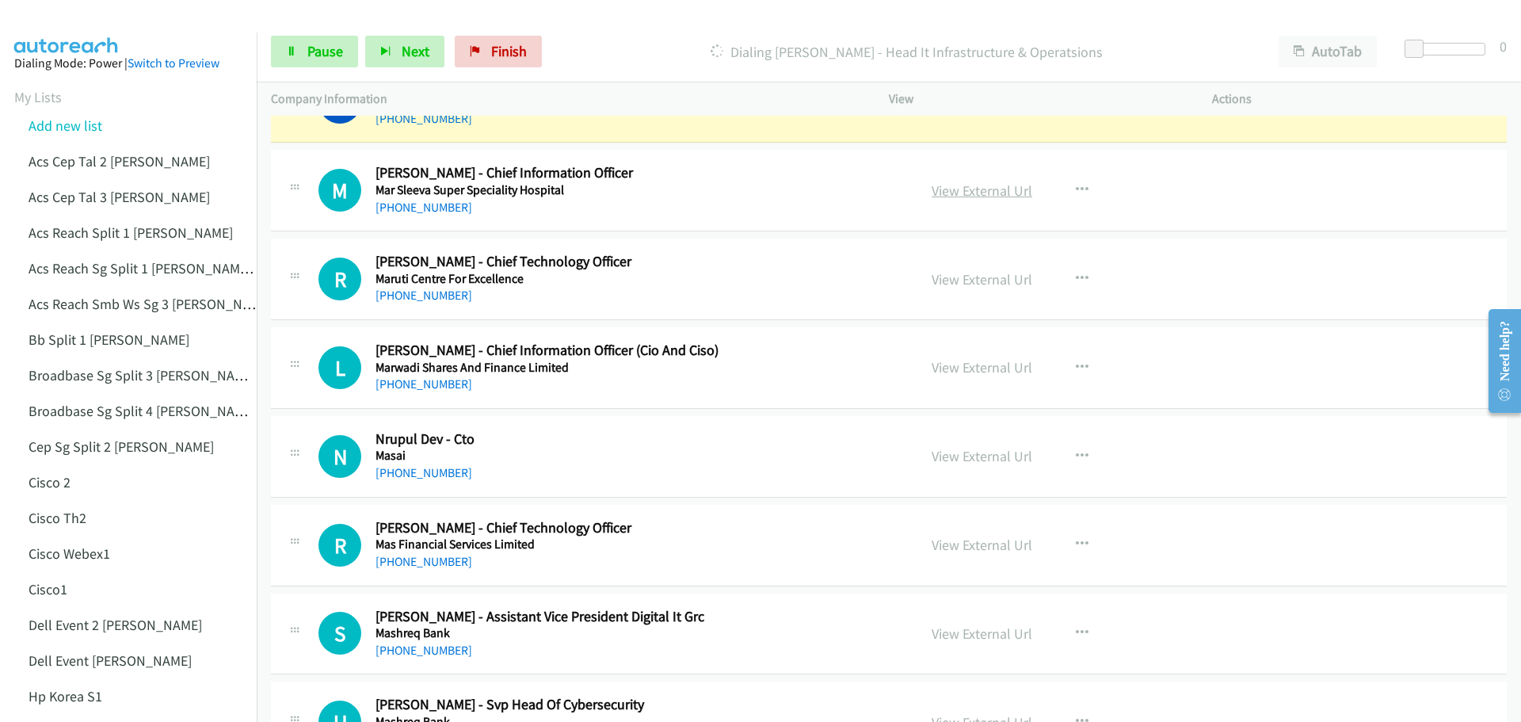
click at [990, 192] on link "View External Url" at bounding box center [981, 190] width 101 height 18
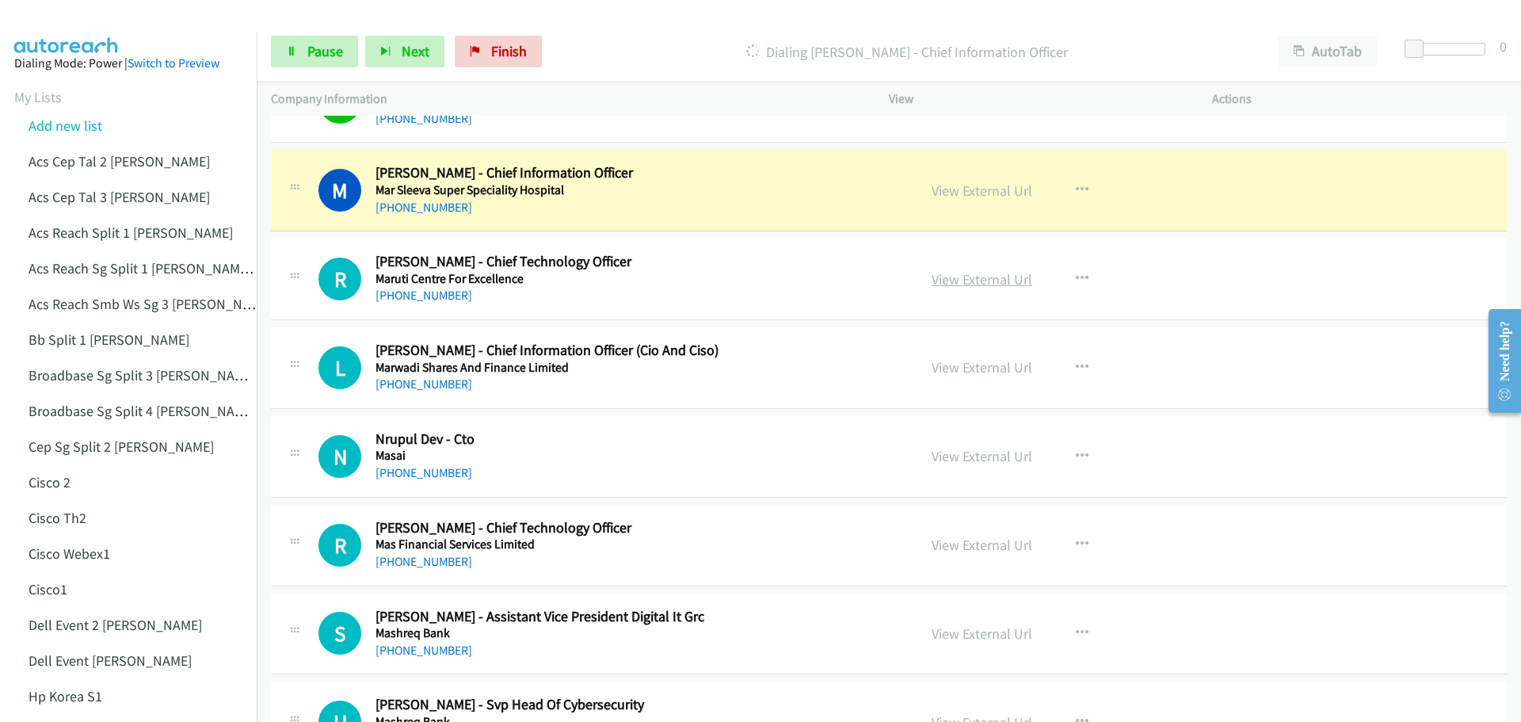
click at [950, 284] on link "View External Url" at bounding box center [981, 279] width 101 height 18
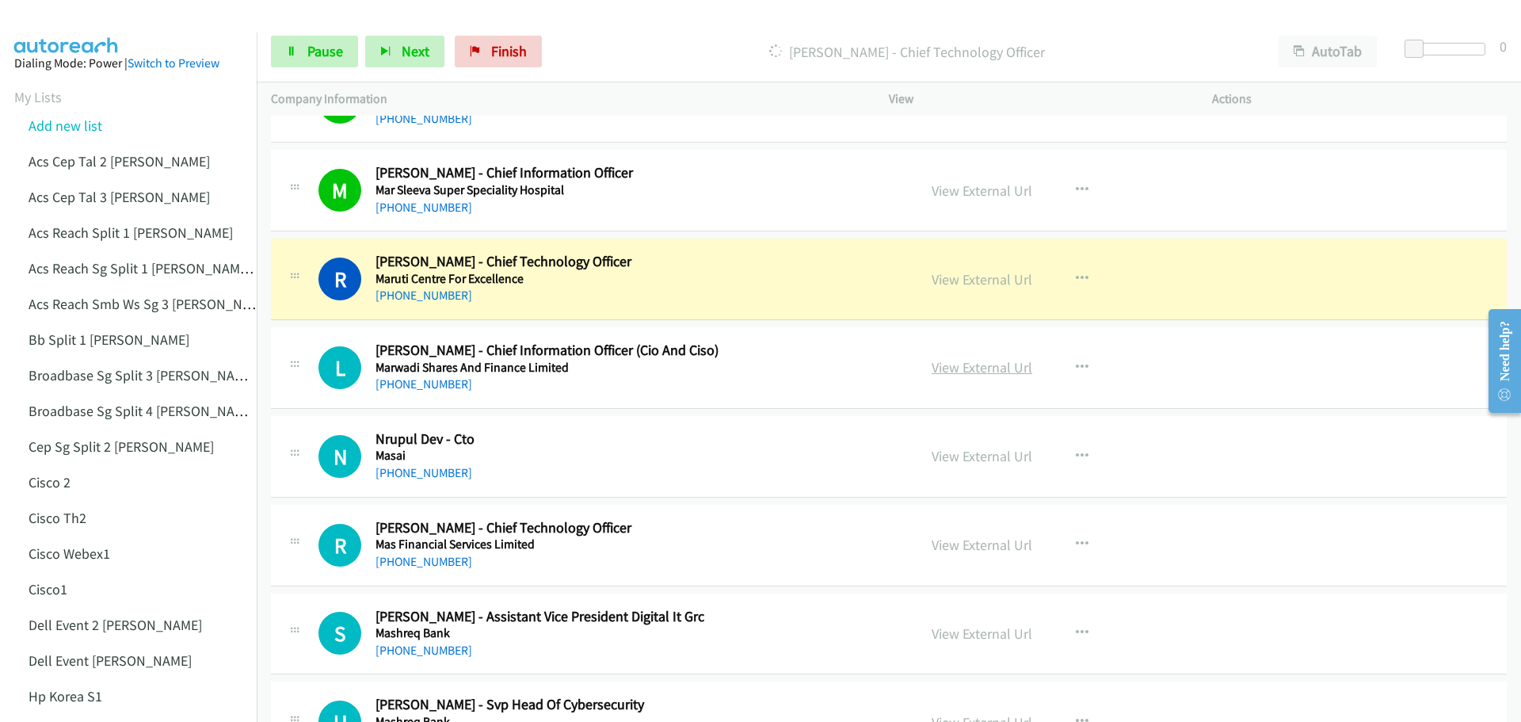
click at [968, 370] on link "View External Url" at bounding box center [981, 367] width 101 height 18
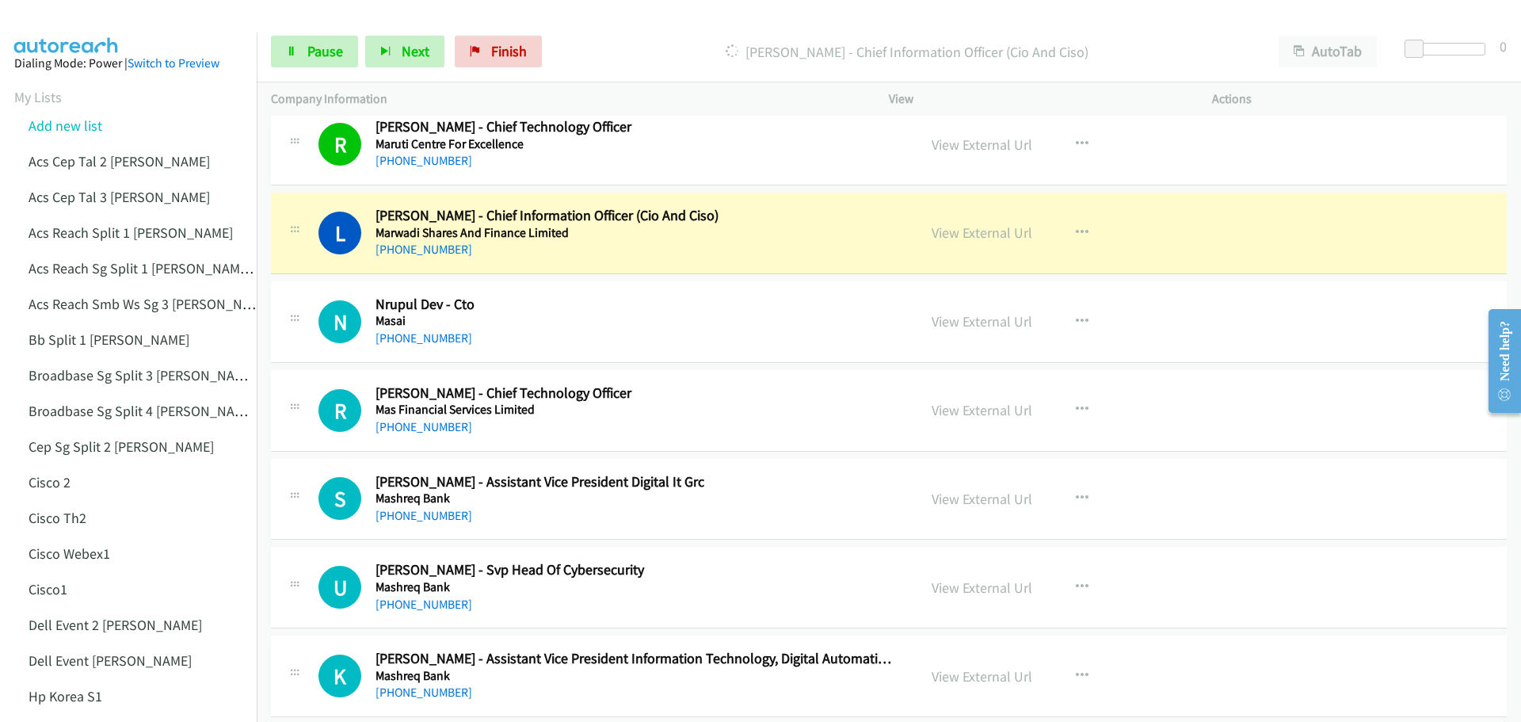
scroll to position [8237, 0]
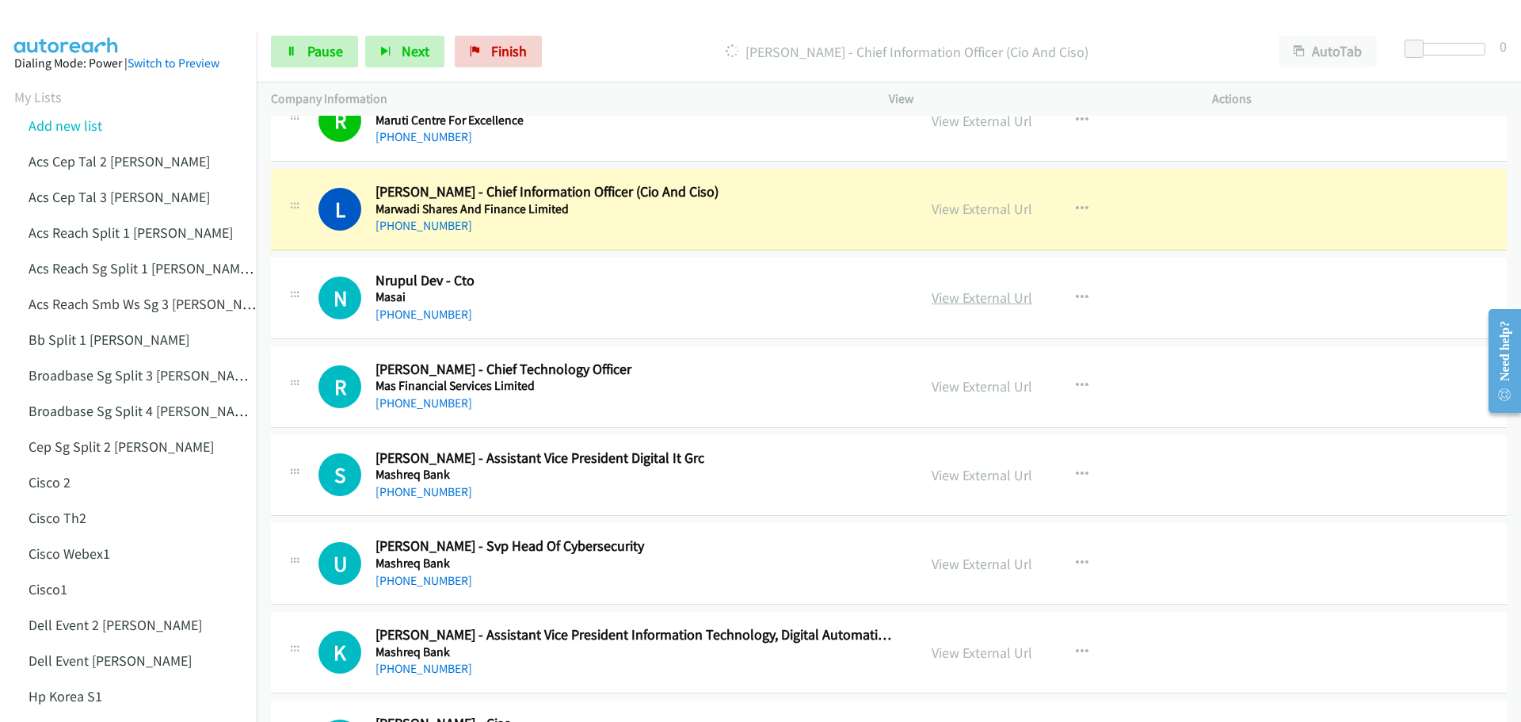
click at [953, 300] on link "View External Url" at bounding box center [981, 297] width 101 height 18
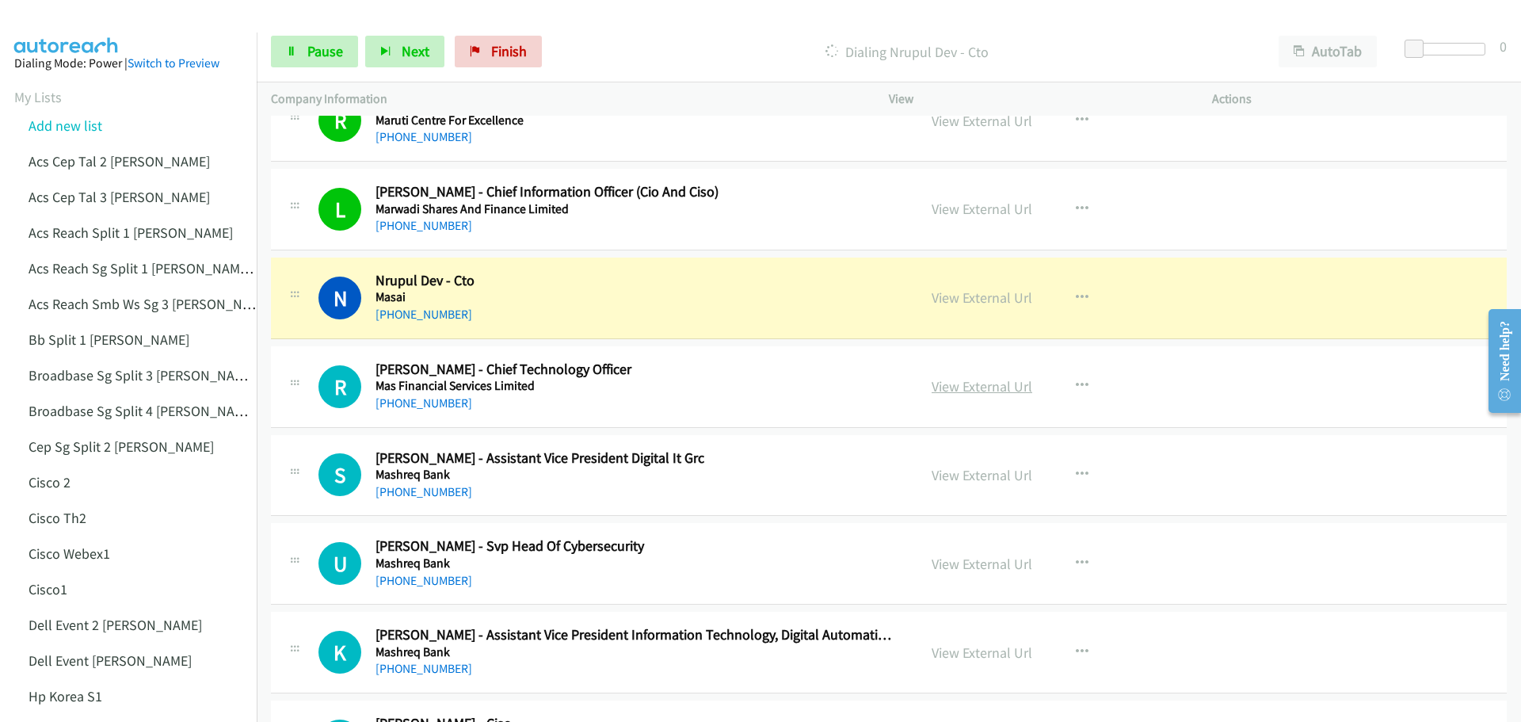
click at [990, 393] on link "View External Url" at bounding box center [981, 386] width 101 height 18
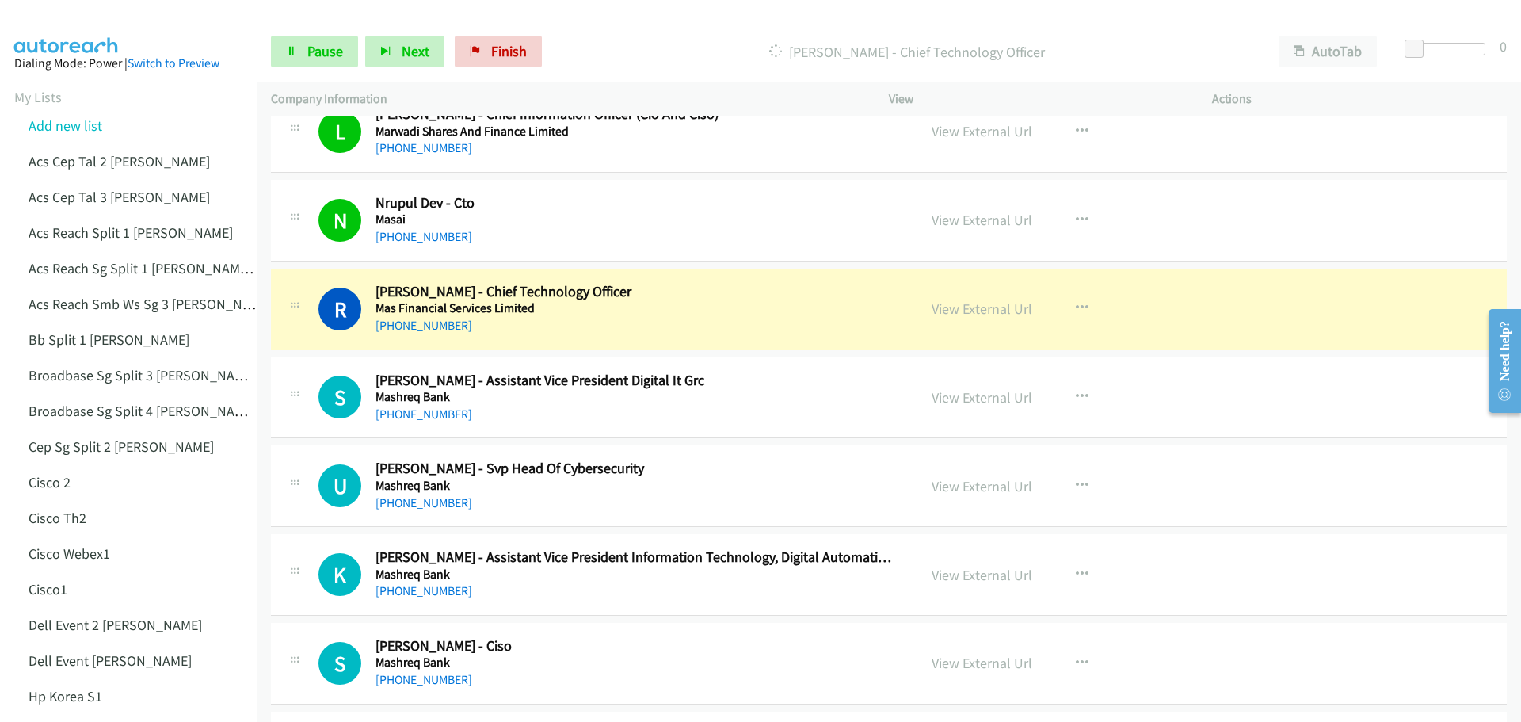
scroll to position [8317, 0]
click at [952, 390] on link "View External Url" at bounding box center [981, 396] width 101 height 18
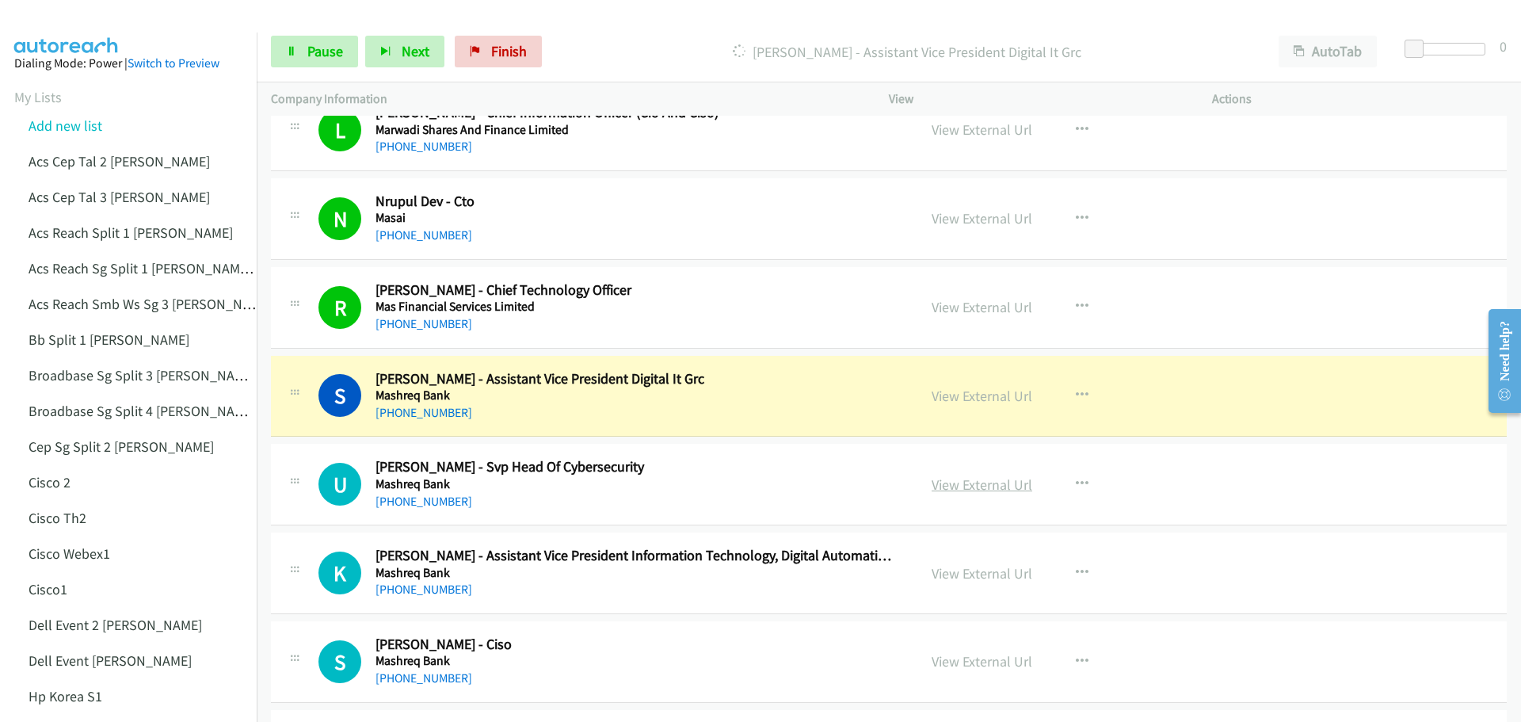
click at [971, 483] on link "View External Url" at bounding box center [981, 484] width 101 height 18
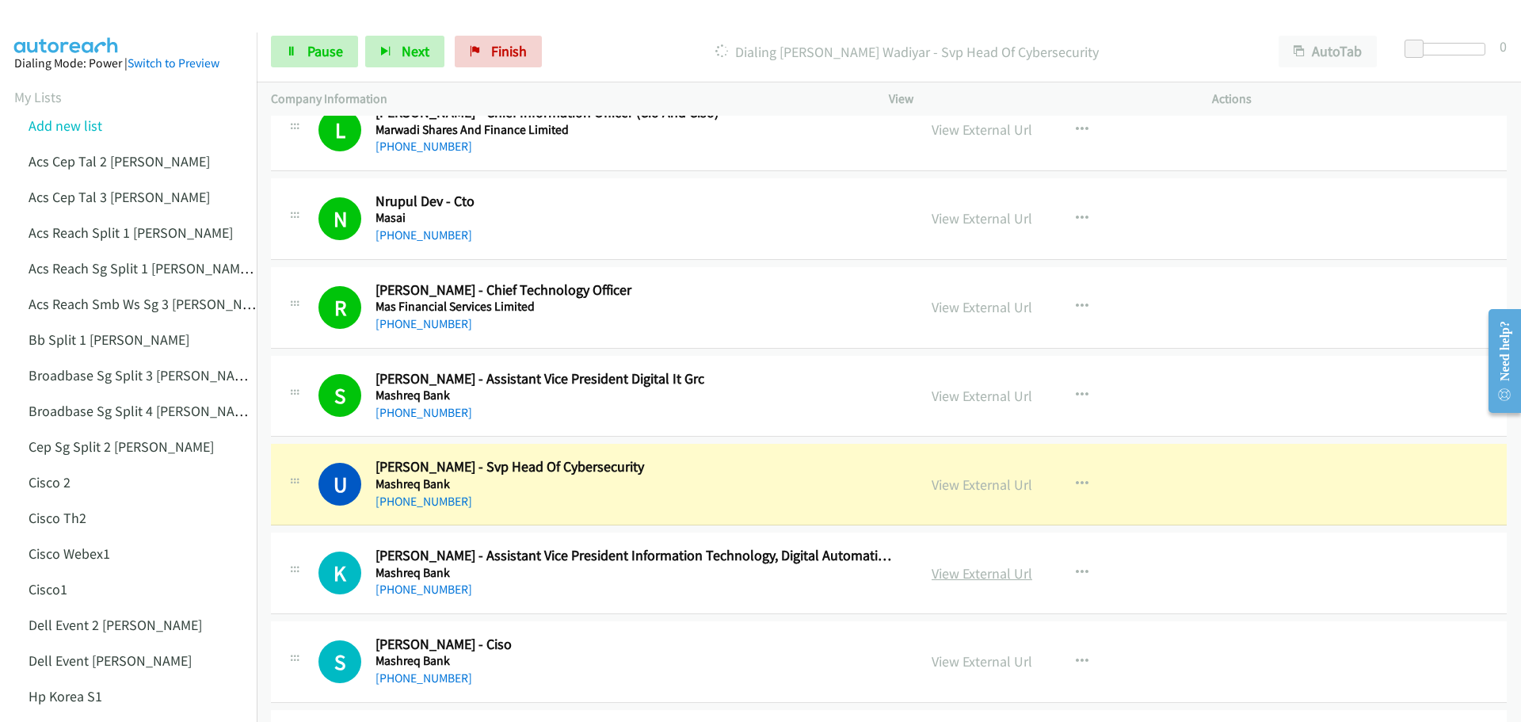
click at [966, 573] on link "View External Url" at bounding box center [981, 573] width 101 height 18
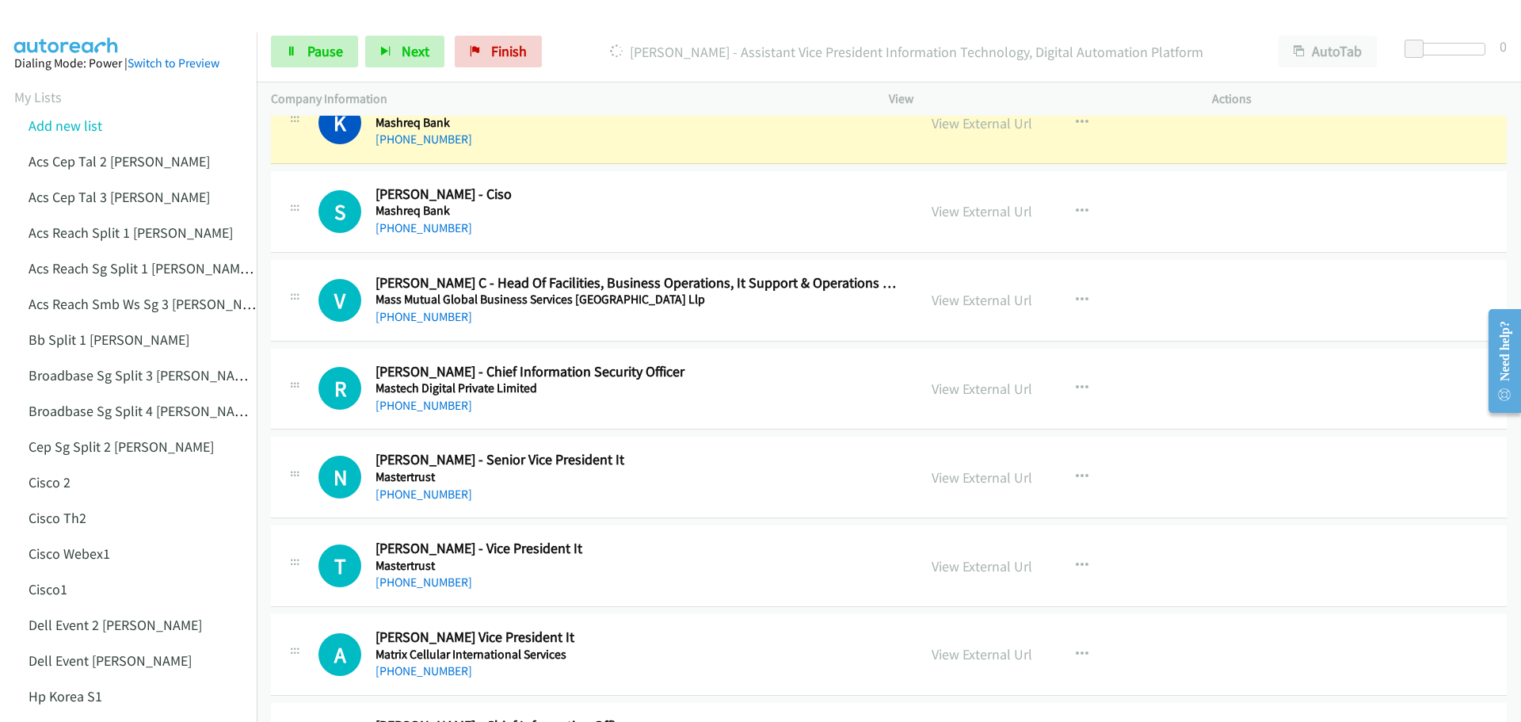
scroll to position [8792, 0]
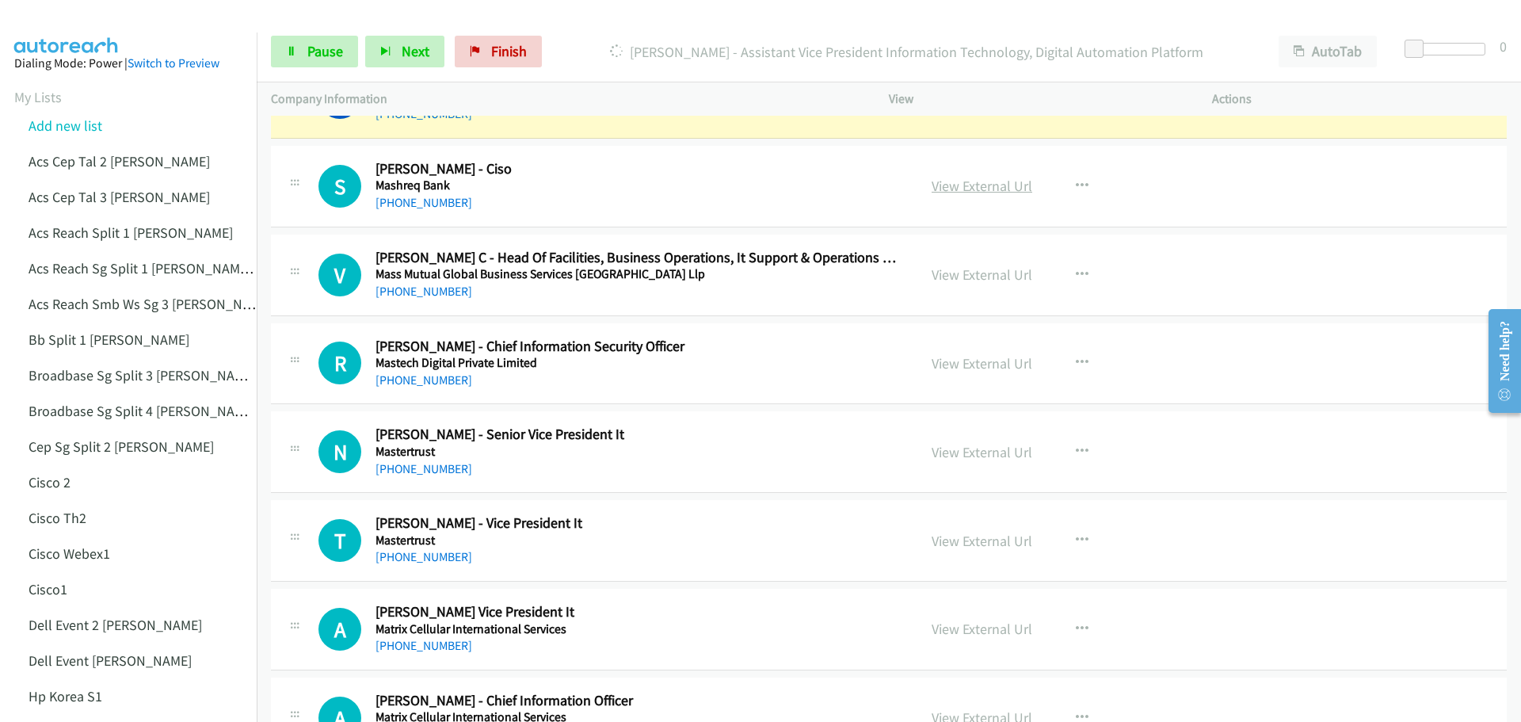
click at [952, 182] on link "View External Url" at bounding box center [981, 186] width 101 height 18
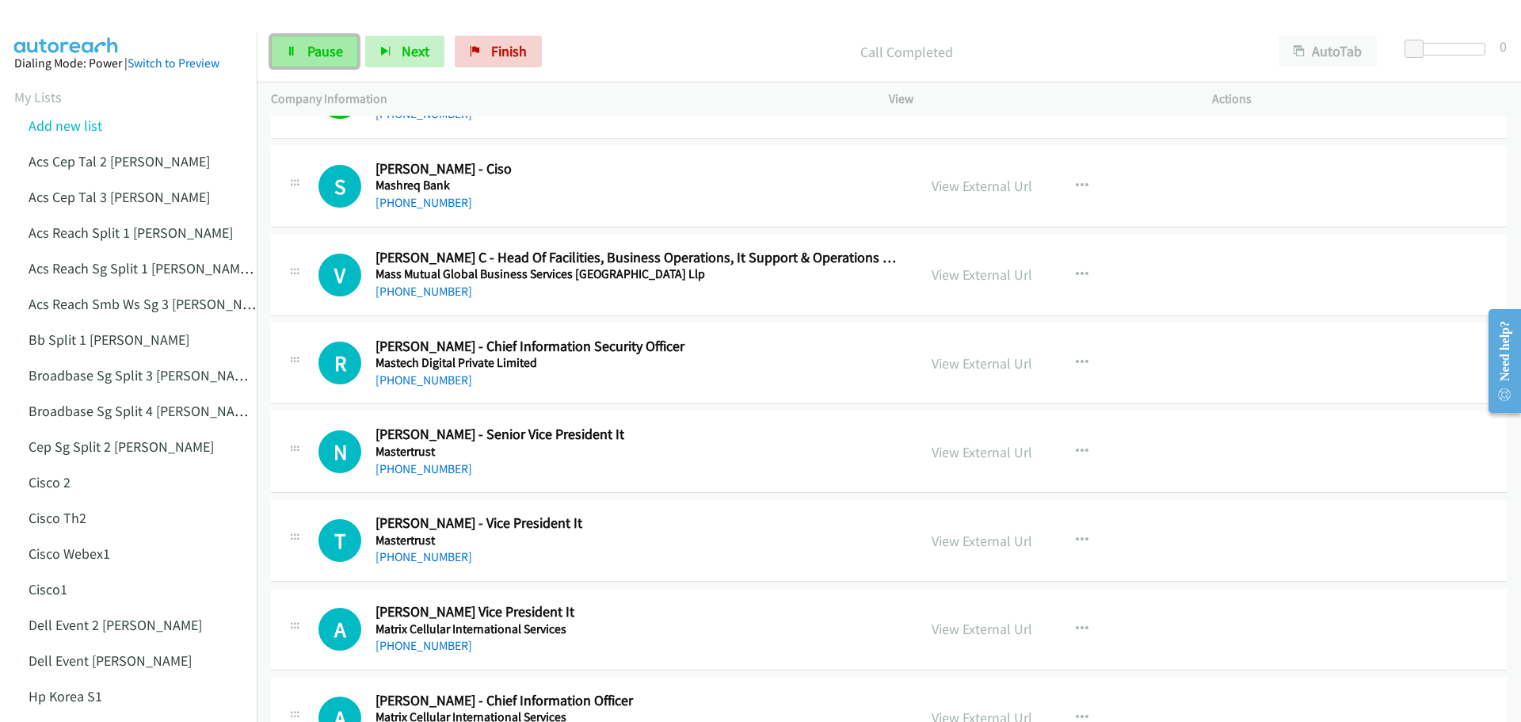
click at [310, 44] on span "Pause" at bounding box center [325, 51] width 36 height 18
click at [974, 276] on link "View External Url" at bounding box center [981, 274] width 101 height 18
click at [958, 365] on link "View External Url" at bounding box center [981, 363] width 101 height 18
click at [308, 58] on span "Start Calls" at bounding box center [338, 51] width 62 height 18
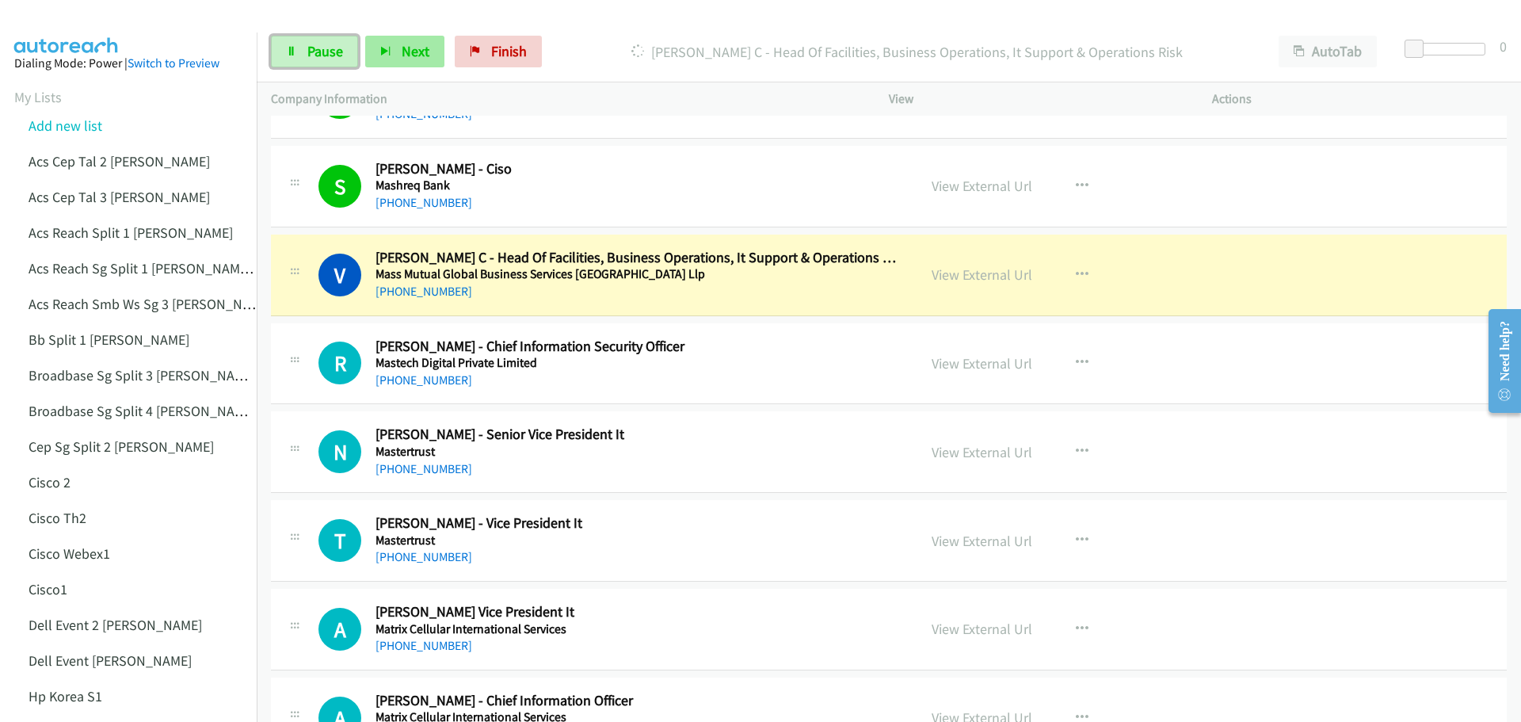
drag, startPoint x: 319, startPoint y: 49, endPoint x: 371, endPoint y: 38, distance: 52.7
click at [319, 49] on span "Pause" at bounding box center [325, 51] width 36 height 18
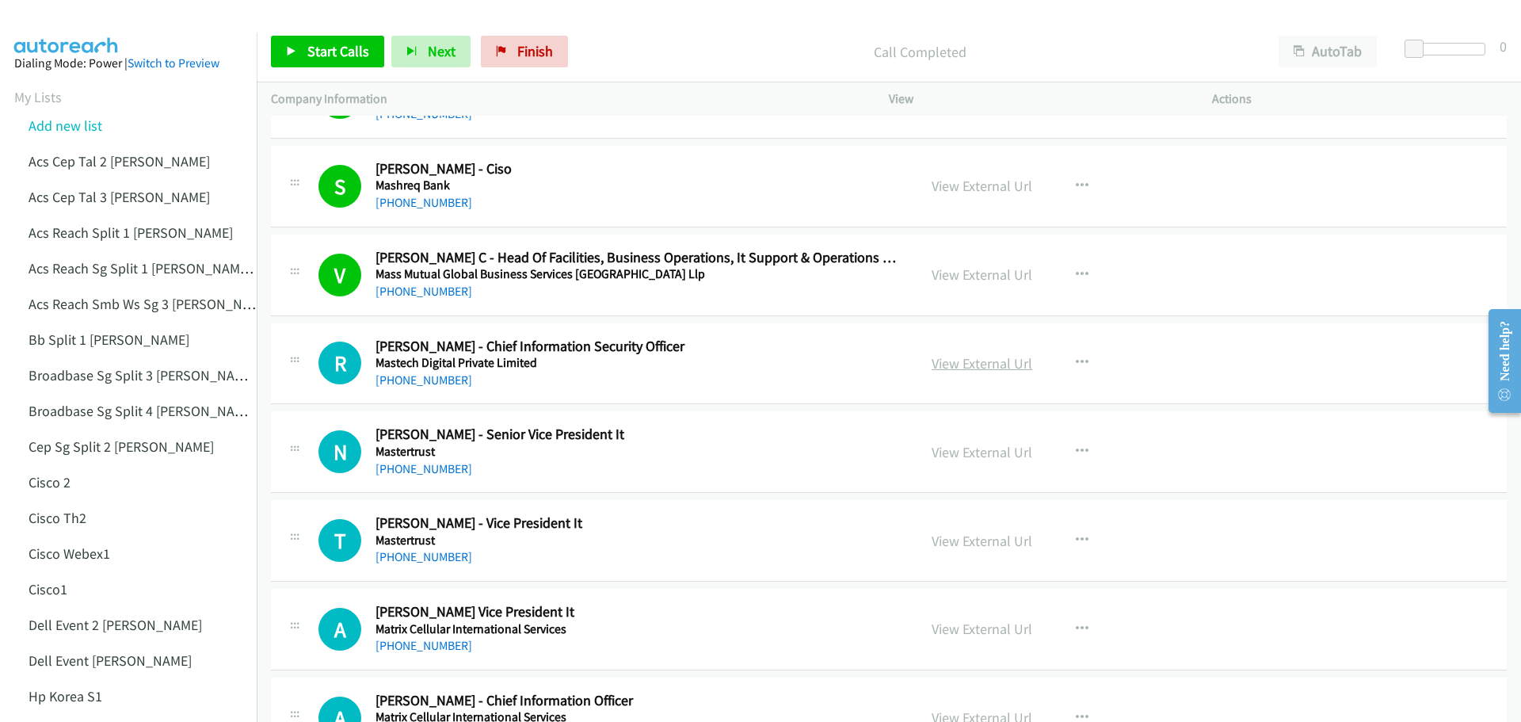
click at [985, 365] on link "View External Url" at bounding box center [981, 363] width 101 height 18
click at [324, 39] on link "Start Calls" at bounding box center [327, 52] width 113 height 32
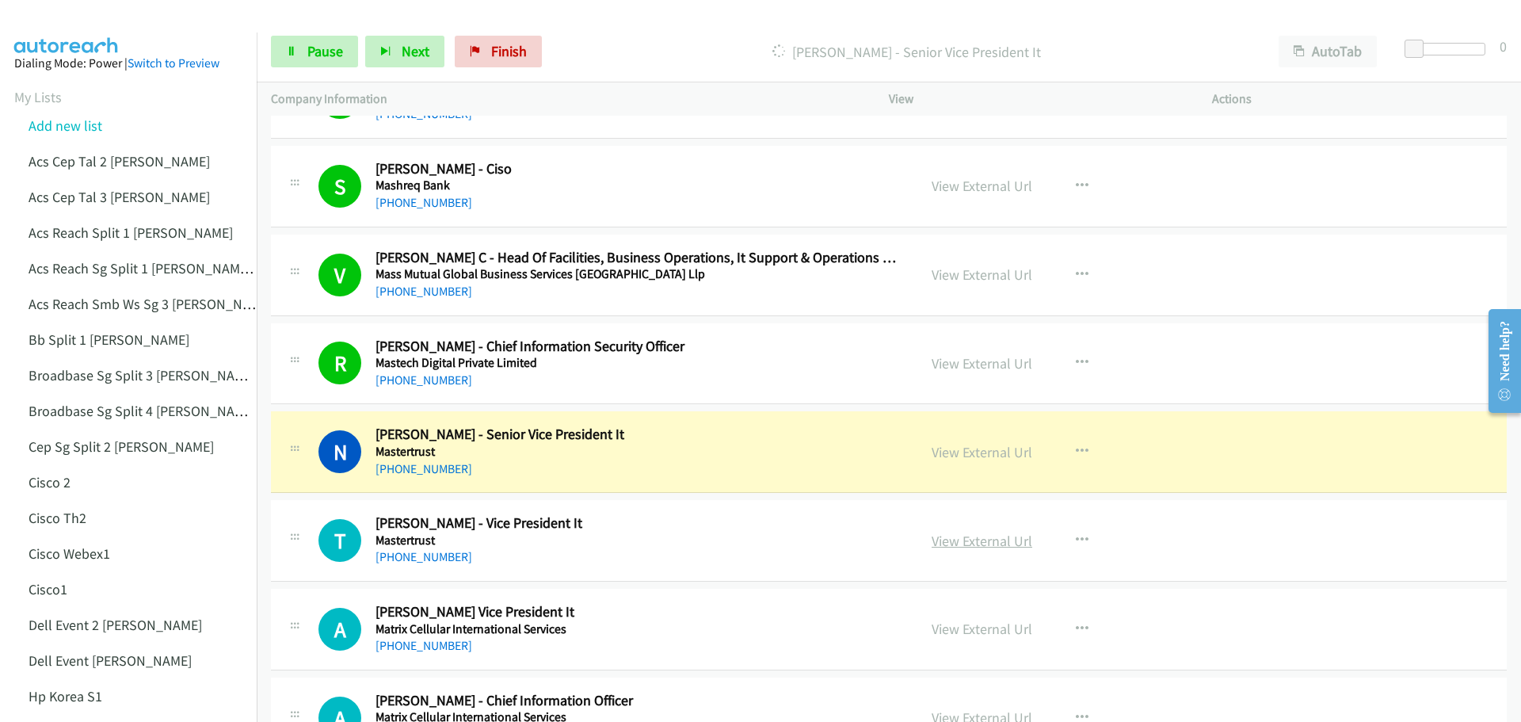
click at [972, 538] on link "View External Url" at bounding box center [981, 540] width 101 height 18
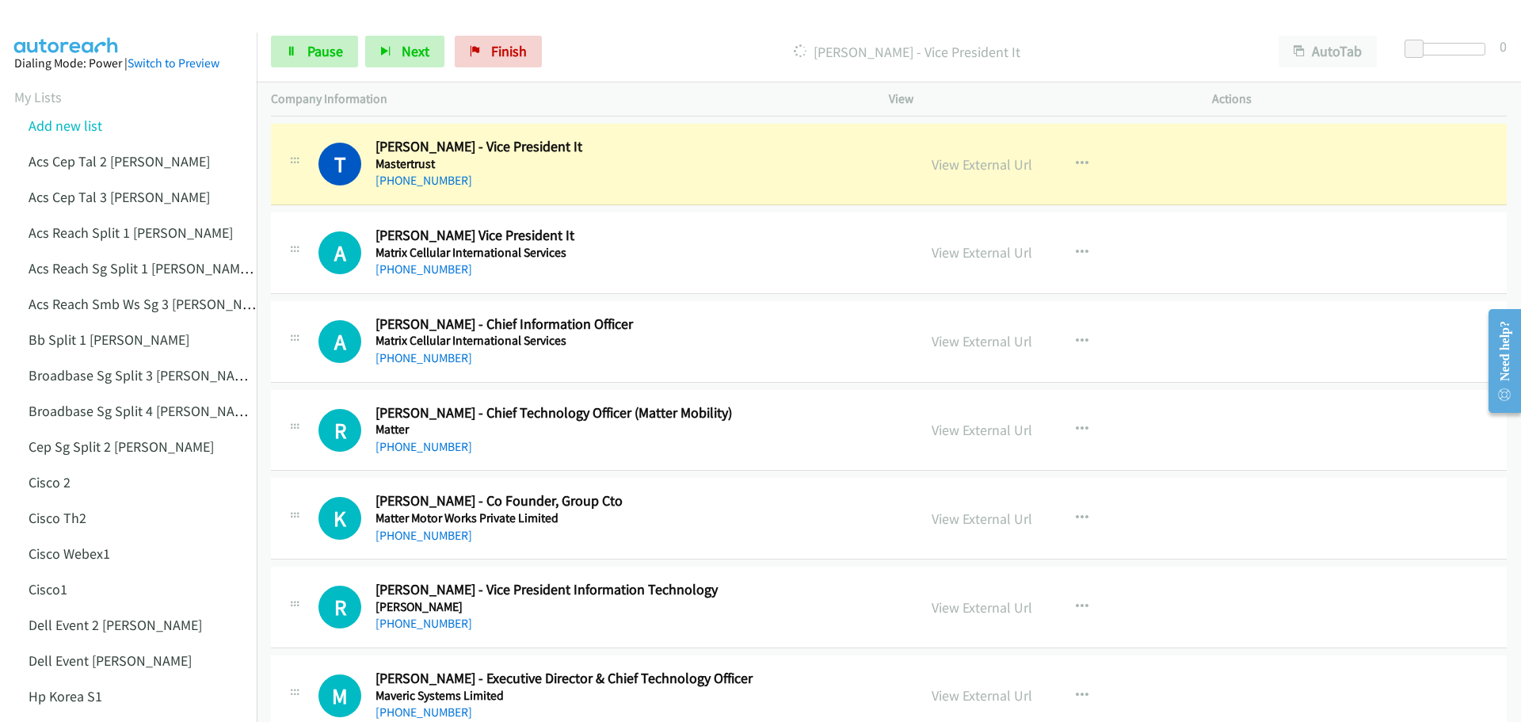
scroll to position [9188, 0]
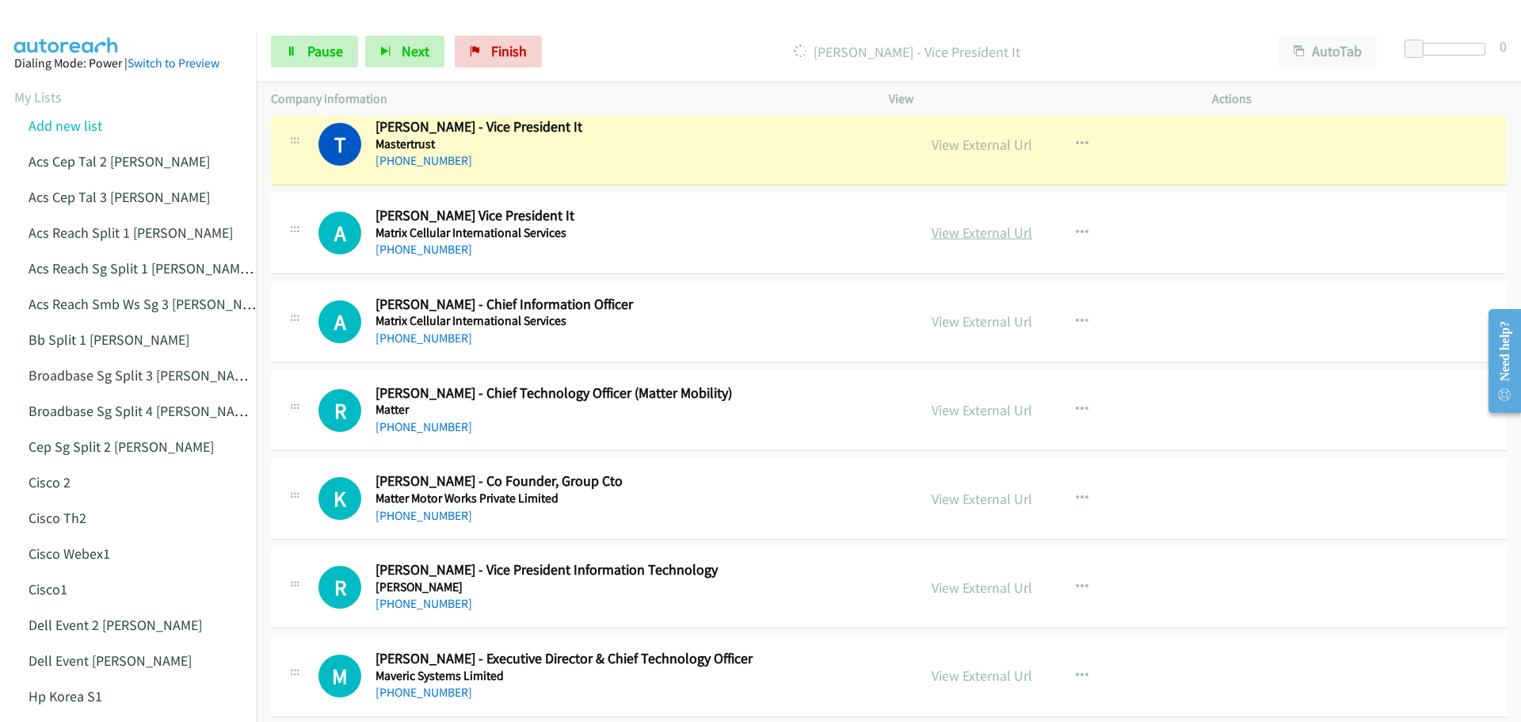
click at [976, 234] on link "View External Url" at bounding box center [981, 232] width 101 height 18
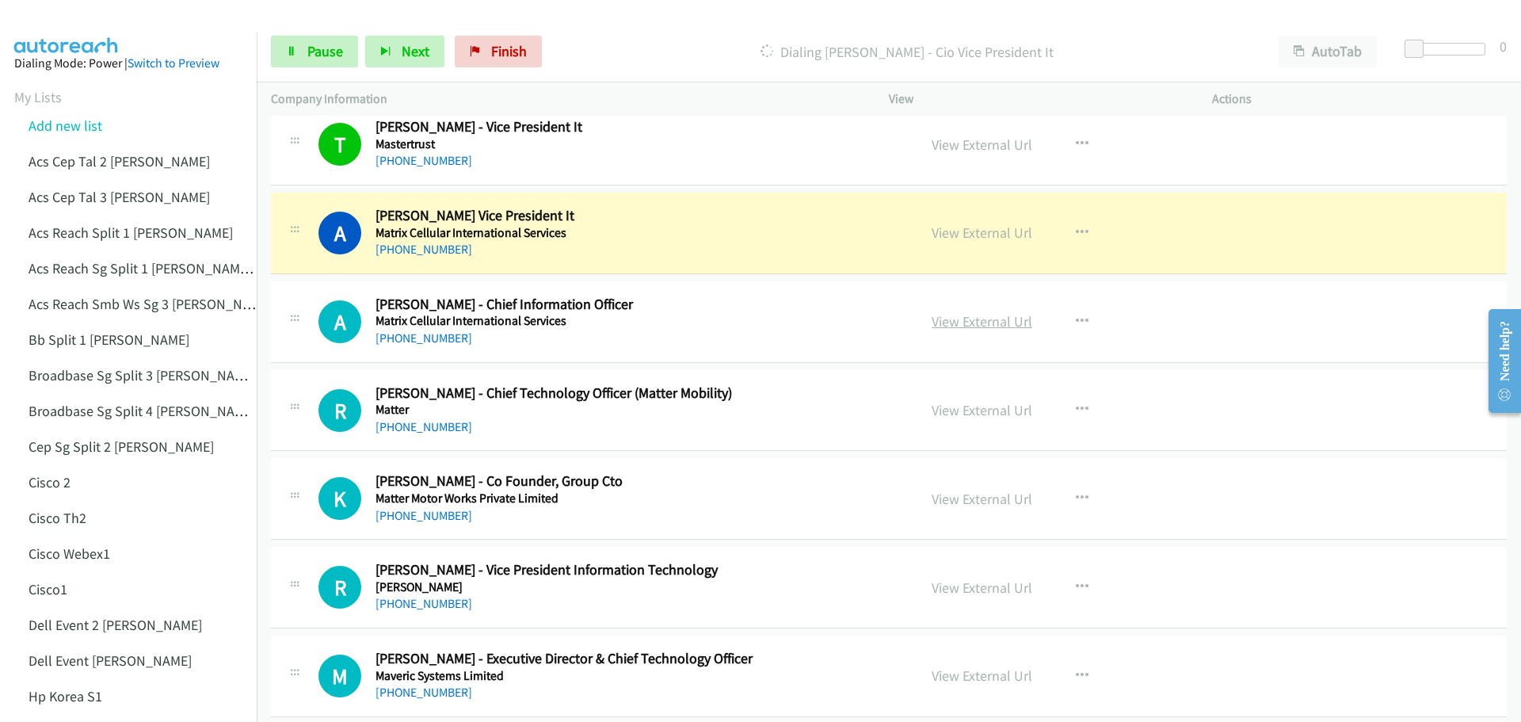
click at [980, 325] on link "View External Url" at bounding box center [981, 321] width 101 height 18
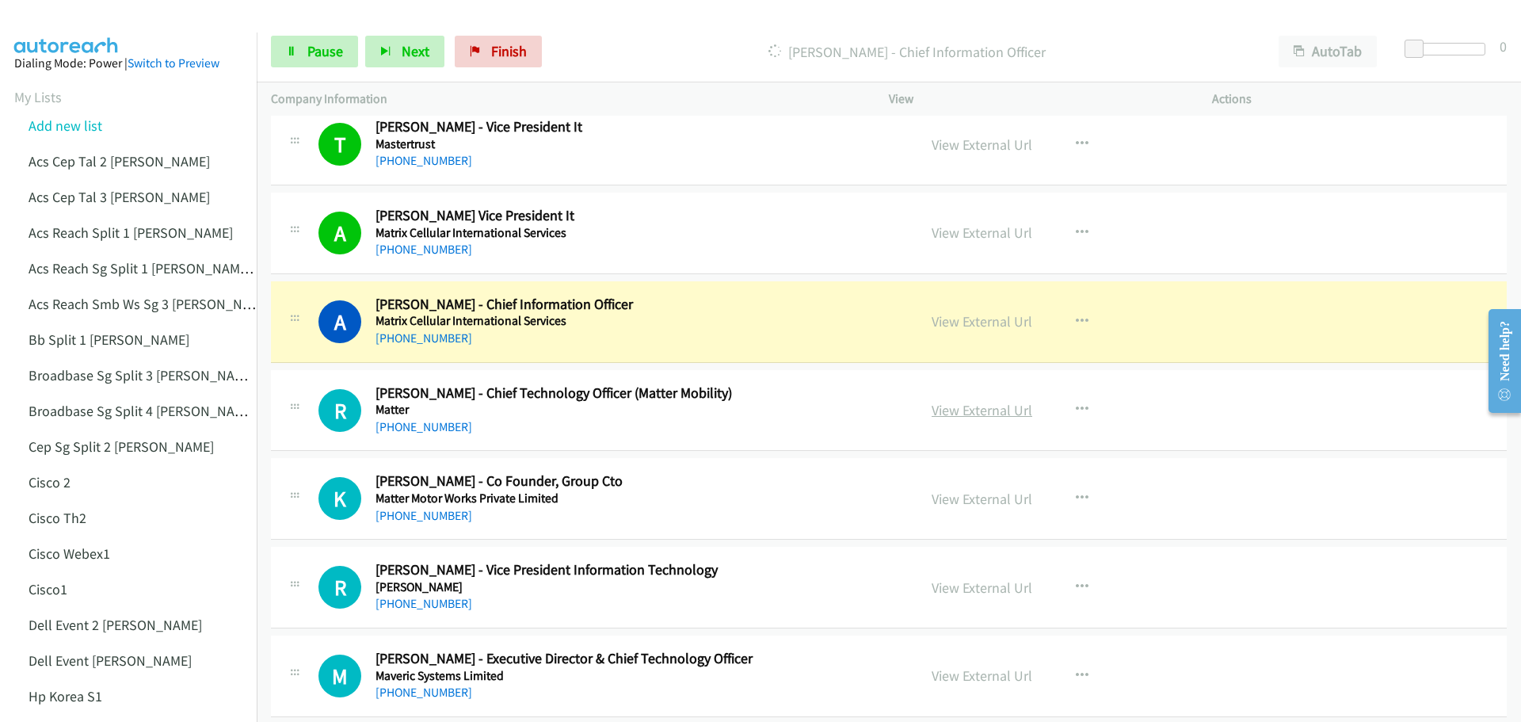
click at [957, 406] on link "View External Url" at bounding box center [981, 410] width 101 height 18
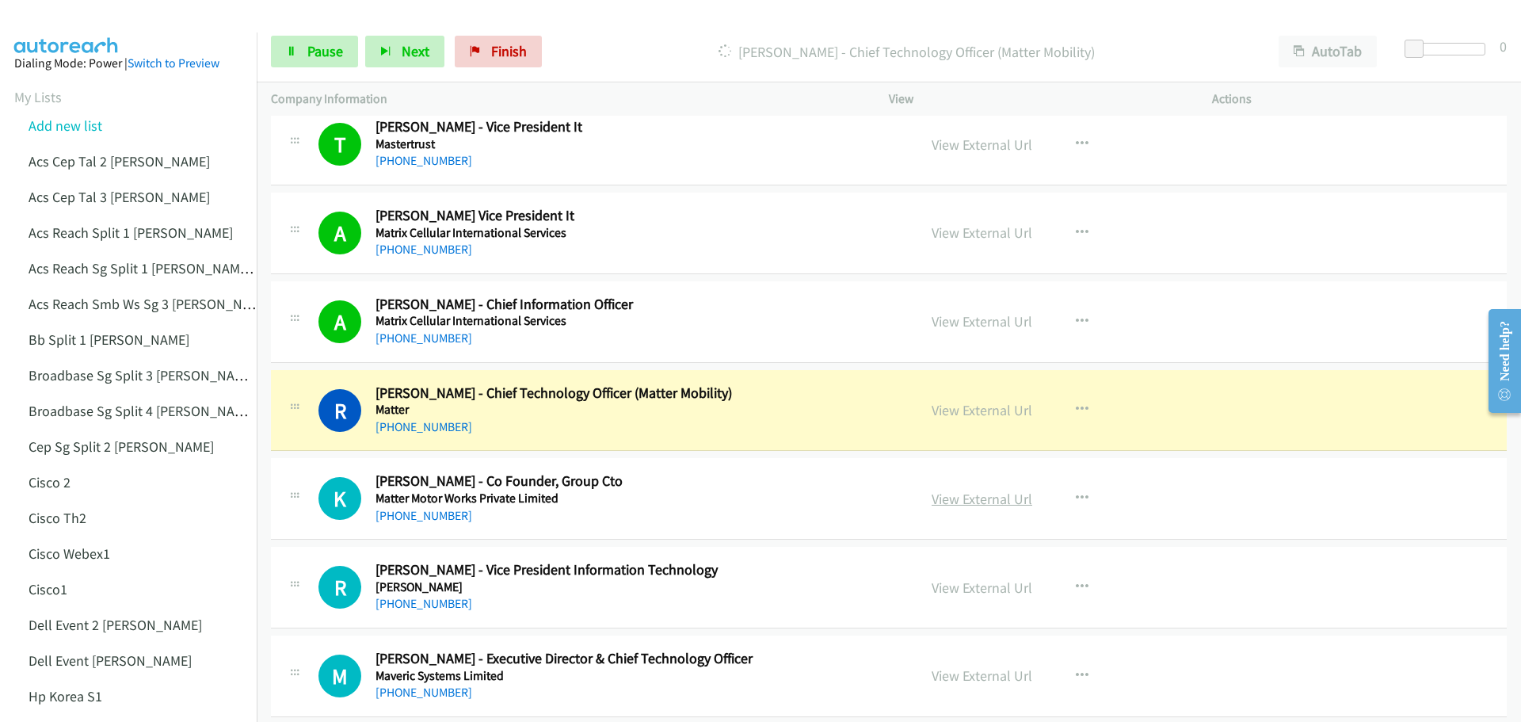
click at [997, 501] on link "View External Url" at bounding box center [981, 498] width 101 height 18
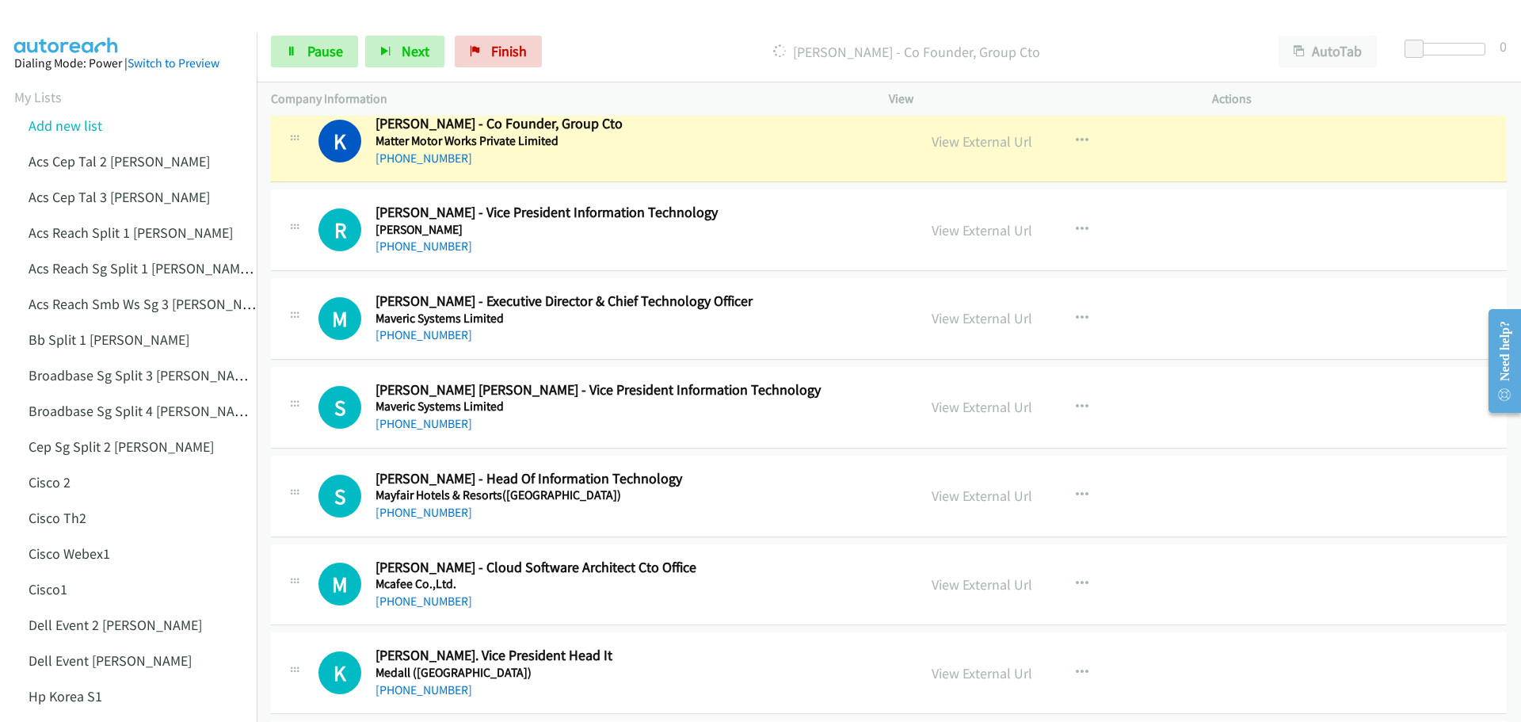
scroll to position [9584, 0]
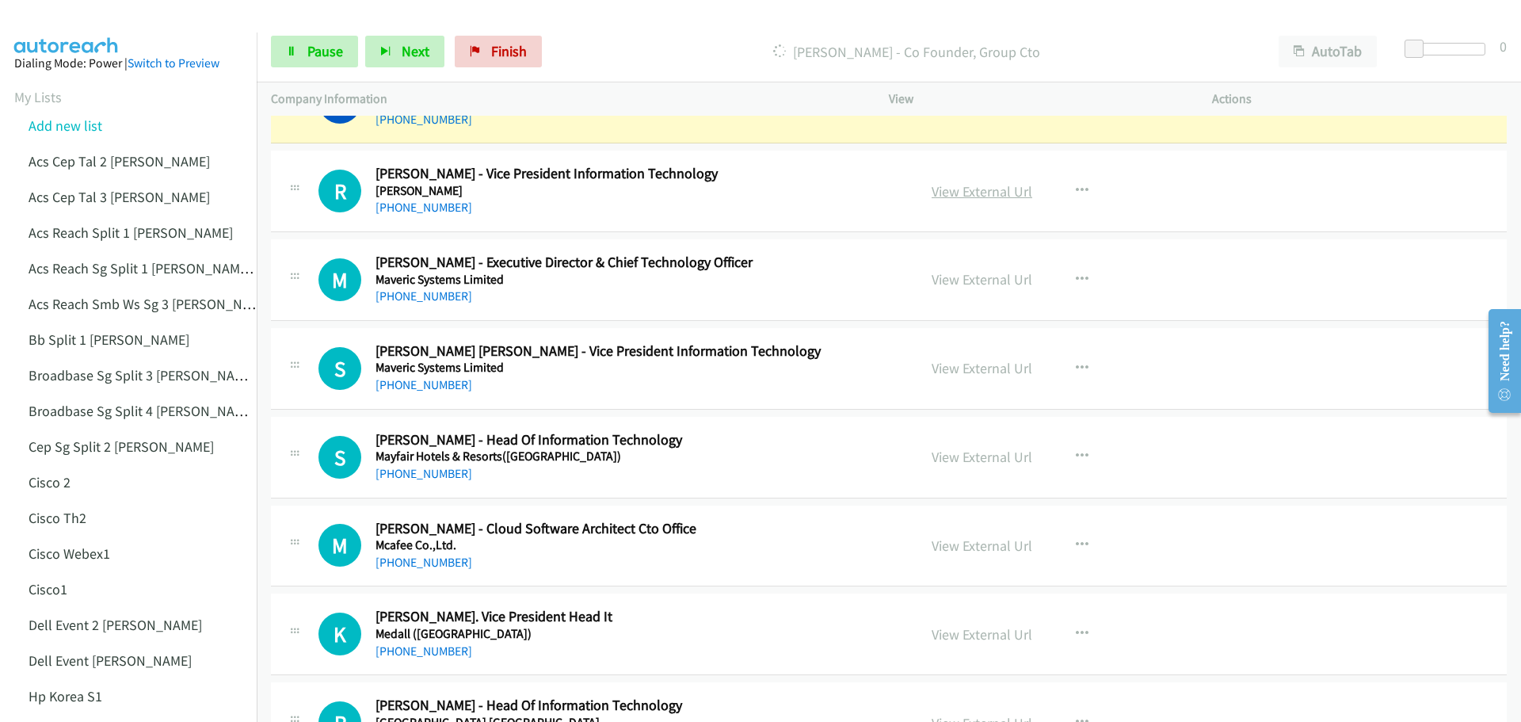
click at [996, 194] on link "View External Url" at bounding box center [981, 191] width 101 height 18
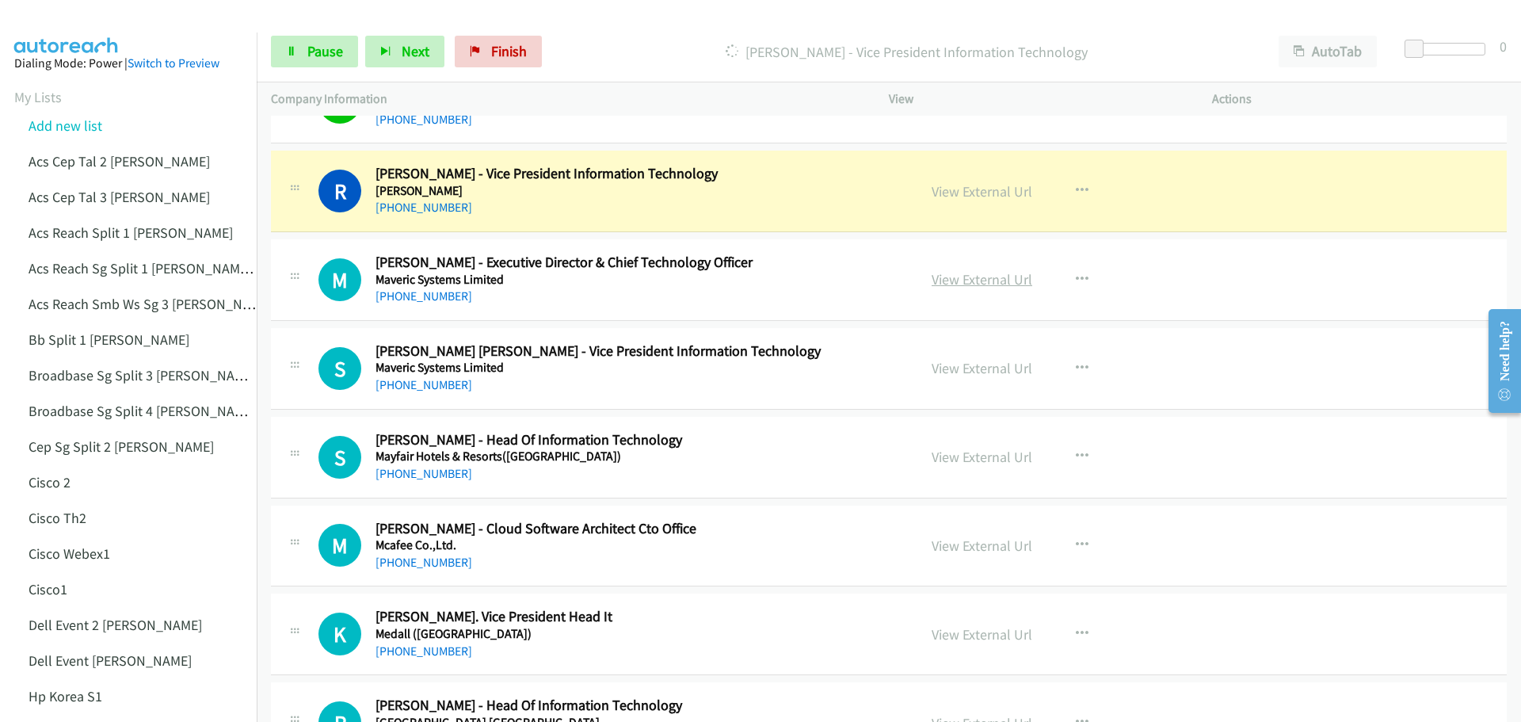
click at [946, 280] on link "View External Url" at bounding box center [981, 279] width 101 height 18
click at [322, 56] on span "Pause" at bounding box center [325, 51] width 36 height 18
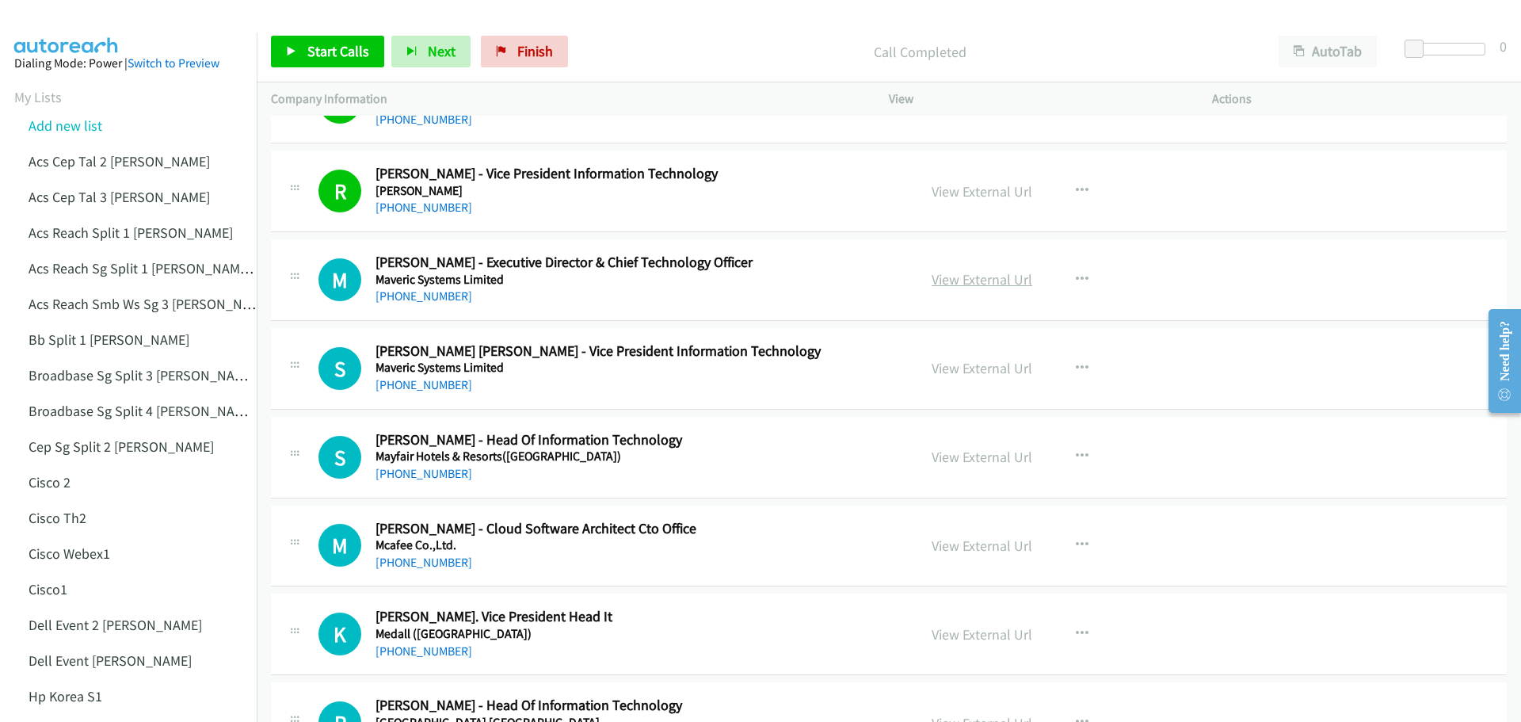
click at [962, 279] on link "View External Url" at bounding box center [981, 279] width 101 height 18
click at [318, 47] on span "Start Calls" at bounding box center [338, 51] width 62 height 18
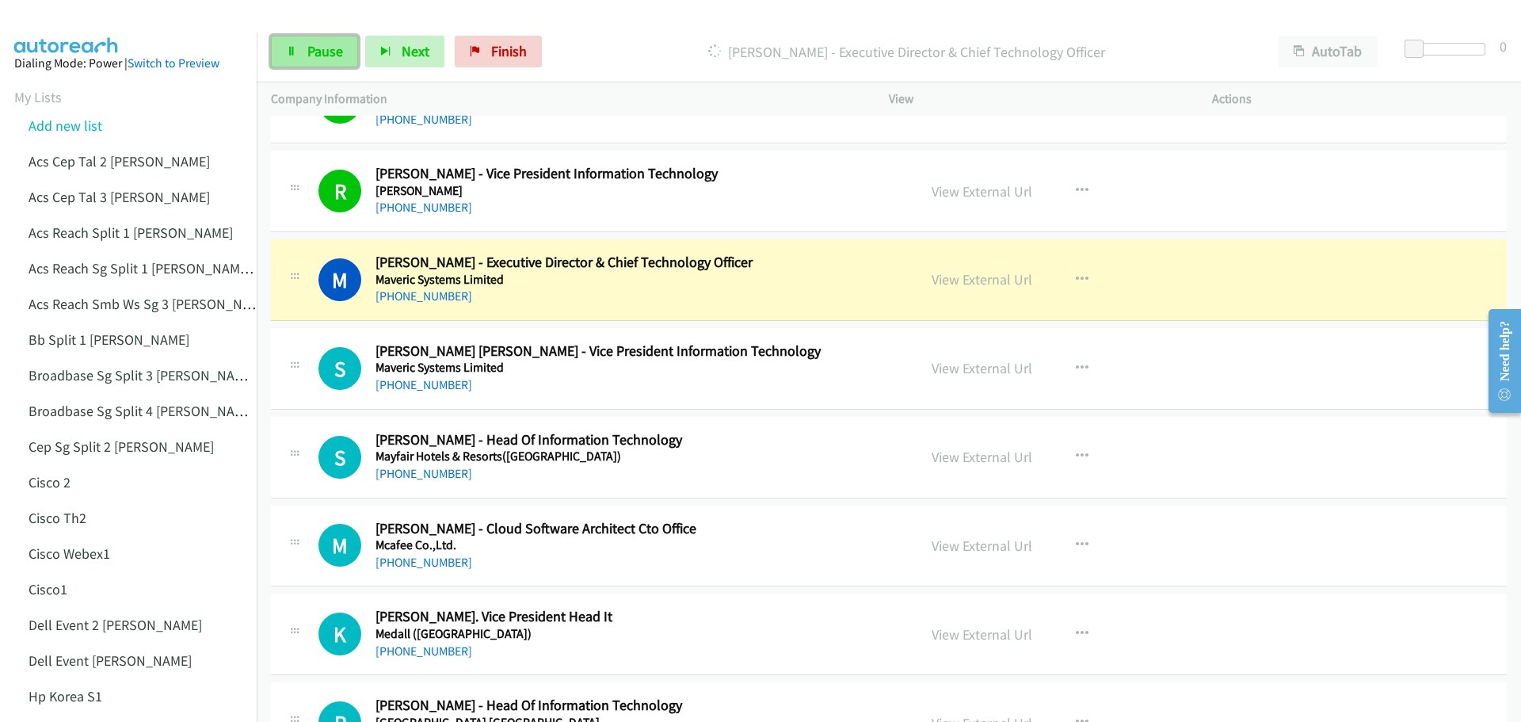
click at [337, 50] on span "Pause" at bounding box center [325, 51] width 36 height 18
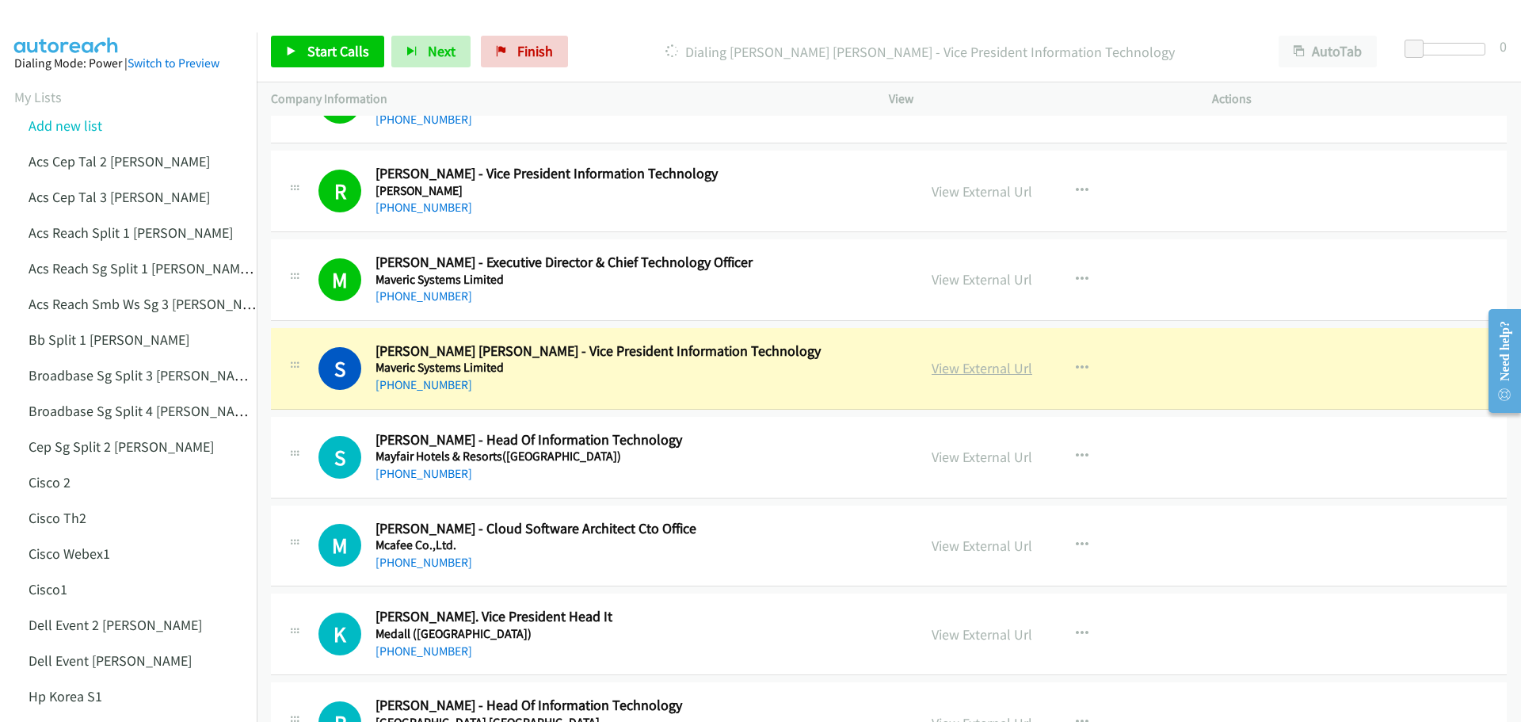
click at [935, 368] on link "View External Url" at bounding box center [981, 368] width 101 height 18
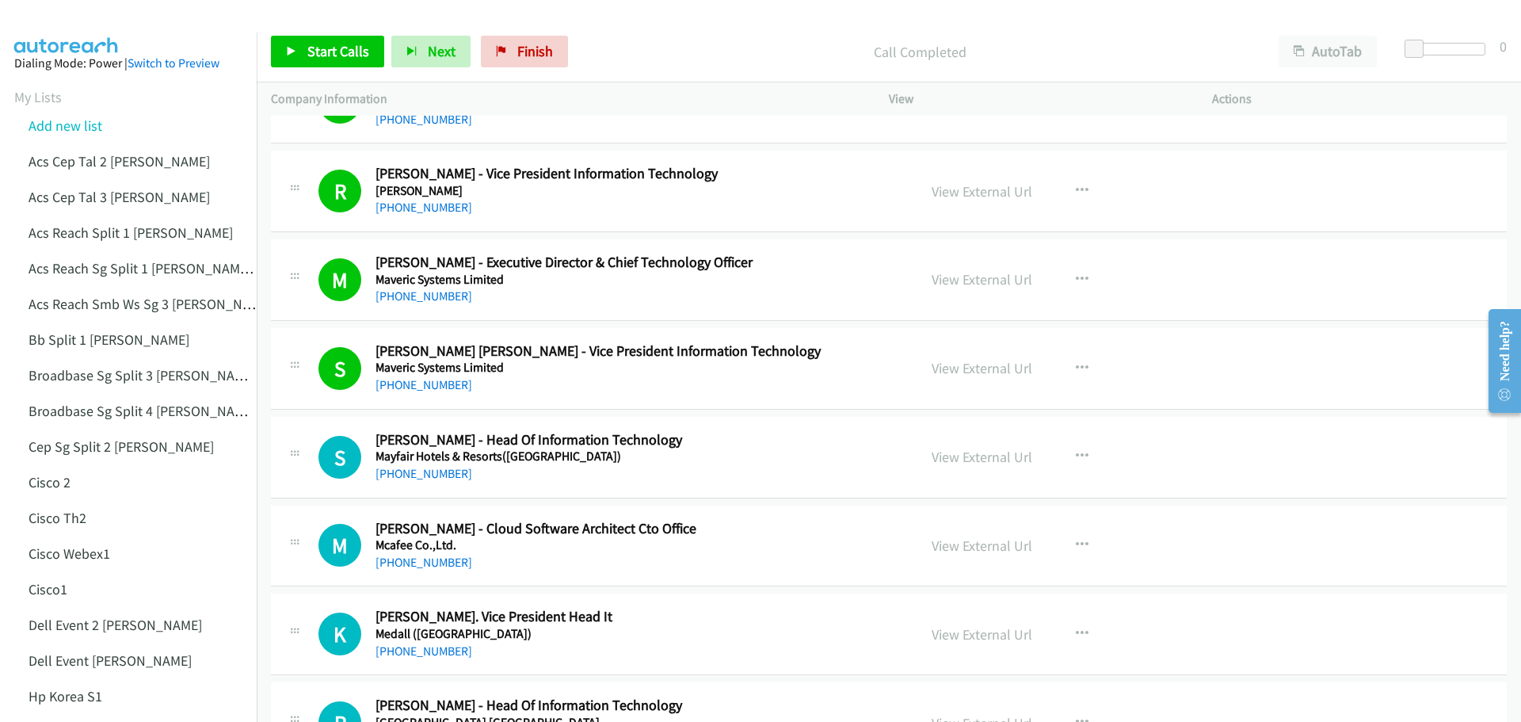
scroll to position [9663, 0]
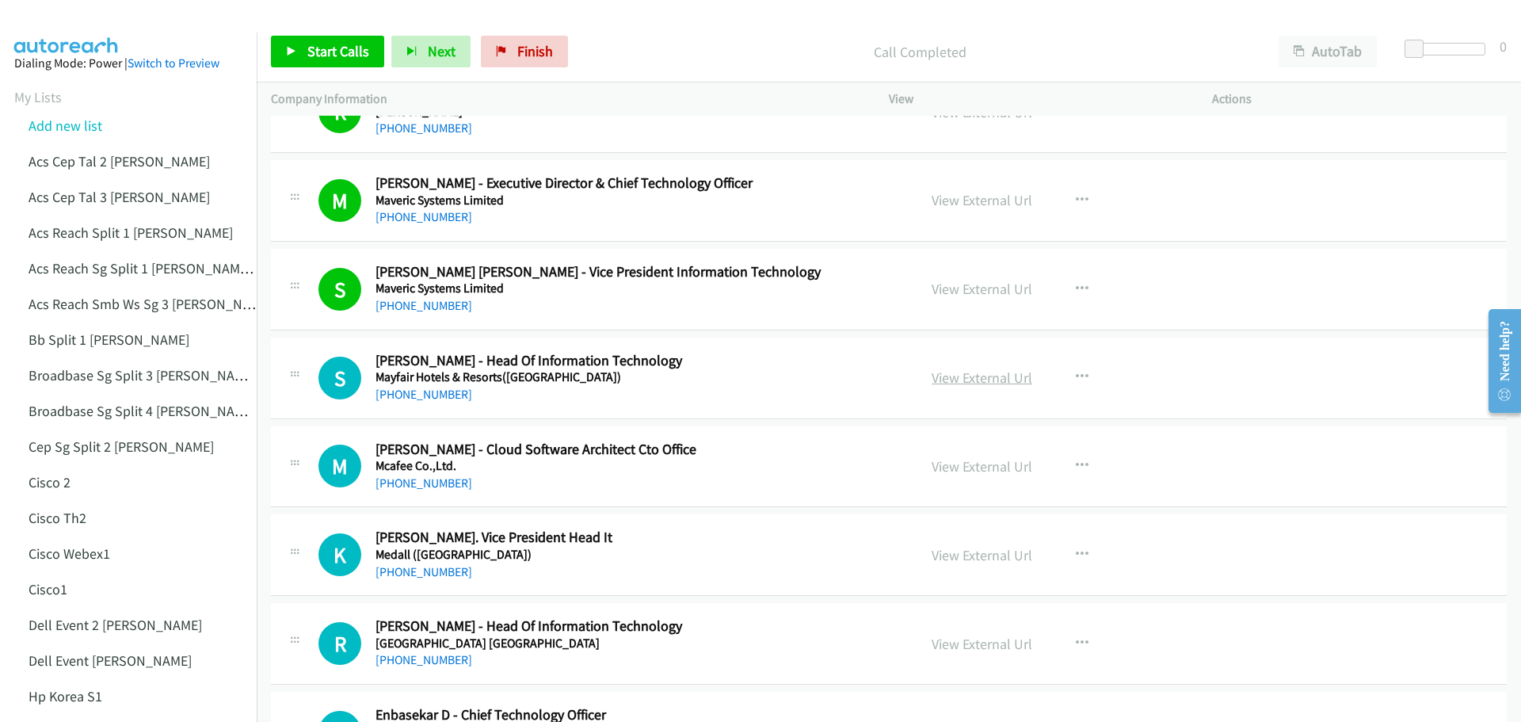
click at [971, 379] on link "View External Url" at bounding box center [981, 377] width 101 height 18
click at [977, 470] on link "View External Url" at bounding box center [981, 466] width 101 height 18
click at [322, 51] on span "Start Calls" at bounding box center [338, 51] width 62 height 18
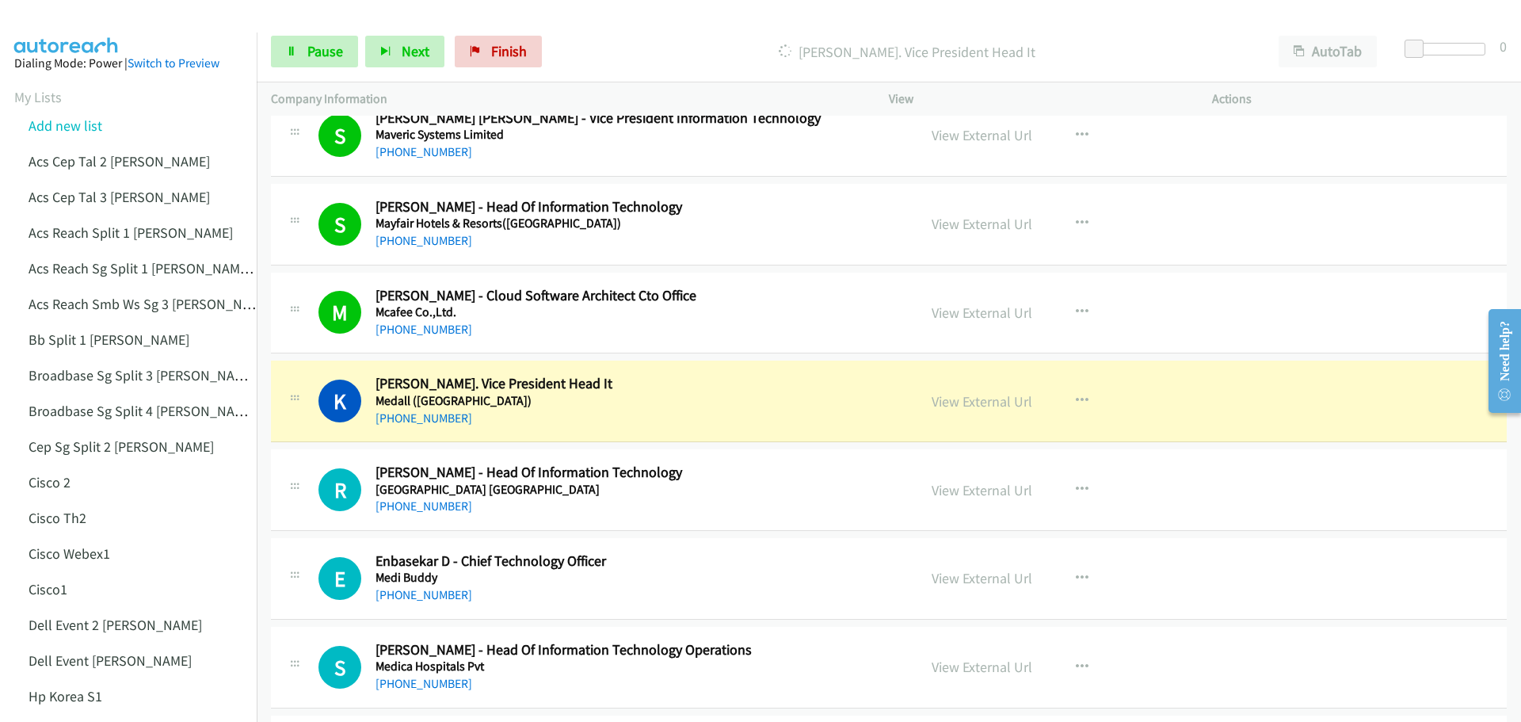
scroll to position [9901, 0]
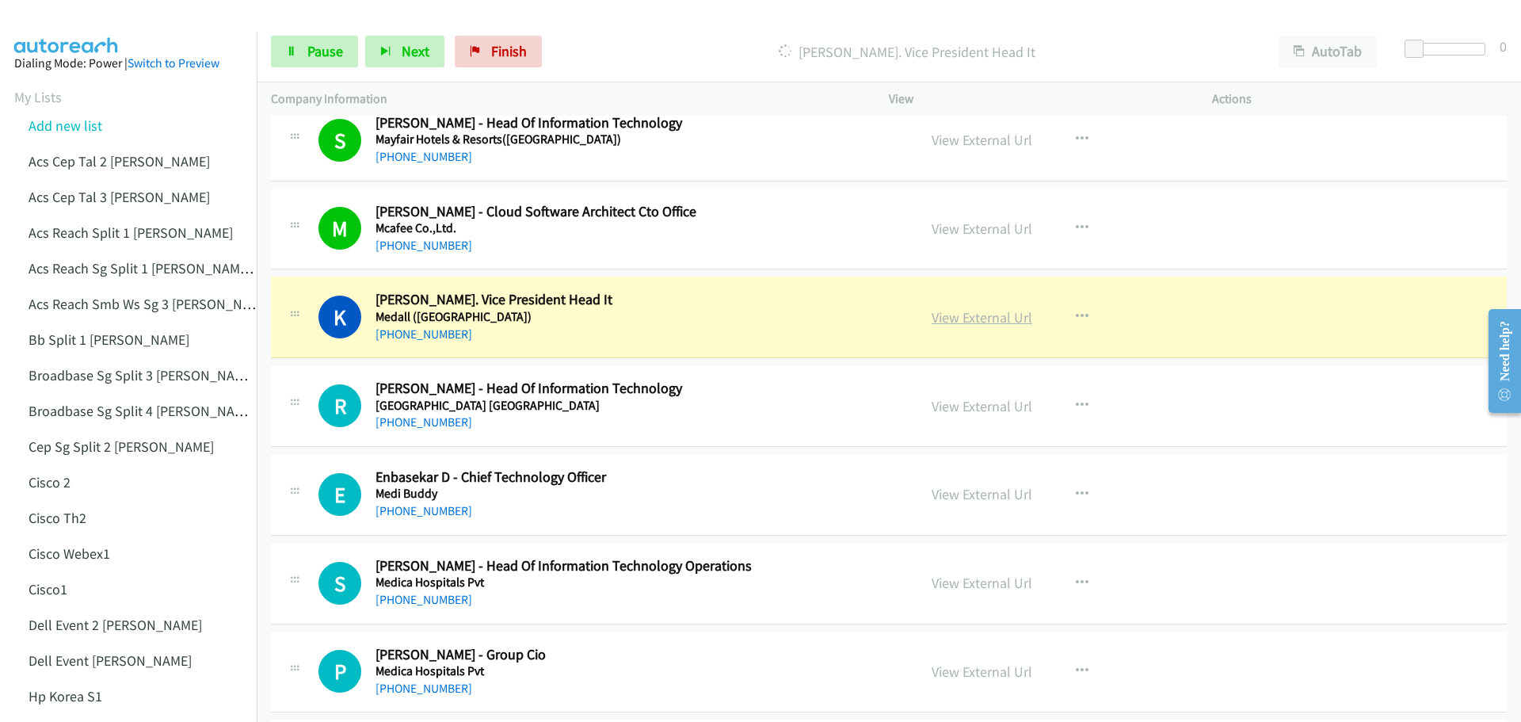
click at [976, 315] on link "View External Url" at bounding box center [981, 317] width 101 height 18
click at [977, 409] on link "View External Url" at bounding box center [981, 406] width 101 height 18
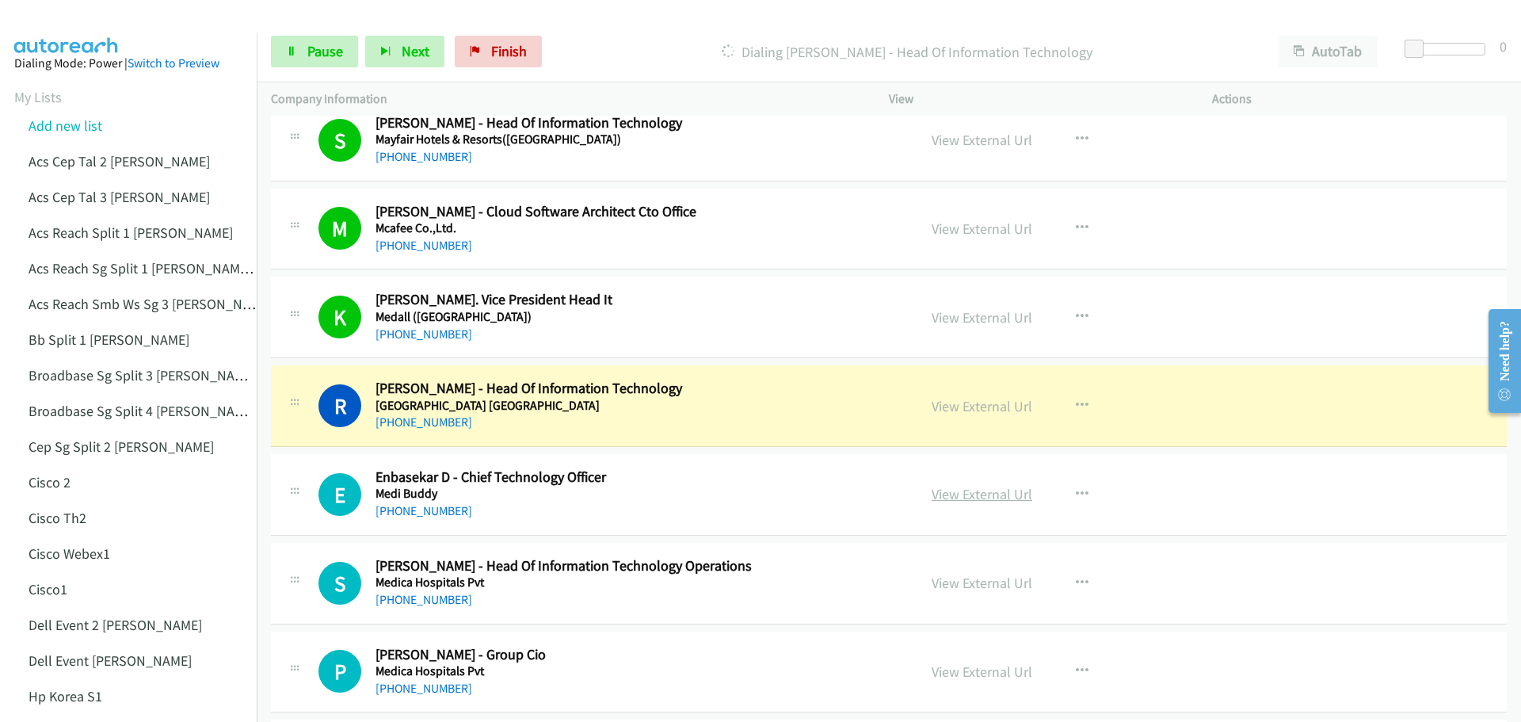
click at [981, 496] on link "View External Url" at bounding box center [981, 494] width 101 height 18
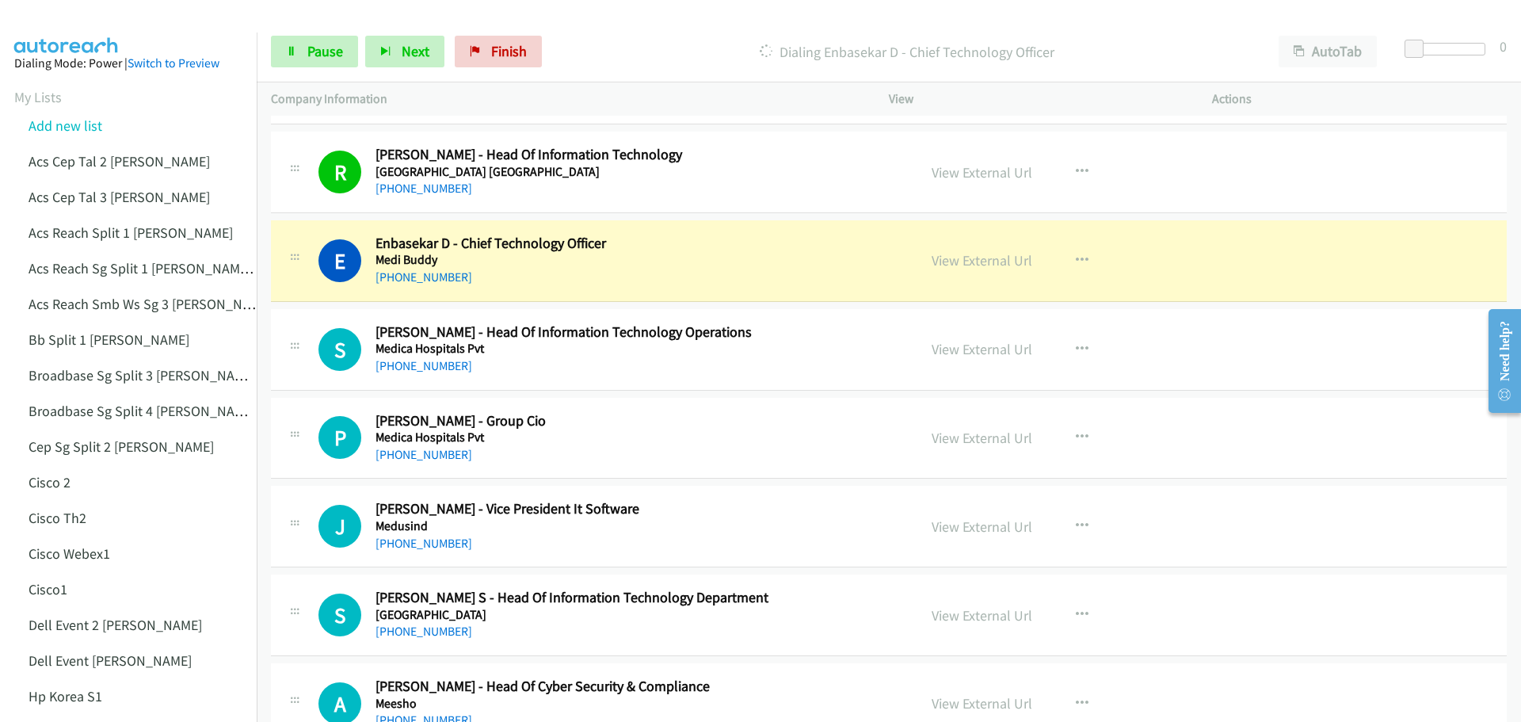
scroll to position [10138, 0]
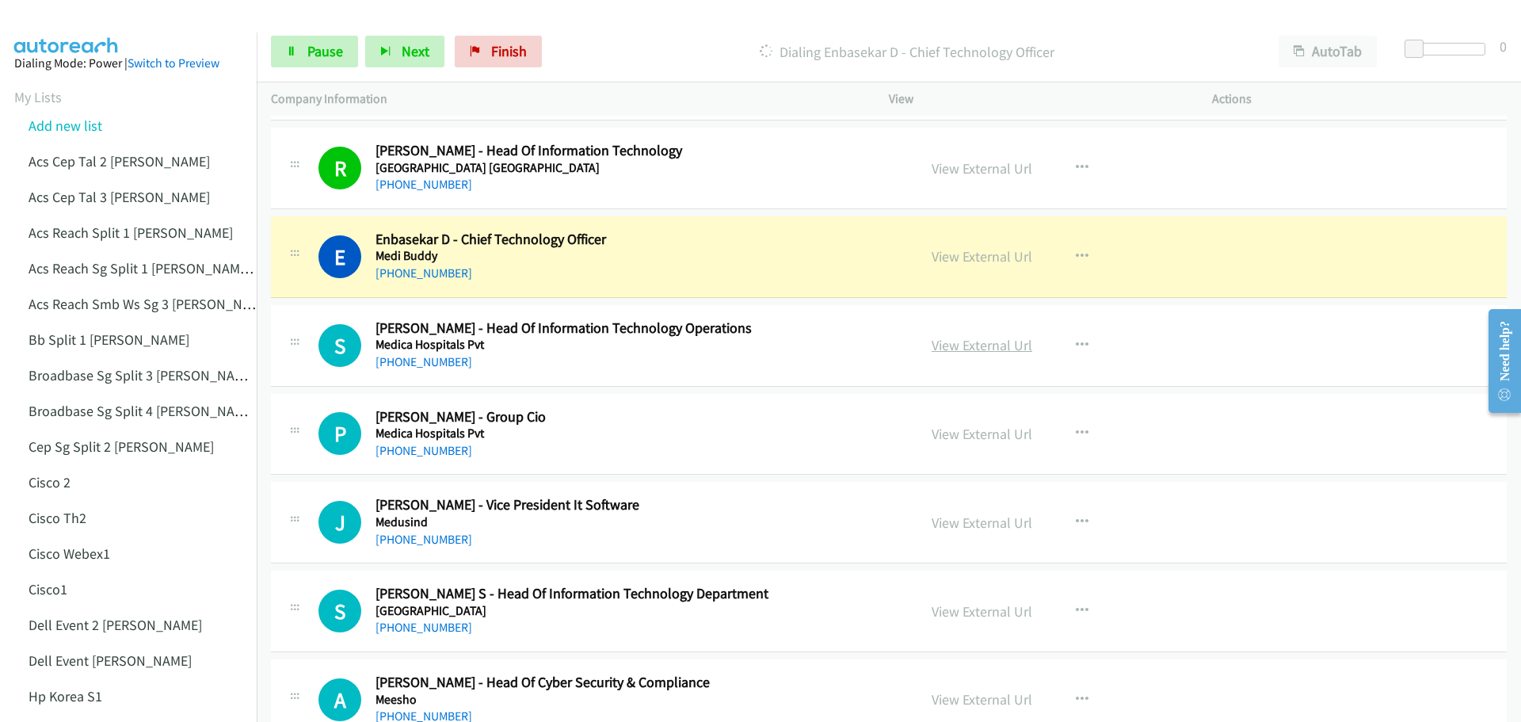
click at [976, 344] on link "View External Url" at bounding box center [981, 345] width 101 height 18
click at [340, 58] on span "Pause" at bounding box center [325, 51] width 36 height 18
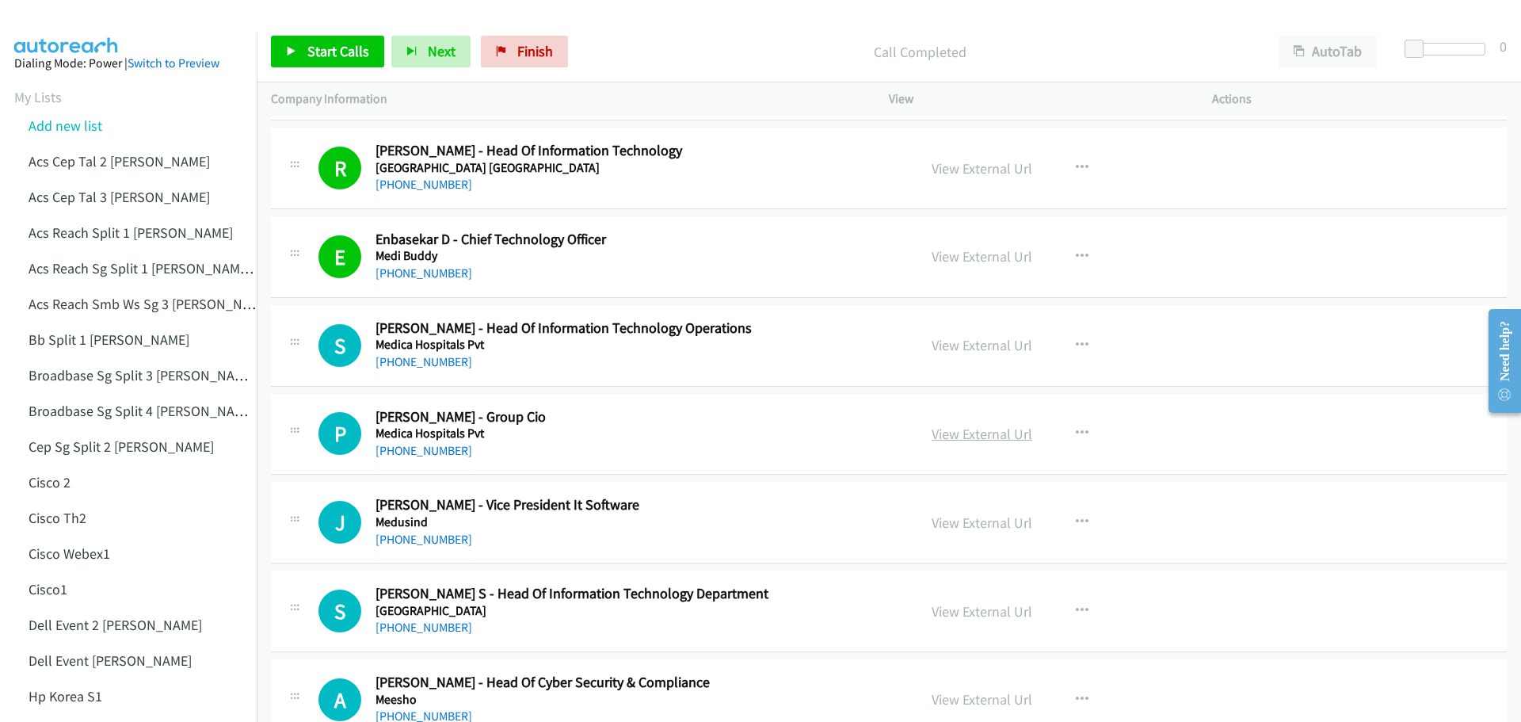
click at [970, 432] on link "View External Url" at bounding box center [981, 434] width 101 height 18
click at [316, 51] on span "Start Calls" at bounding box center [338, 51] width 62 height 18
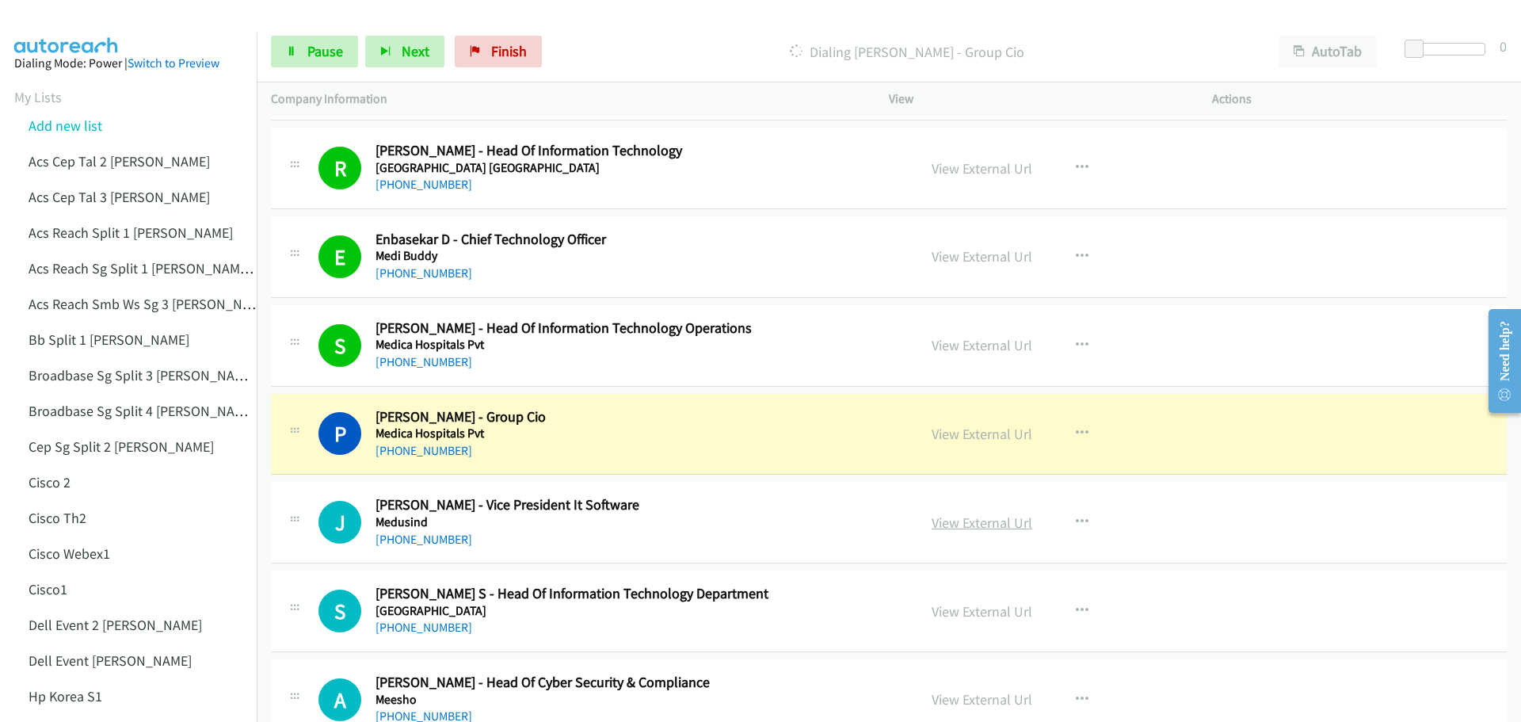
click at [974, 526] on link "View External Url" at bounding box center [981, 522] width 101 height 18
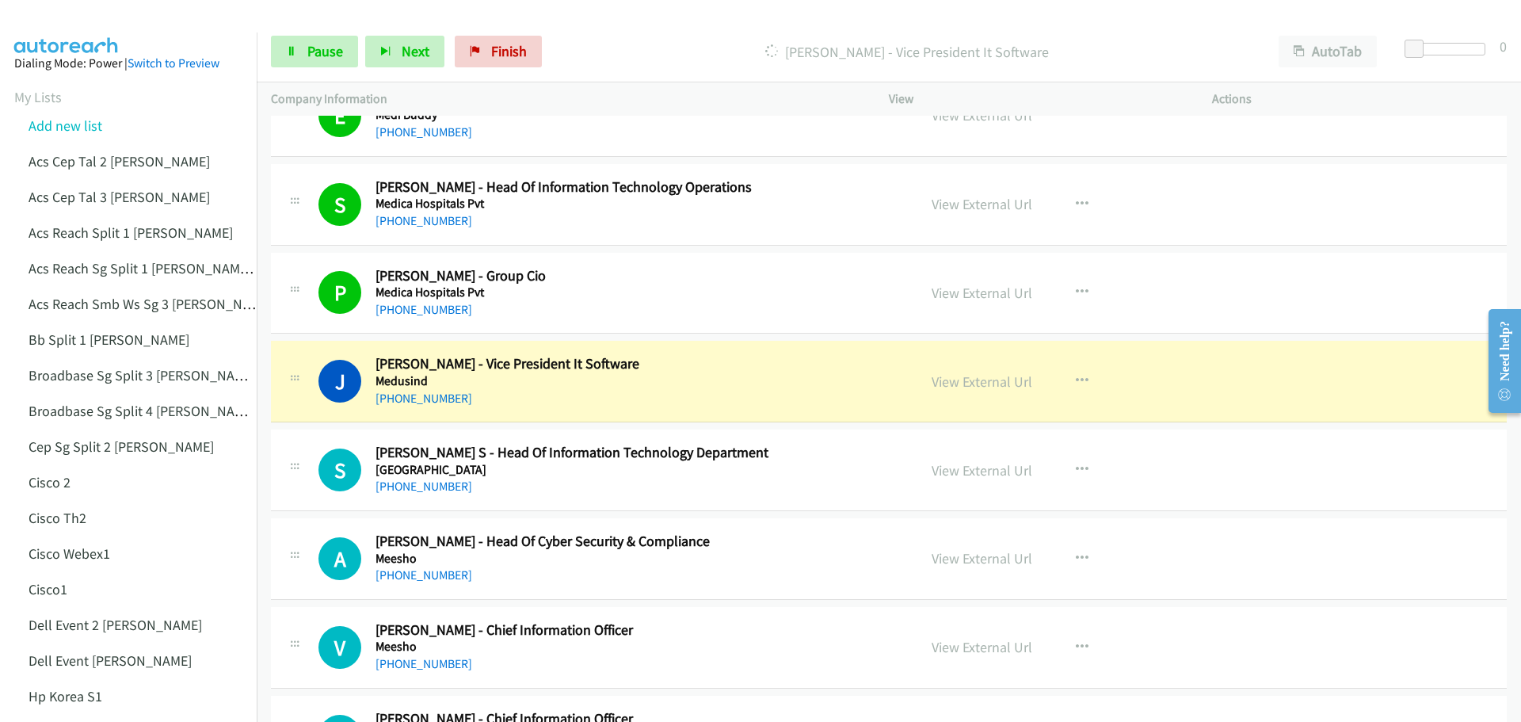
scroll to position [10376, 0]
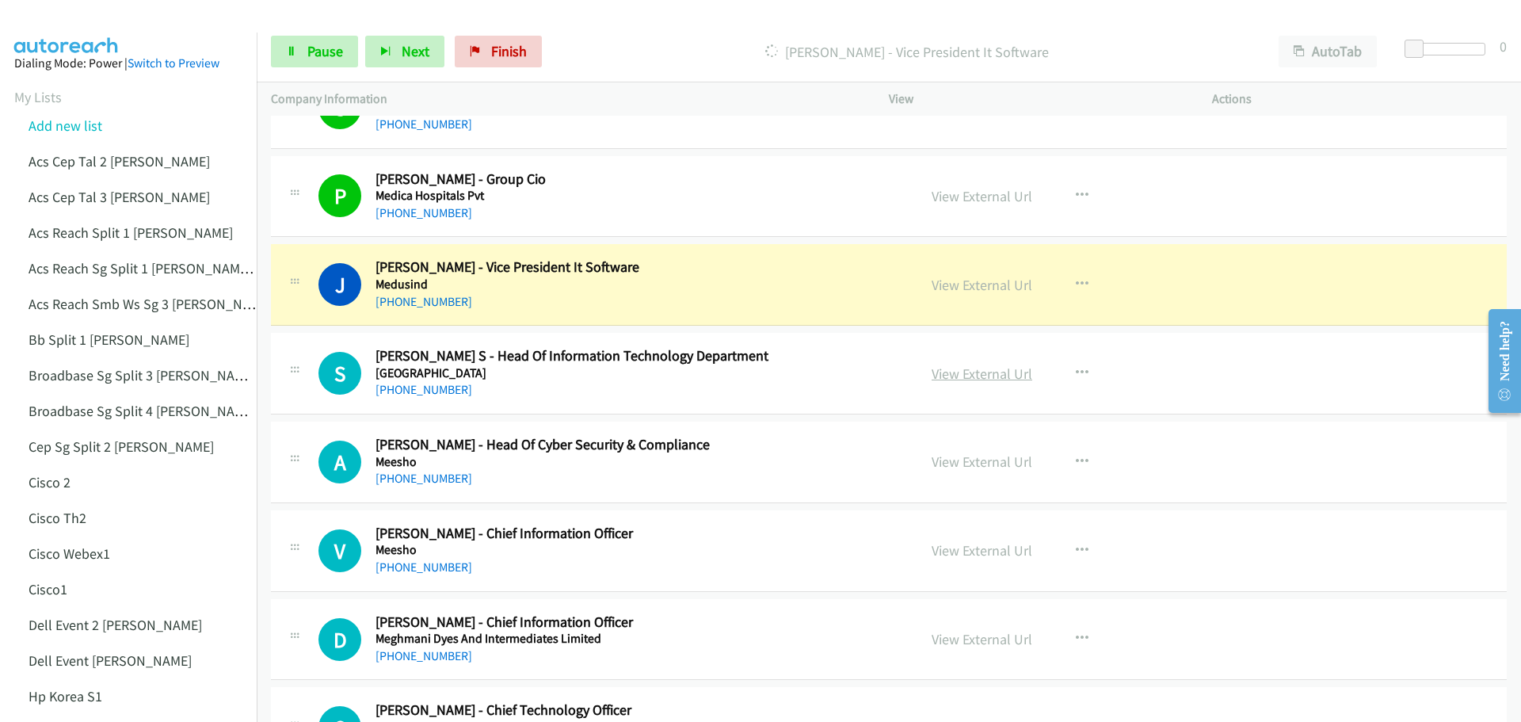
click at [965, 370] on link "View External Url" at bounding box center [981, 373] width 101 height 18
click at [333, 59] on span "Pause" at bounding box center [325, 51] width 36 height 18
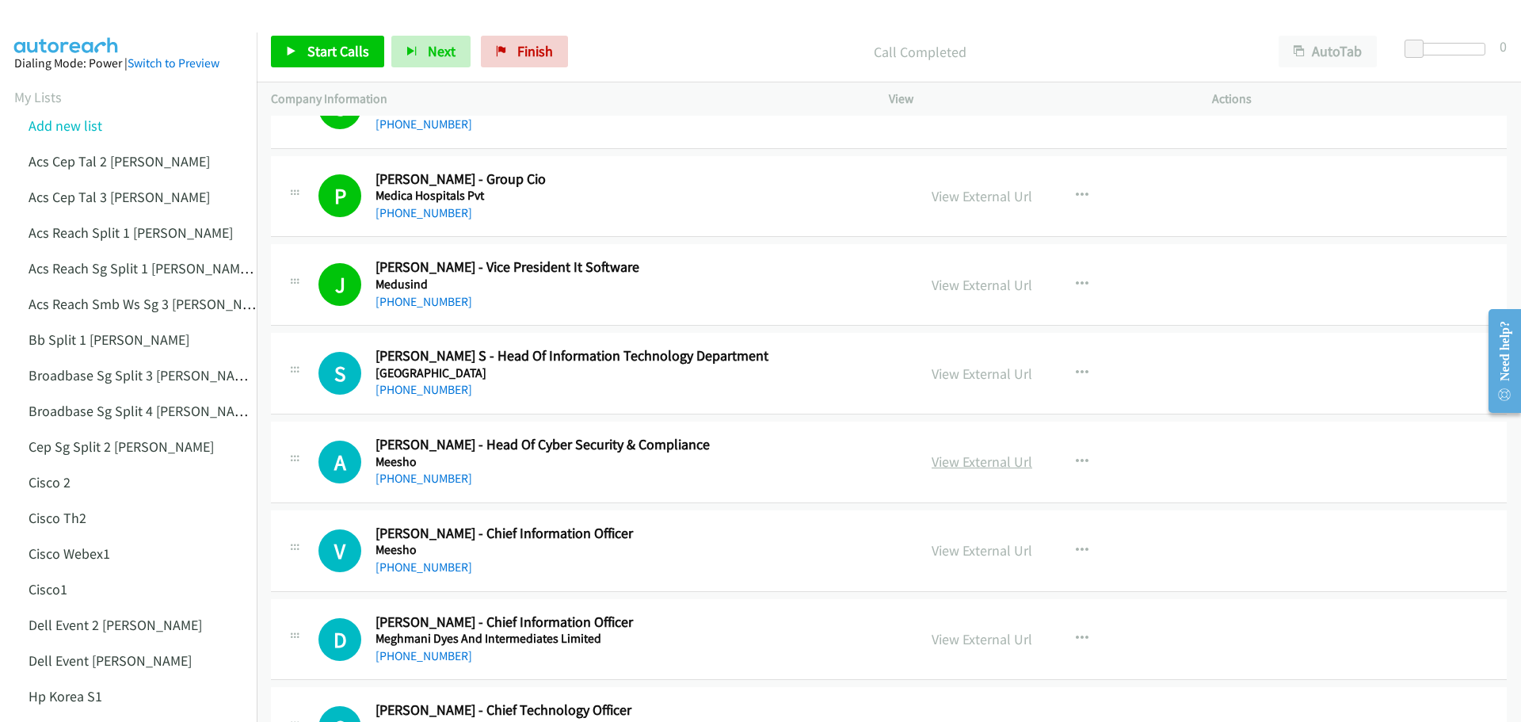
click at [967, 459] on link "View External Url" at bounding box center [981, 461] width 101 height 18
click at [325, 60] on link "Start Calls" at bounding box center [327, 52] width 113 height 32
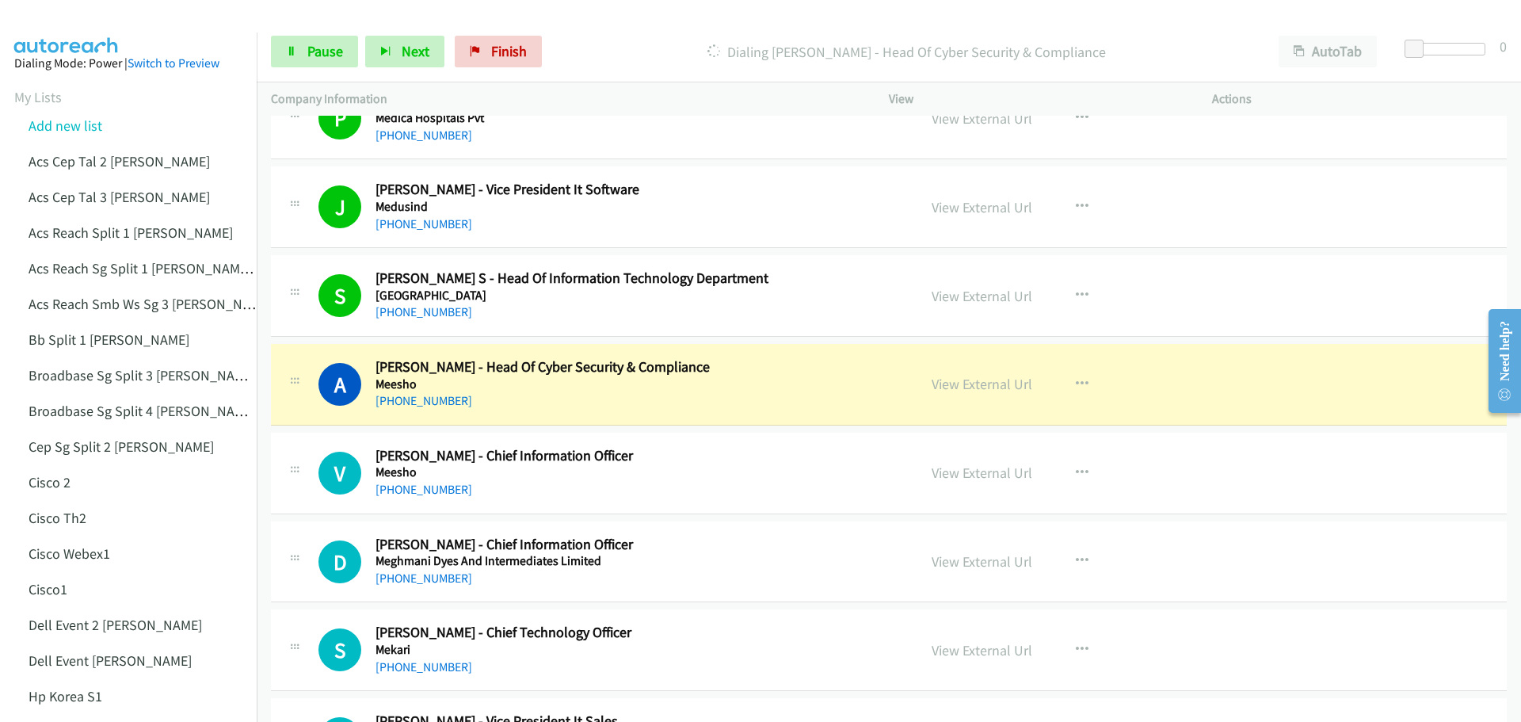
scroll to position [10455, 0]
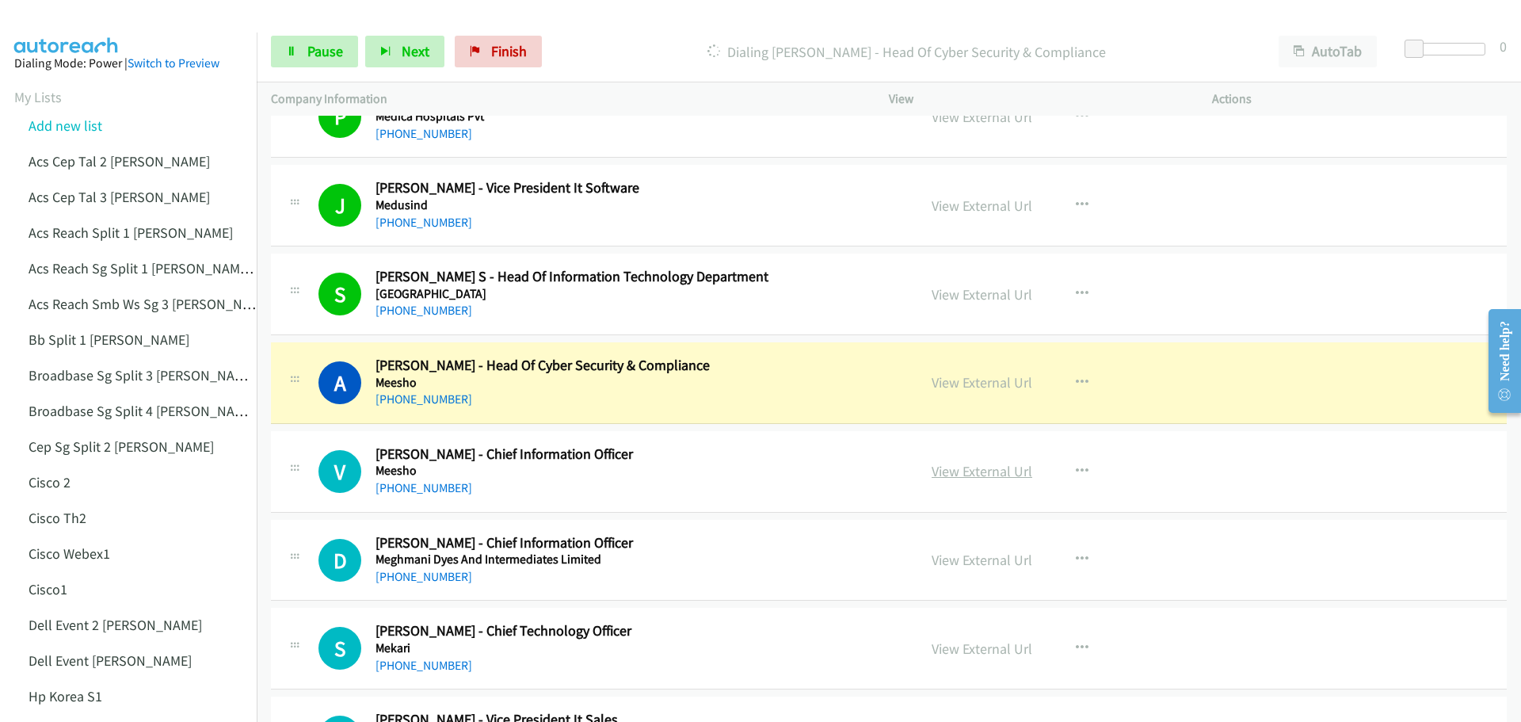
click at [948, 475] on link "View External Url" at bounding box center [981, 471] width 101 height 18
click at [343, 50] on link "Pause" at bounding box center [314, 52] width 87 height 32
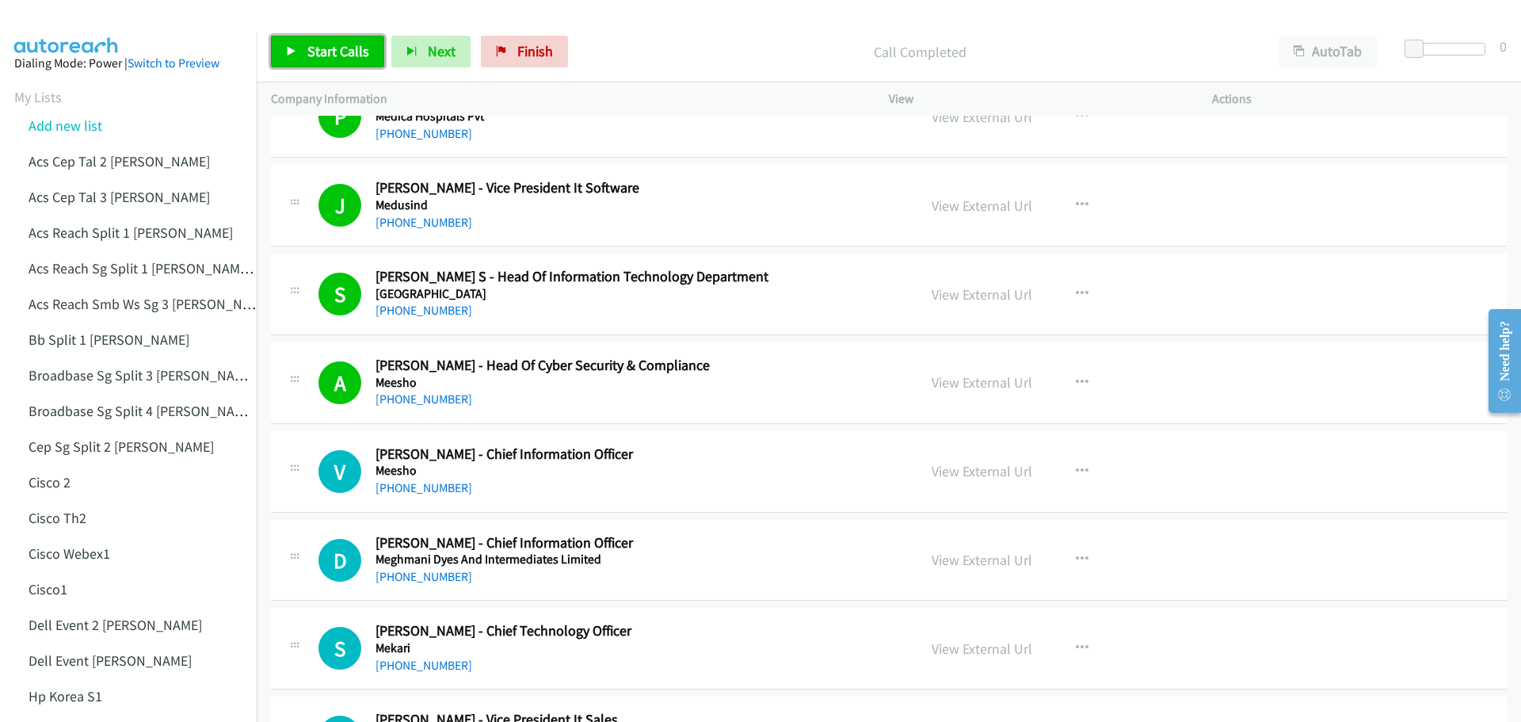
click at [324, 46] on span "Start Calls" at bounding box center [338, 51] width 62 height 18
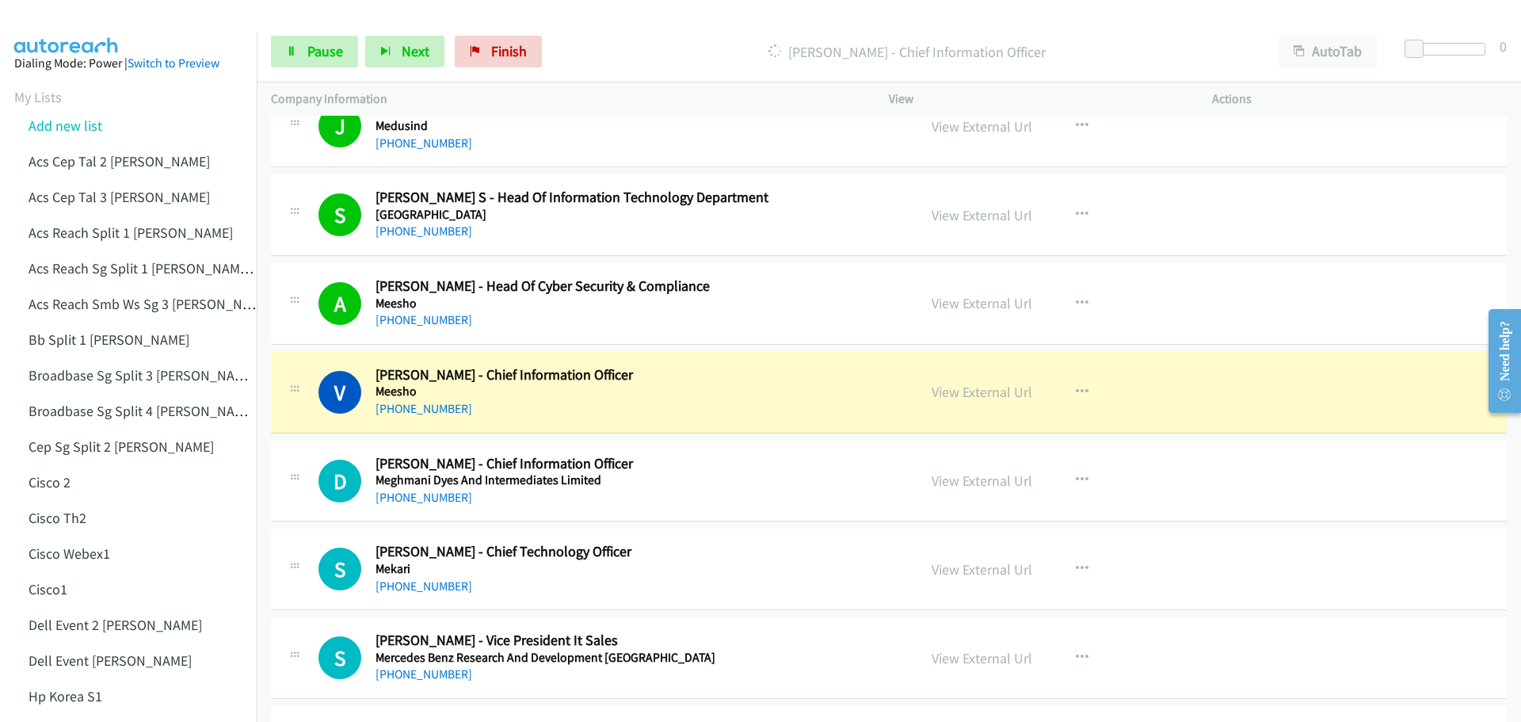
scroll to position [10613, 0]
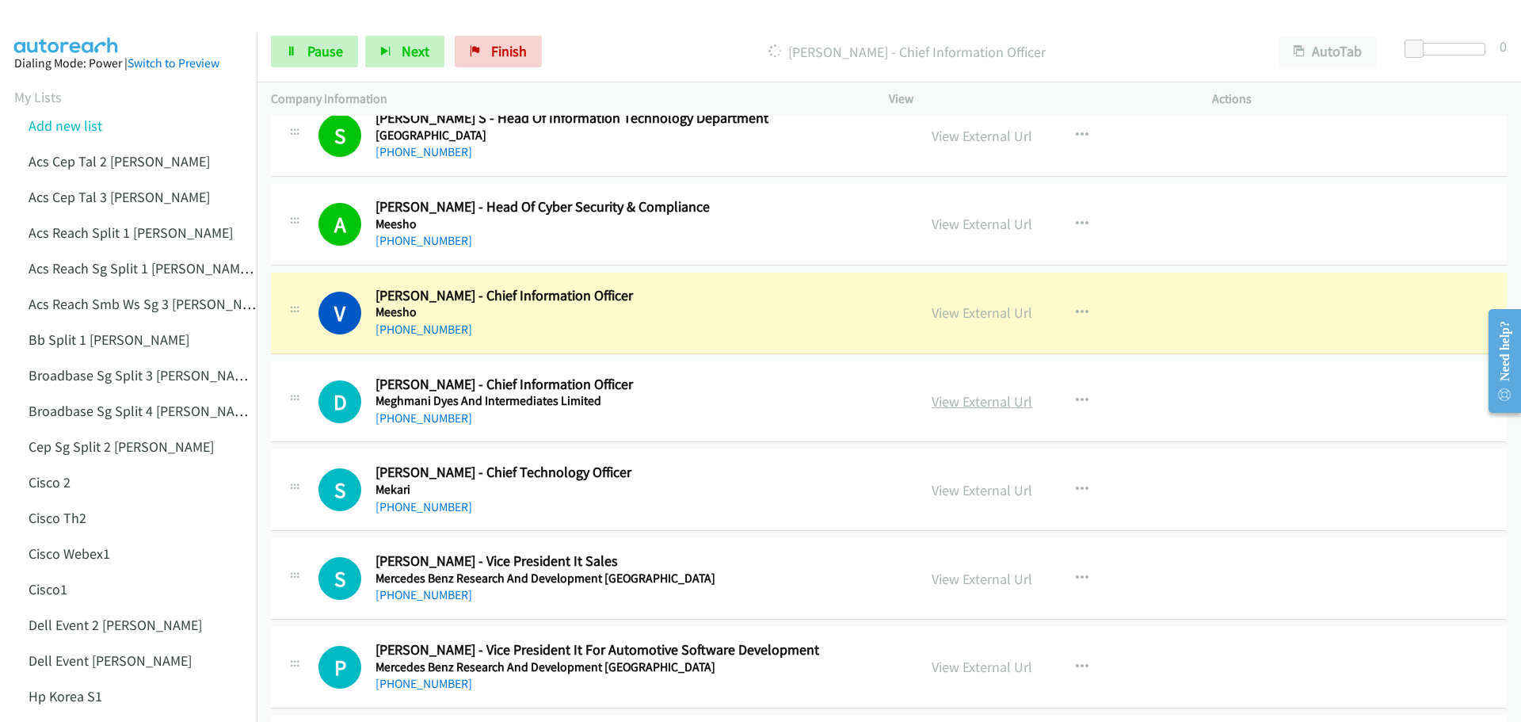
click at [956, 407] on link "View External Url" at bounding box center [981, 401] width 101 height 18
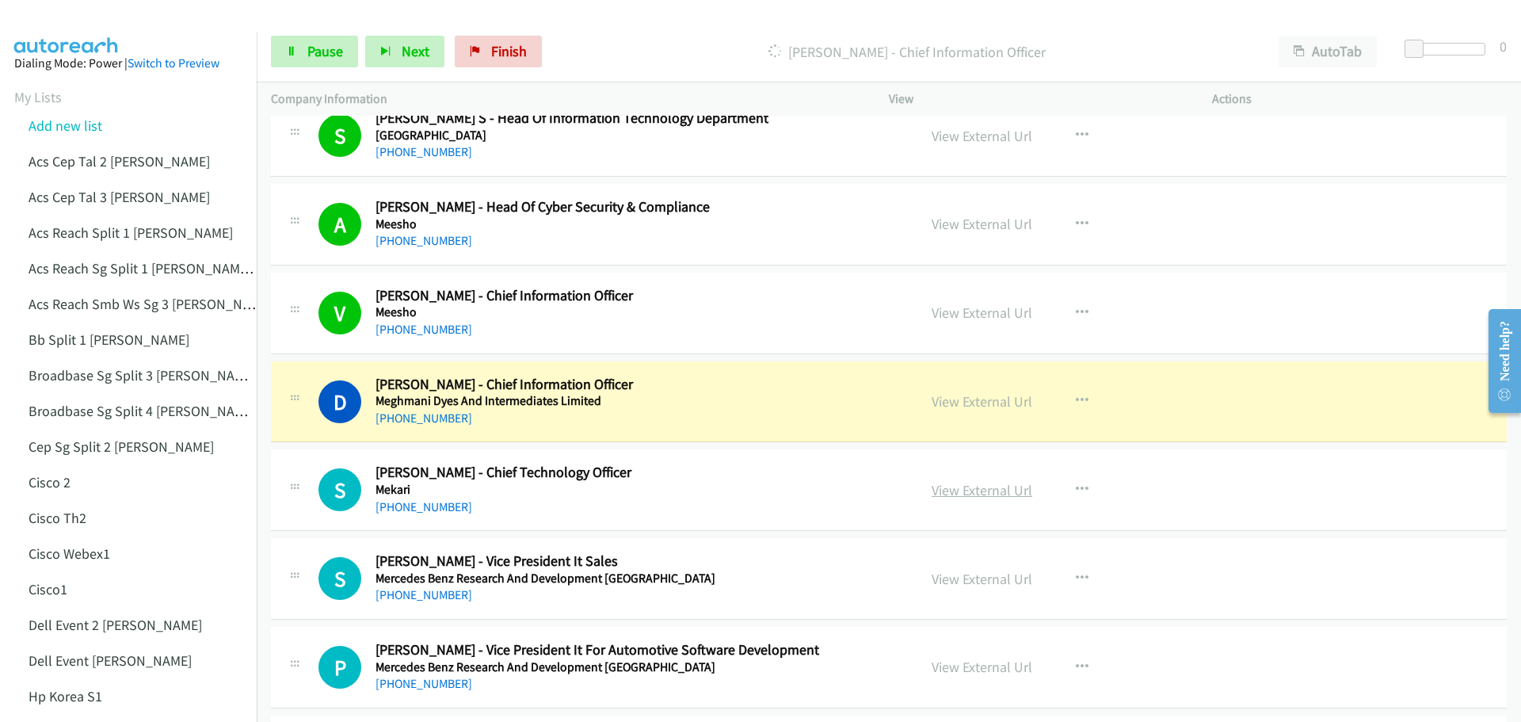
click at [977, 493] on link "View External Url" at bounding box center [981, 490] width 101 height 18
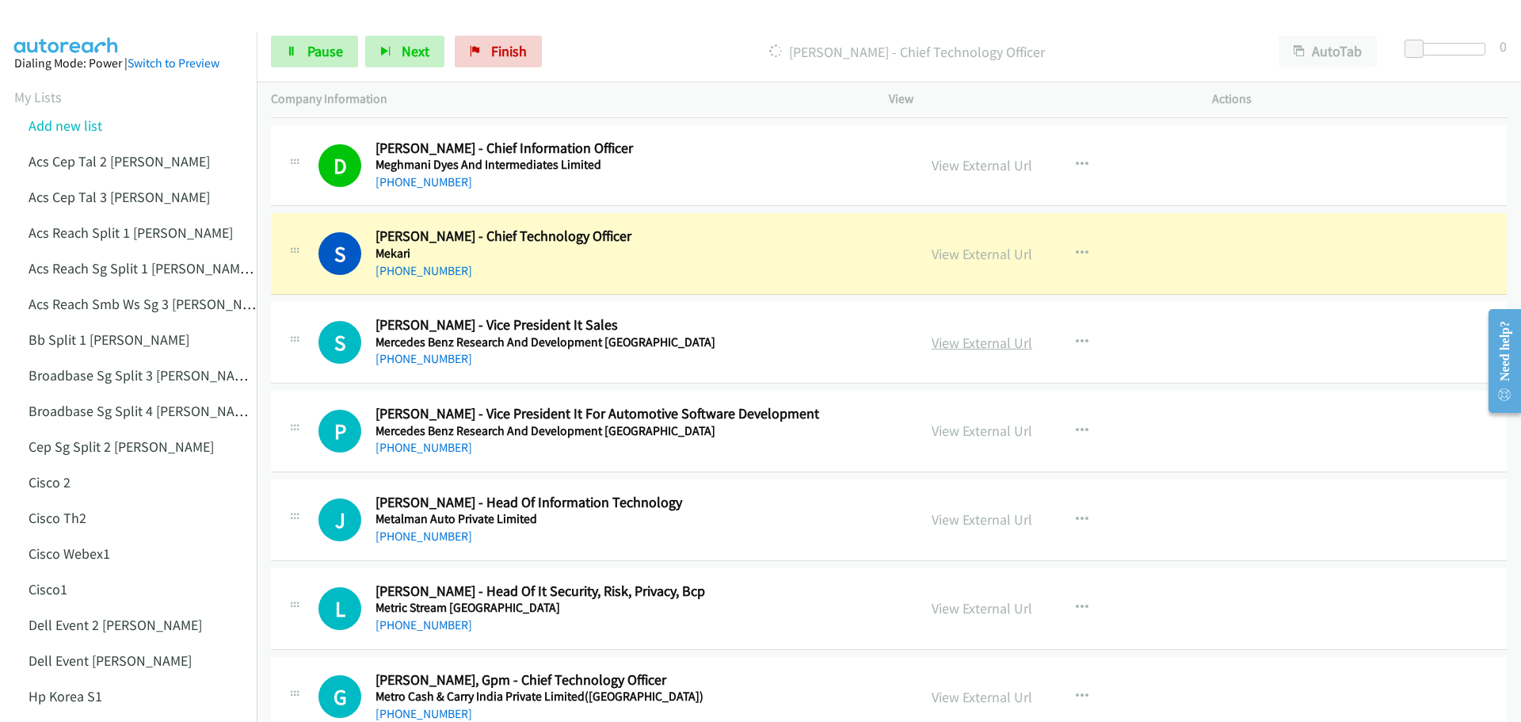
scroll to position [10851, 0]
click at [981, 344] on link "View External Url" at bounding box center [981, 341] width 101 height 18
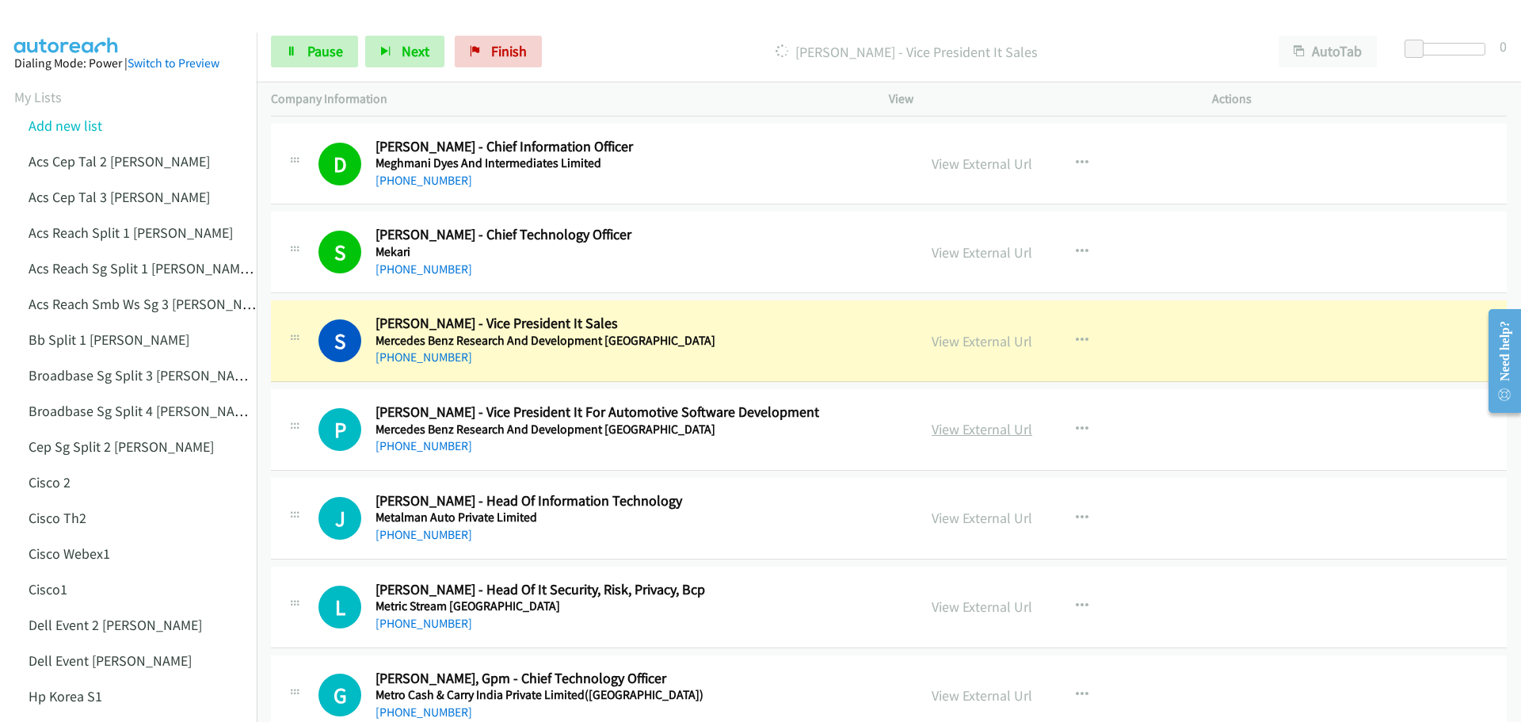
click at [999, 428] on link "View External Url" at bounding box center [981, 429] width 101 height 18
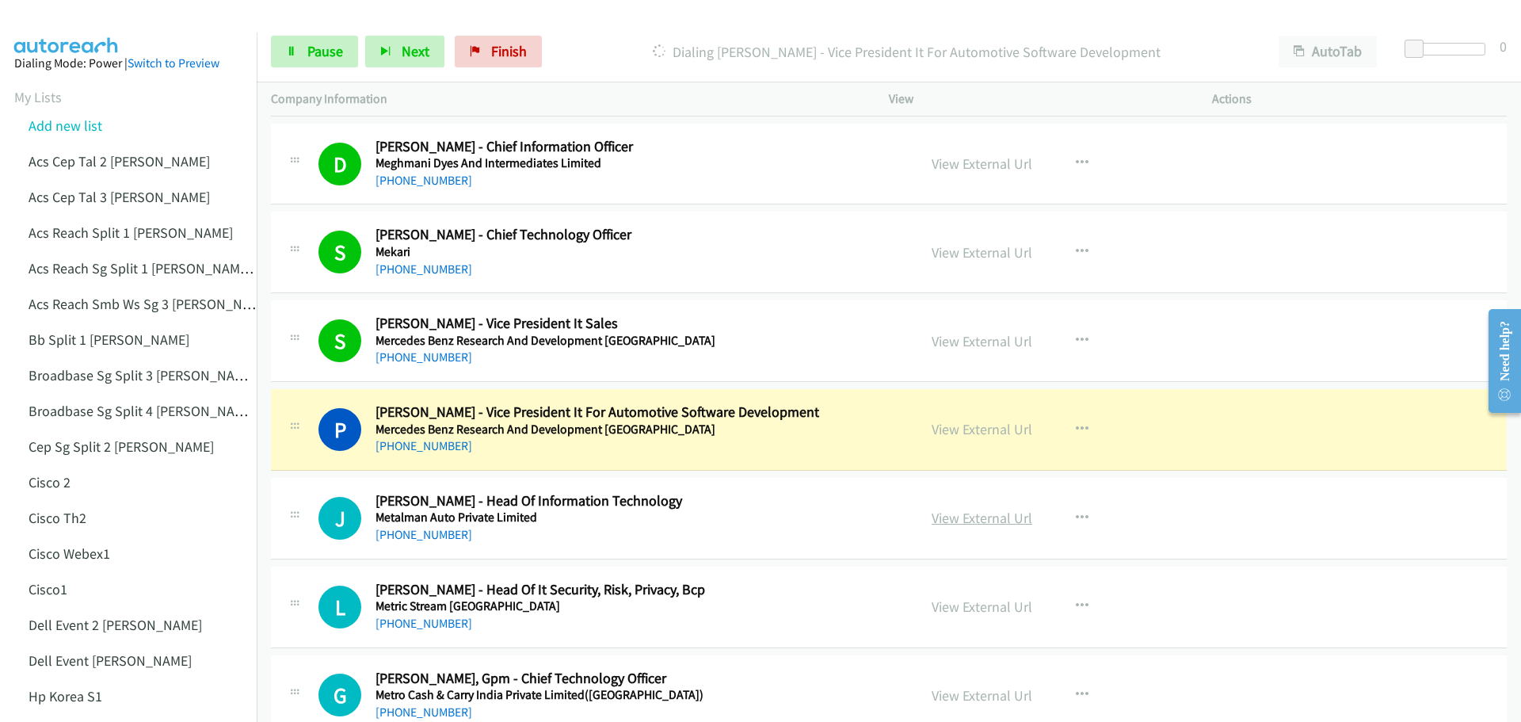
click at [960, 524] on link "View External Url" at bounding box center [981, 517] width 101 height 18
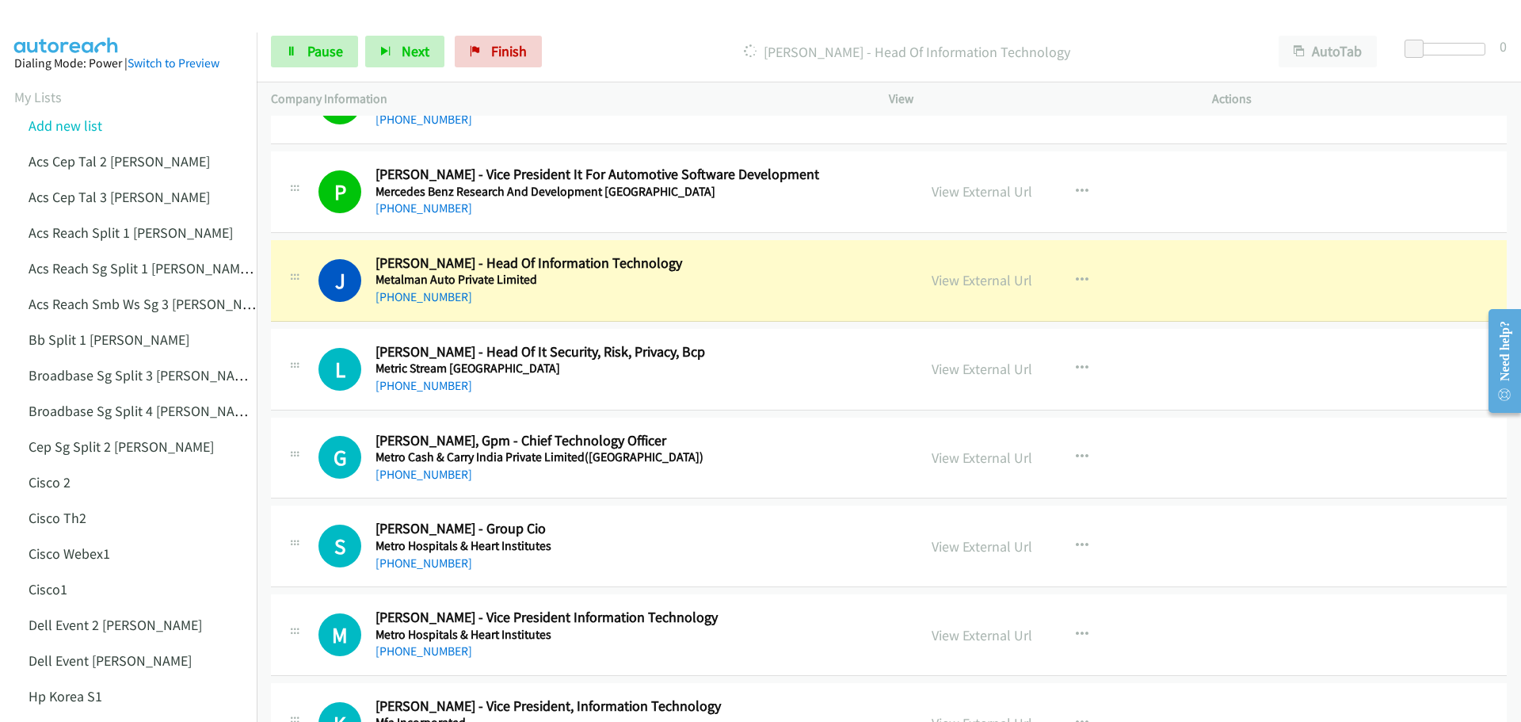
scroll to position [11168, 0]
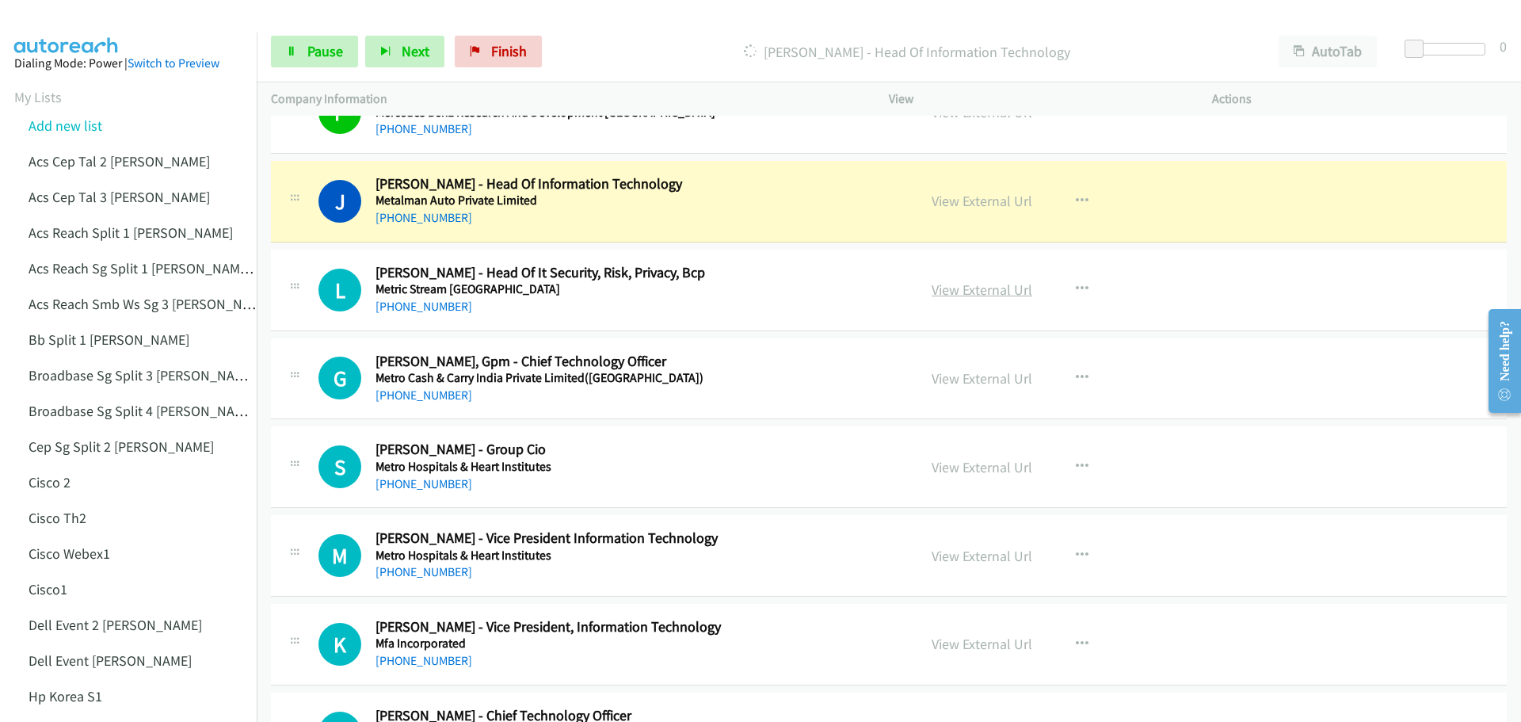
click at [965, 291] on link "View External Url" at bounding box center [981, 289] width 101 height 18
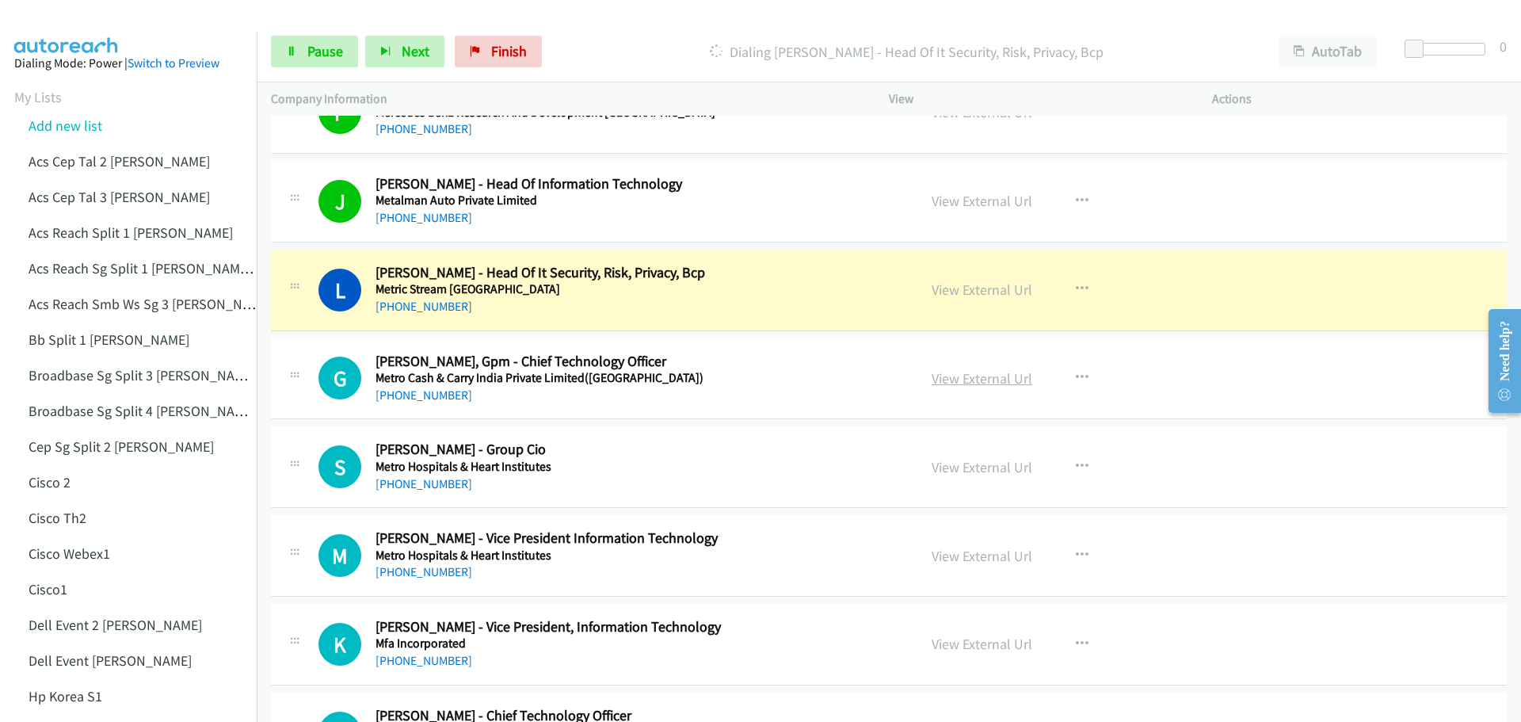
click at [964, 374] on link "View External Url" at bounding box center [981, 378] width 101 height 18
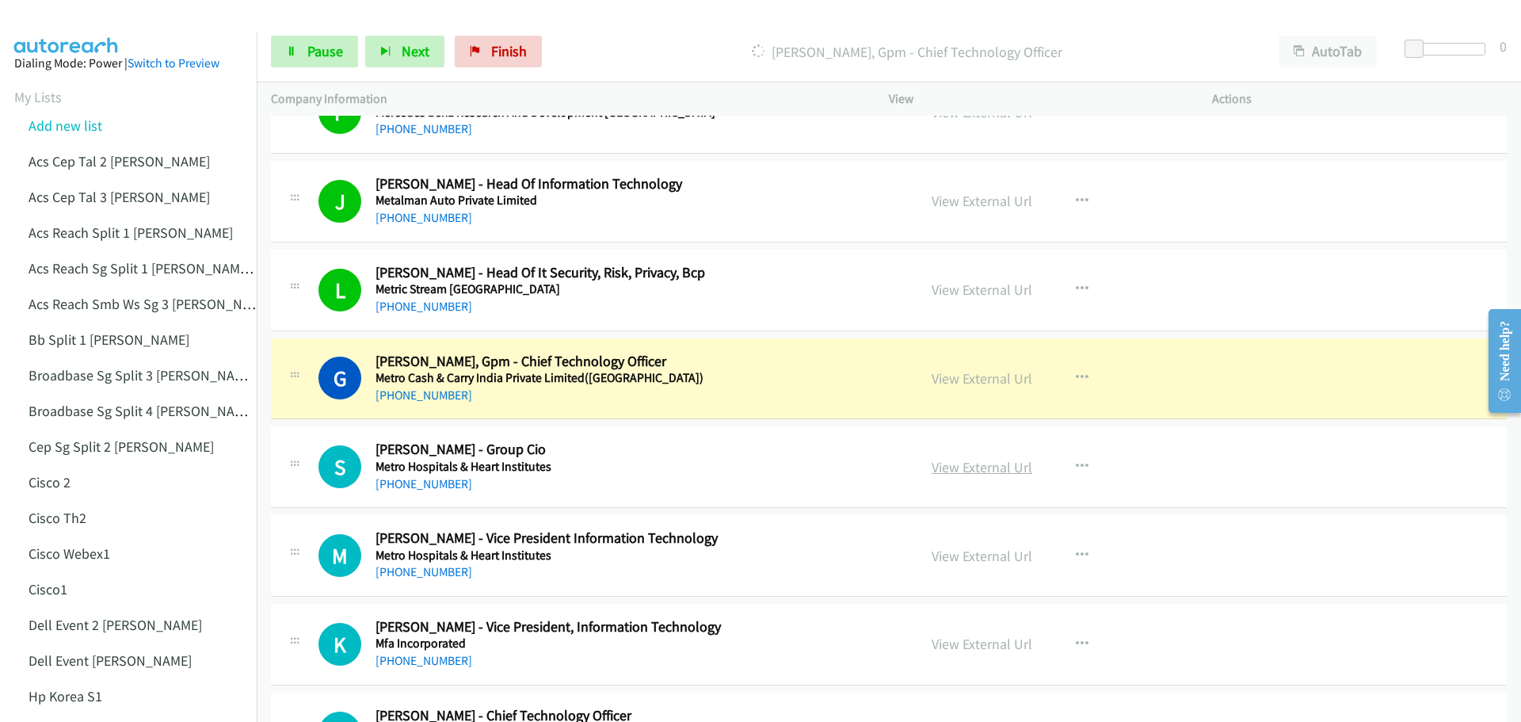
click at [966, 470] on link "View External Url" at bounding box center [981, 467] width 101 height 18
click at [341, 55] on span "Pause" at bounding box center [325, 51] width 36 height 18
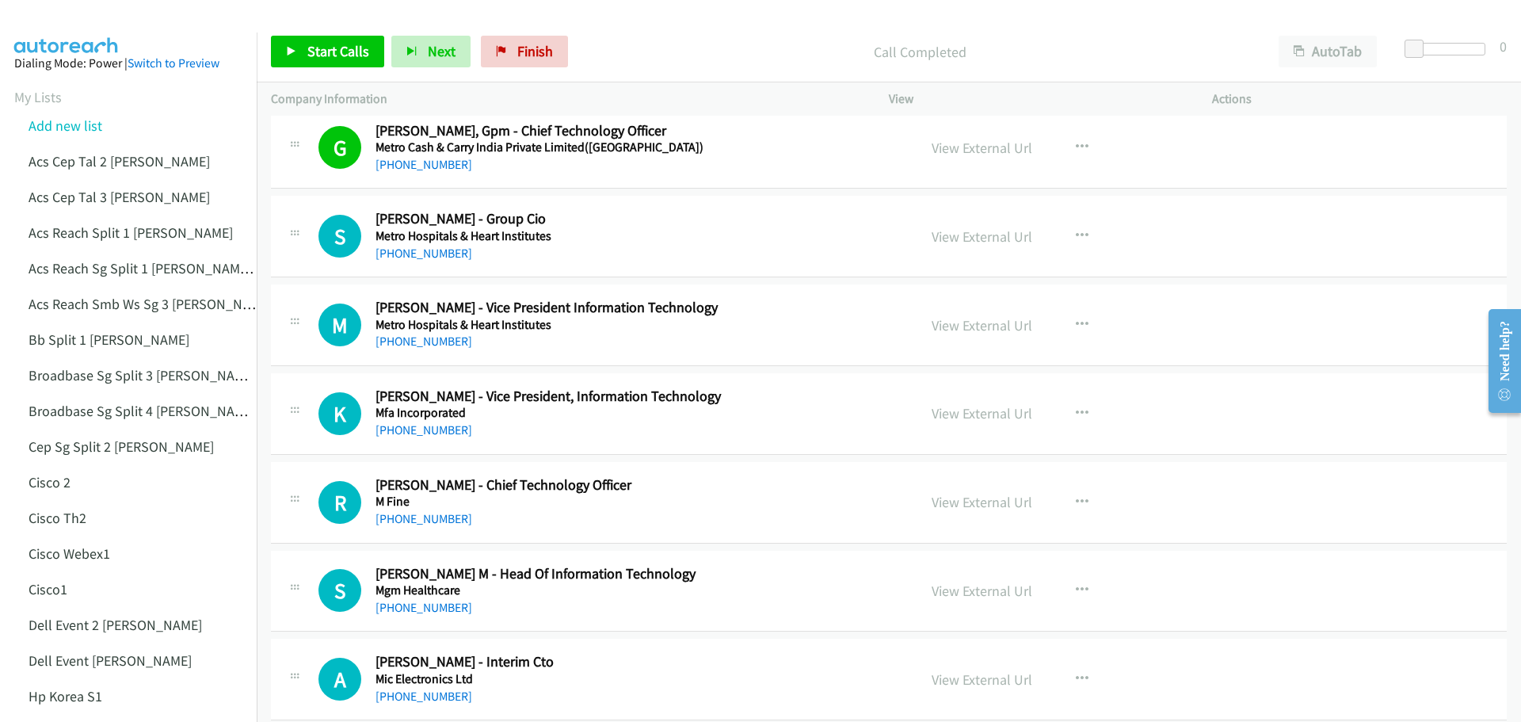
scroll to position [11405, 0]
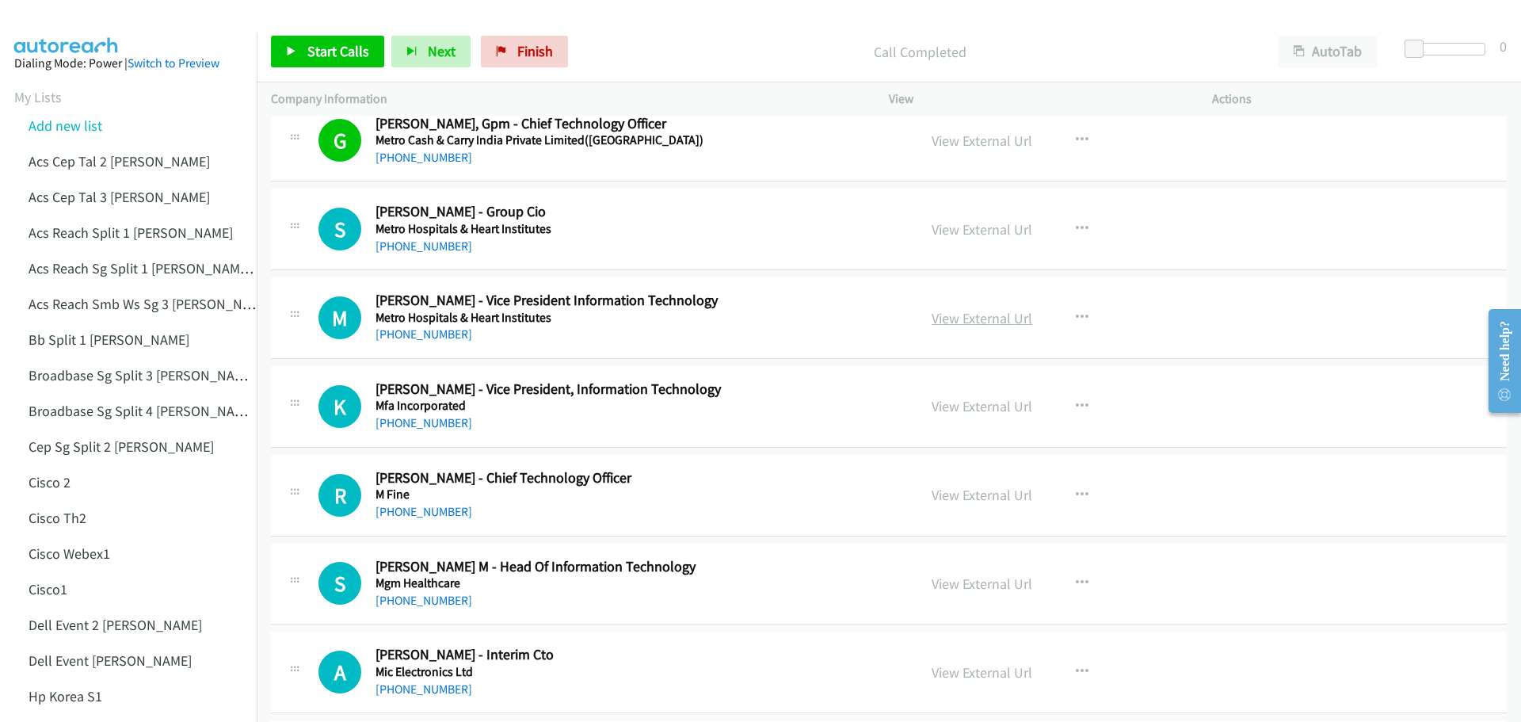
click at [980, 321] on link "View External Url" at bounding box center [981, 318] width 101 height 18
click at [352, 56] on span "Start Calls" at bounding box center [338, 51] width 62 height 18
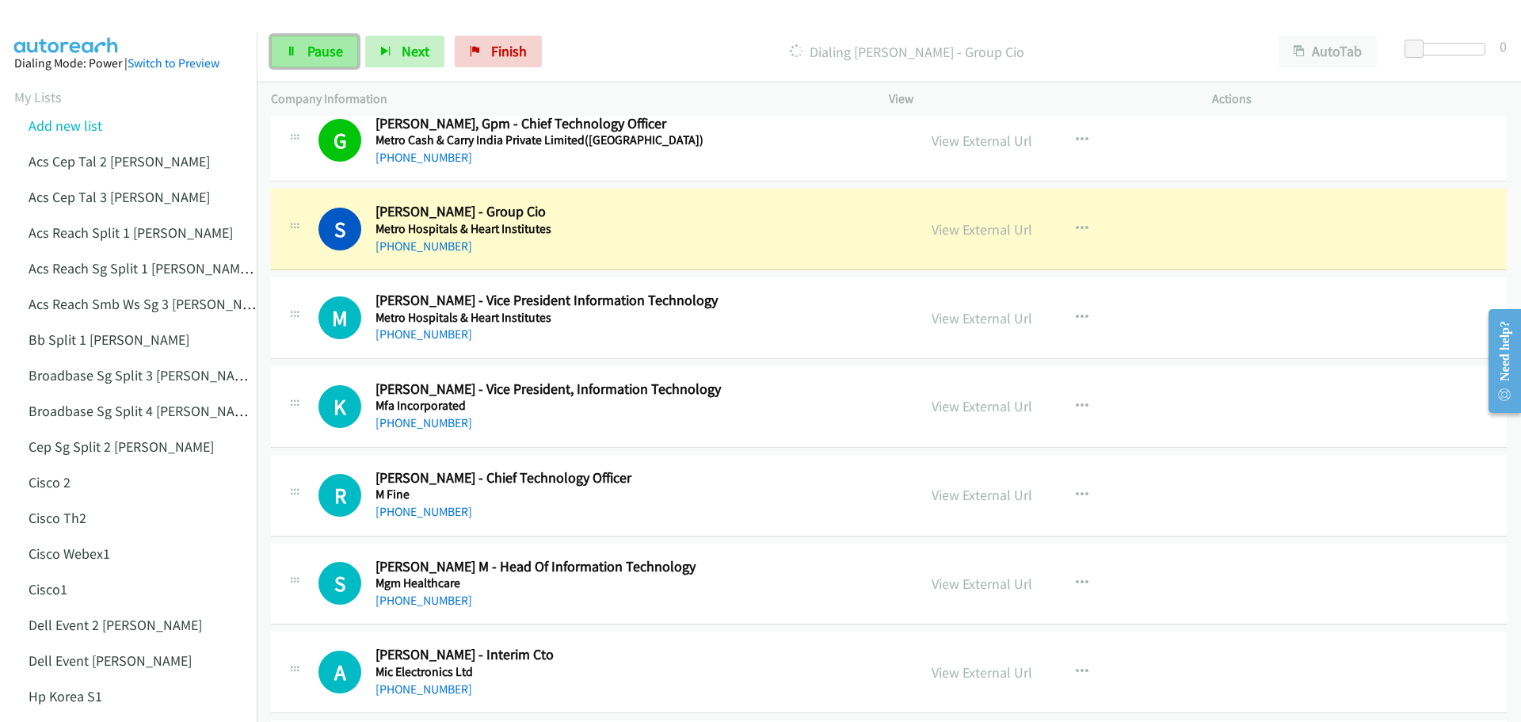
click at [312, 57] on span "Pause" at bounding box center [325, 51] width 36 height 18
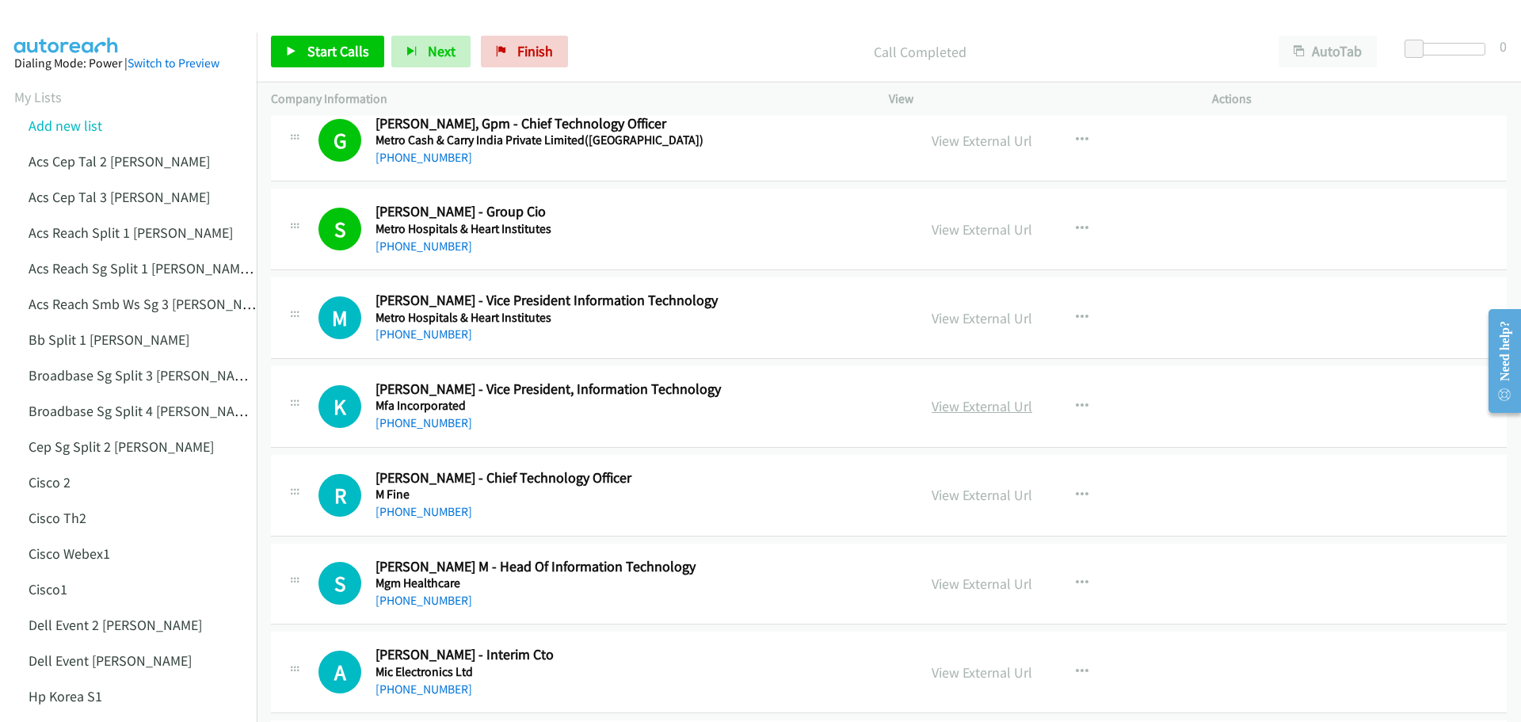
click at [988, 411] on link "View External Url" at bounding box center [981, 406] width 101 height 18
click at [309, 56] on span "Start Calls" at bounding box center [338, 51] width 62 height 18
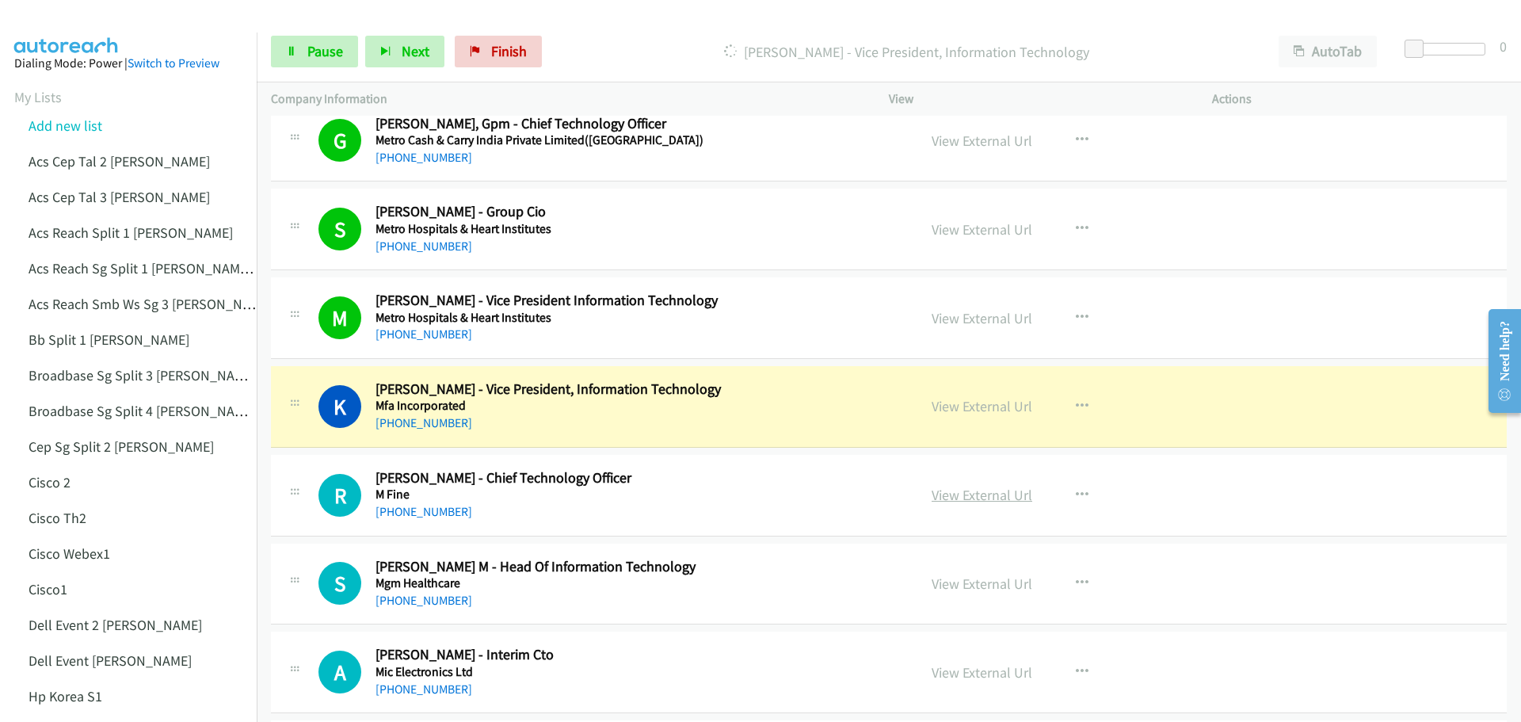
click at [943, 496] on link "View External Url" at bounding box center [981, 495] width 101 height 18
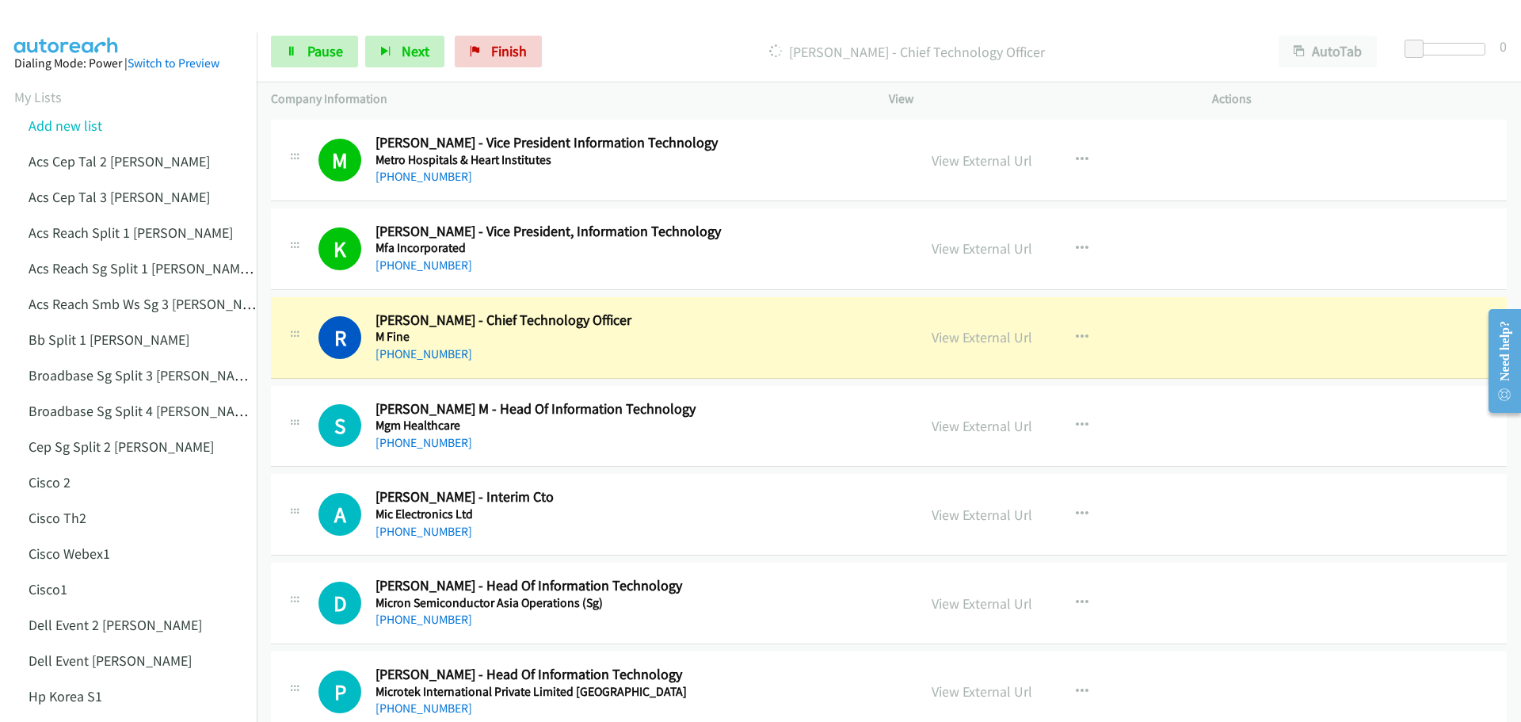
scroll to position [11564, 0]
click at [998, 428] on link "View External Url" at bounding box center [981, 425] width 101 height 18
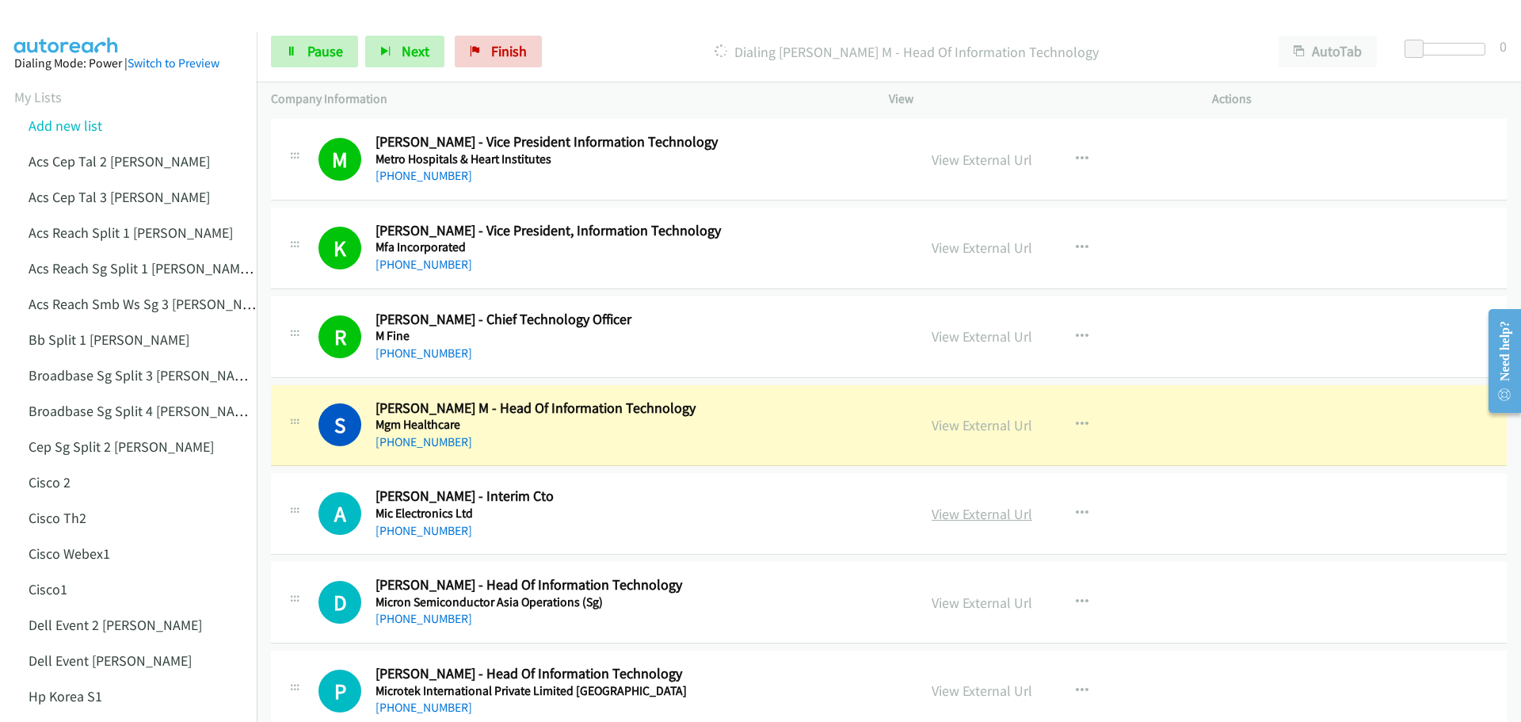
click at [987, 513] on link "View External Url" at bounding box center [981, 514] width 101 height 18
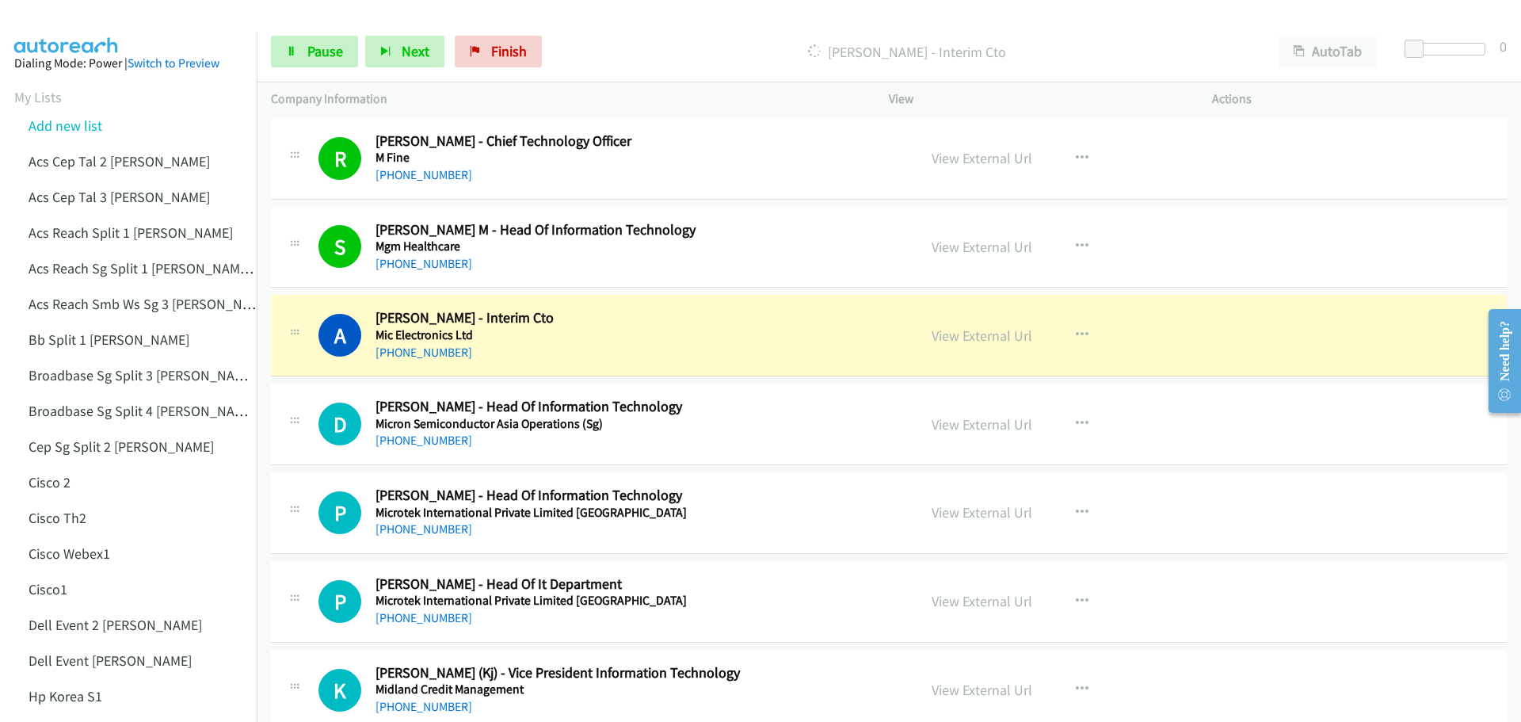
scroll to position [11881, 0]
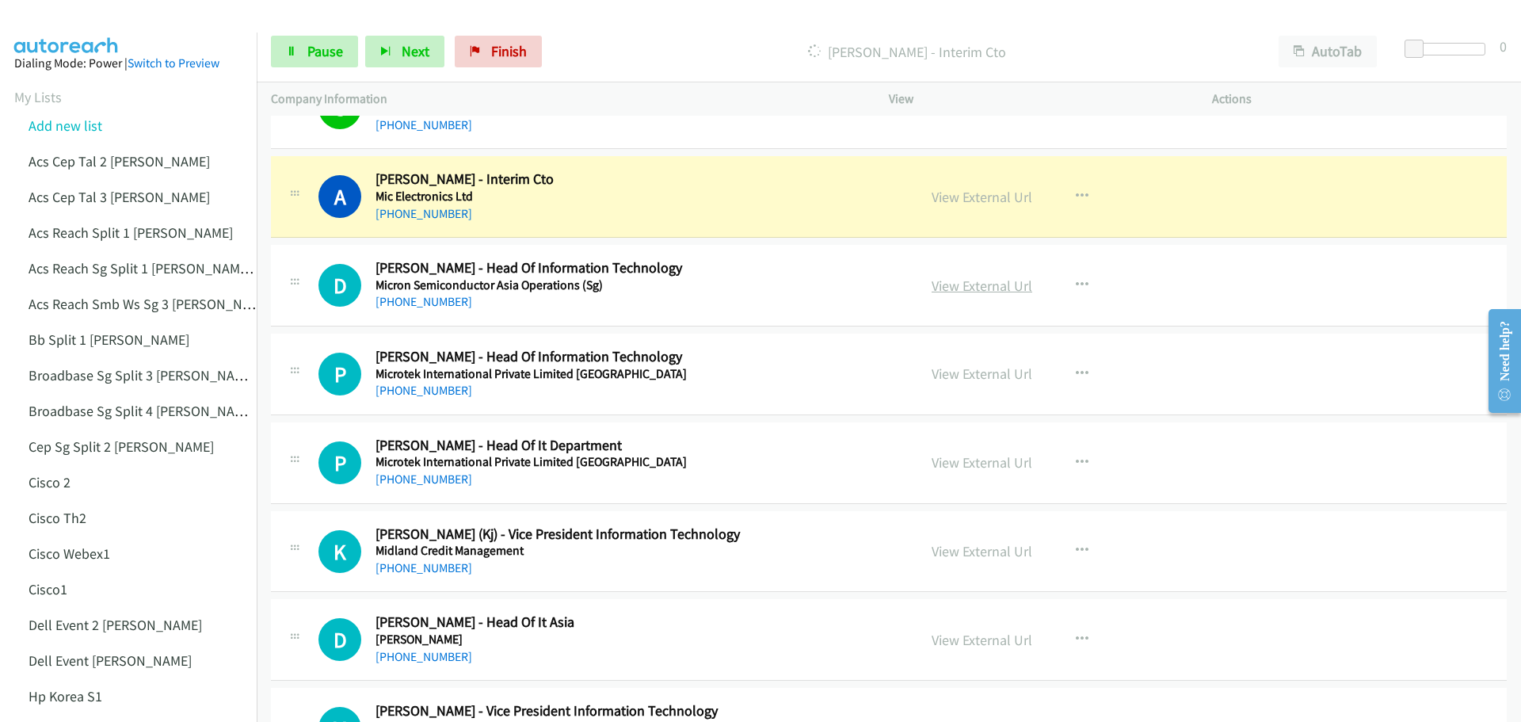
click at [983, 291] on link "View External Url" at bounding box center [981, 285] width 101 height 18
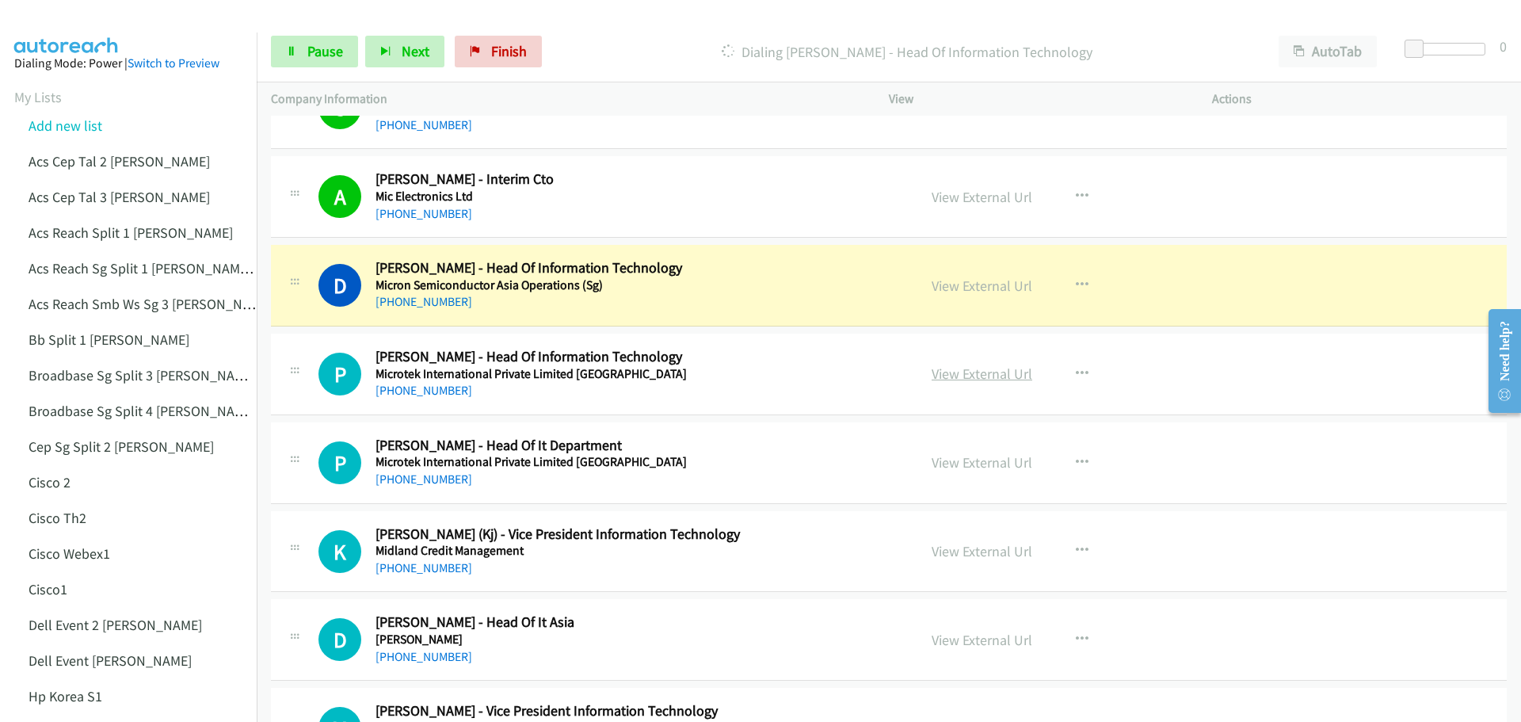
click at [986, 378] on link "View External Url" at bounding box center [981, 373] width 101 height 18
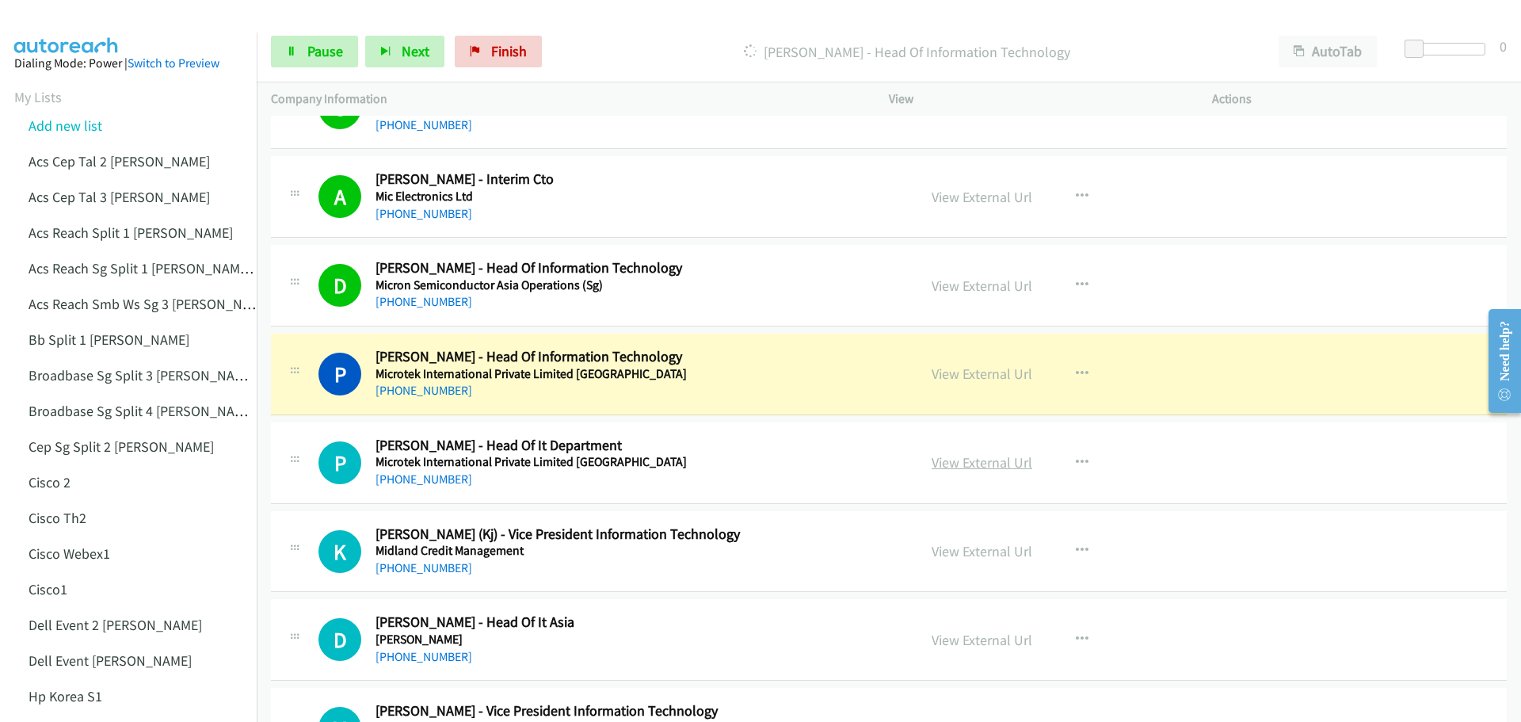
click at [971, 464] on link "View External Url" at bounding box center [981, 462] width 101 height 18
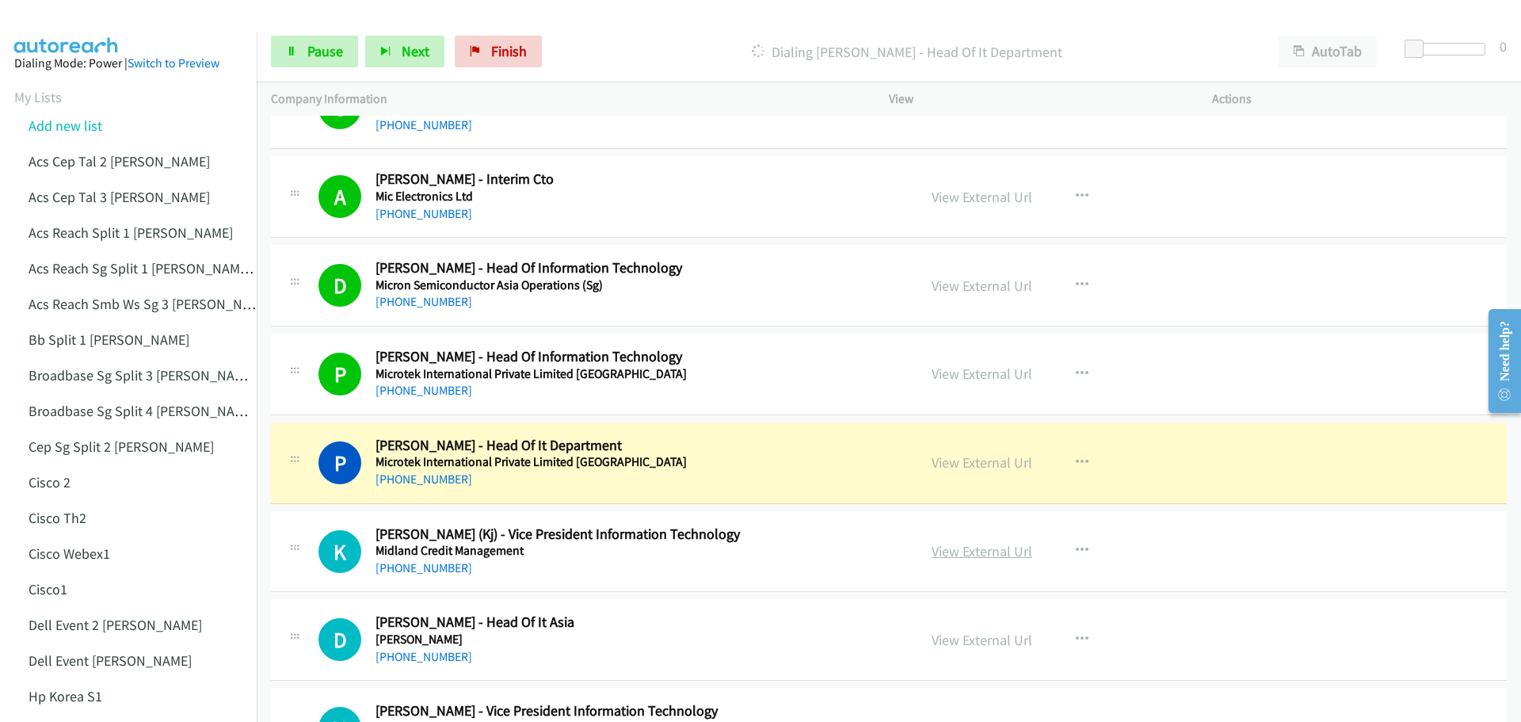
click at [985, 556] on link "View External Url" at bounding box center [981, 551] width 101 height 18
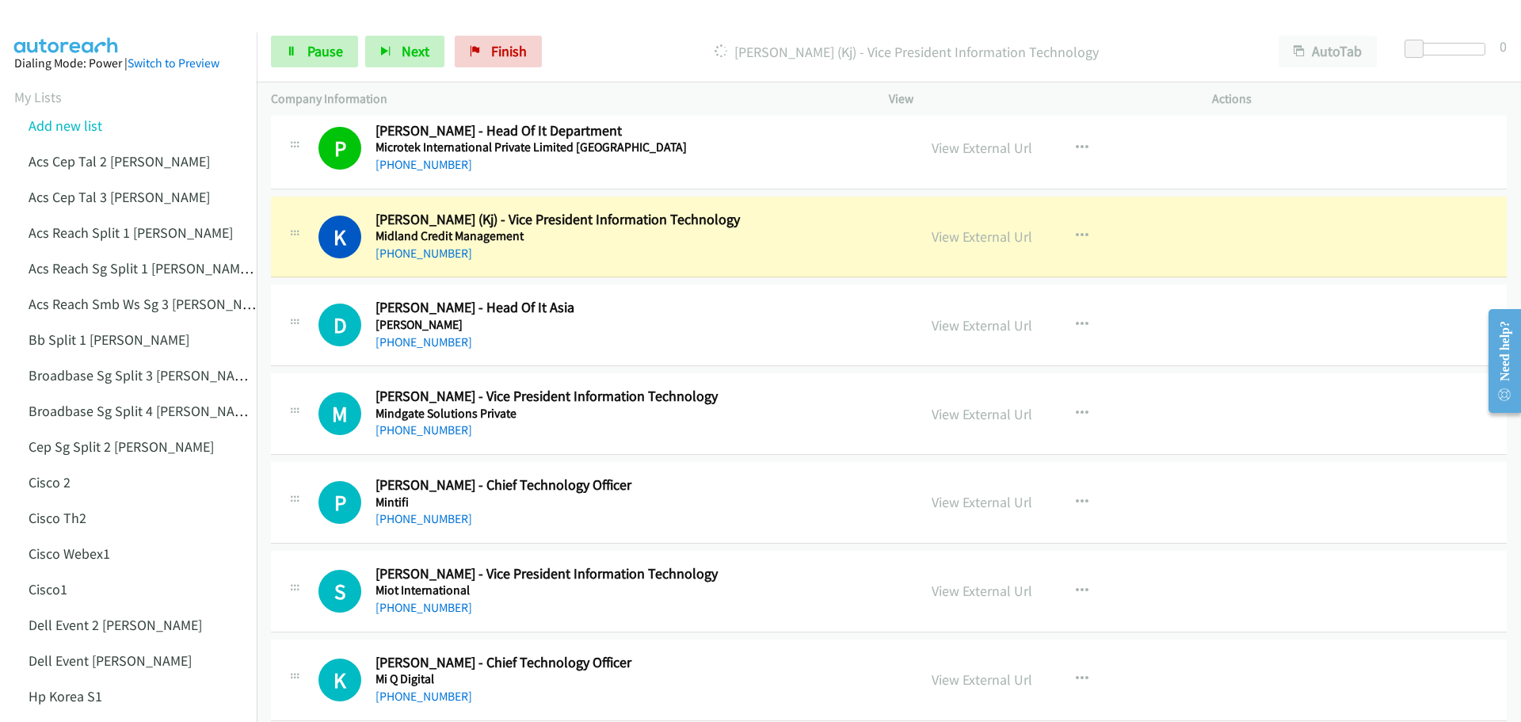
scroll to position [12198, 0]
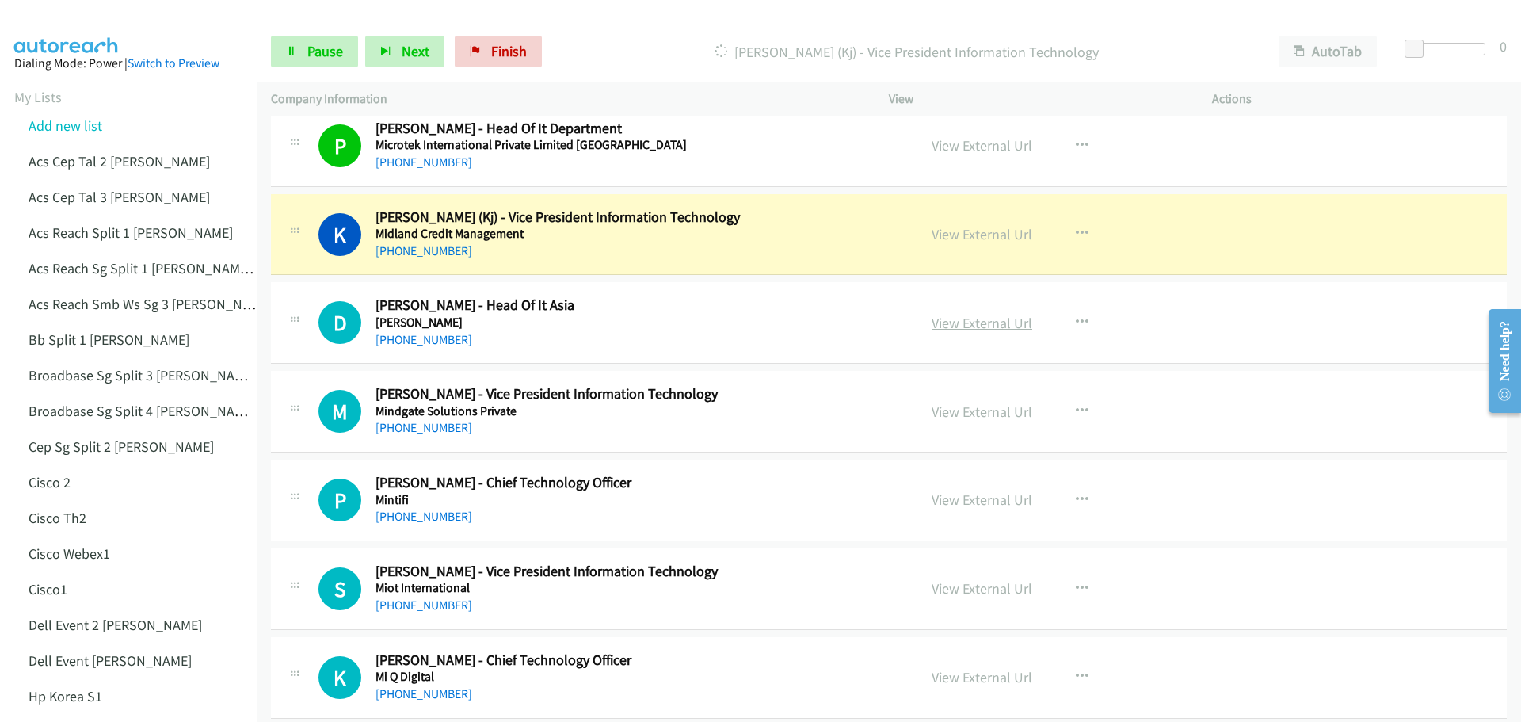
click at [977, 322] on link "View External Url" at bounding box center [981, 323] width 101 height 18
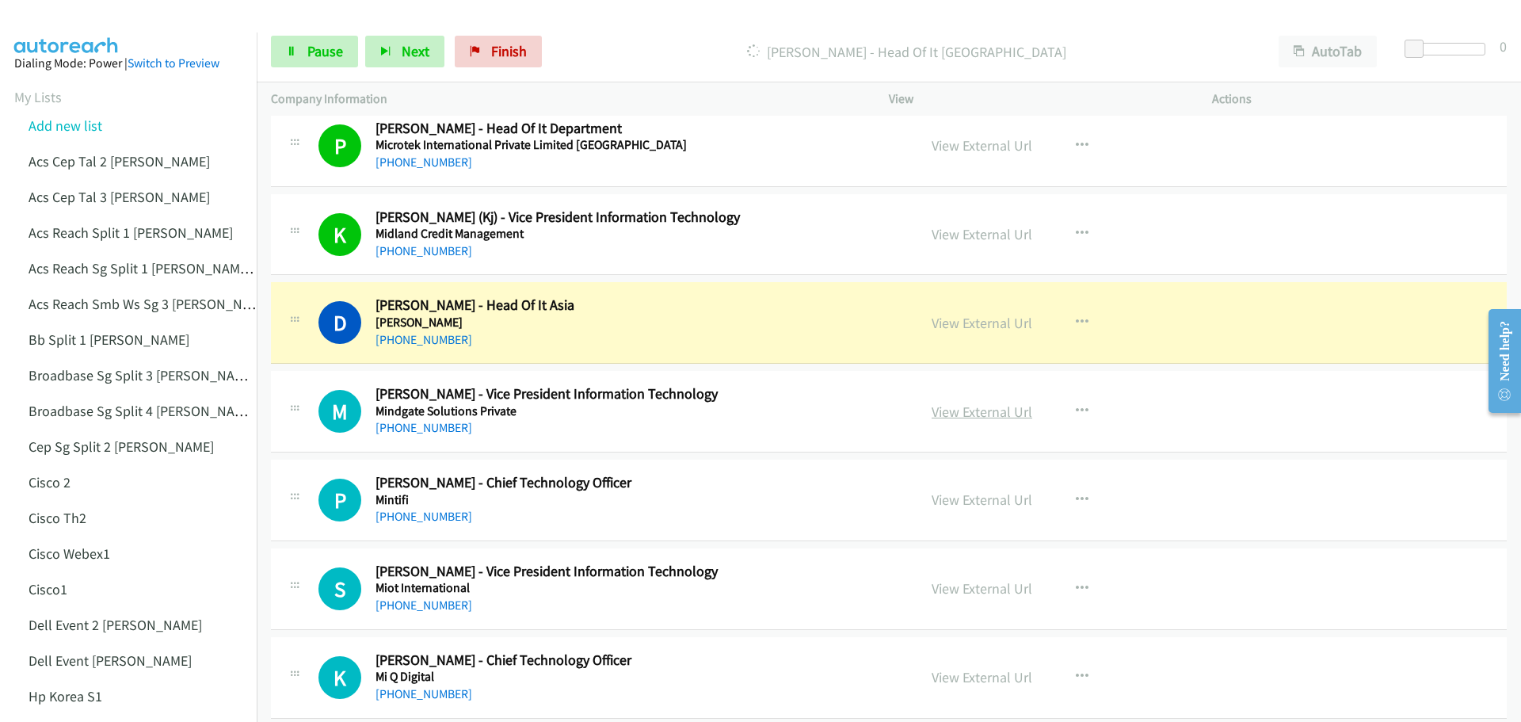
click at [967, 410] on link "View External Url" at bounding box center [981, 411] width 101 height 18
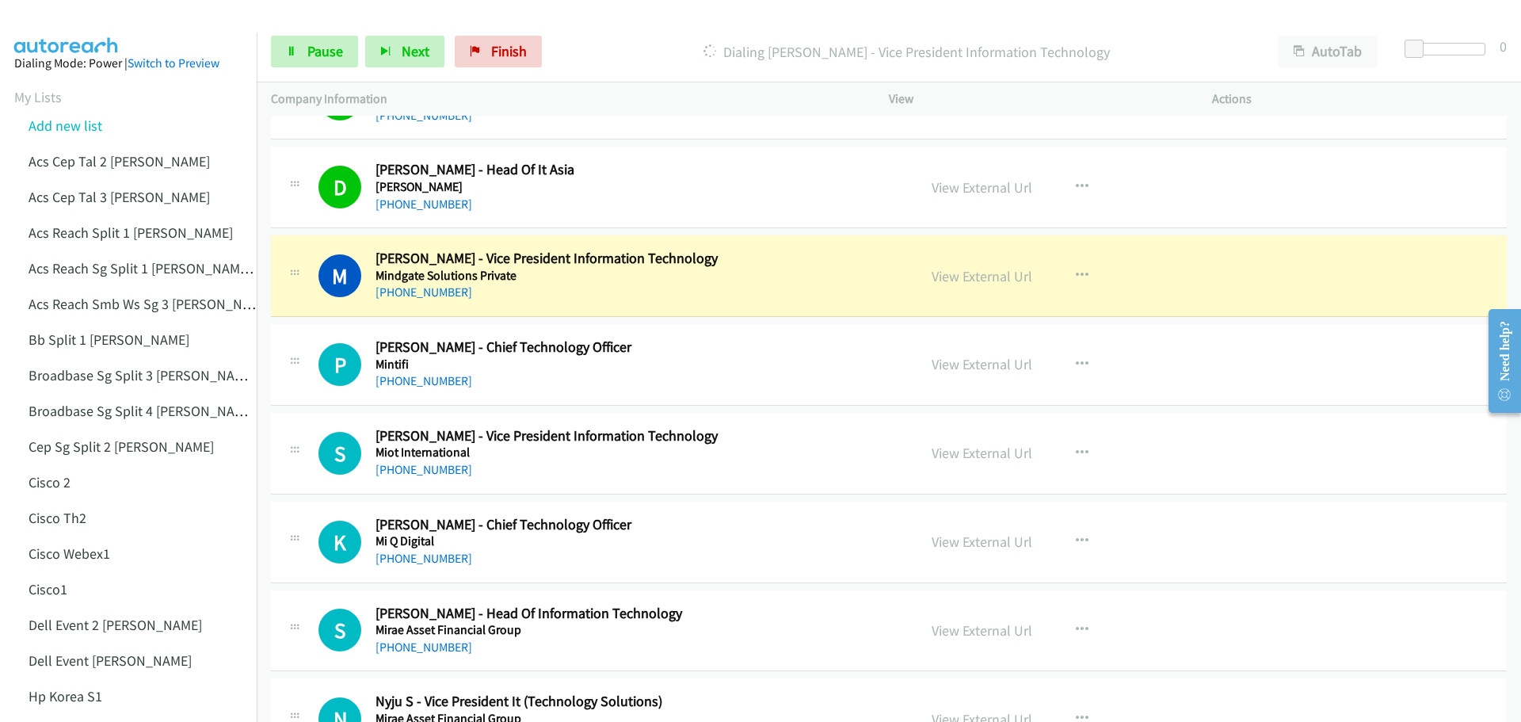
scroll to position [12435, 0]
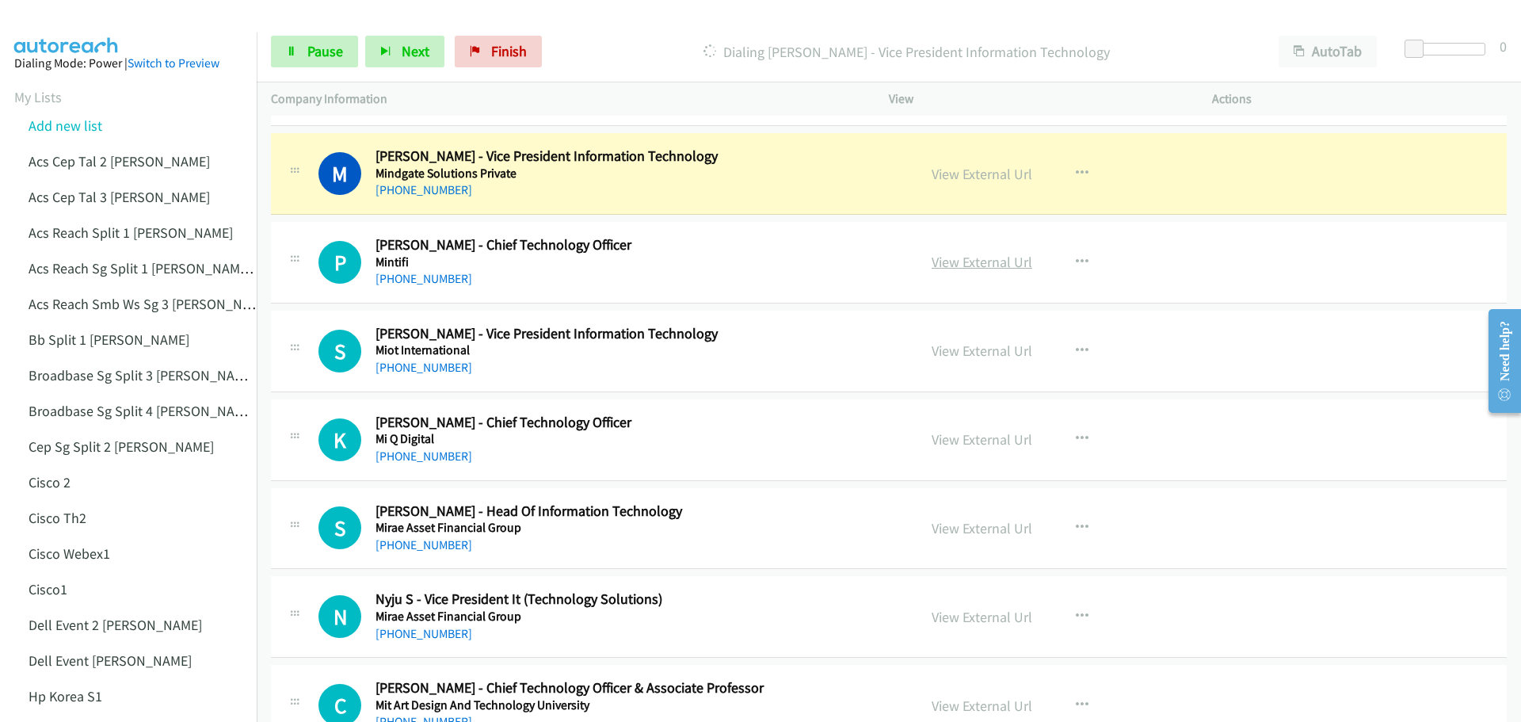
click at [973, 269] on link "View External Url" at bounding box center [981, 262] width 101 height 18
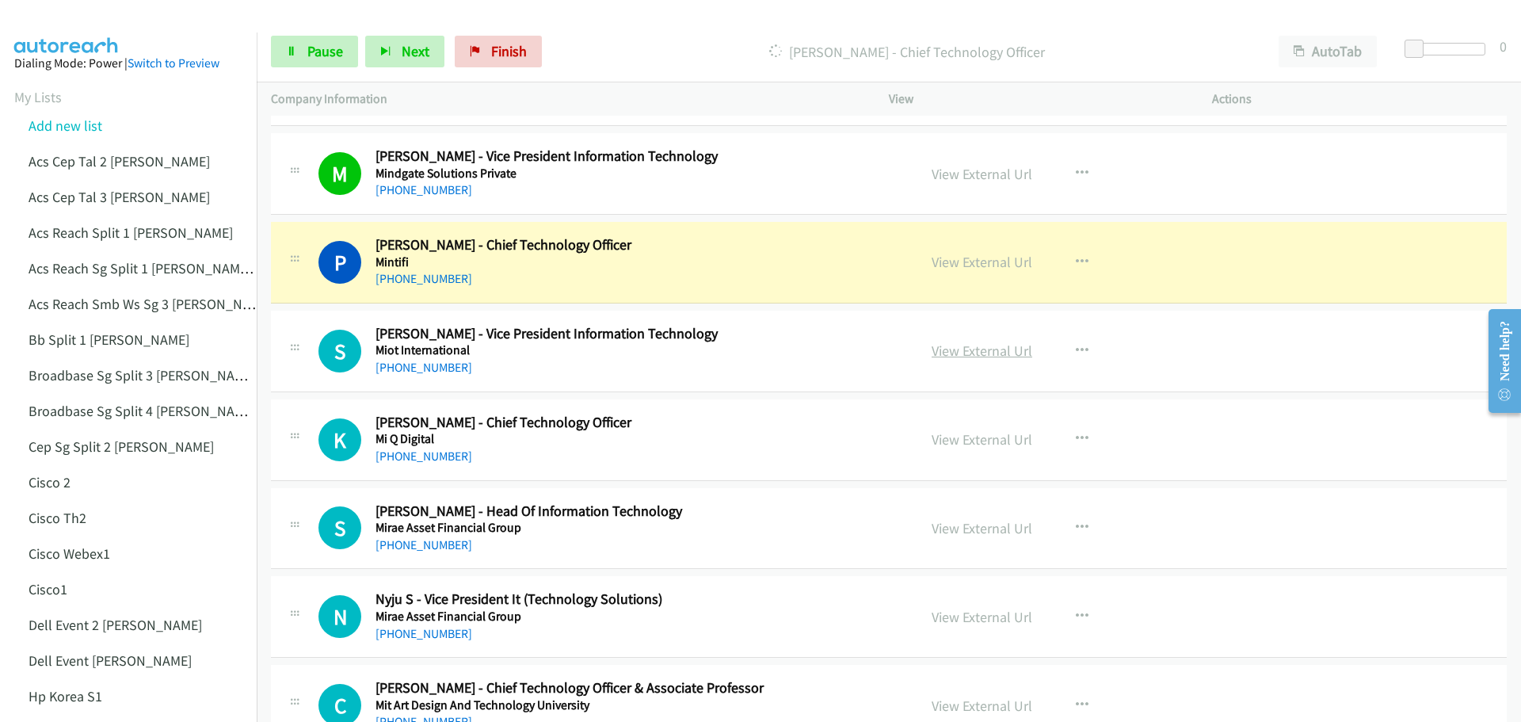
click at [974, 349] on link "View External Url" at bounding box center [981, 350] width 101 height 18
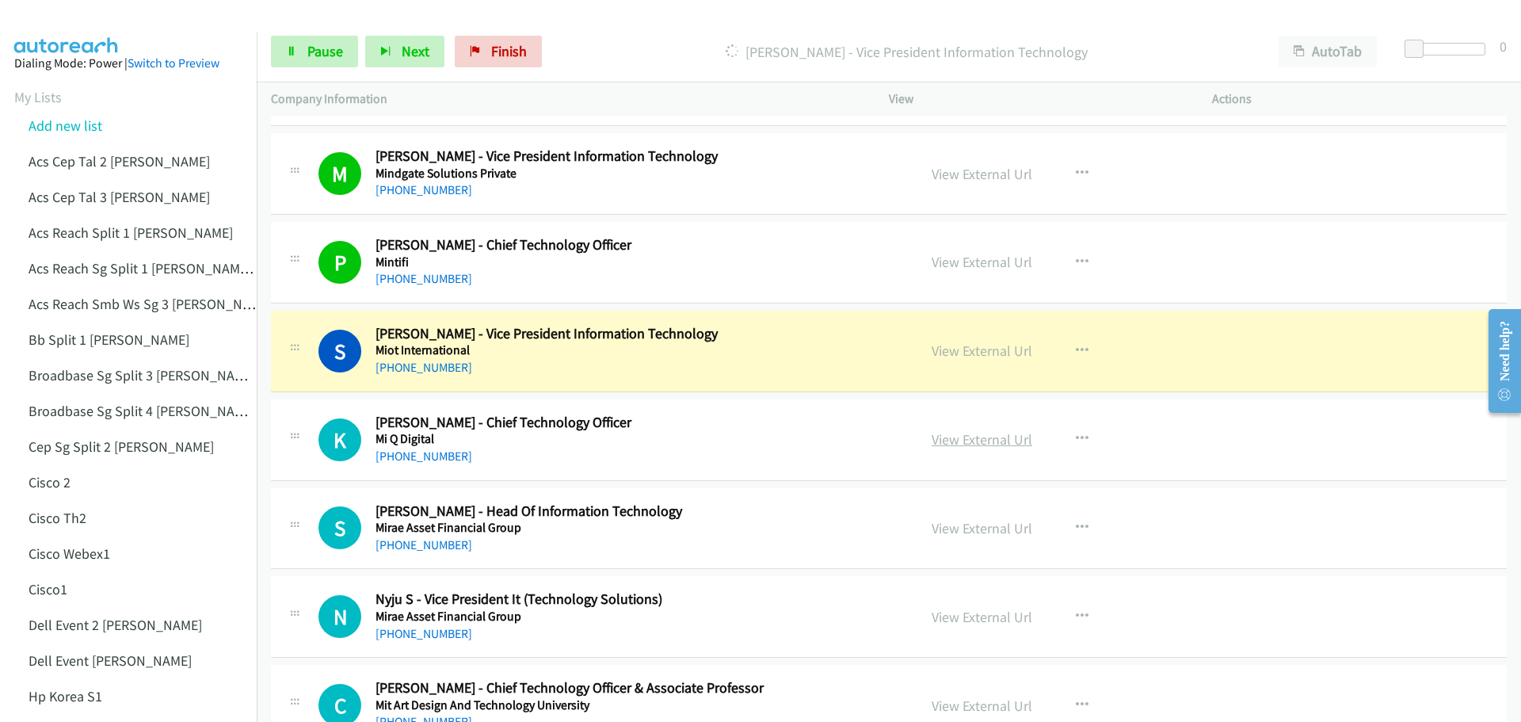
click at [997, 440] on link "View External Url" at bounding box center [981, 439] width 101 height 18
click at [322, 62] on link "Pause" at bounding box center [314, 52] width 87 height 32
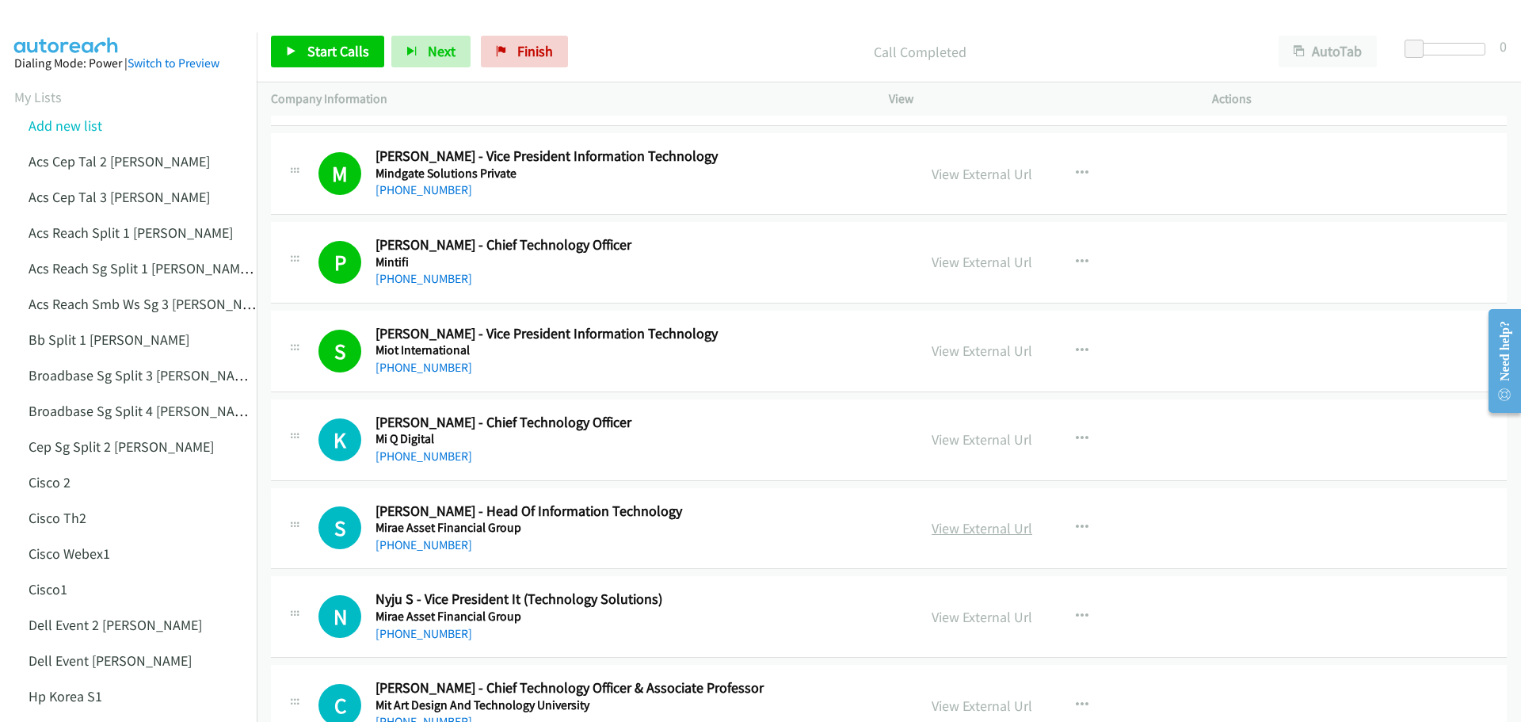
click at [981, 525] on link "View External Url" at bounding box center [981, 528] width 101 height 18
click at [327, 36] on link "Start Calls" at bounding box center [327, 52] width 113 height 32
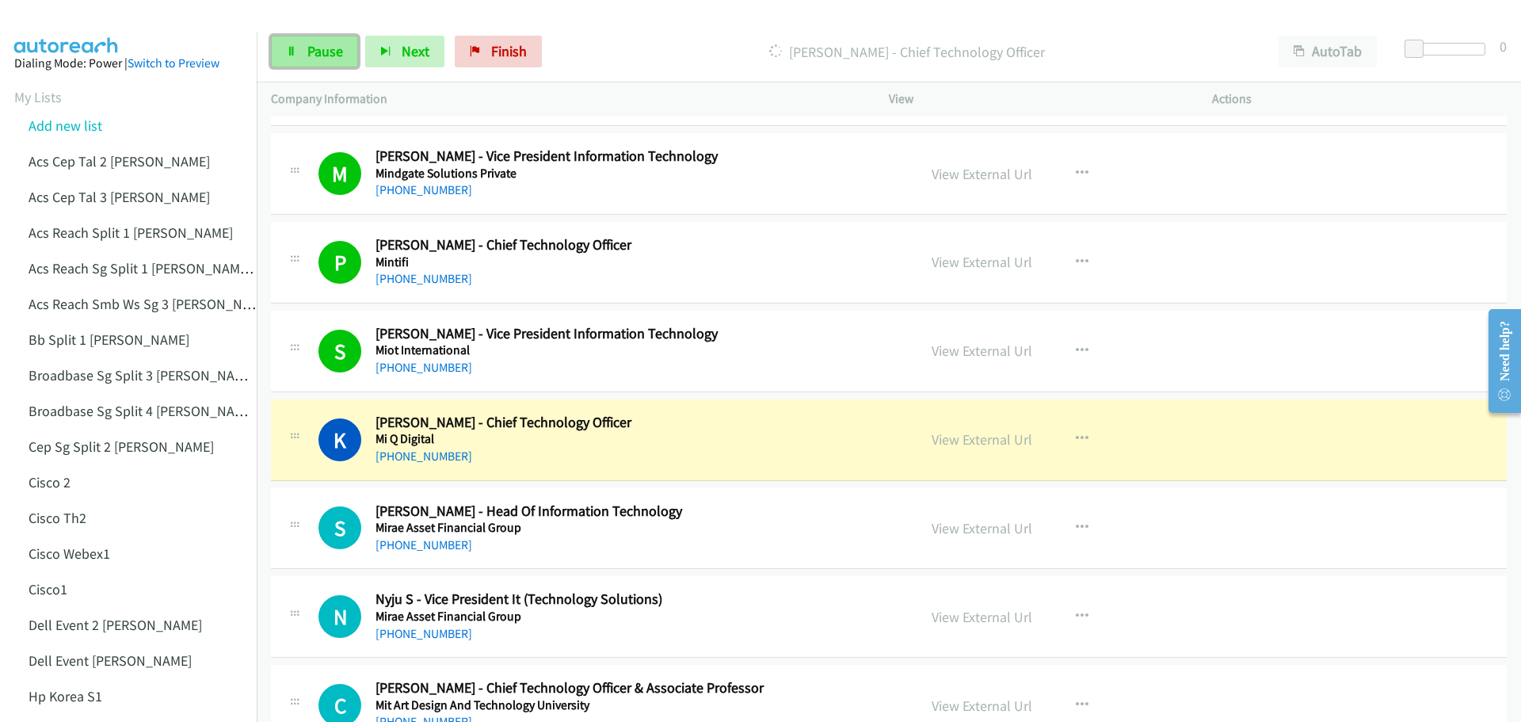
click at [338, 55] on span "Pause" at bounding box center [325, 51] width 36 height 18
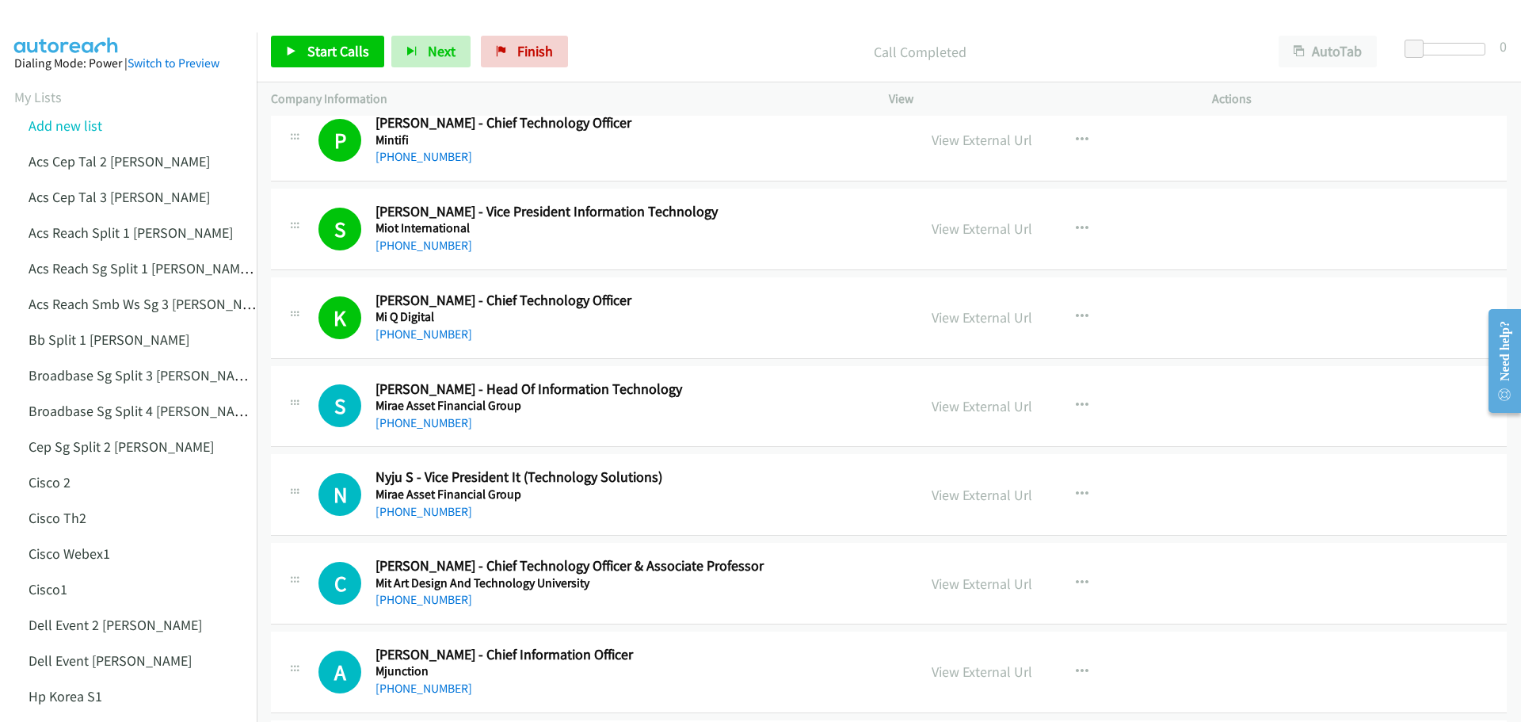
scroll to position [12594, 0]
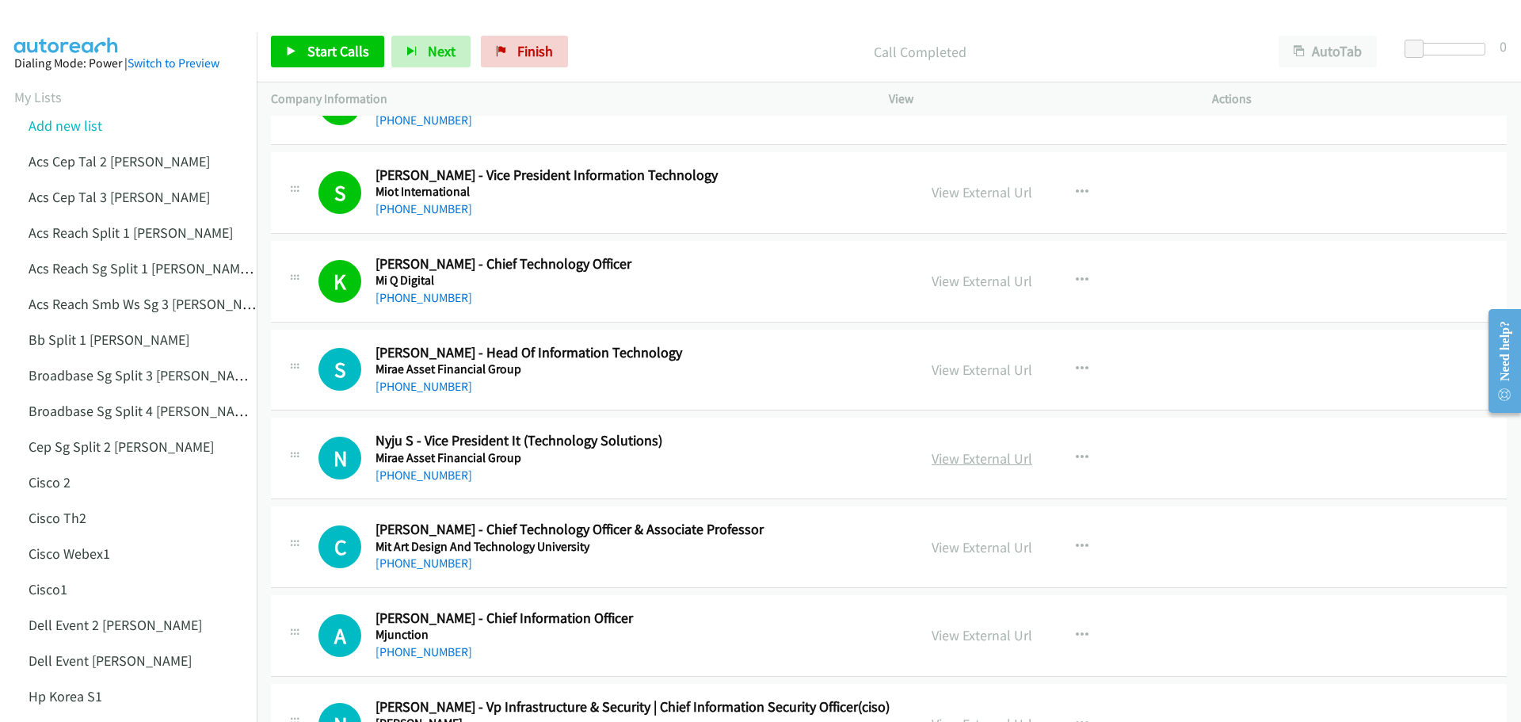
click at [998, 457] on link "View External Url" at bounding box center [981, 458] width 101 height 18
click at [337, 53] on span "Start Calls" at bounding box center [338, 51] width 62 height 18
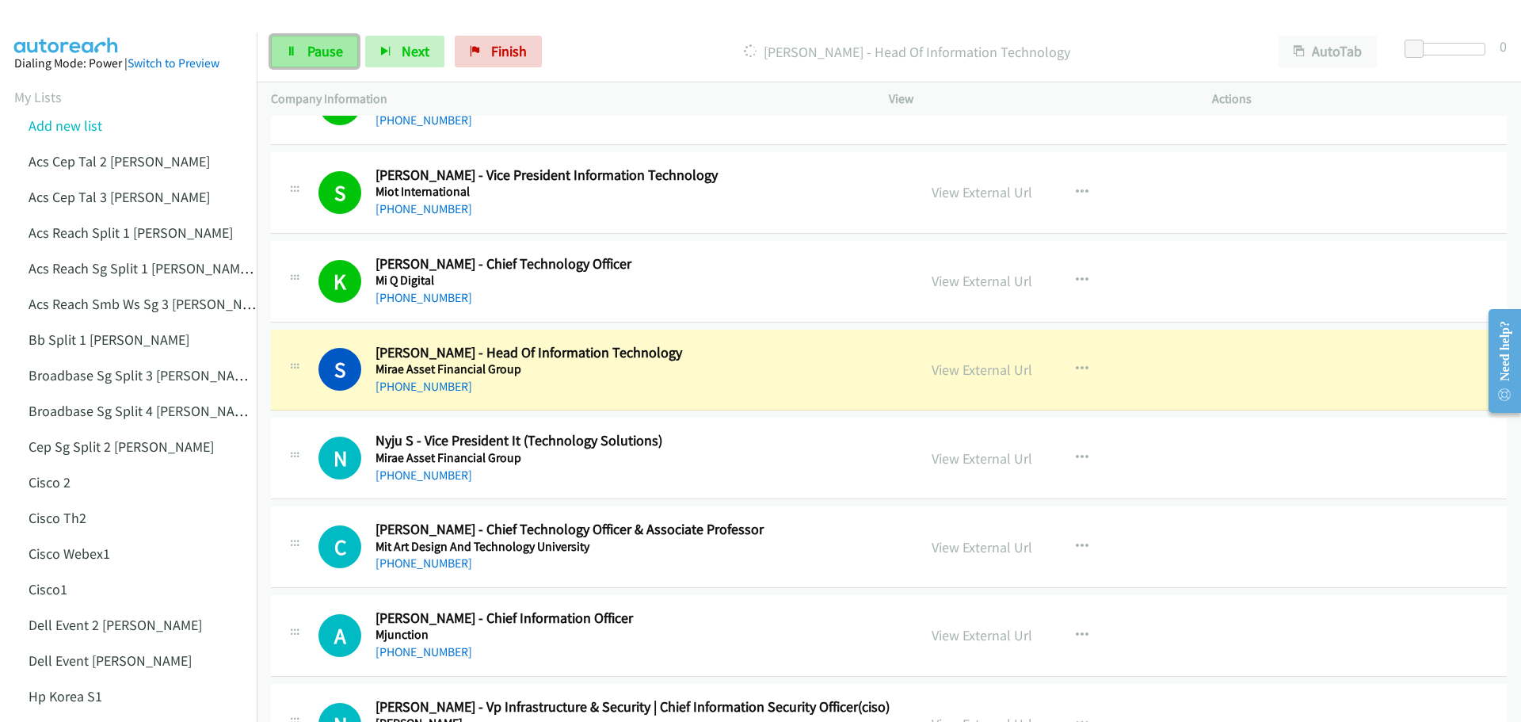
click at [329, 53] on span "Pause" at bounding box center [325, 51] width 36 height 18
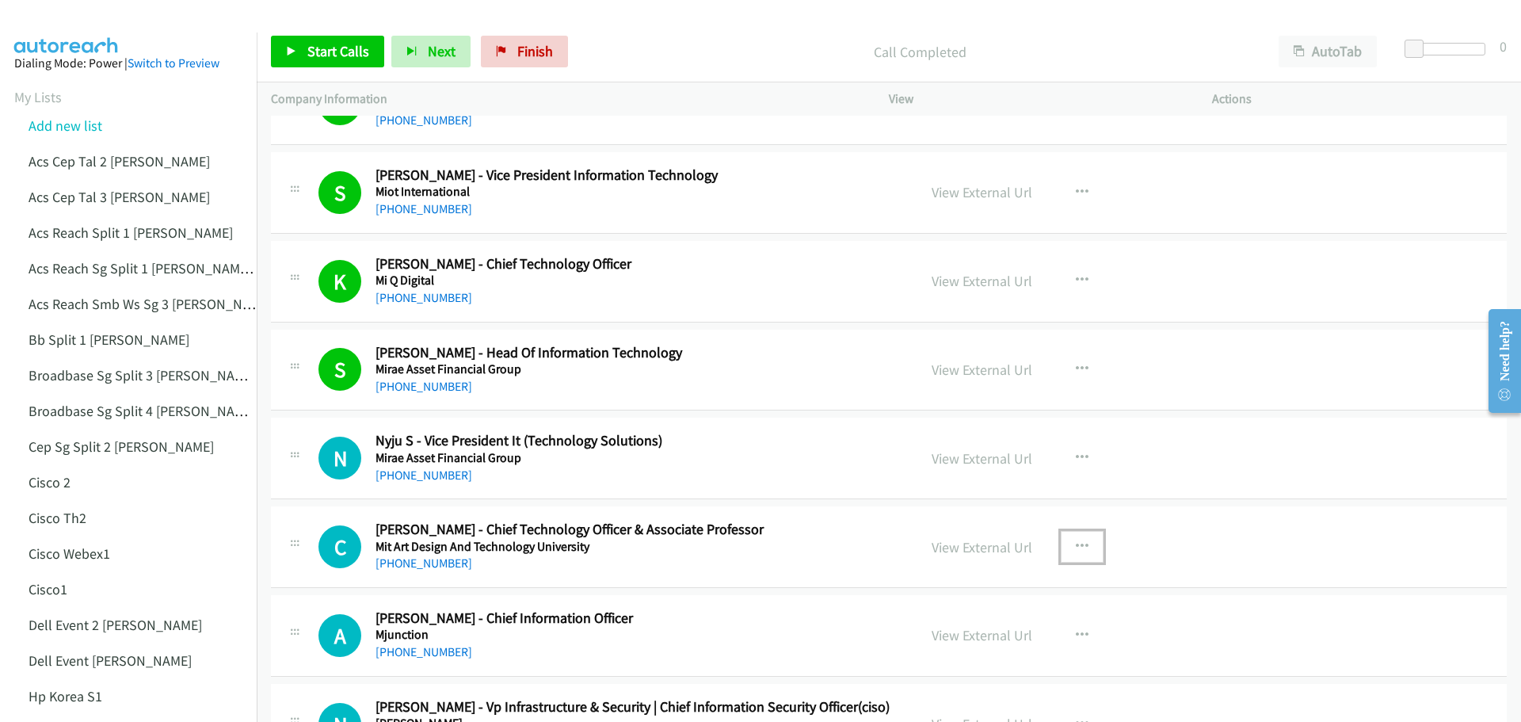
click at [1082, 544] on button "button" at bounding box center [1082, 547] width 43 height 32
click at [1142, 18] on div at bounding box center [760, 361] width 1521 height 722
click at [1076, 551] on icon "button" at bounding box center [1082, 546] width 13 height 13
click at [1000, 649] on link "Start Calls Here" at bounding box center [997, 650] width 211 height 32
click at [960, 544] on link "View External Url" at bounding box center [981, 547] width 101 height 18
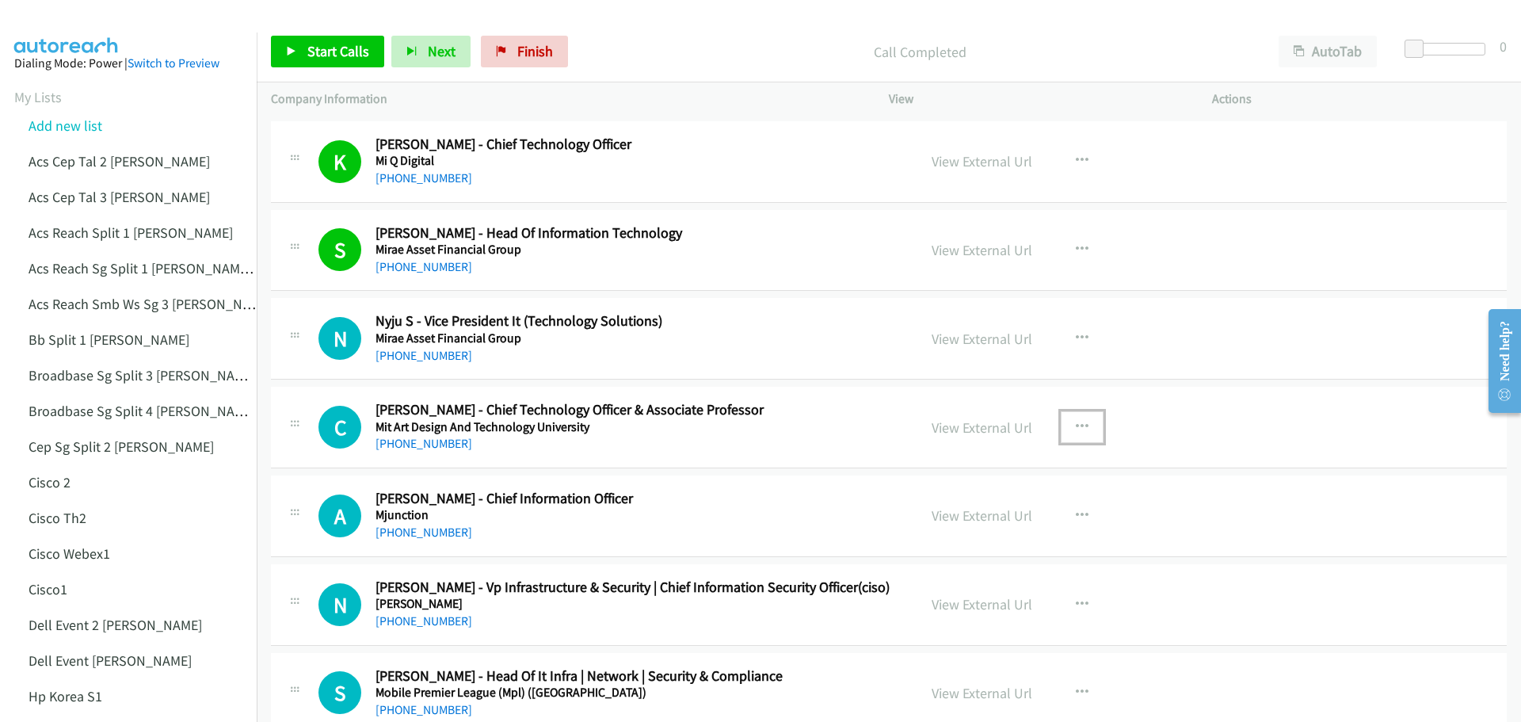
scroll to position [12752, 0]
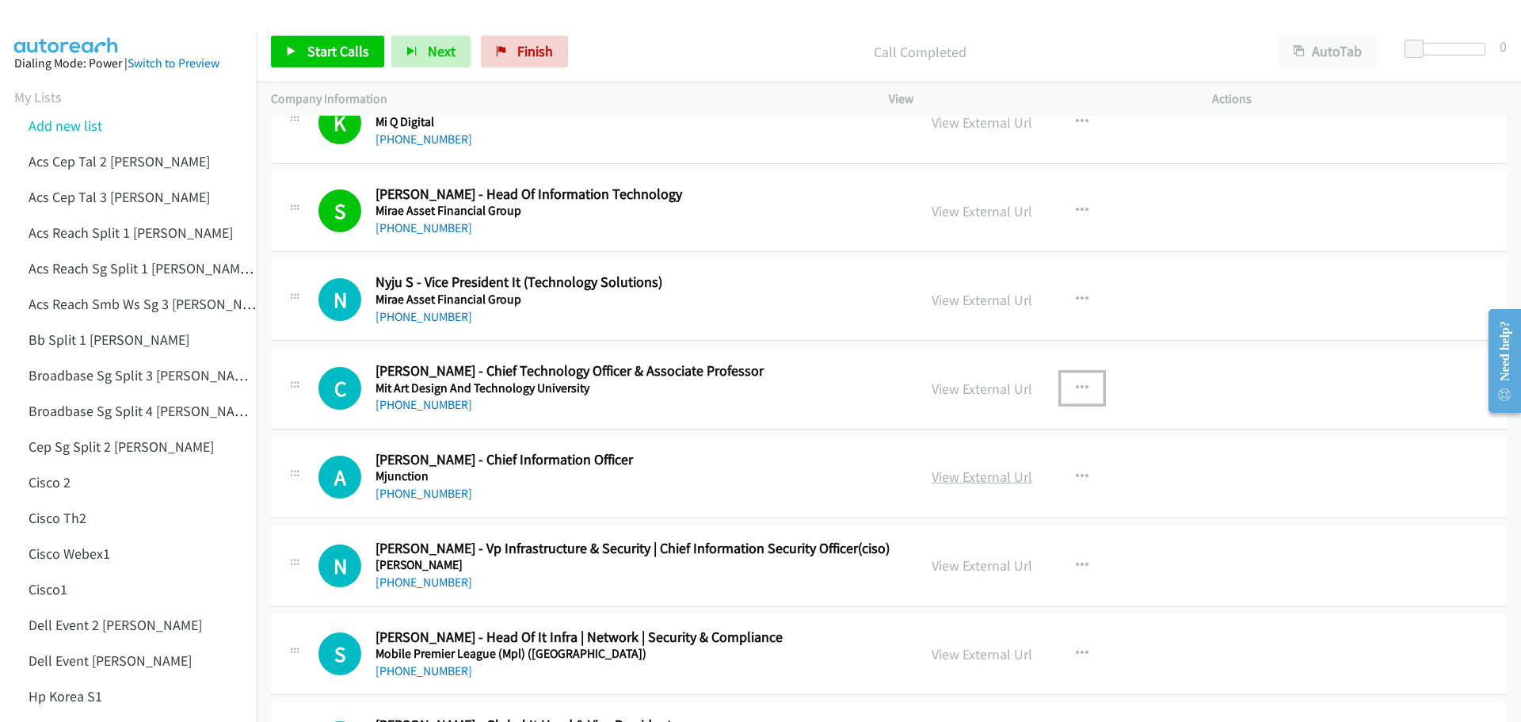
click at [992, 481] on link "View External Url" at bounding box center [981, 476] width 101 height 18
click at [314, 55] on span "Start Calls" at bounding box center [338, 51] width 62 height 18
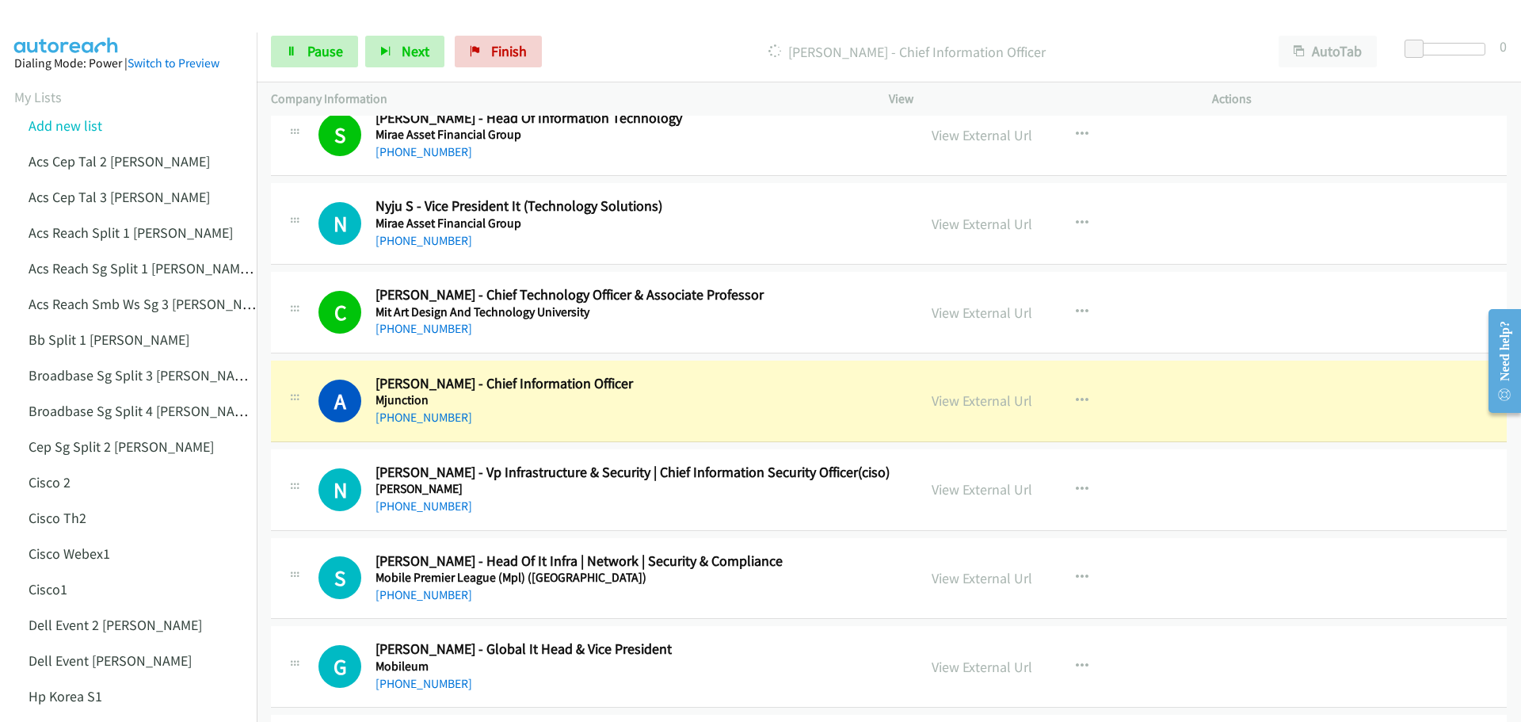
scroll to position [12831, 0]
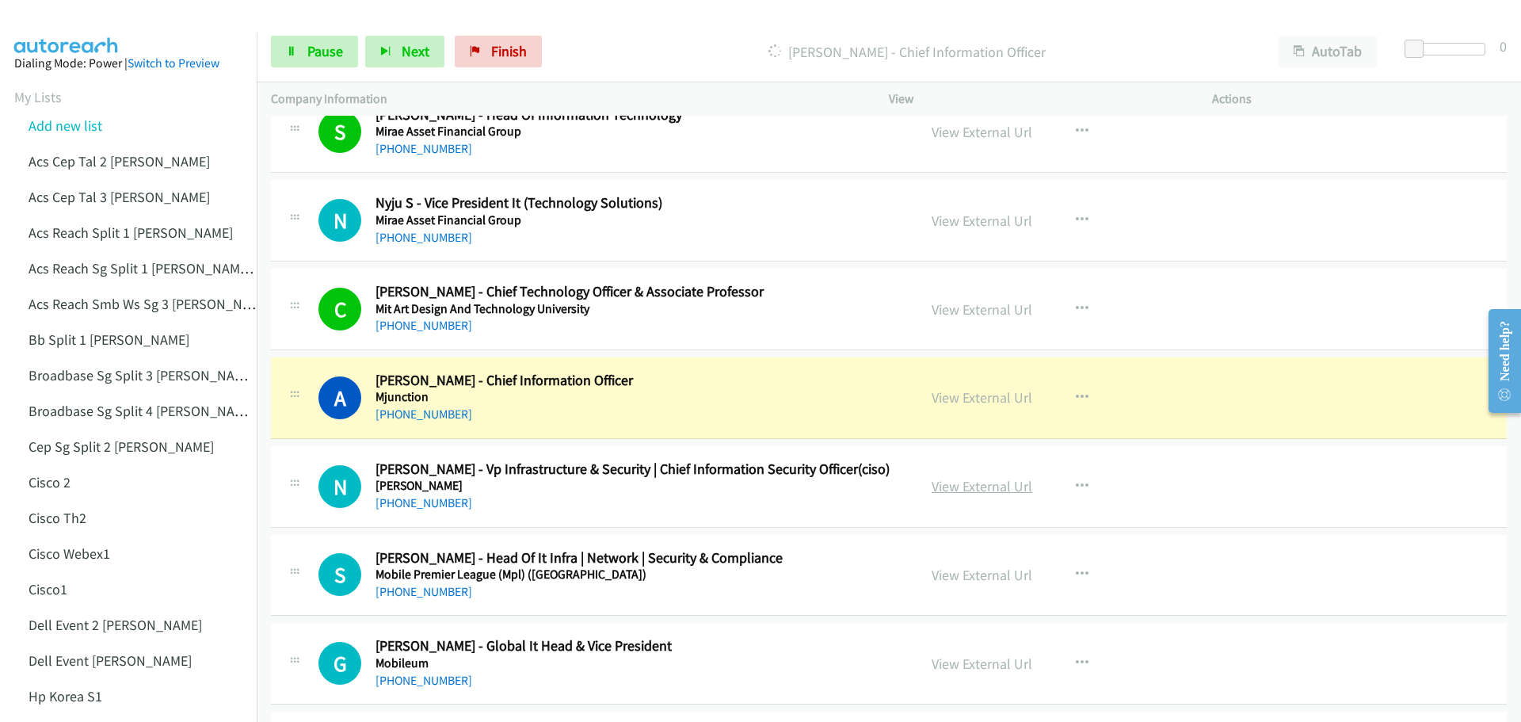
click at [957, 495] on link "View External Url" at bounding box center [981, 486] width 101 height 18
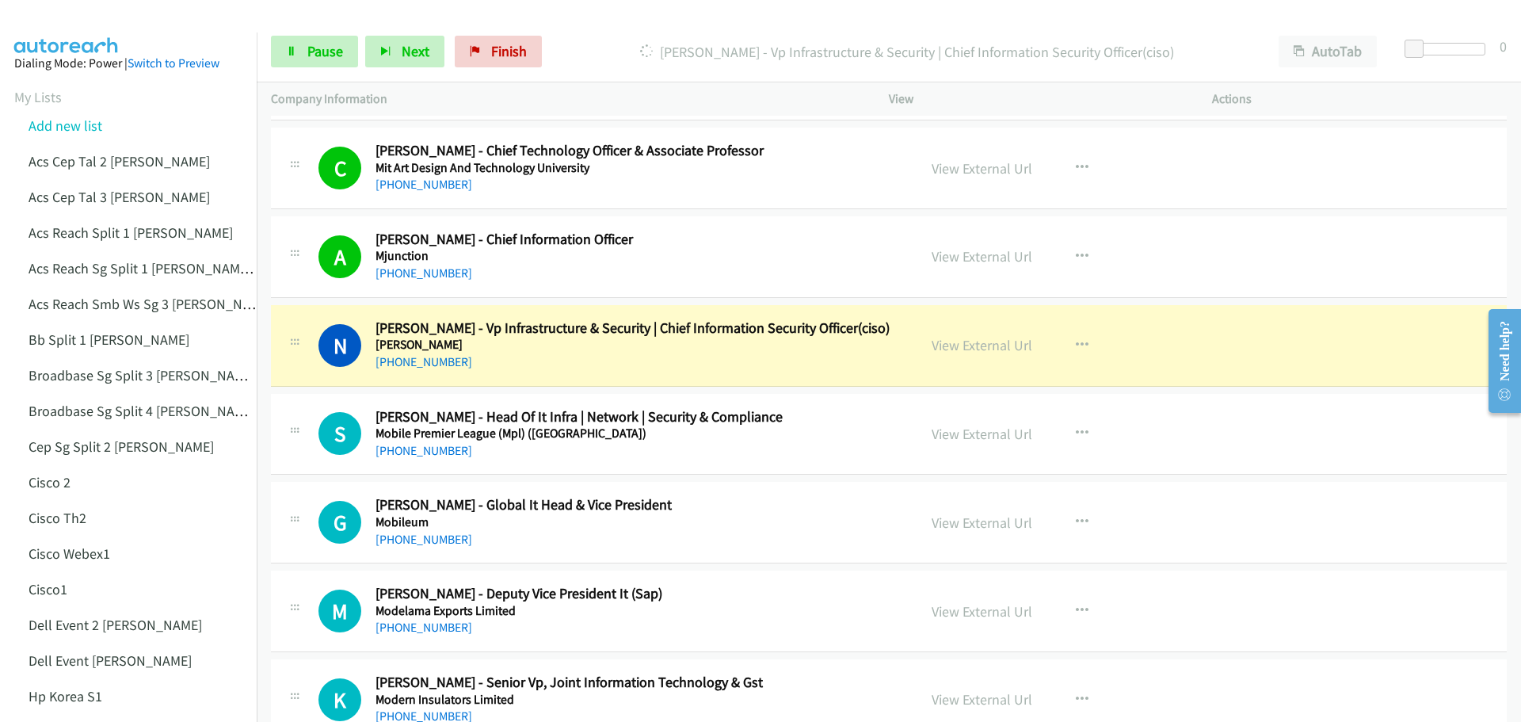
scroll to position [13069, 0]
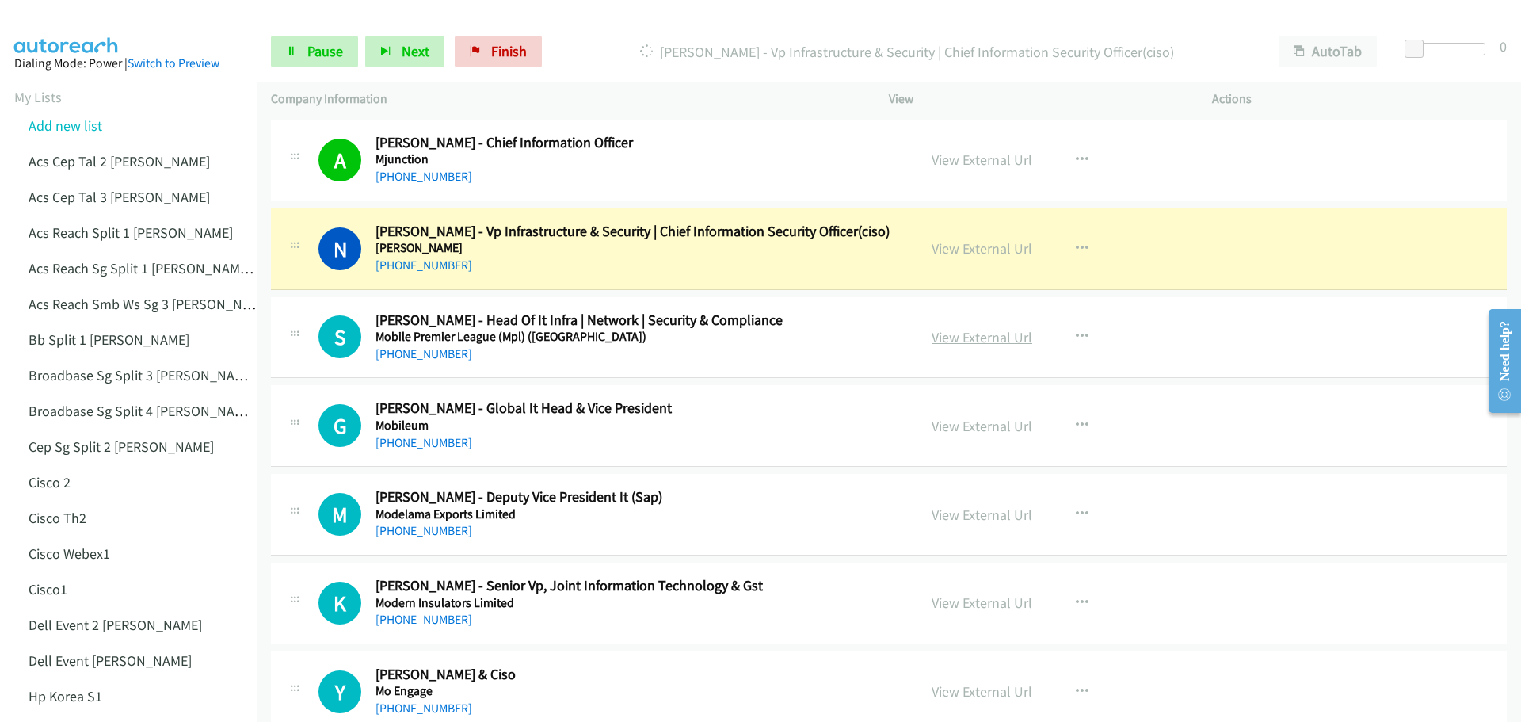
click at [958, 335] on link "View External Url" at bounding box center [981, 337] width 101 height 18
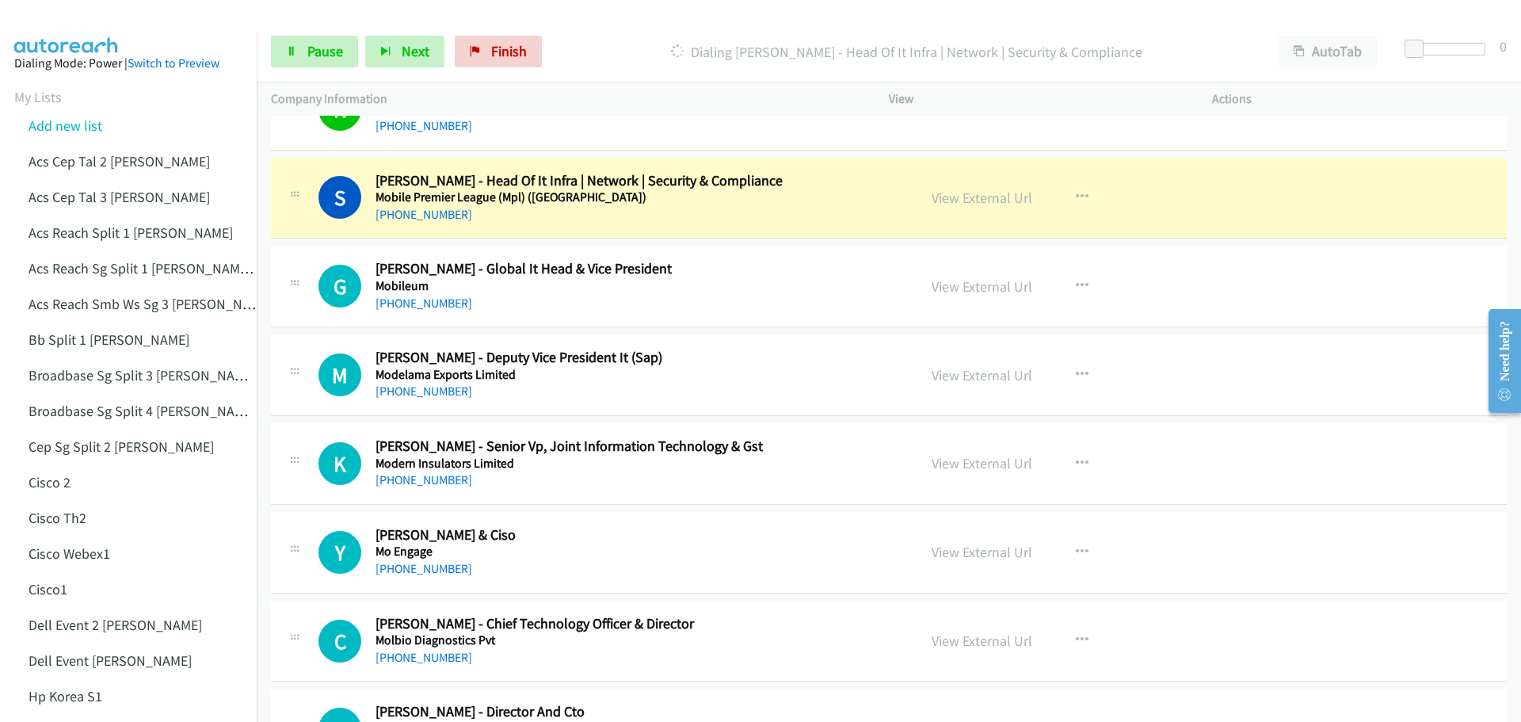
scroll to position [13227, 0]
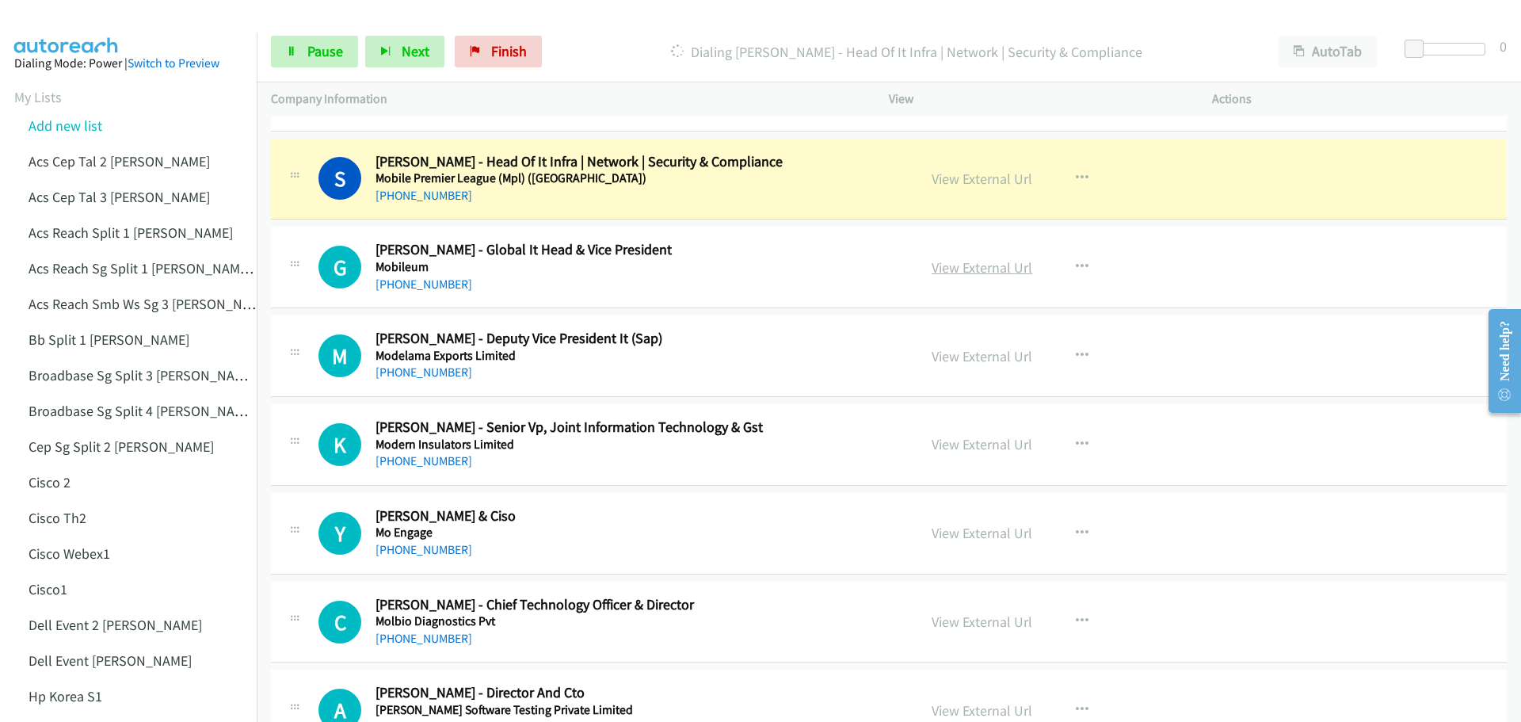
click at [988, 267] on link "View External Url" at bounding box center [981, 267] width 101 height 18
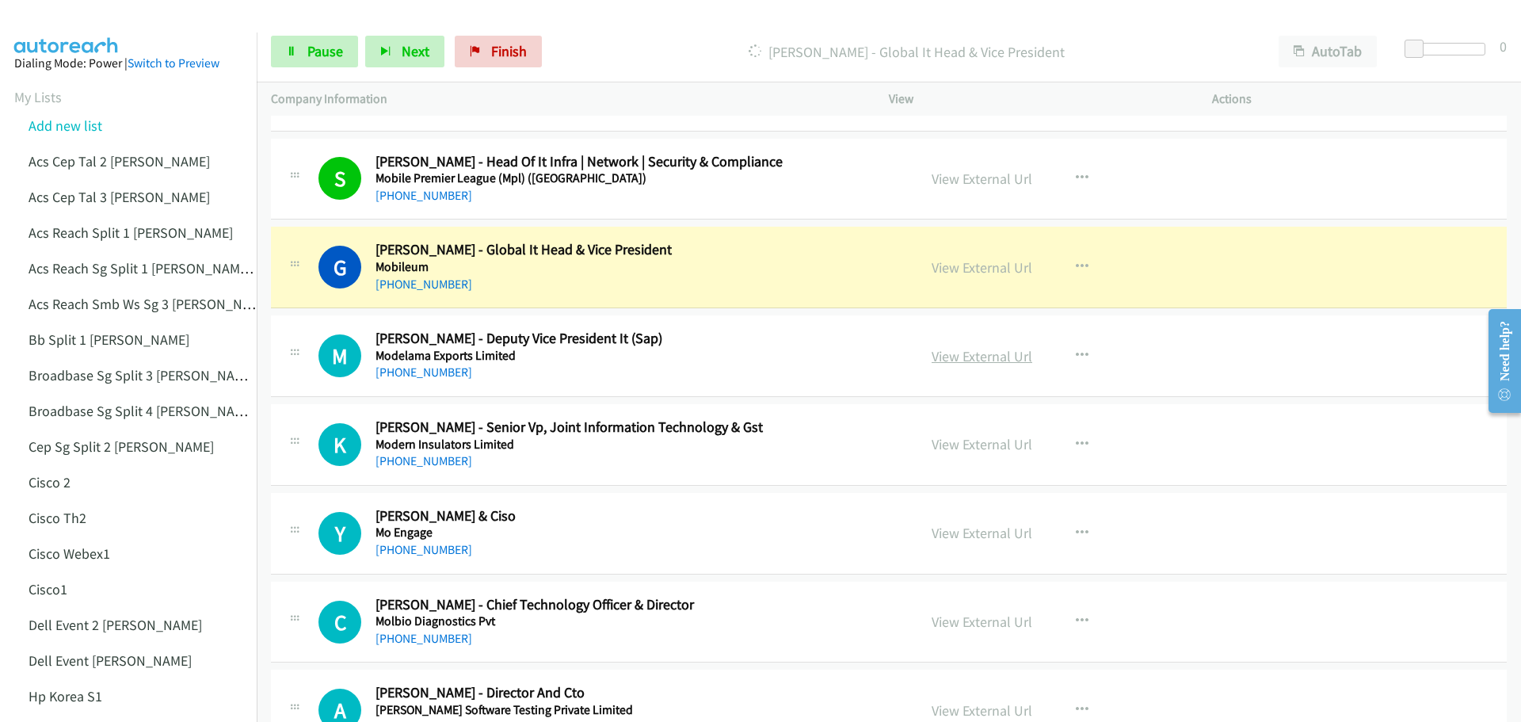
click at [983, 352] on link "View External Url" at bounding box center [981, 356] width 101 height 18
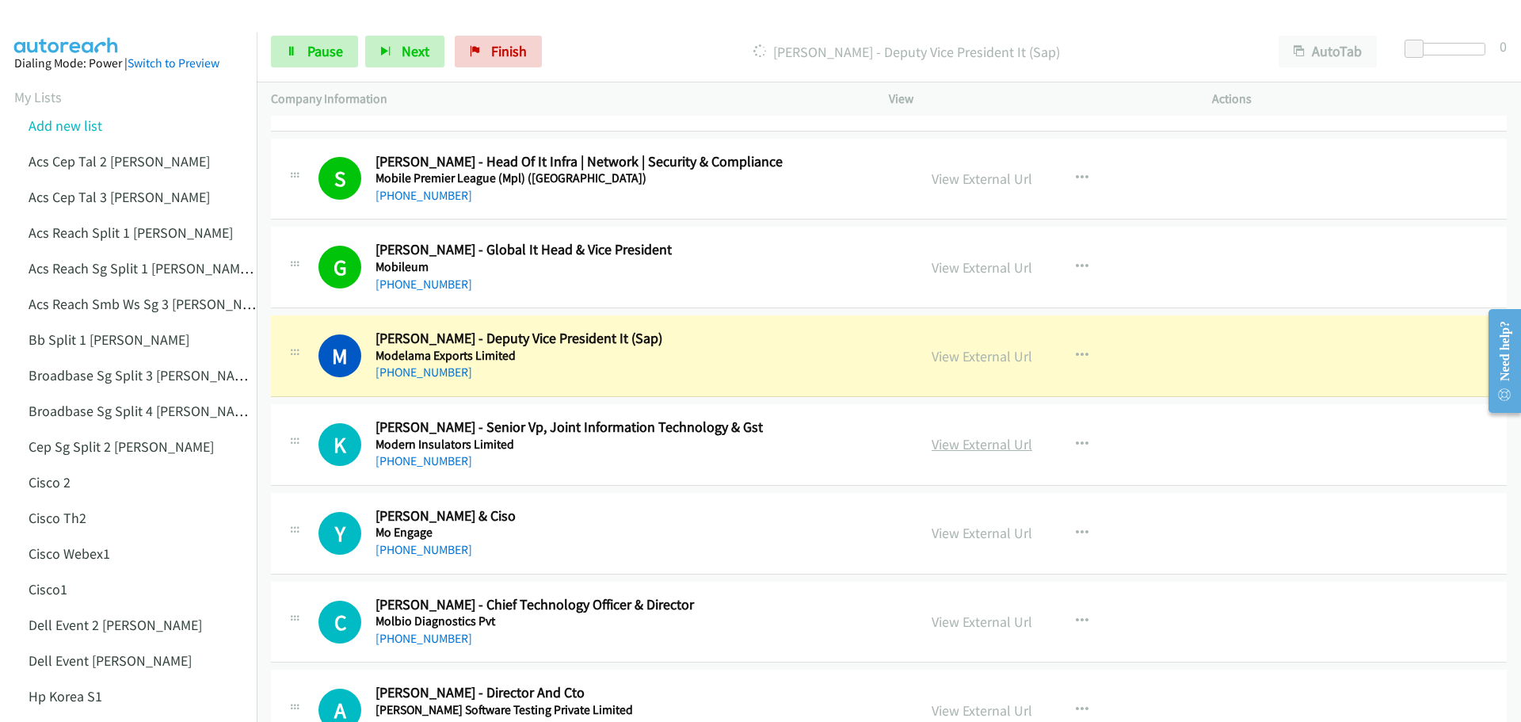
click at [963, 440] on link "View External Url" at bounding box center [981, 444] width 101 height 18
click at [301, 57] on link "Pause" at bounding box center [314, 52] width 87 height 32
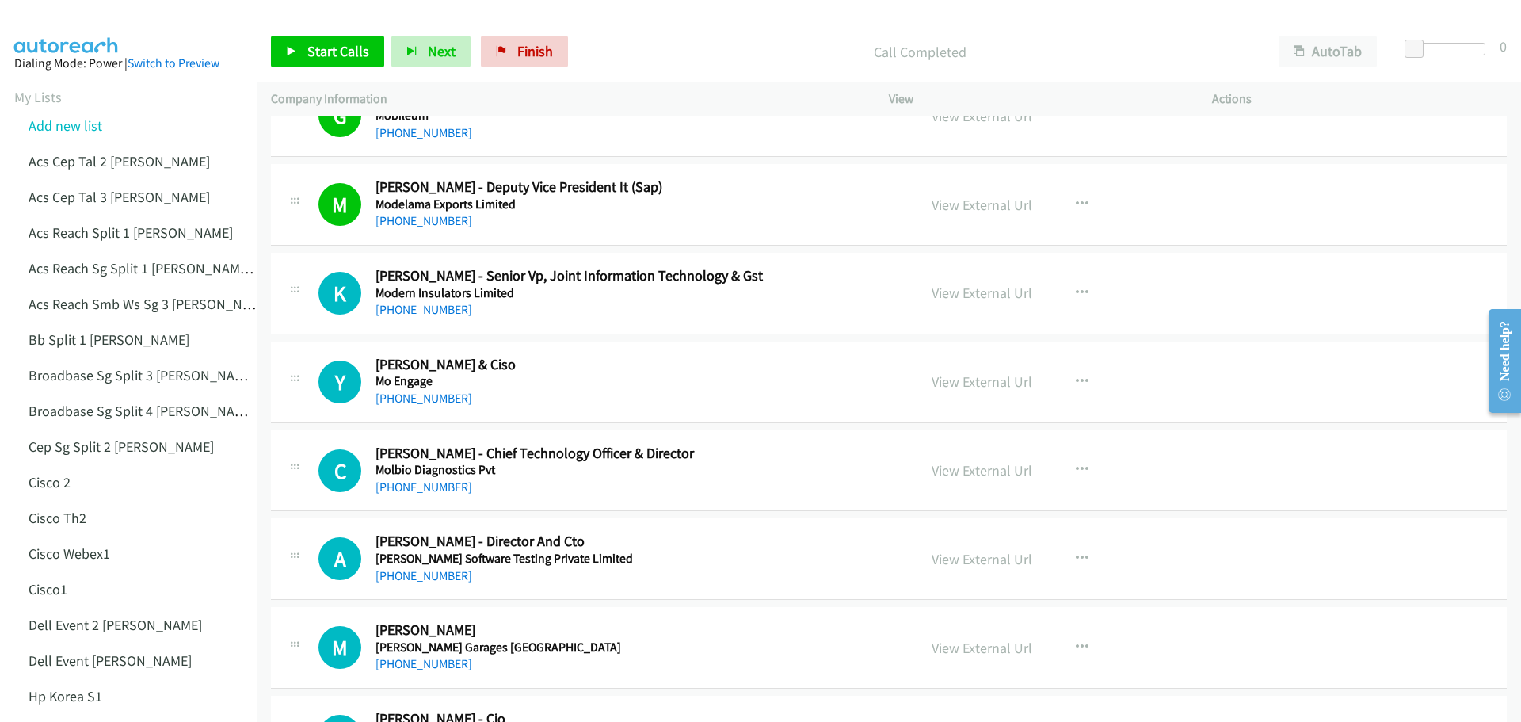
scroll to position [13386, 0]
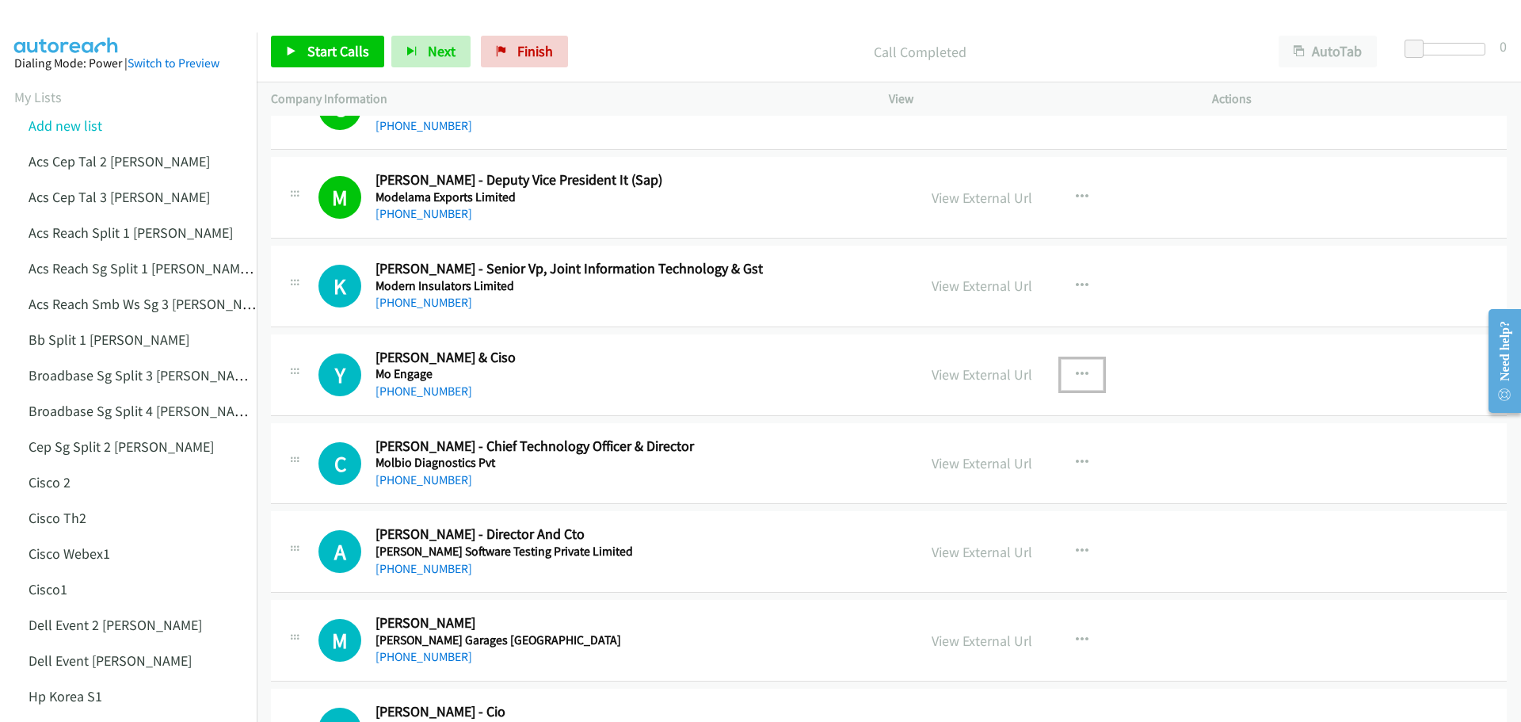
click at [1076, 372] on icon "button" at bounding box center [1082, 374] width 13 height 13
click at [1010, 471] on link "Start Calls Here" at bounding box center [997, 478] width 211 height 32
click at [965, 372] on link "View External Url" at bounding box center [981, 374] width 101 height 18
click at [967, 463] on link "View External Url" at bounding box center [981, 463] width 101 height 18
click at [323, 59] on span "Start Calls" at bounding box center [338, 51] width 62 height 18
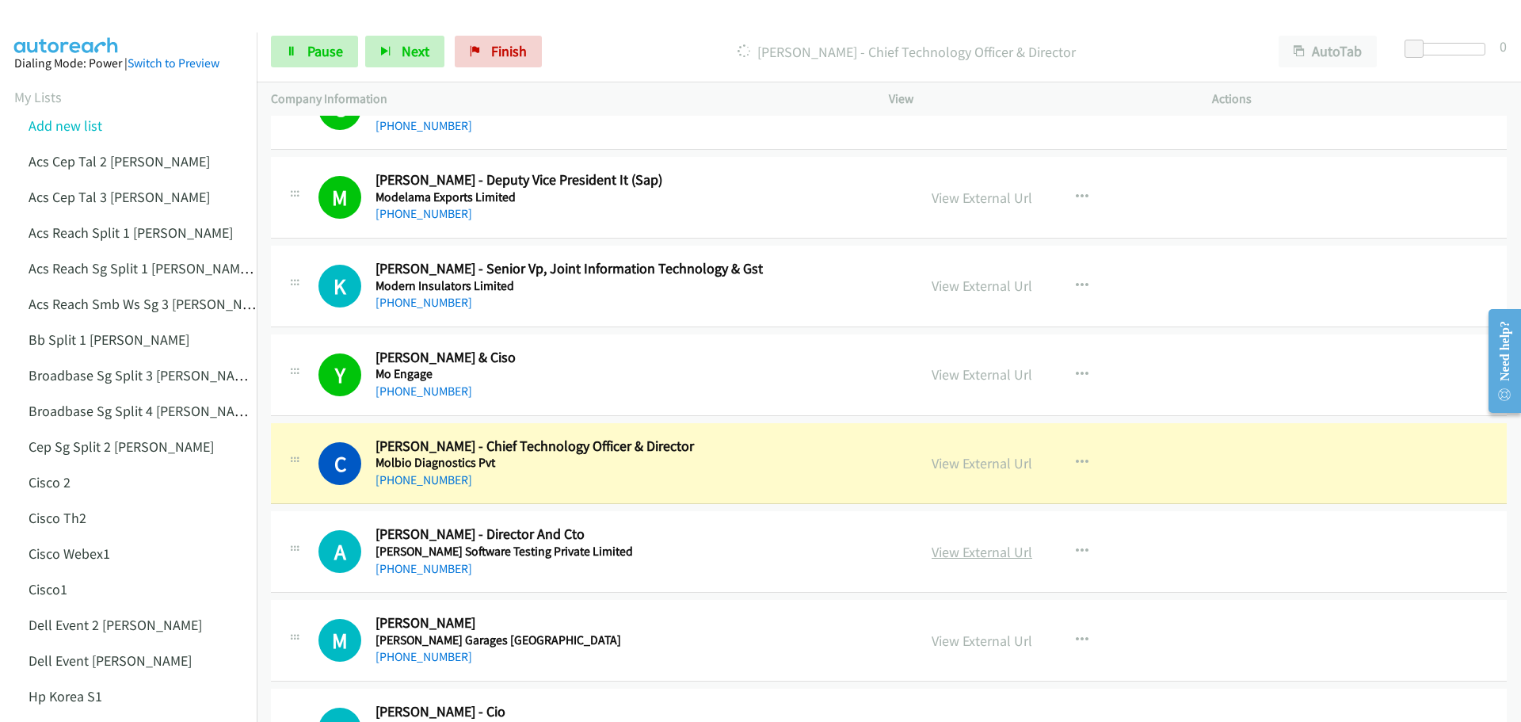
click at [955, 549] on link "View External Url" at bounding box center [981, 552] width 101 height 18
click at [310, 63] on link "Pause" at bounding box center [314, 52] width 87 height 32
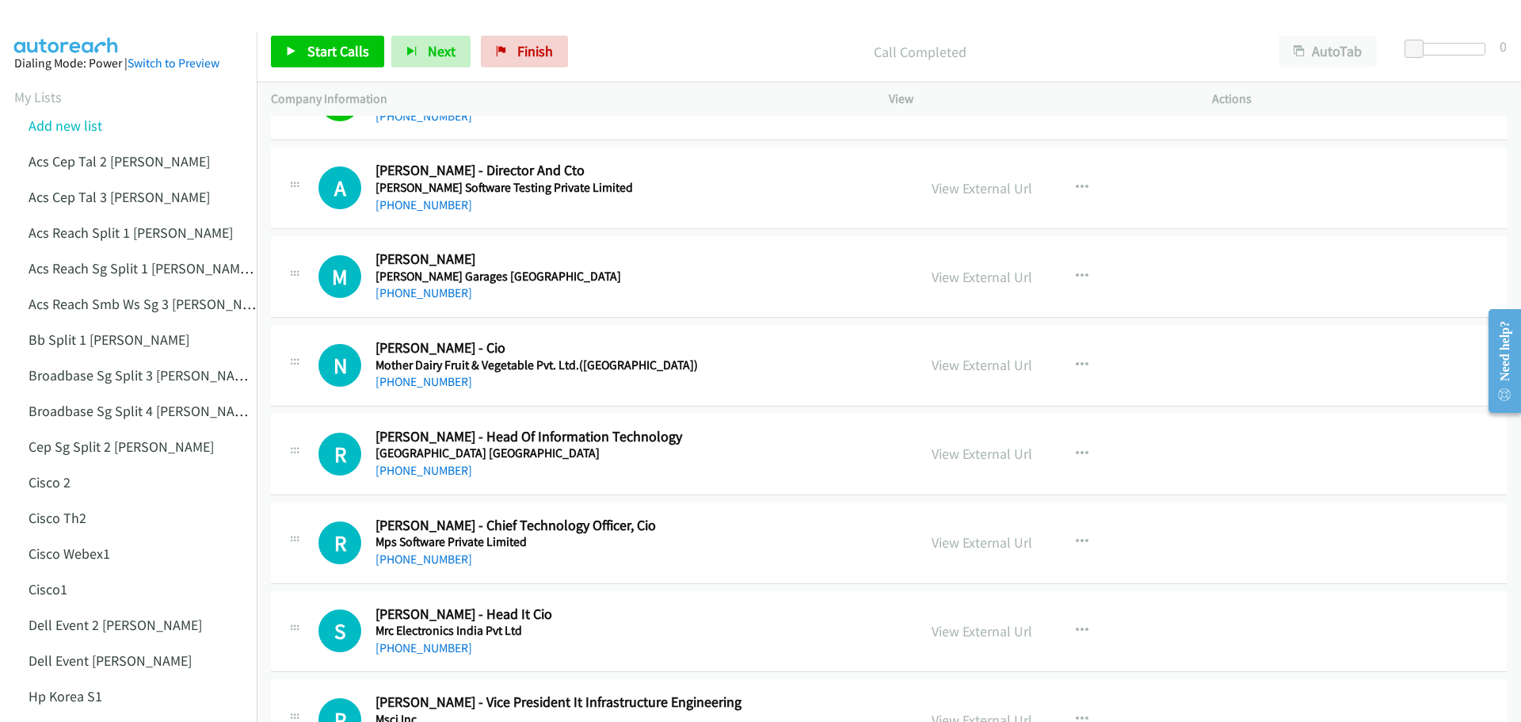
scroll to position [13782, 0]
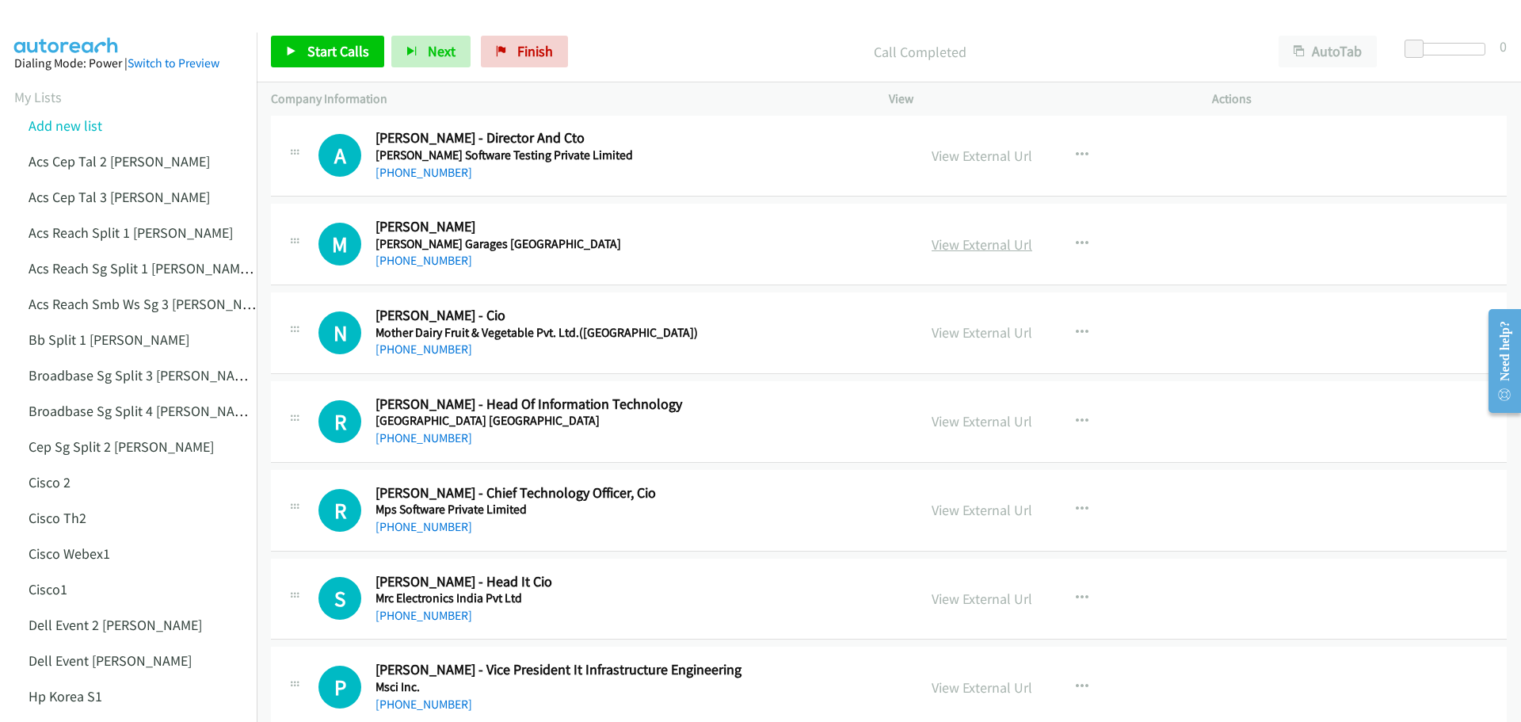
click at [964, 245] on link "View External Url" at bounding box center [981, 244] width 101 height 18
click at [331, 44] on span "Start Calls" at bounding box center [338, 51] width 62 height 18
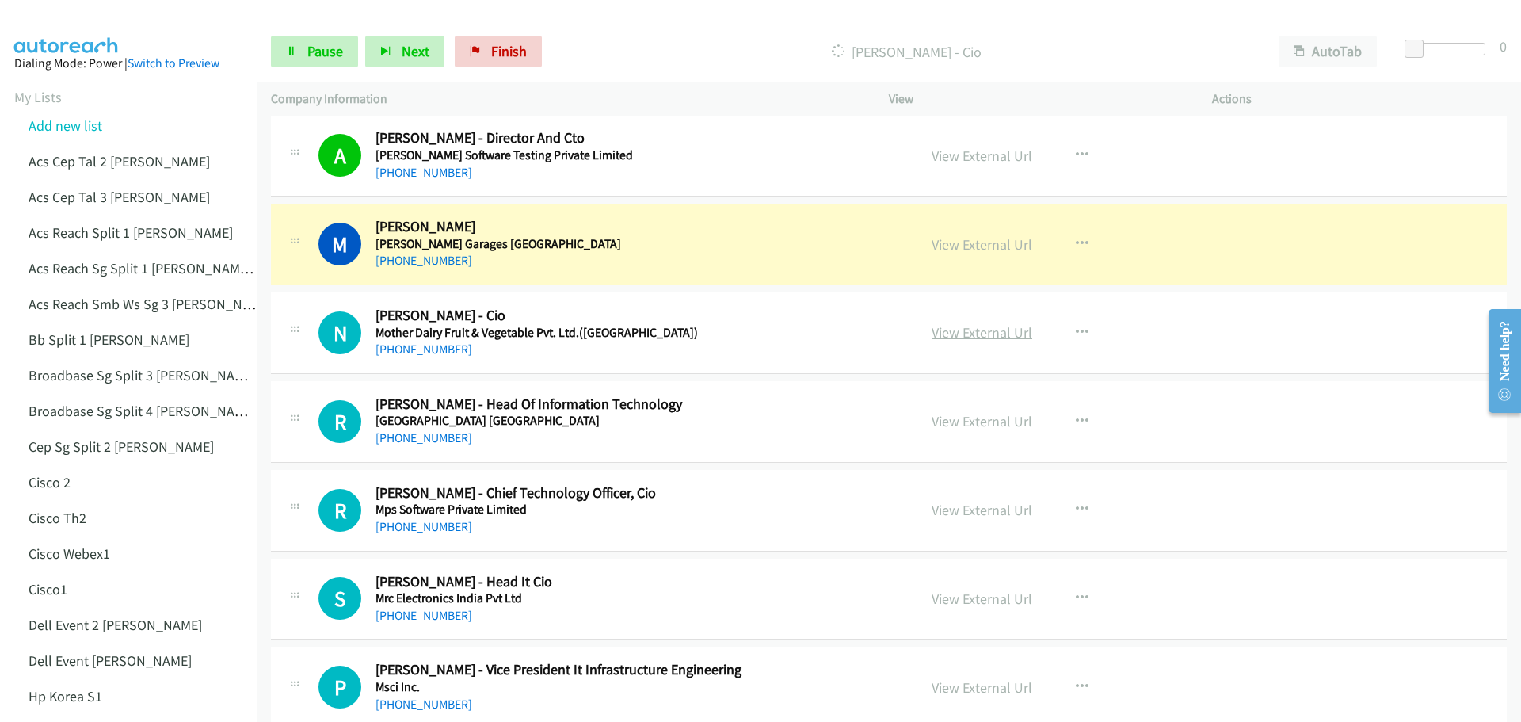
click at [973, 332] on link "View External Url" at bounding box center [981, 332] width 101 height 18
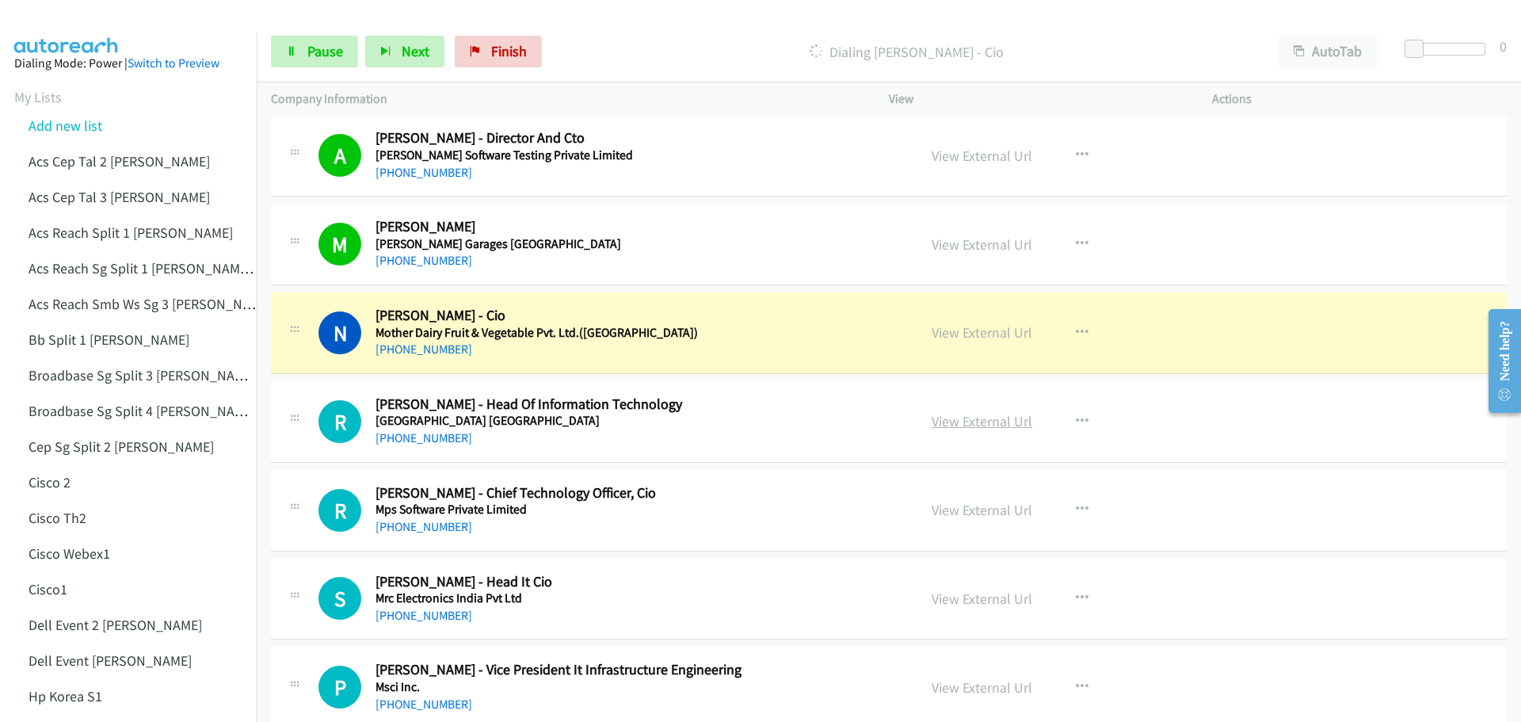
click at [967, 421] on link "View External Url" at bounding box center [981, 421] width 101 height 18
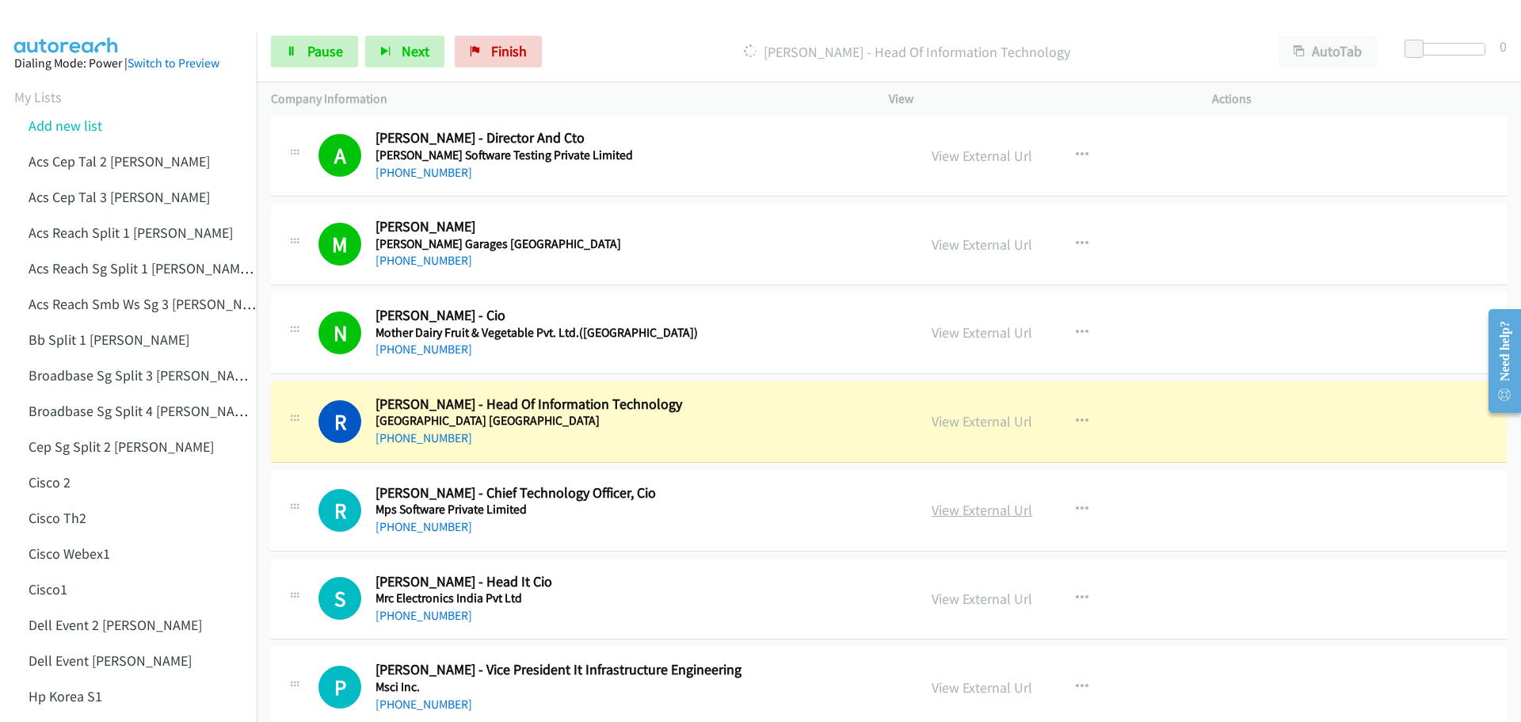
click at [996, 507] on link "View External Url" at bounding box center [981, 510] width 101 height 18
click at [308, 52] on span "Pause" at bounding box center [325, 51] width 36 height 18
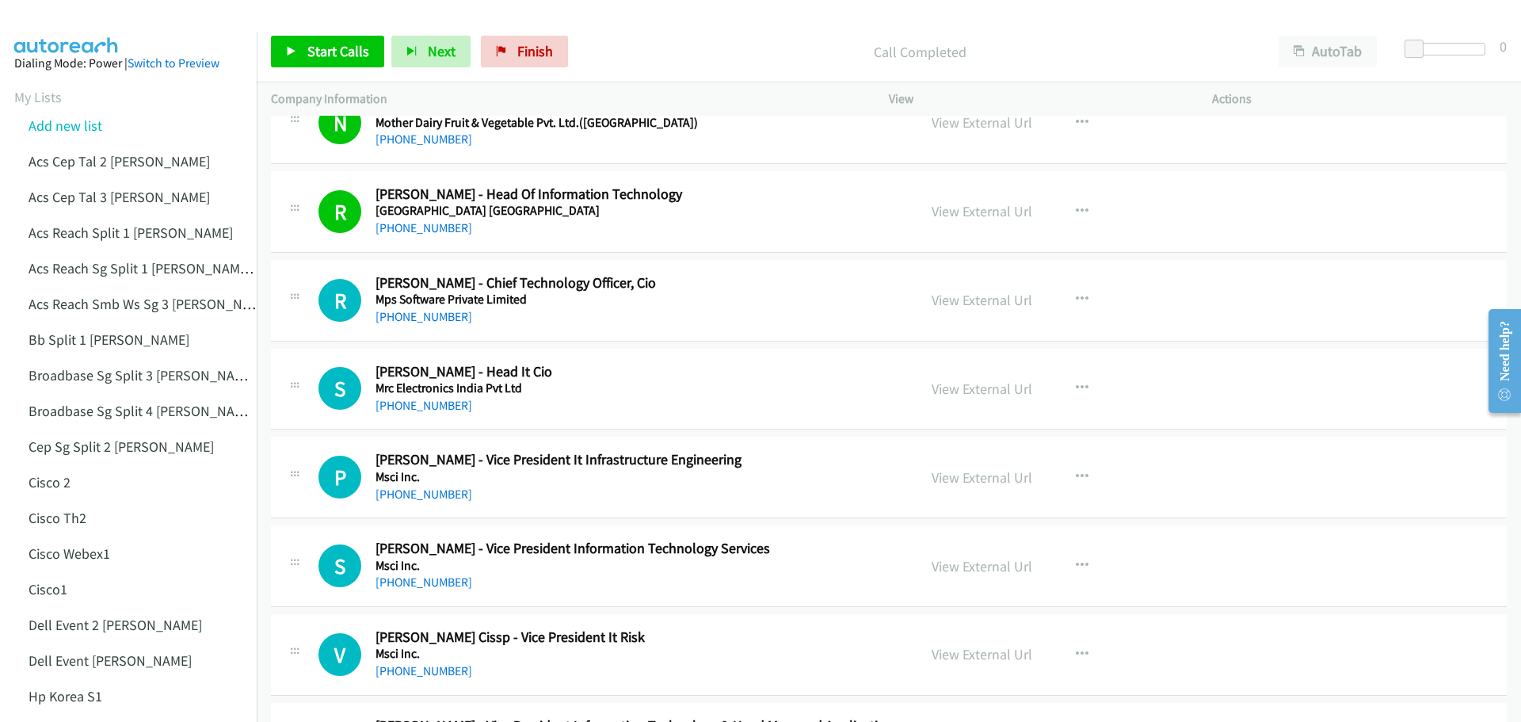
scroll to position [14019, 0]
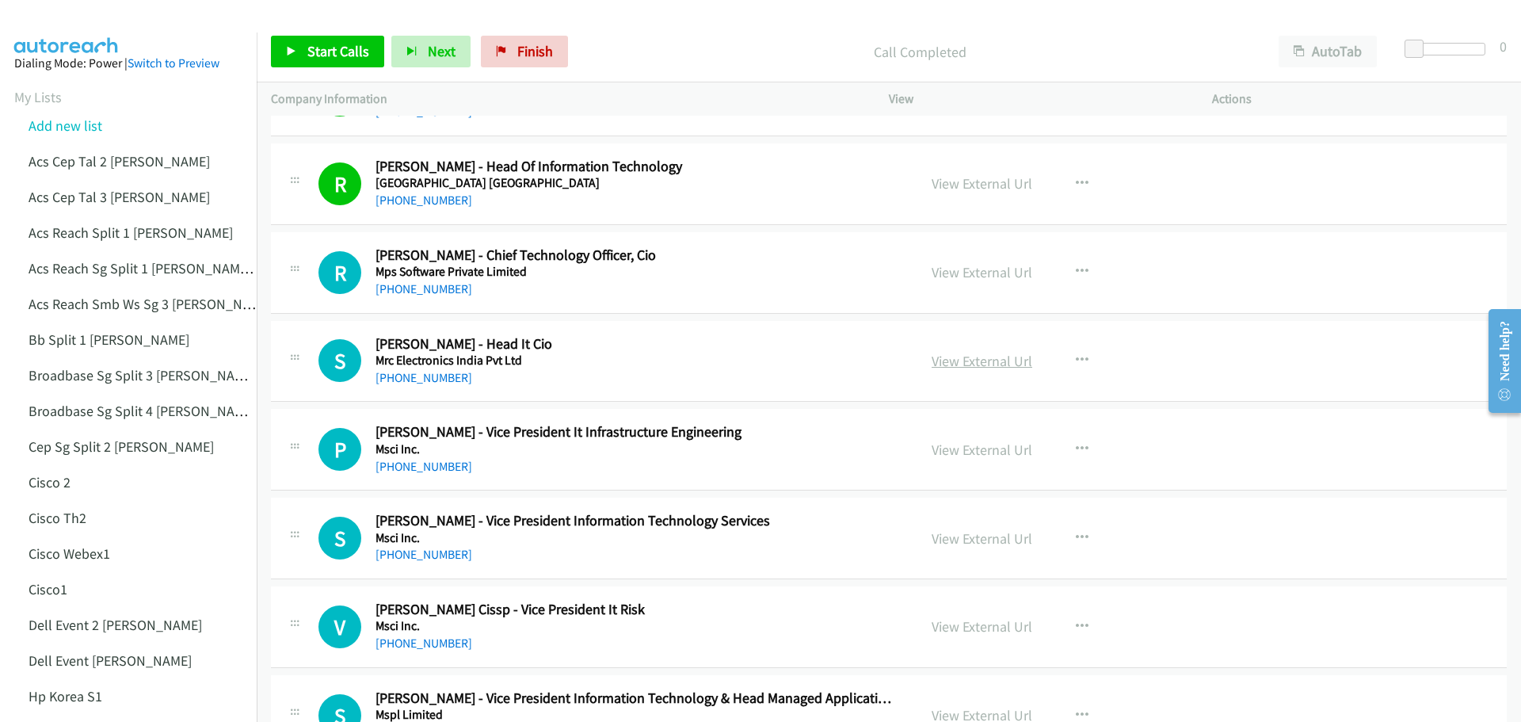
click at [975, 360] on link "View External Url" at bounding box center [981, 361] width 101 height 18
click at [336, 56] on span "Start Calls" at bounding box center [338, 51] width 62 height 18
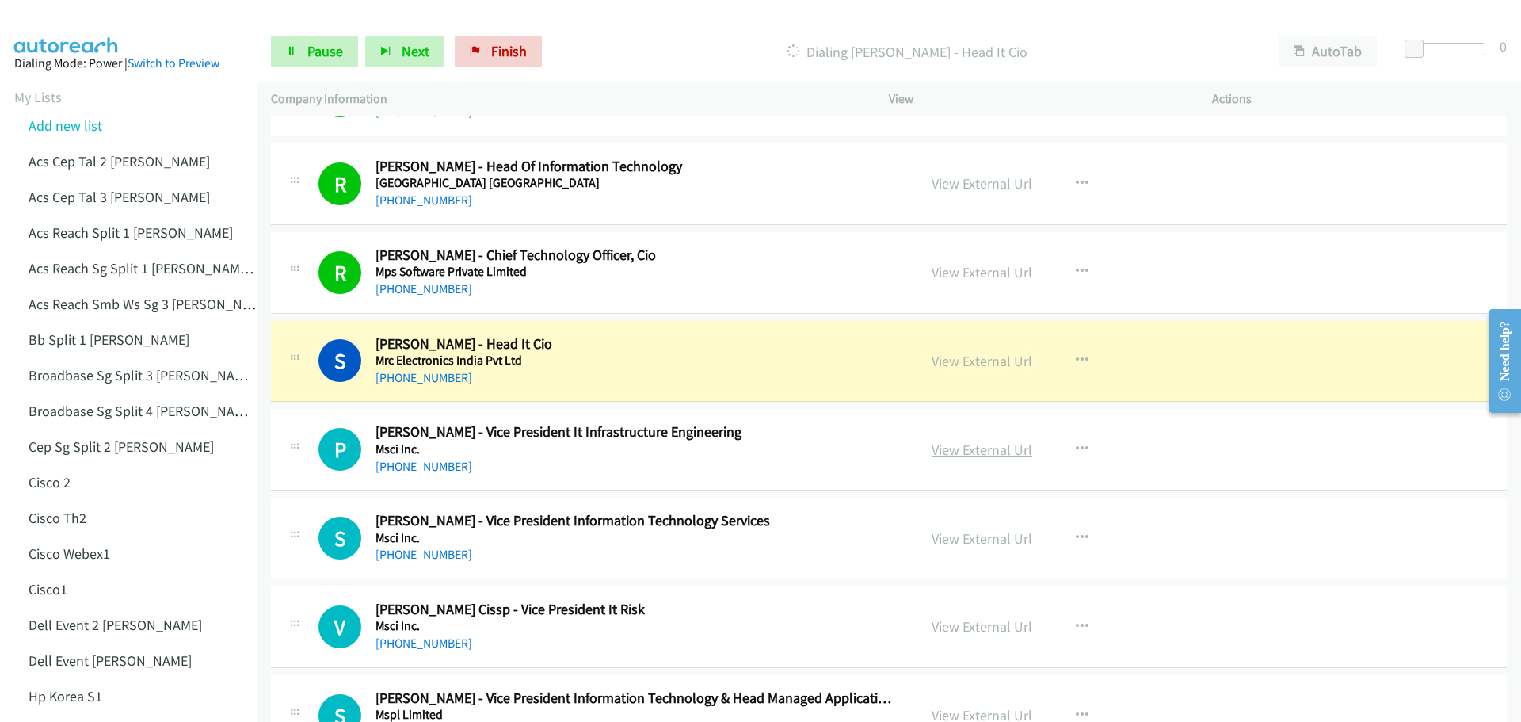
click at [950, 450] on link "View External Url" at bounding box center [981, 449] width 101 height 18
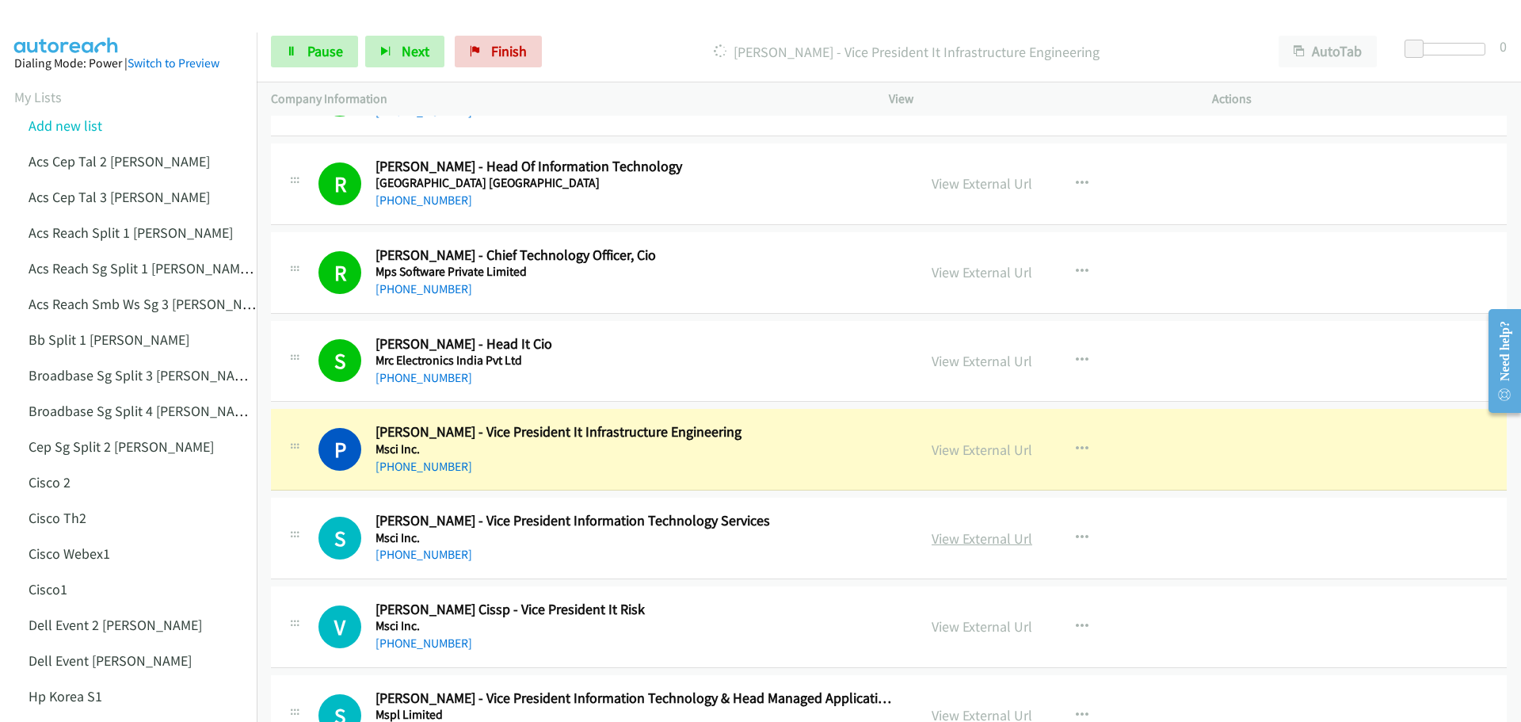
click at [974, 542] on link "View External Url" at bounding box center [981, 538] width 101 height 18
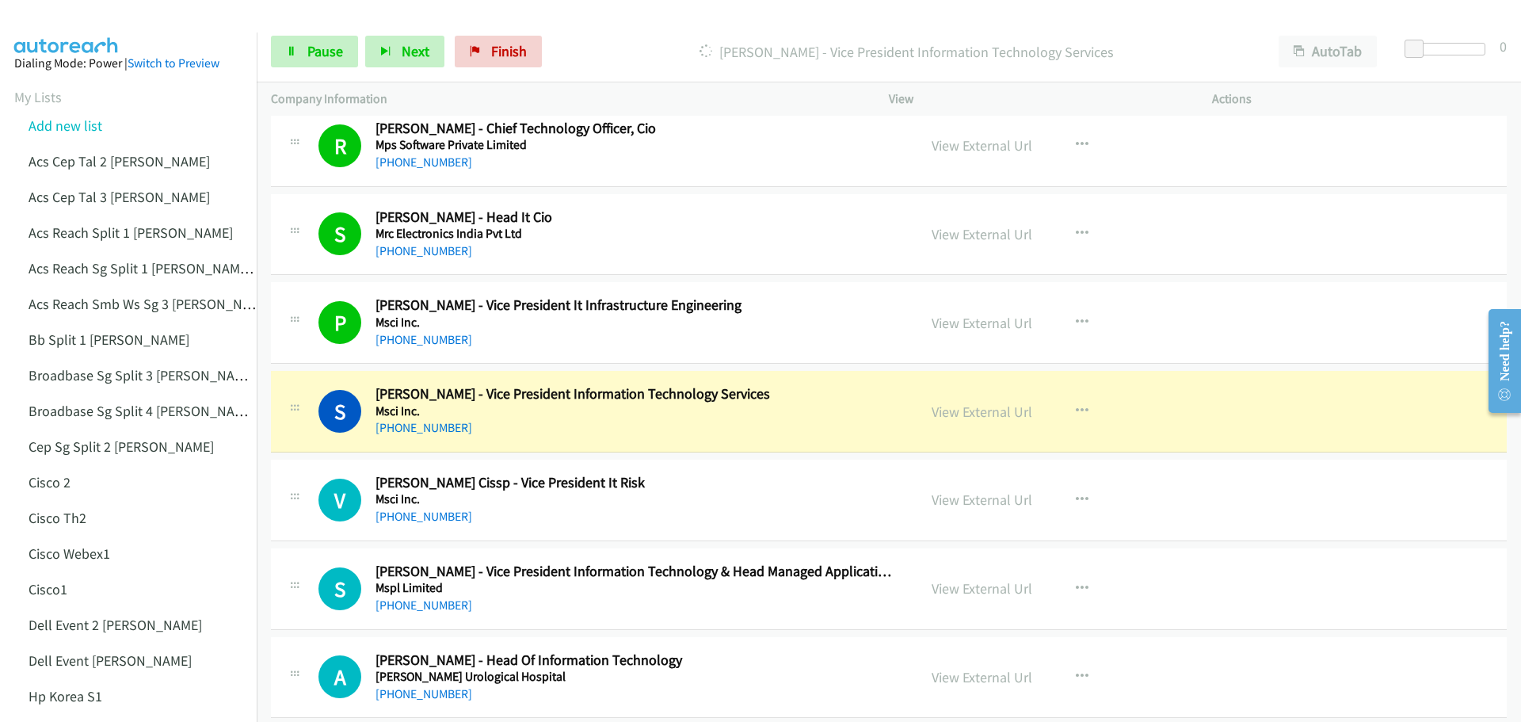
scroll to position [14178, 0]
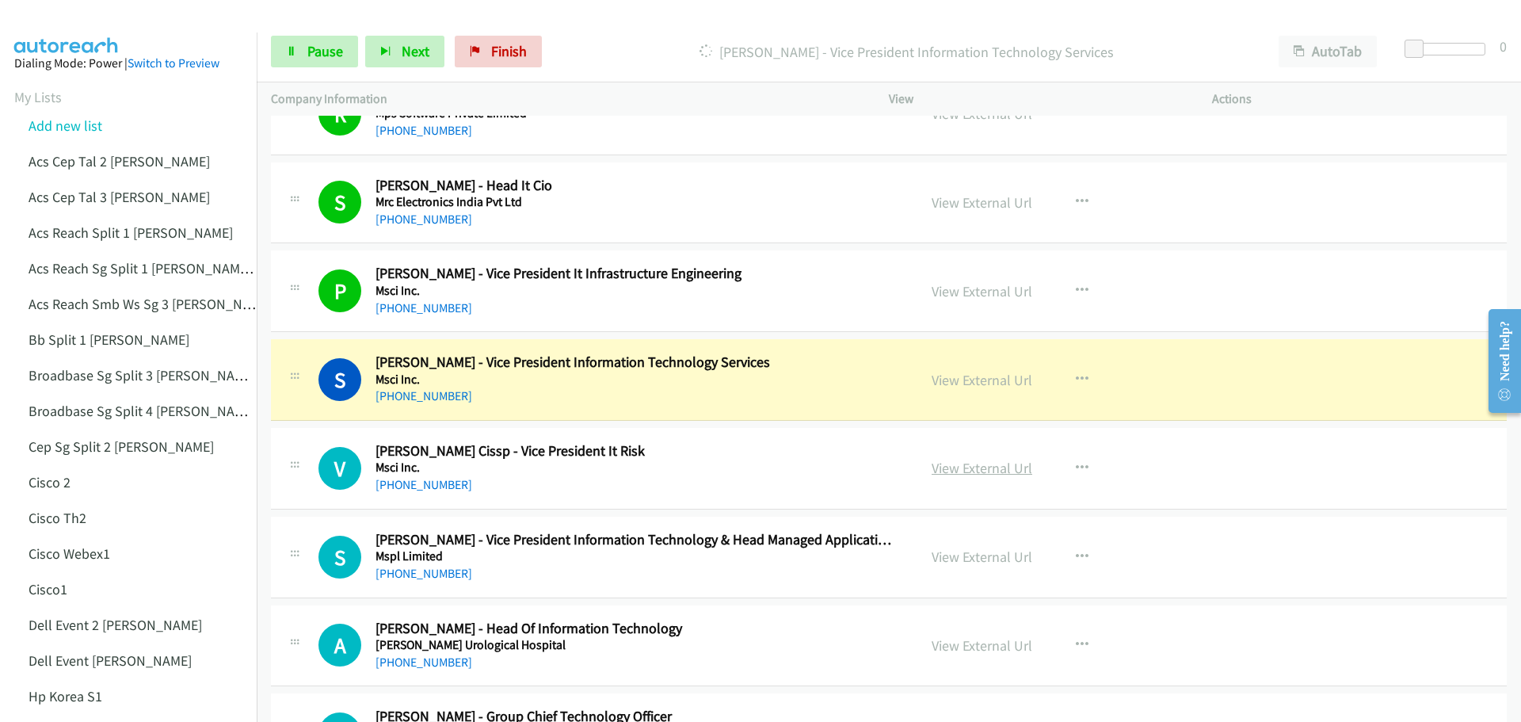
click at [956, 468] on link "View External Url" at bounding box center [981, 468] width 101 height 18
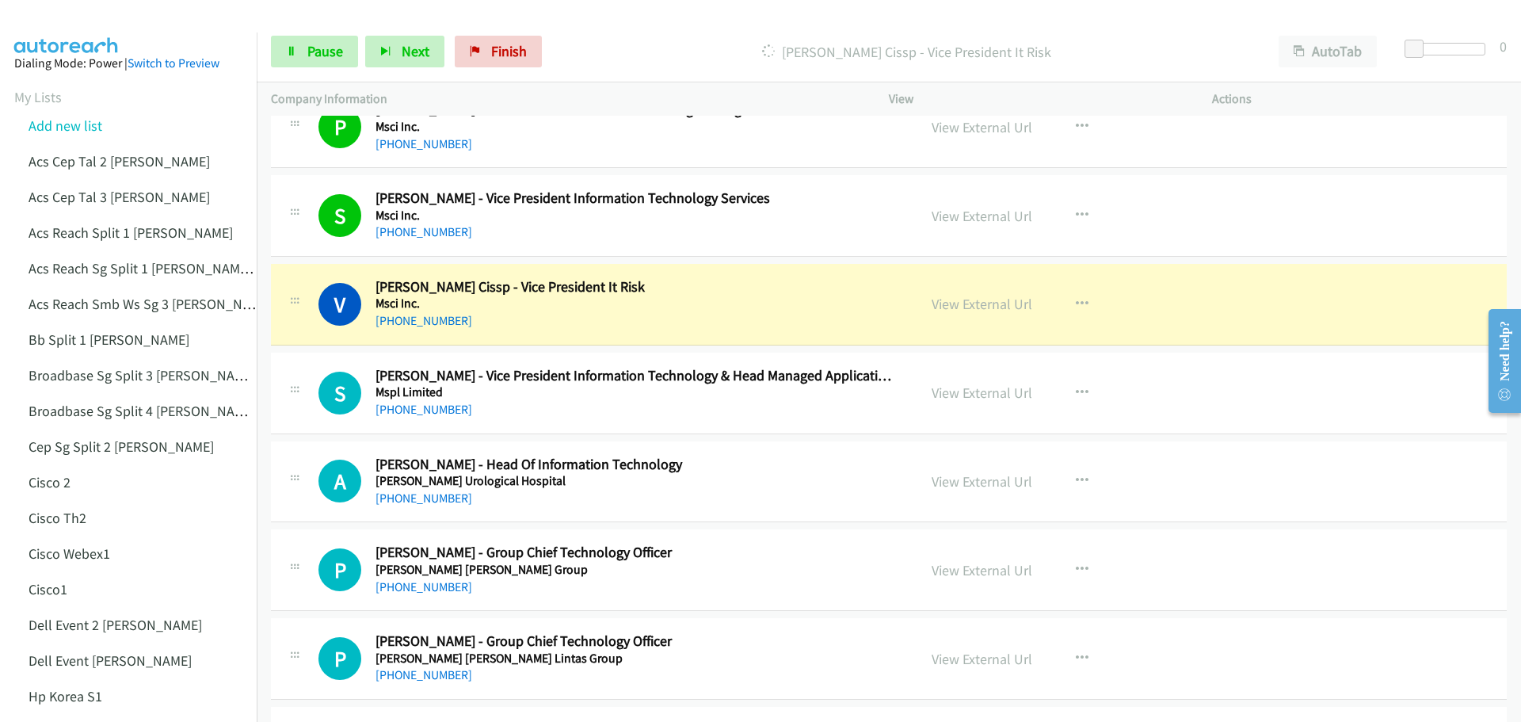
scroll to position [14415, 0]
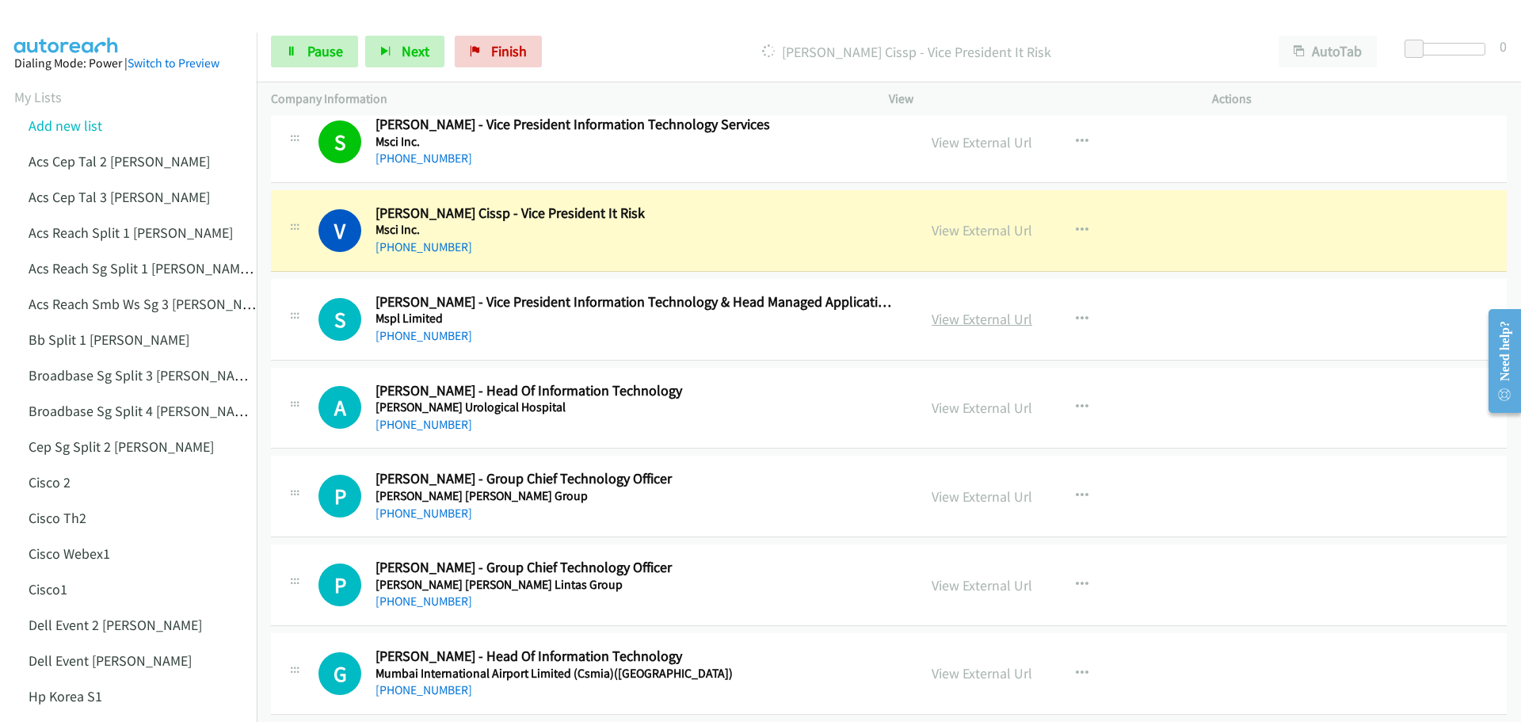
click at [984, 322] on link "View External Url" at bounding box center [981, 319] width 101 height 18
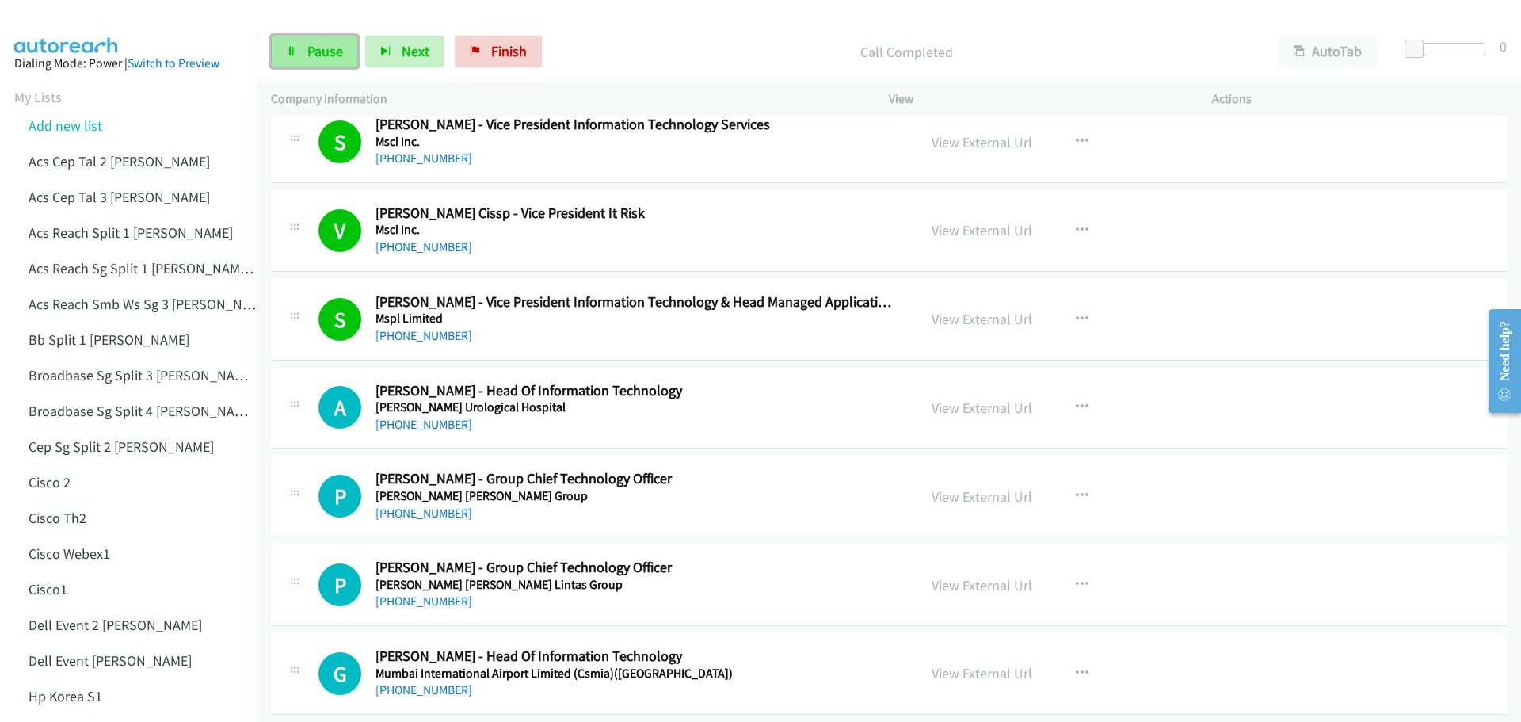
click at [321, 53] on span "Pause" at bounding box center [325, 51] width 36 height 18
click at [981, 410] on link "View External Url" at bounding box center [981, 407] width 101 height 18
click at [969, 499] on link "View External Url" at bounding box center [981, 496] width 101 height 18
click at [338, 49] on span "Start Calls" at bounding box center [338, 51] width 62 height 18
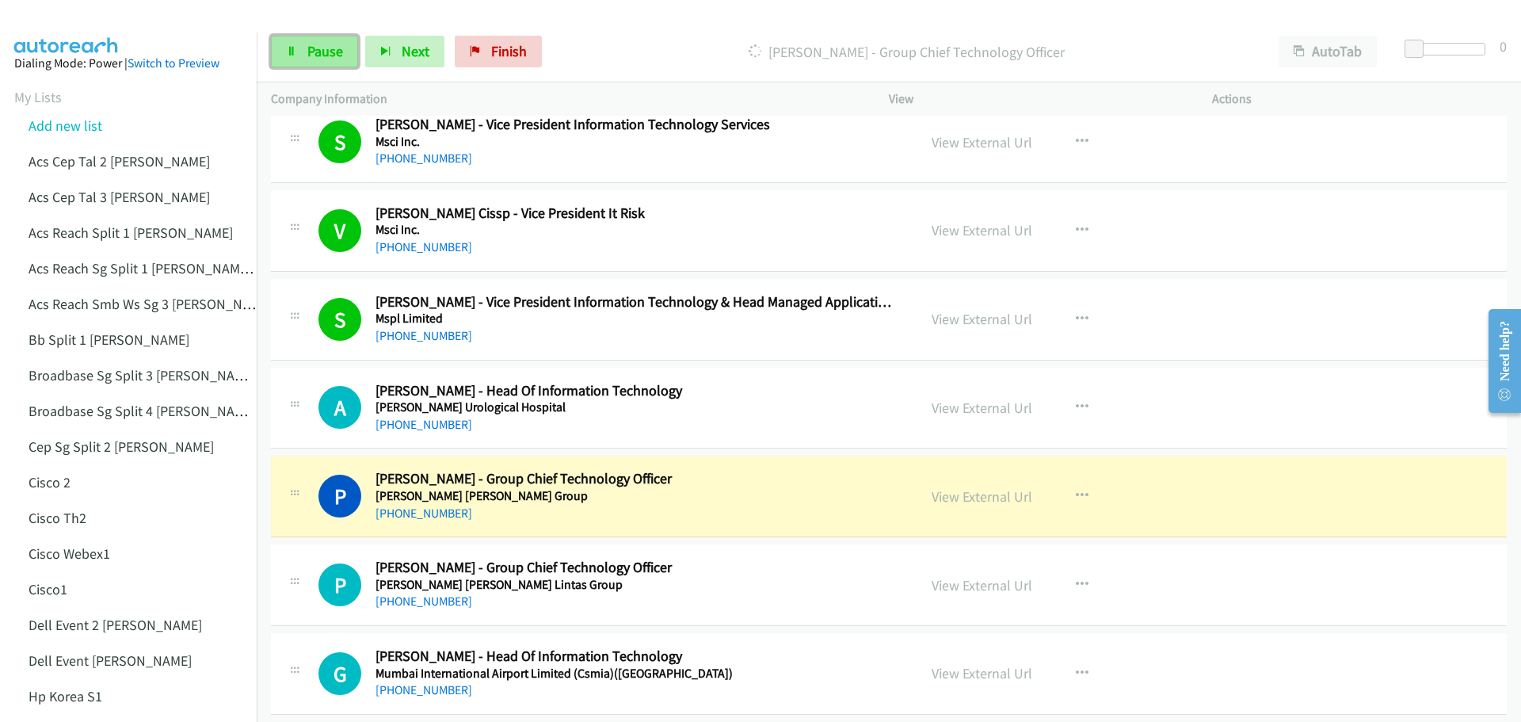
drag, startPoint x: 335, startPoint y: 46, endPoint x: 344, endPoint y: 45, distance: 8.7
click at [335, 46] on span "Pause" at bounding box center [325, 51] width 36 height 18
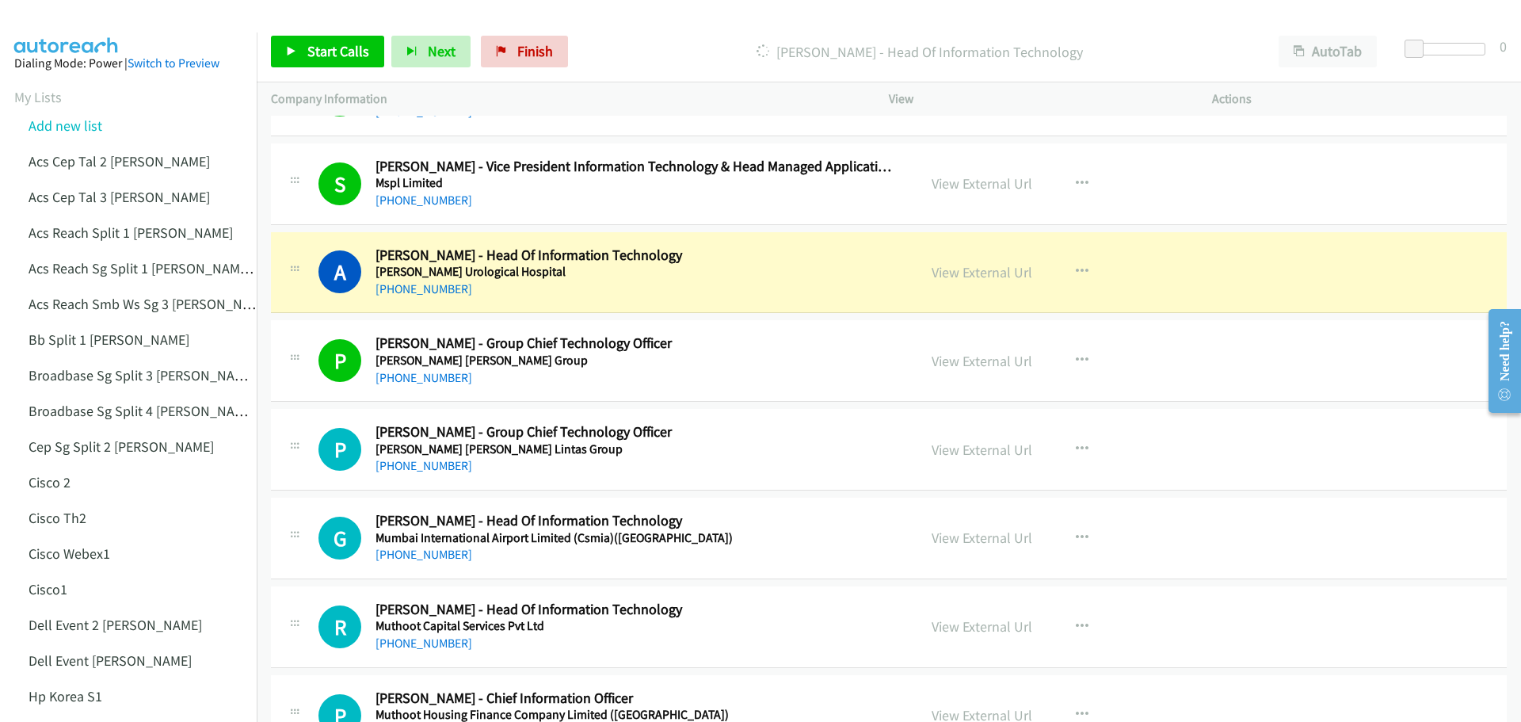
scroll to position [14574, 0]
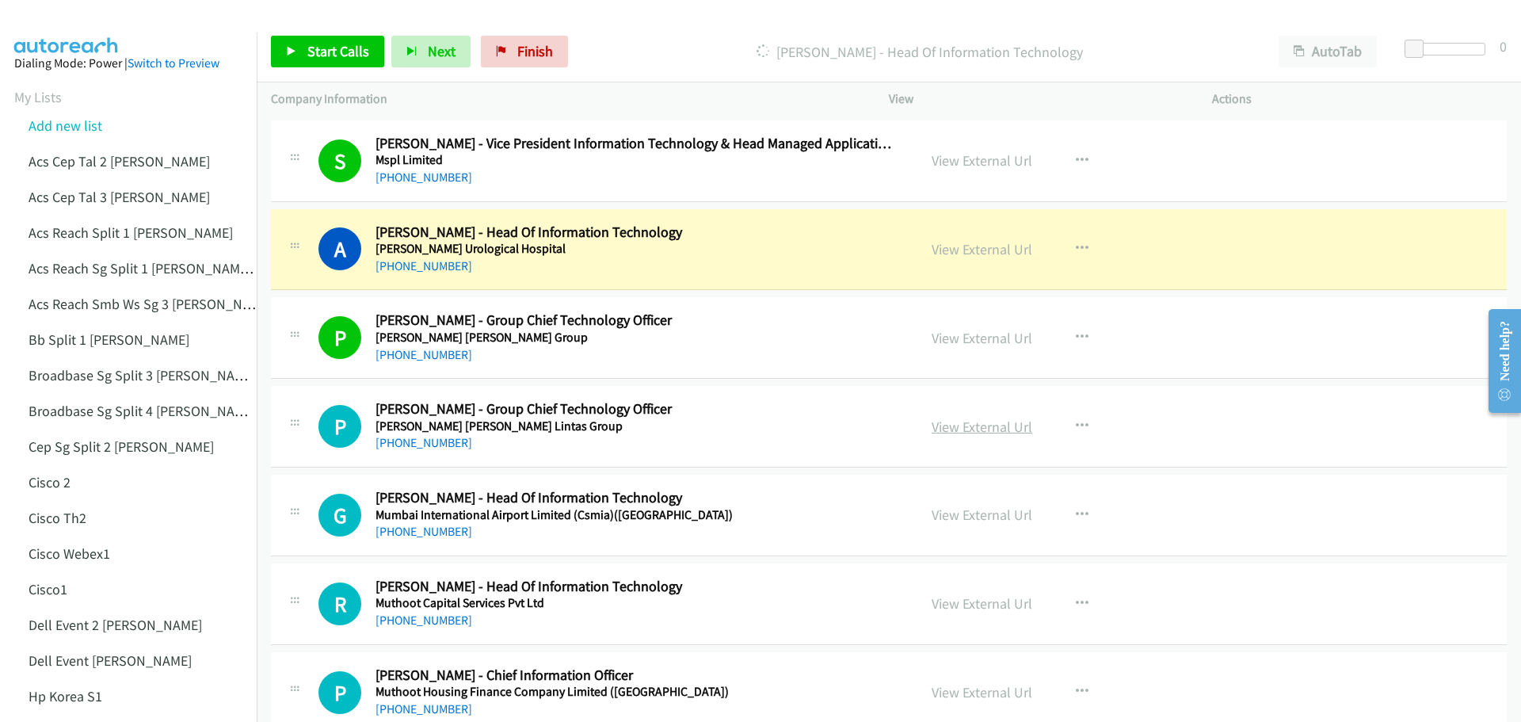
click at [945, 432] on link "View External Url" at bounding box center [981, 426] width 101 height 18
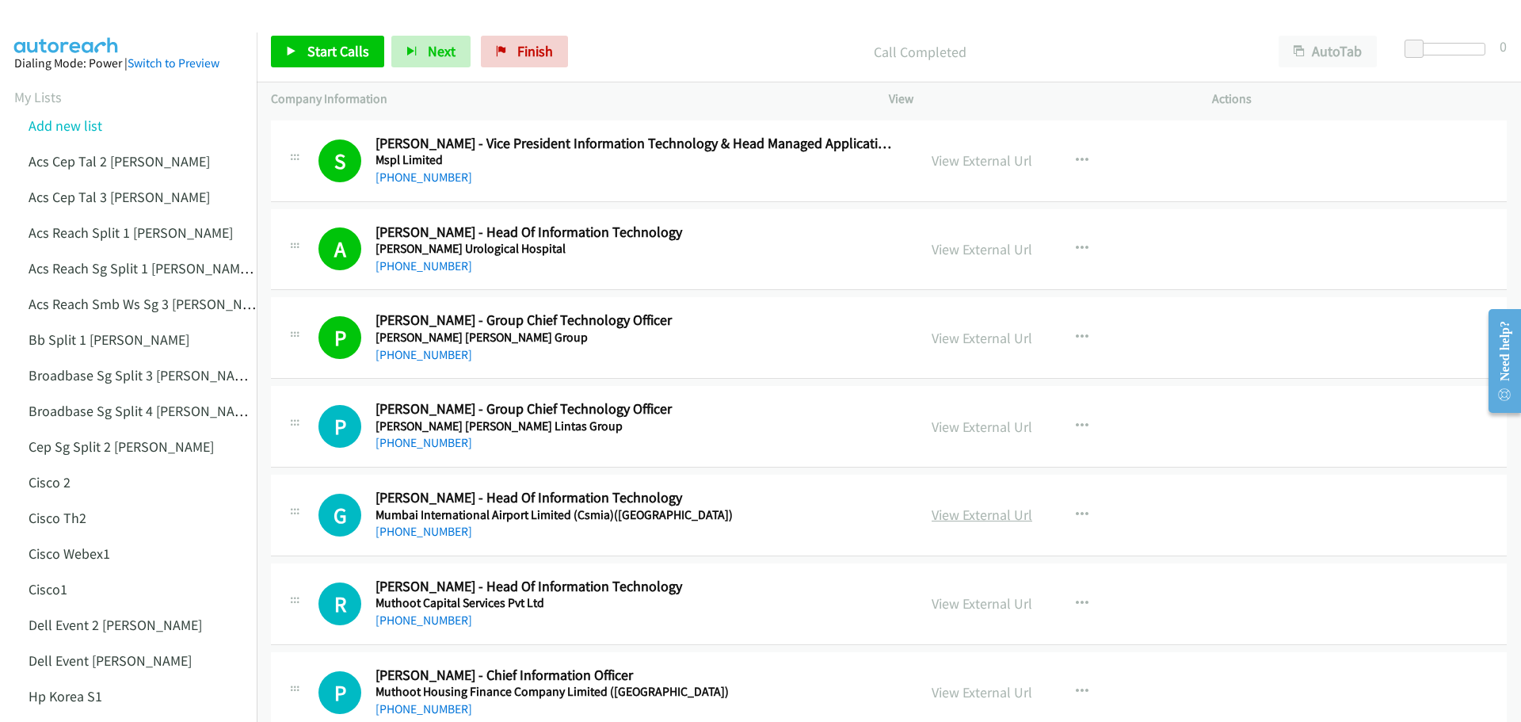
click at [980, 513] on link "View External Url" at bounding box center [981, 514] width 101 height 18
click at [331, 57] on span "Start Calls" at bounding box center [338, 51] width 62 height 18
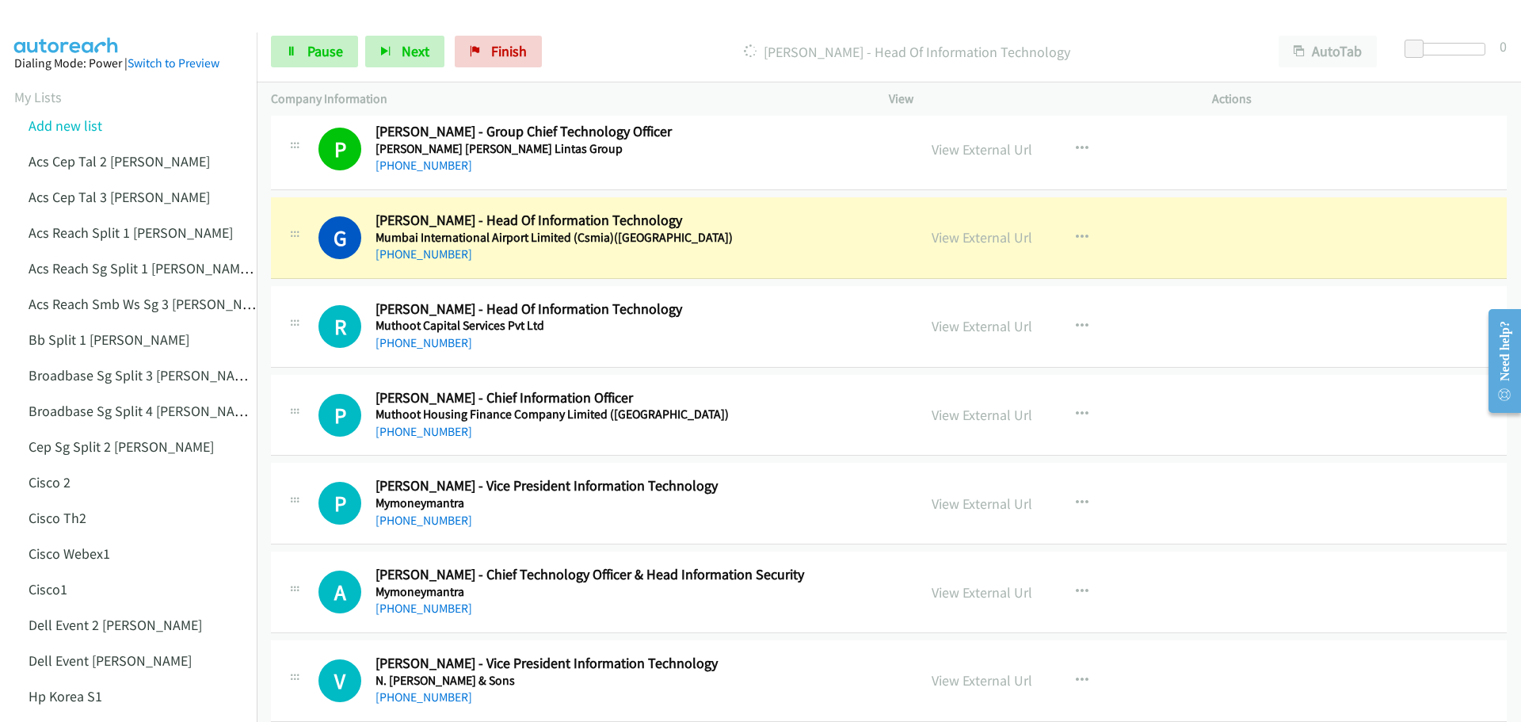
scroll to position [14890, 0]
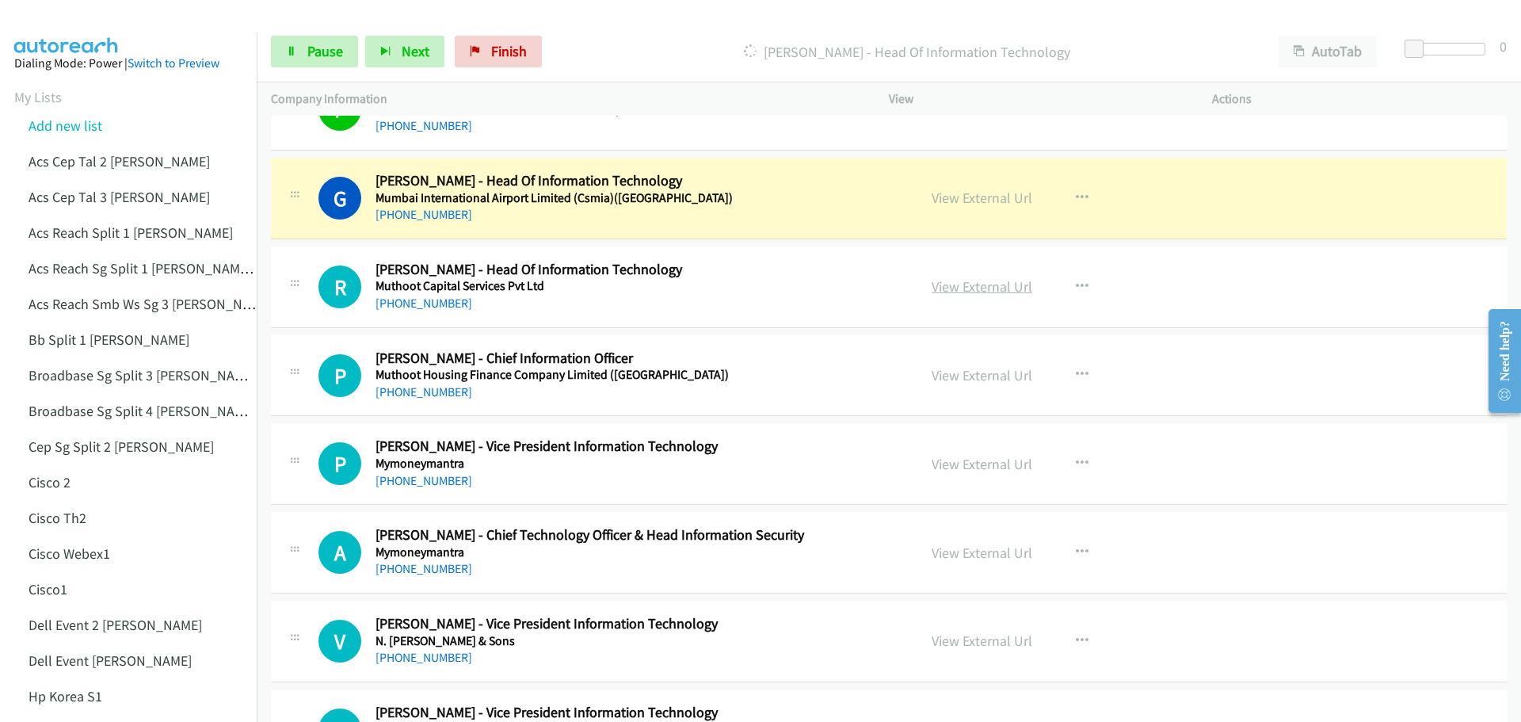
click at [981, 289] on link "View External Url" at bounding box center [981, 286] width 101 height 18
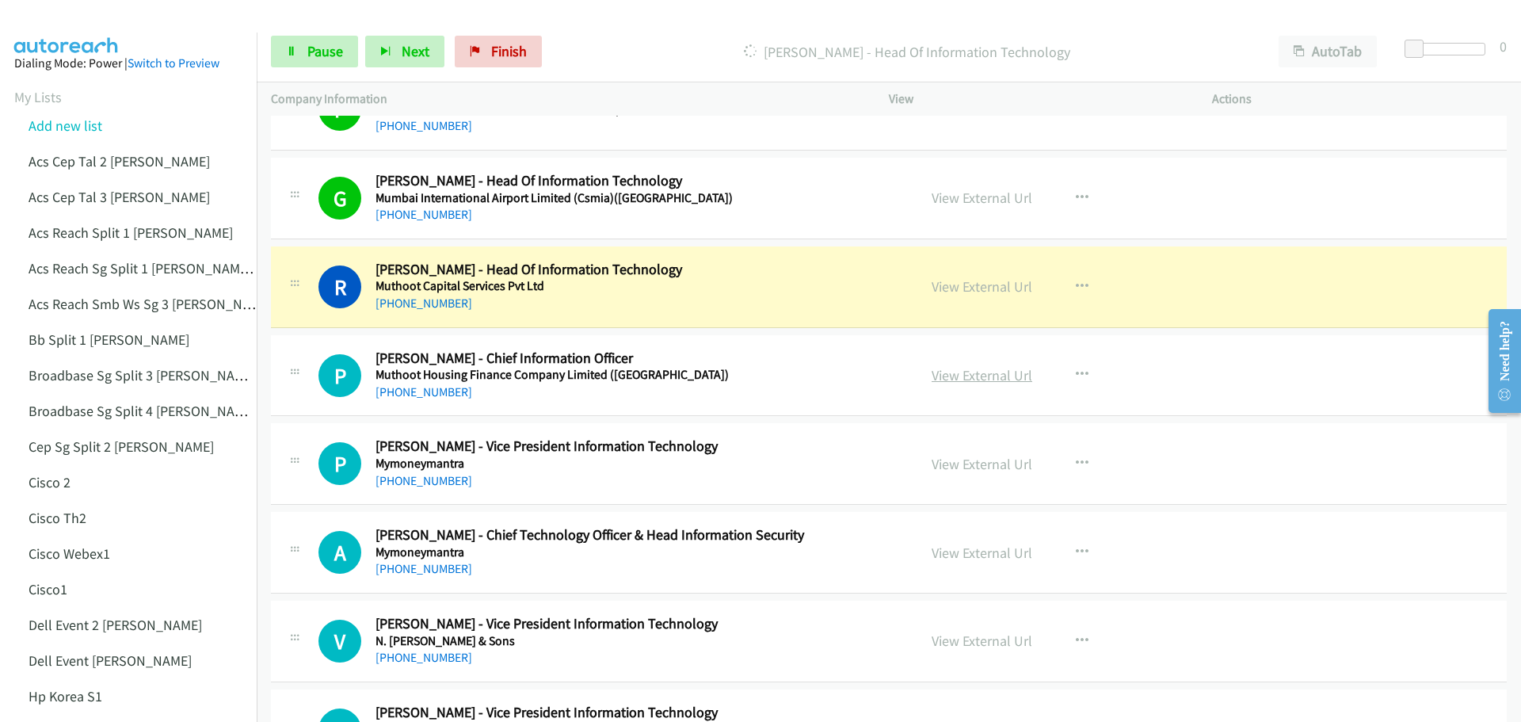
click at [962, 374] on link "View External Url" at bounding box center [981, 375] width 101 height 18
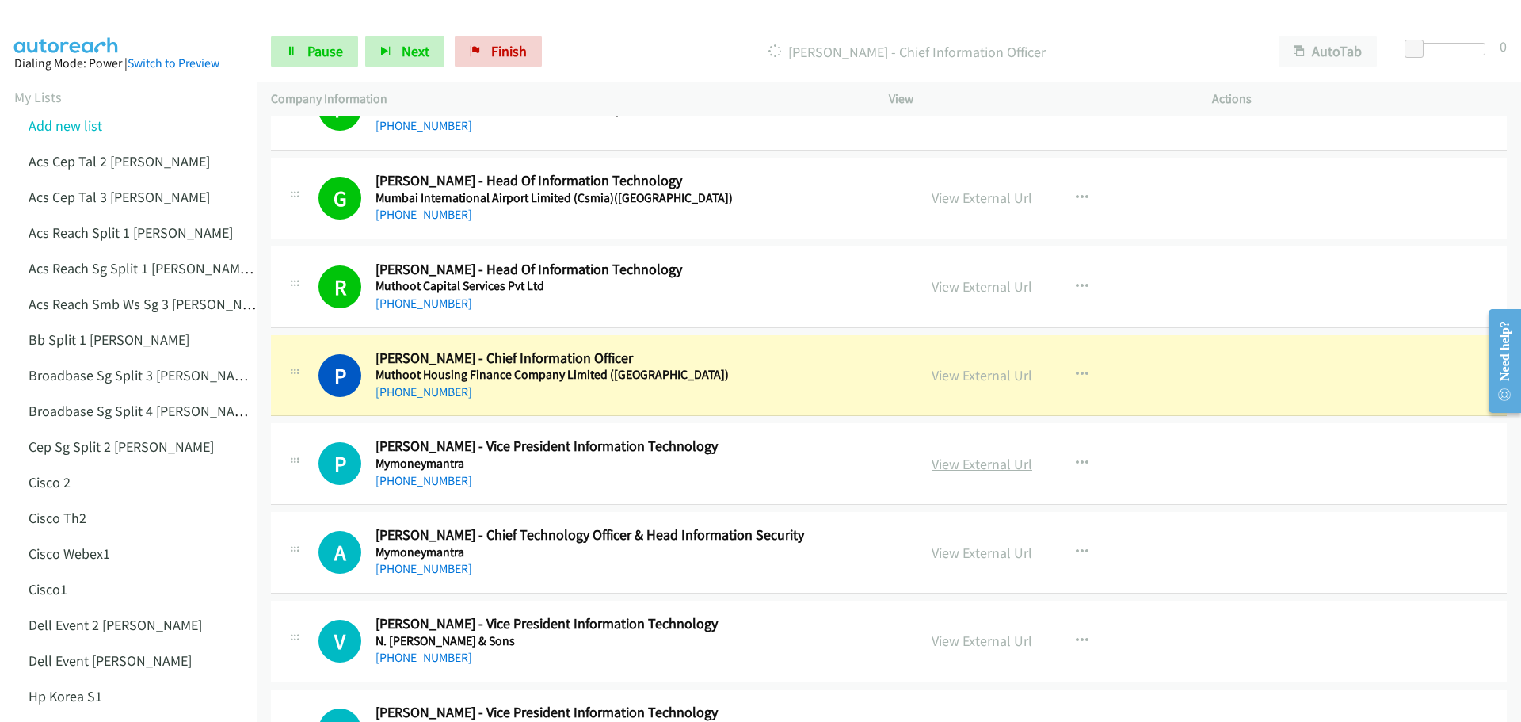
click at [962, 459] on link "View External Url" at bounding box center [981, 464] width 101 height 18
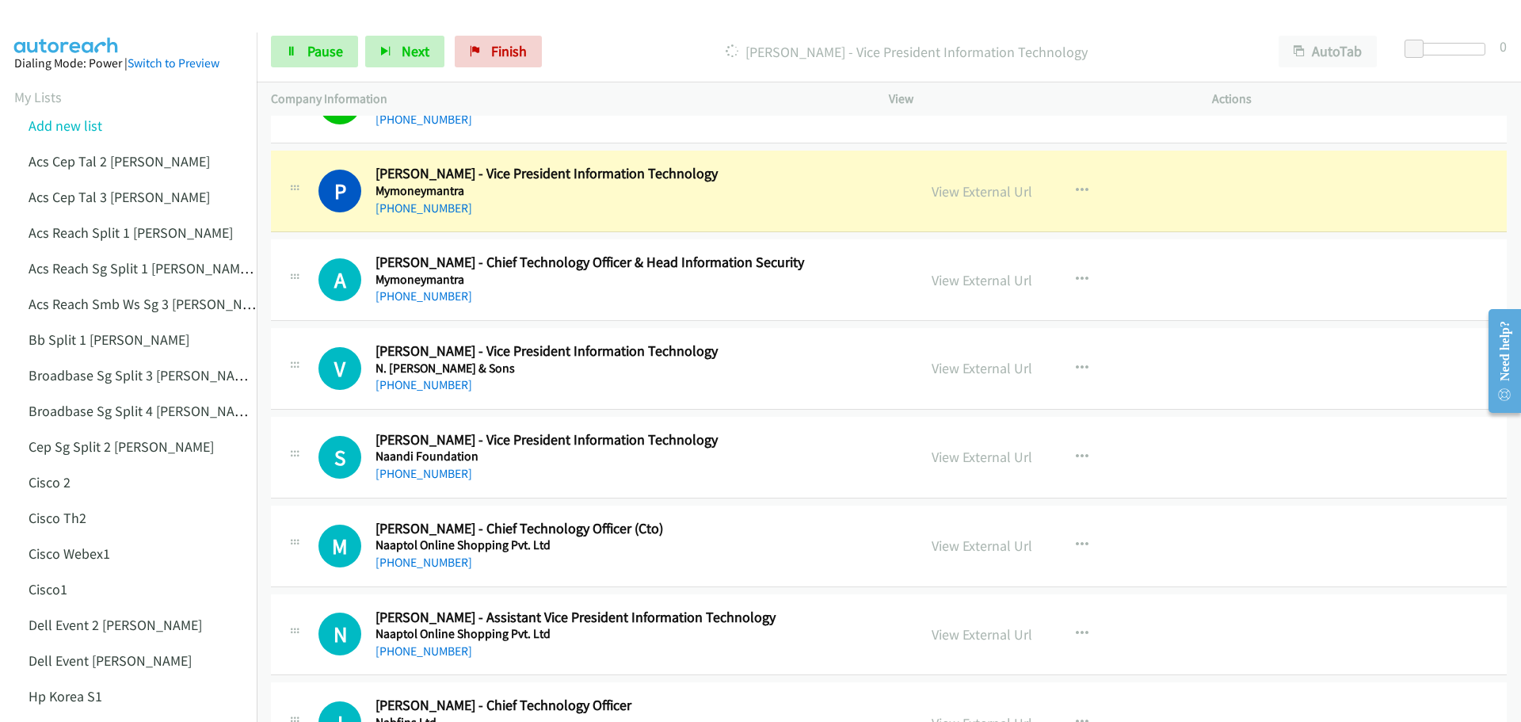
scroll to position [15207, 0]
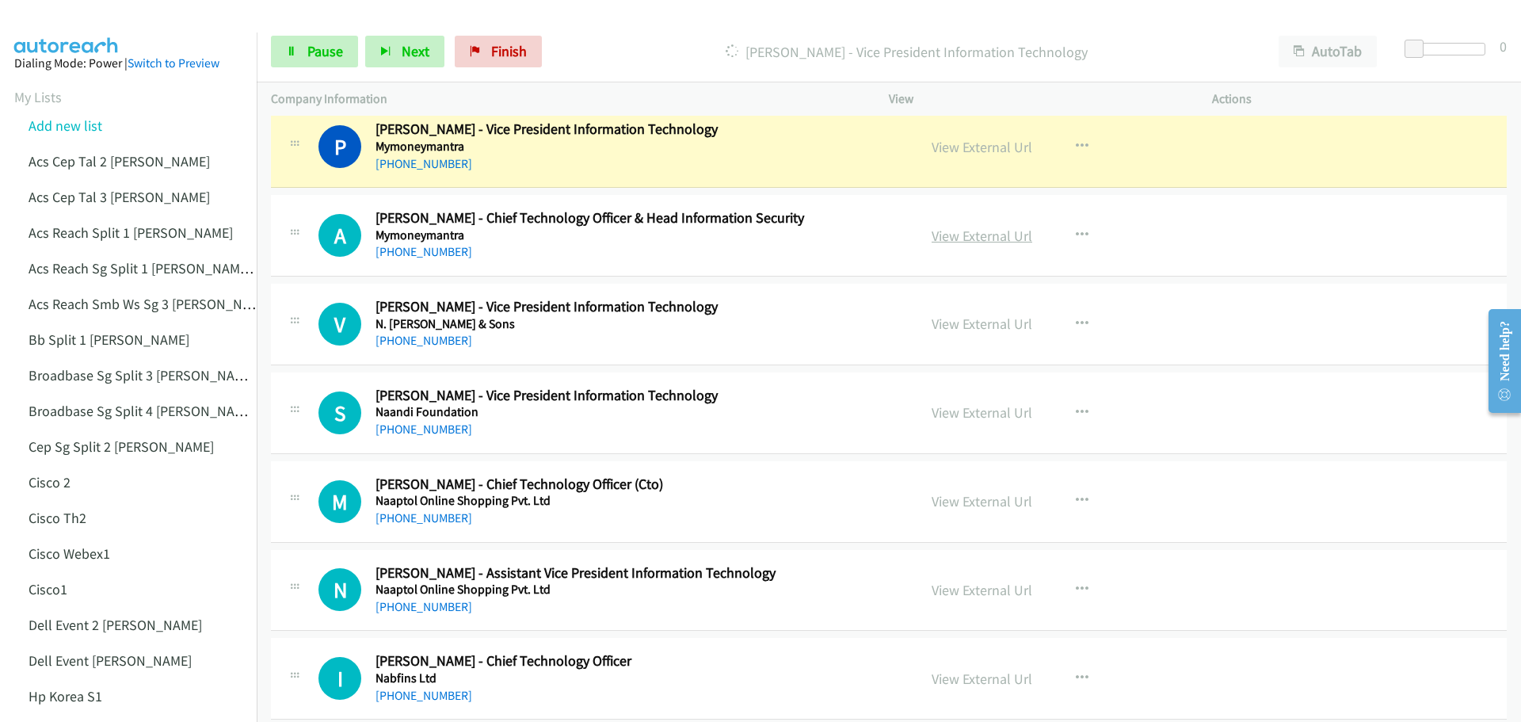
click at [979, 234] on link "View External Url" at bounding box center [981, 236] width 101 height 18
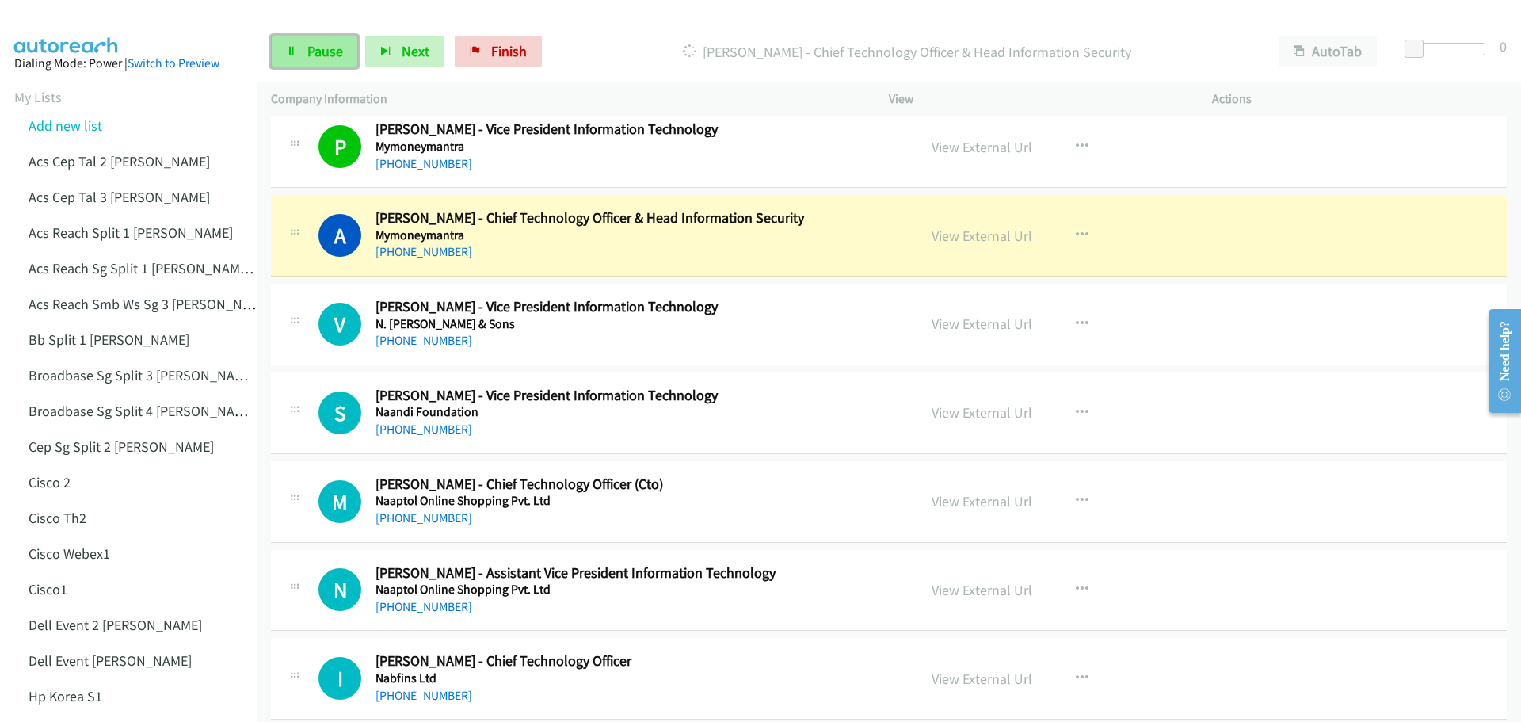
click at [315, 51] on span "Pause" at bounding box center [325, 51] width 36 height 18
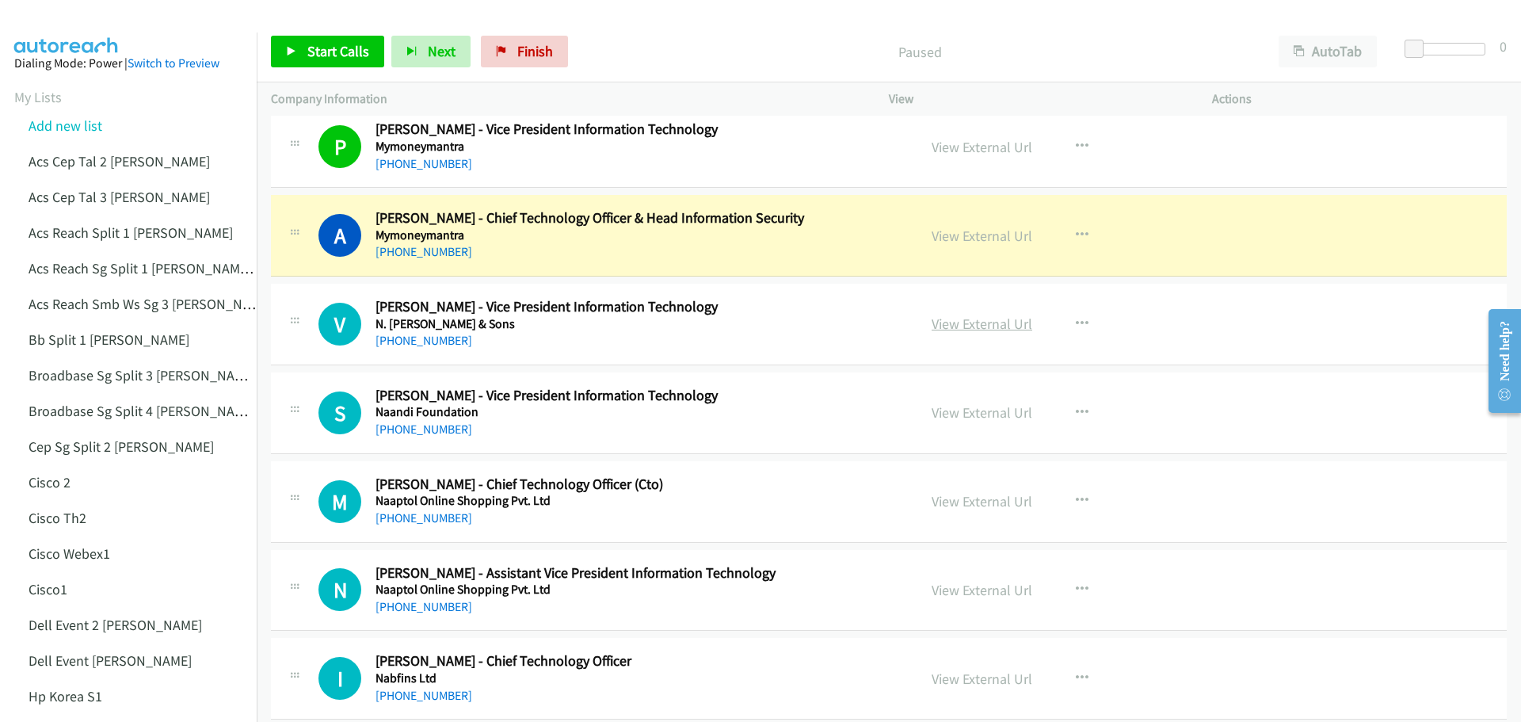
click at [943, 326] on link "View External Url" at bounding box center [981, 323] width 101 height 18
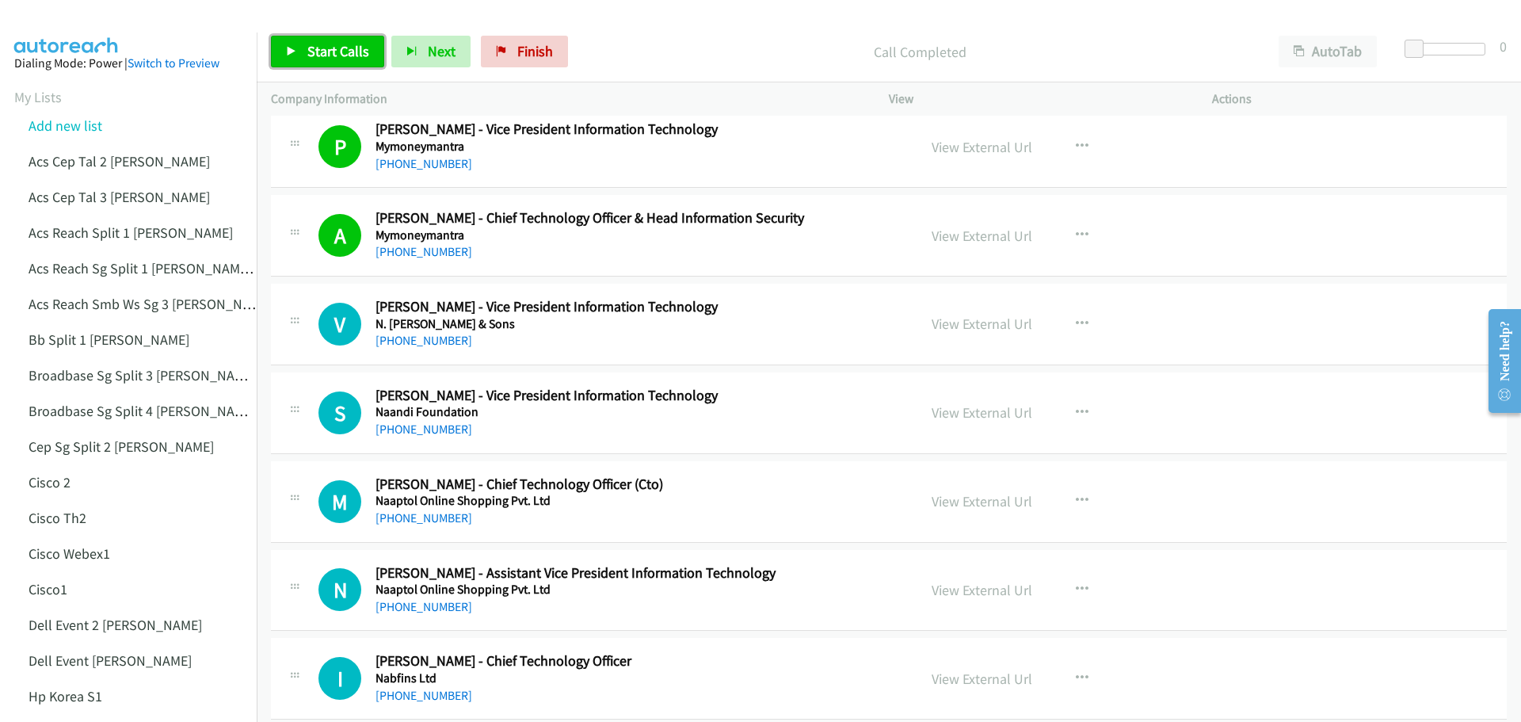
click at [336, 50] on span "Start Calls" at bounding box center [338, 51] width 62 height 18
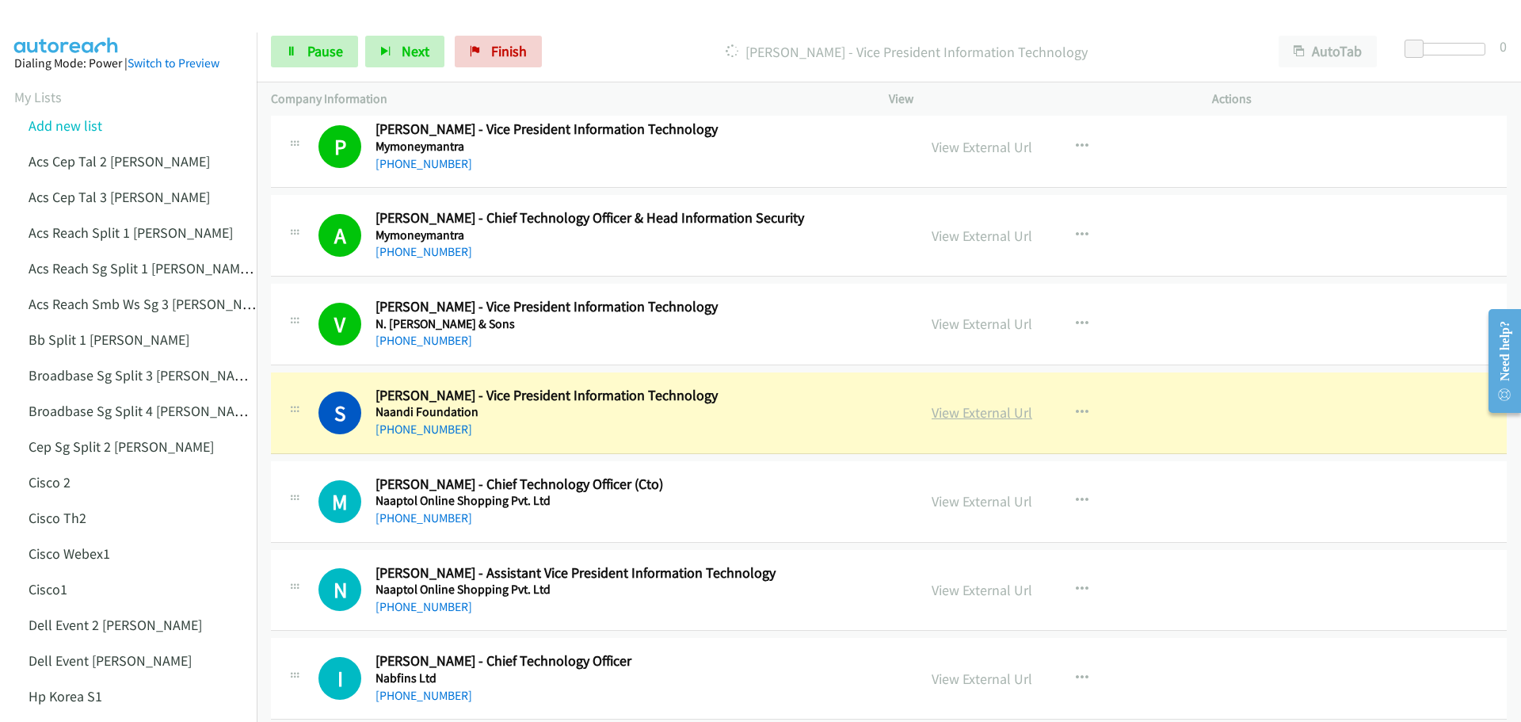
click at [995, 409] on link "View External Url" at bounding box center [981, 412] width 101 height 18
click at [327, 62] on link "Pause" at bounding box center [314, 52] width 87 height 32
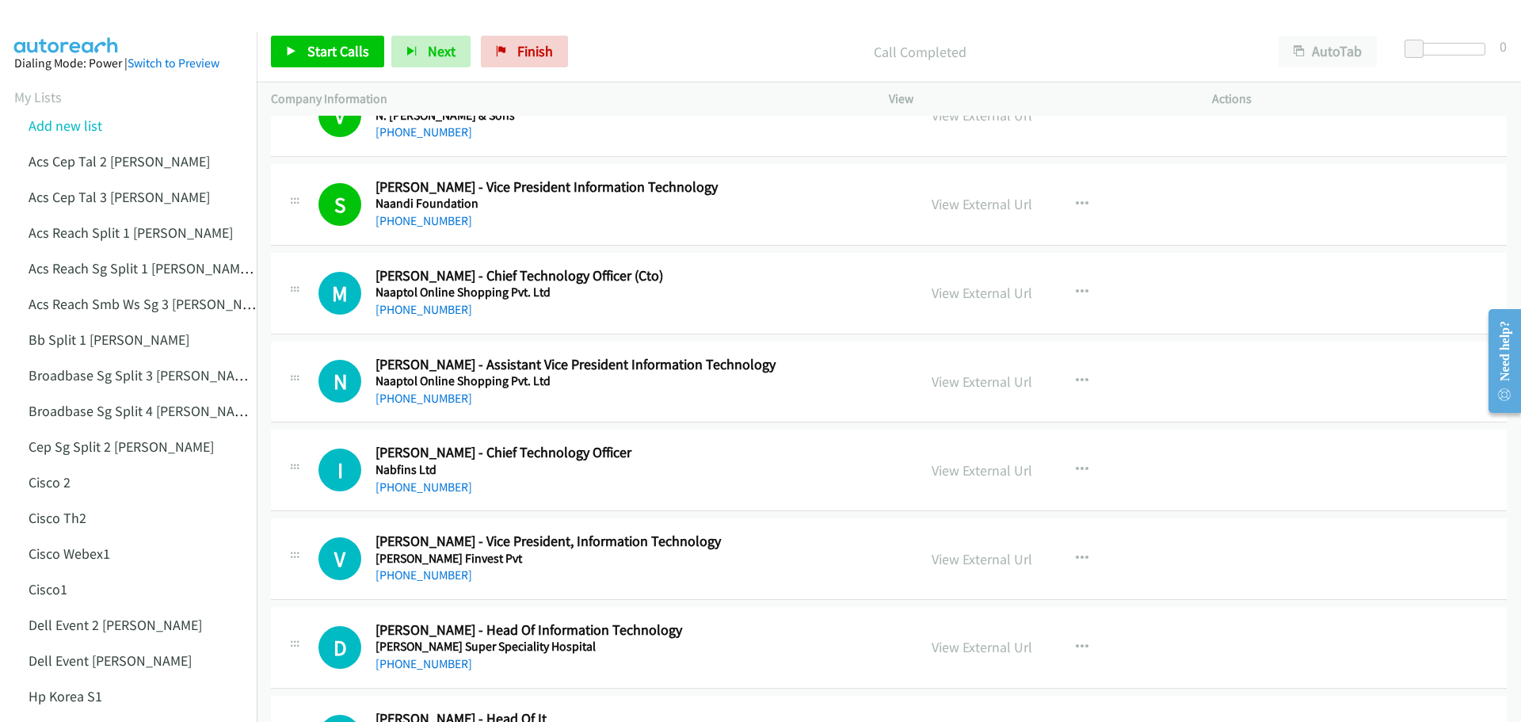
scroll to position [15445, 0]
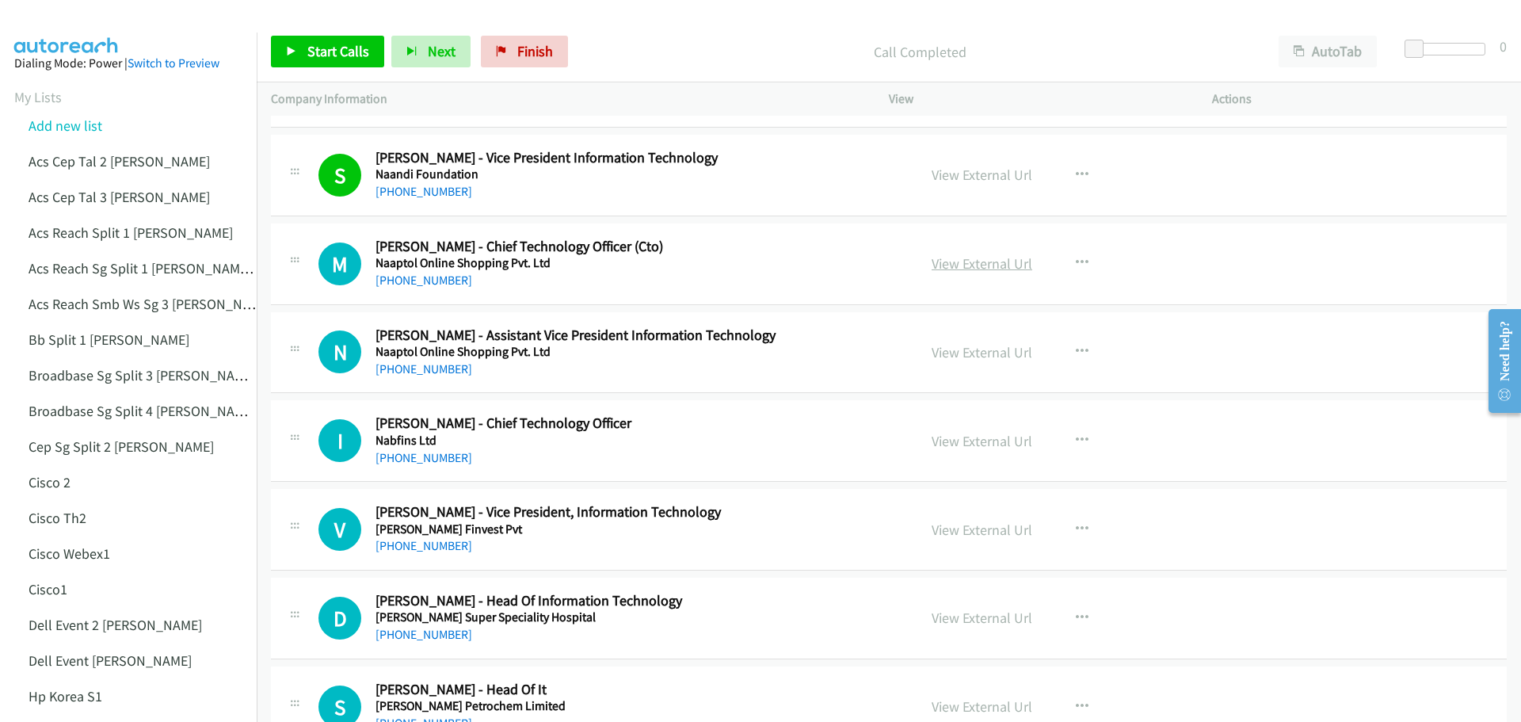
click at [958, 260] on link "View External Url" at bounding box center [981, 263] width 101 height 18
click at [331, 44] on span "Start Calls" at bounding box center [338, 51] width 62 height 18
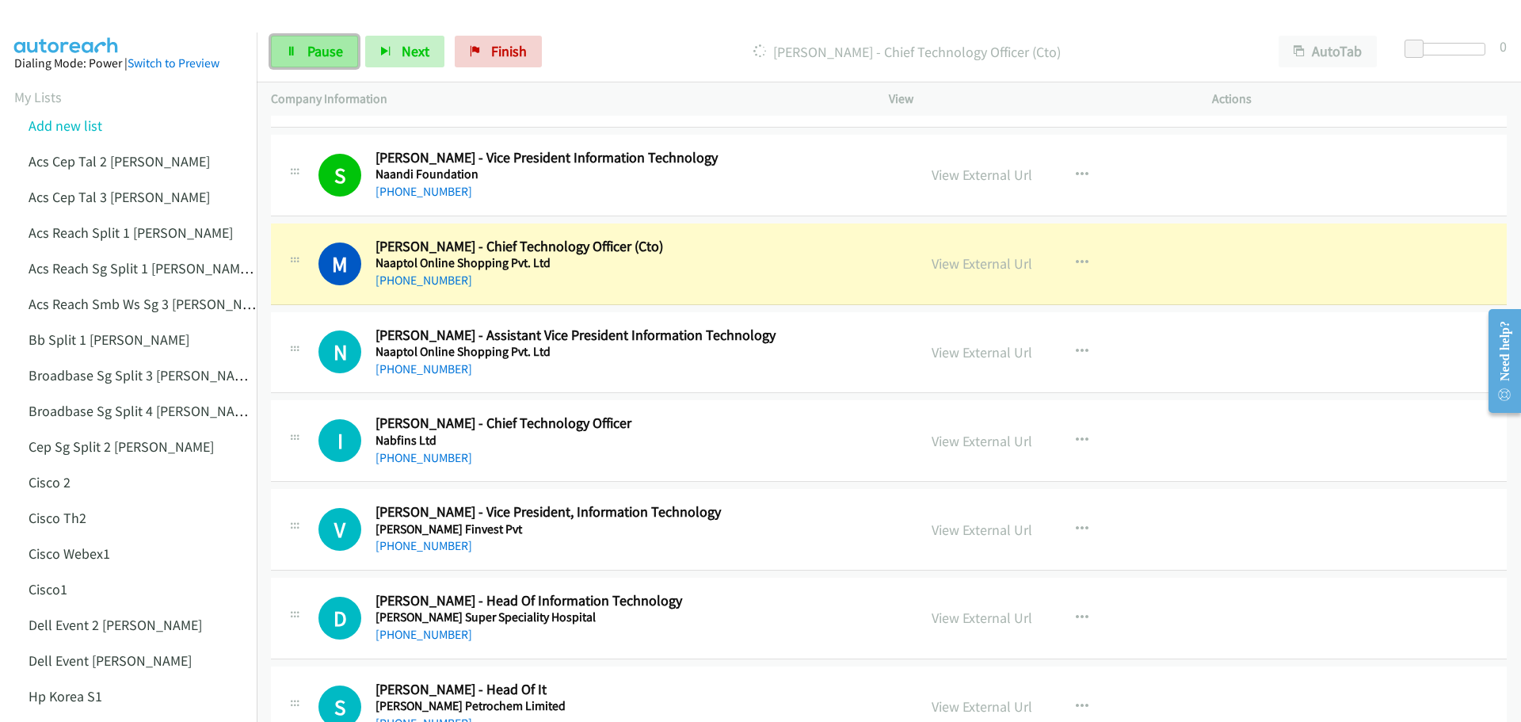
click at [339, 46] on span "Pause" at bounding box center [325, 51] width 36 height 18
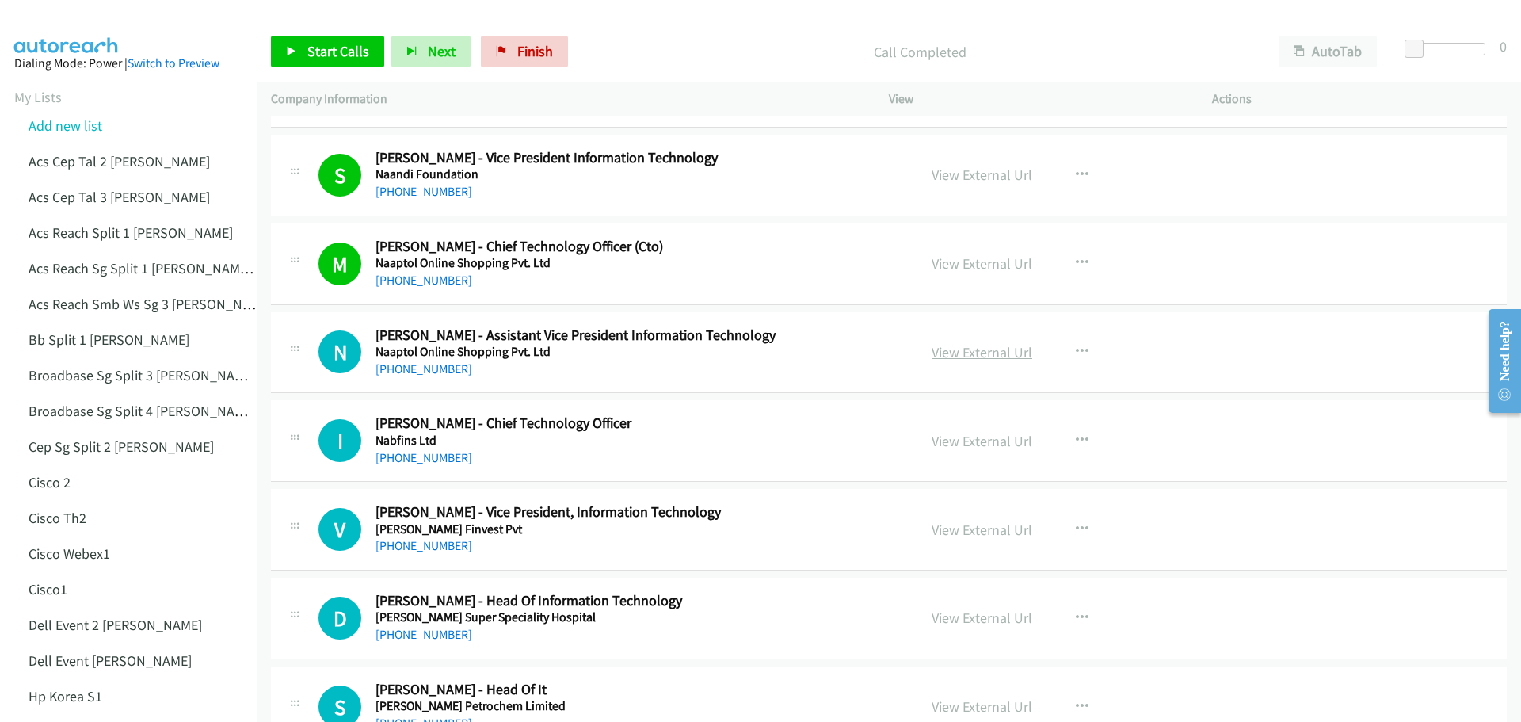
click at [962, 350] on link "View External Url" at bounding box center [981, 352] width 101 height 18
click at [327, 37] on link "Start Calls" at bounding box center [327, 52] width 113 height 32
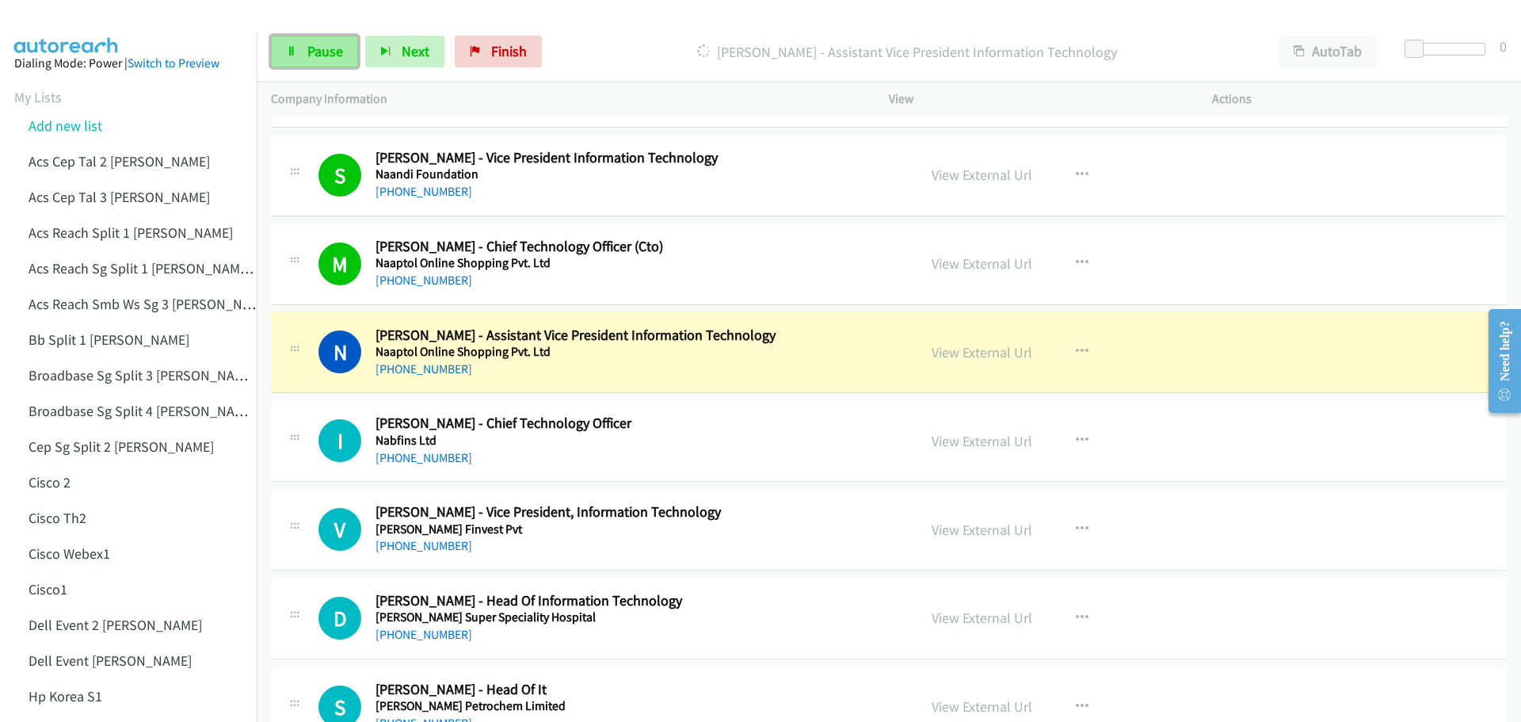
click at [310, 40] on link "Pause" at bounding box center [314, 52] width 87 height 32
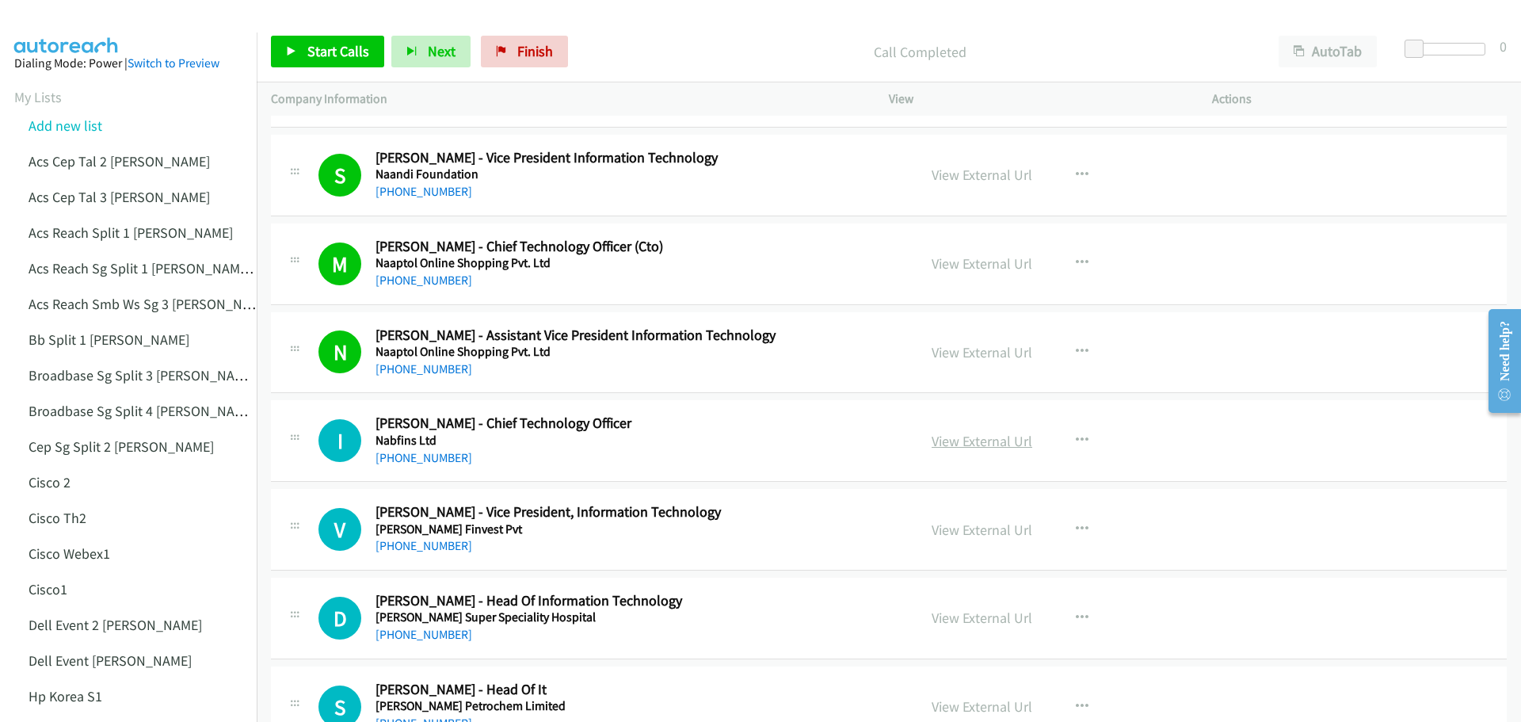
click at [972, 448] on link "View External Url" at bounding box center [981, 441] width 101 height 18
click at [322, 48] on span "Start Calls" at bounding box center [338, 51] width 62 height 18
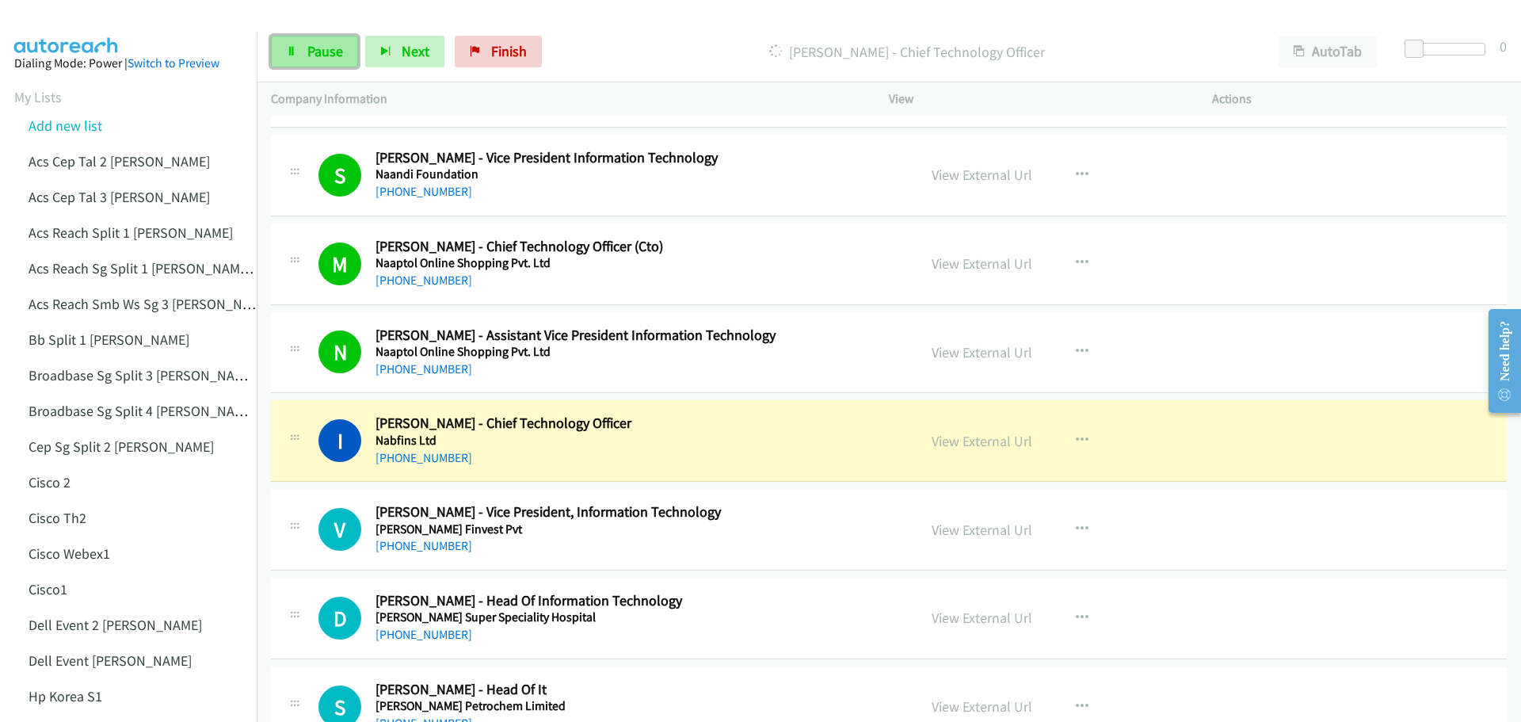
click at [331, 44] on span "Pause" at bounding box center [325, 51] width 36 height 18
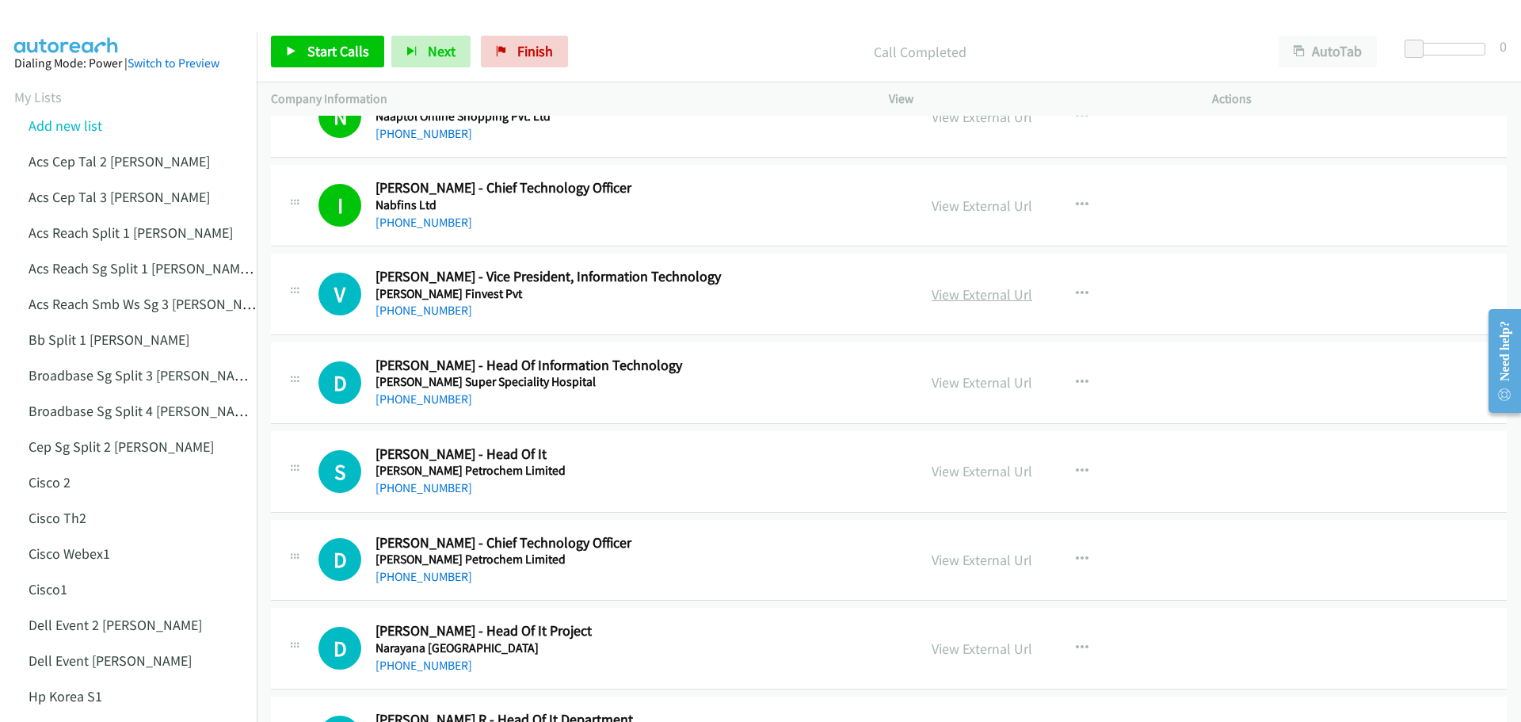
scroll to position [15683, 0]
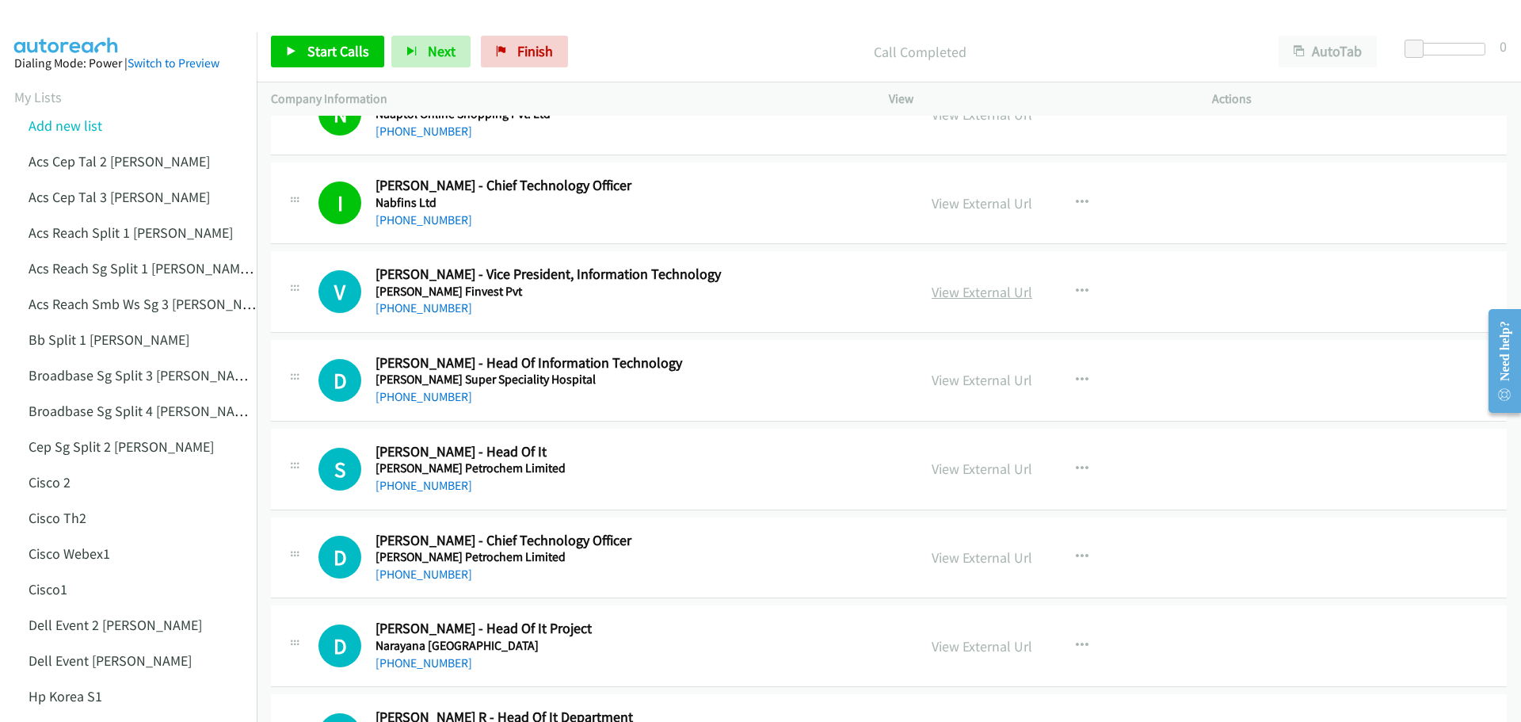
click at [982, 295] on link "View External Url" at bounding box center [981, 292] width 101 height 18
click at [316, 59] on span "Start Calls" at bounding box center [338, 51] width 62 height 18
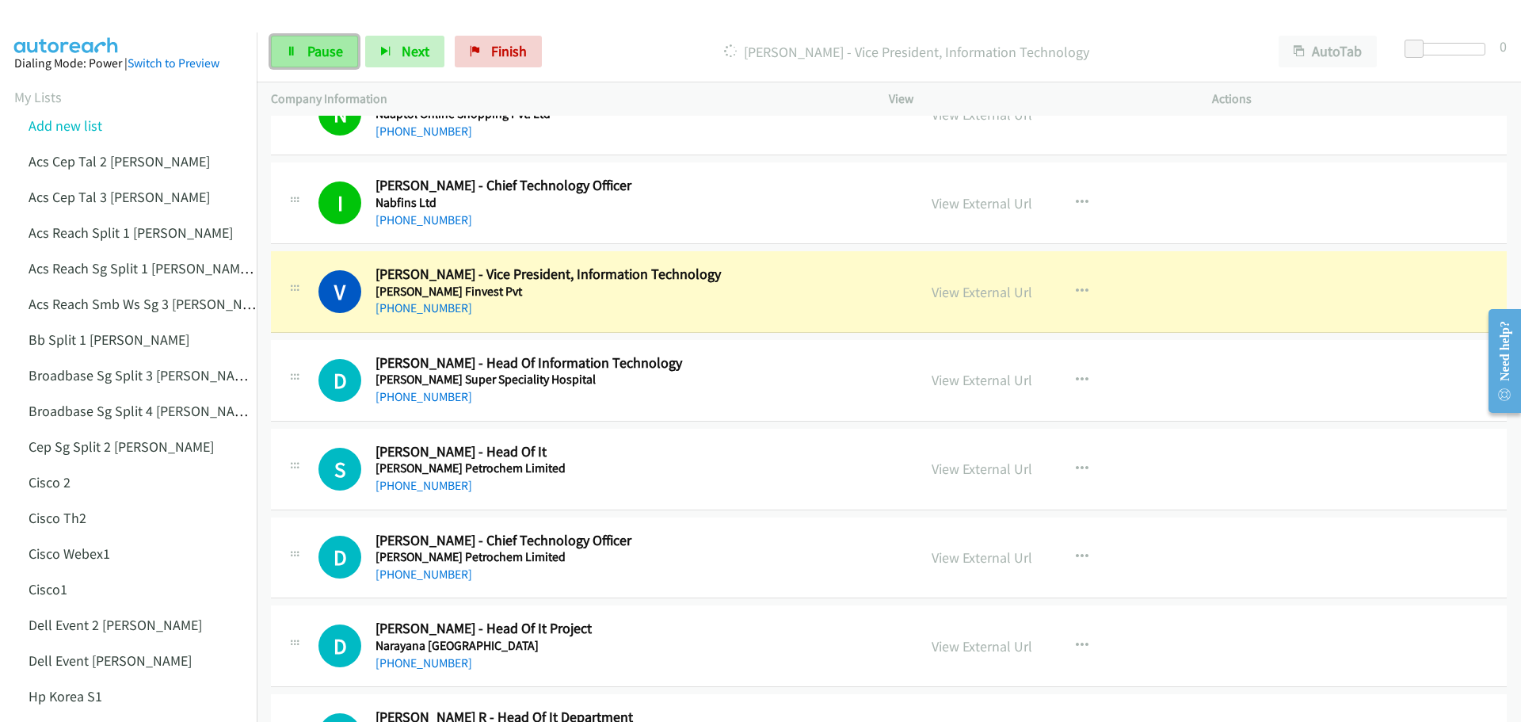
click at [337, 42] on span "Pause" at bounding box center [325, 51] width 36 height 18
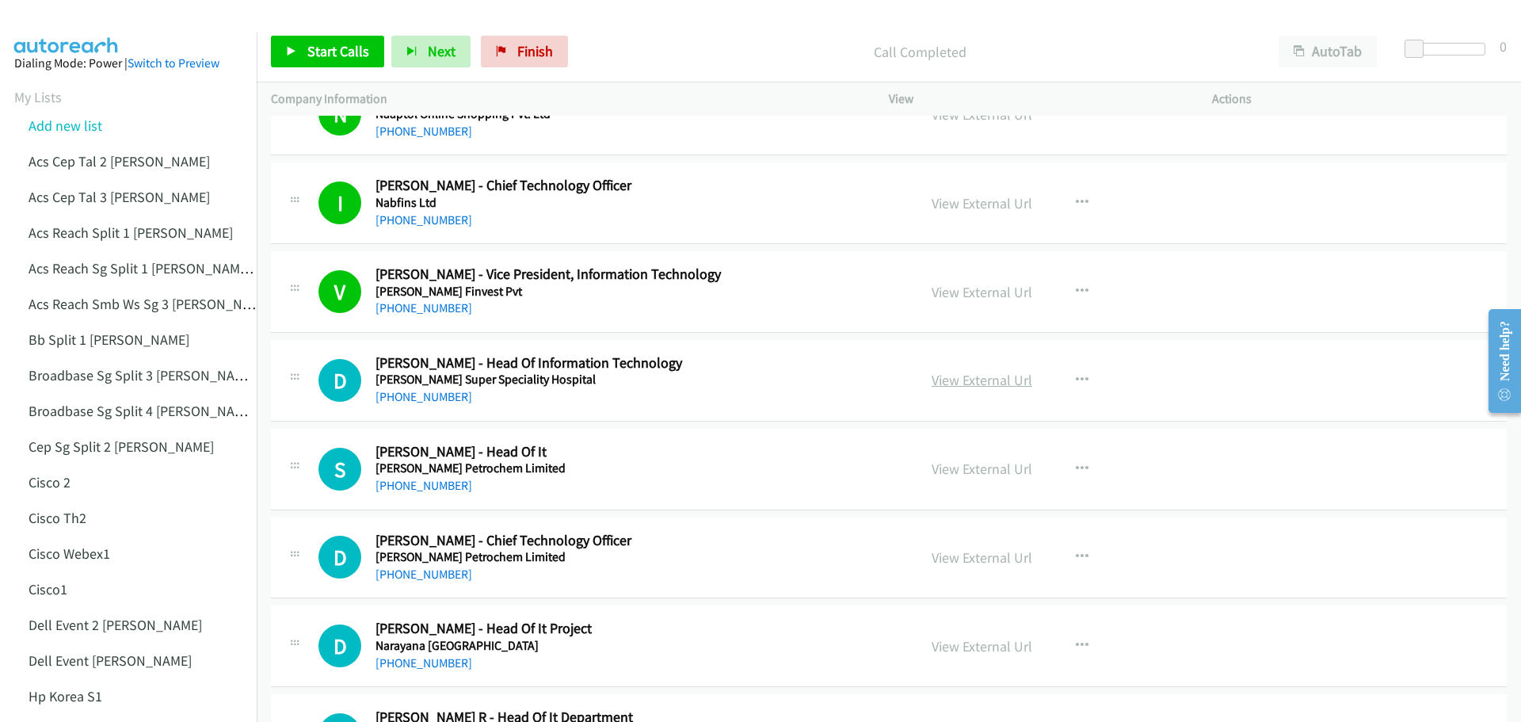
click at [977, 375] on link "View External Url" at bounding box center [981, 380] width 101 height 18
click at [342, 55] on span "Start Calls" at bounding box center [338, 51] width 62 height 18
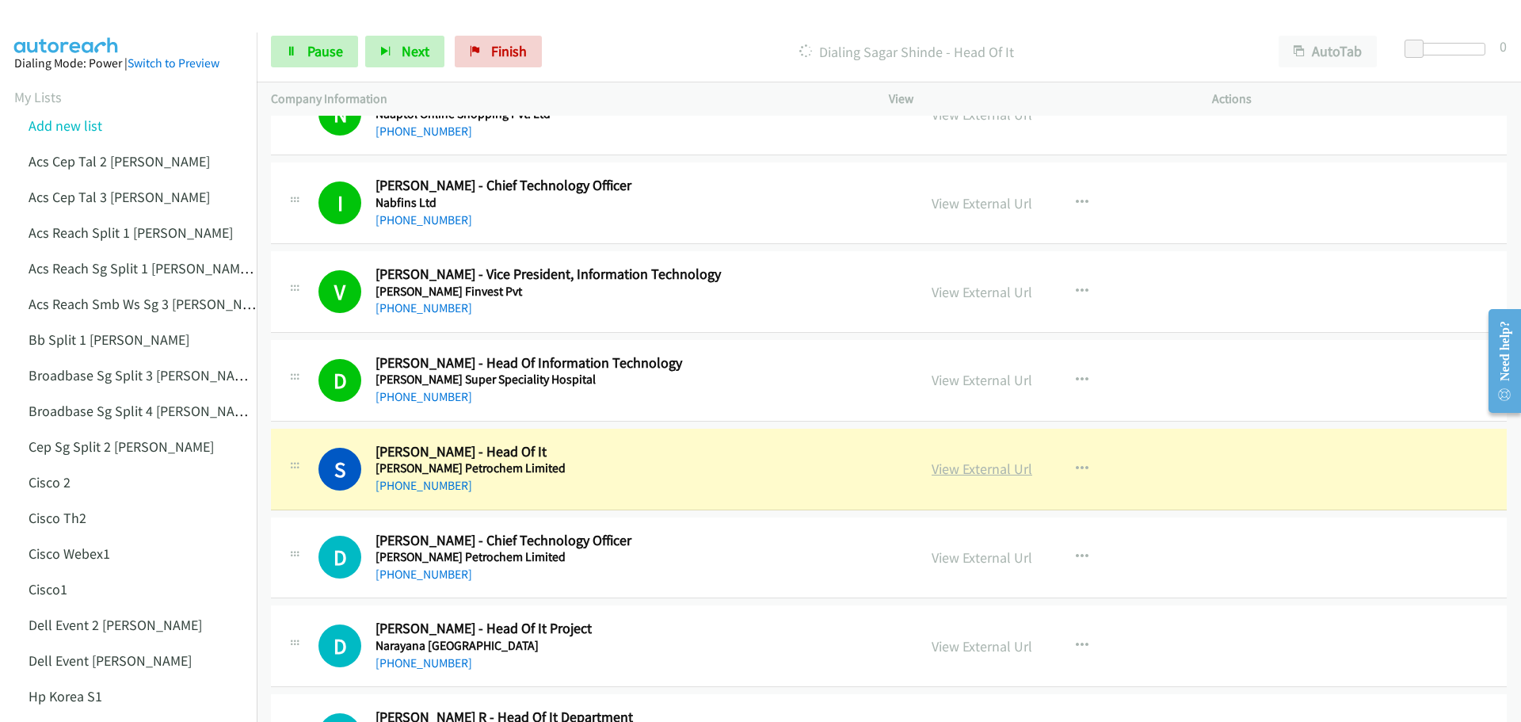
click at [968, 474] on link "View External Url" at bounding box center [981, 468] width 101 height 18
click at [329, 48] on span "Pause" at bounding box center [325, 51] width 36 height 18
